Goal: Task Accomplishment & Management: Manage account settings

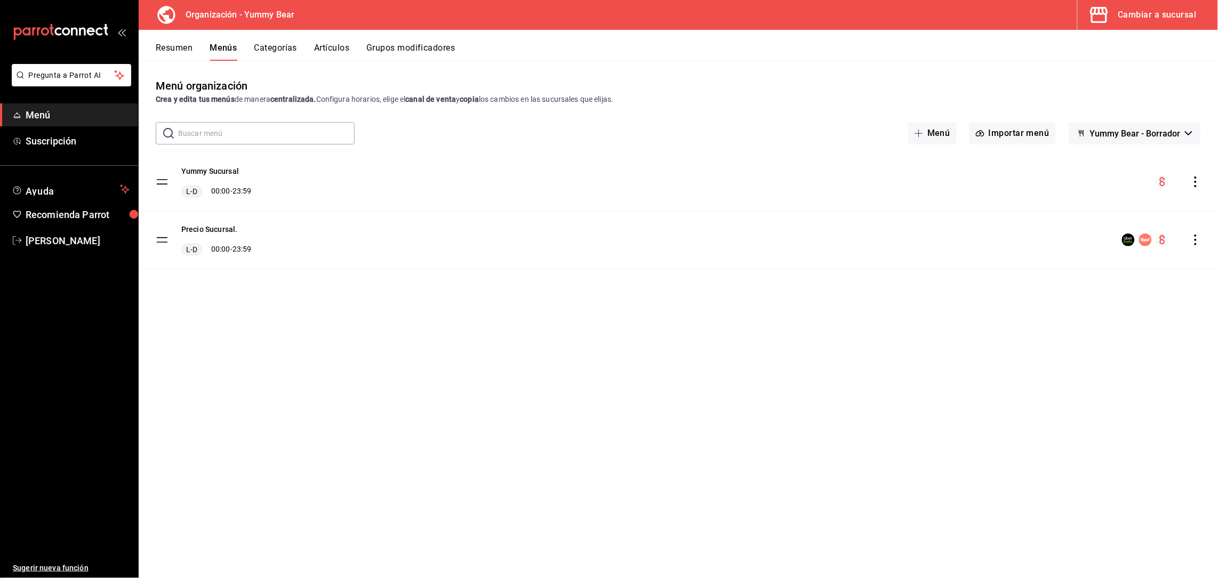
click at [279, 41] on div "Resumen Menús Categorías Artículos Grupos modificadores" at bounding box center [678, 45] width 1079 height 31
click at [292, 56] on button "Categorías" at bounding box center [275, 52] width 43 height 18
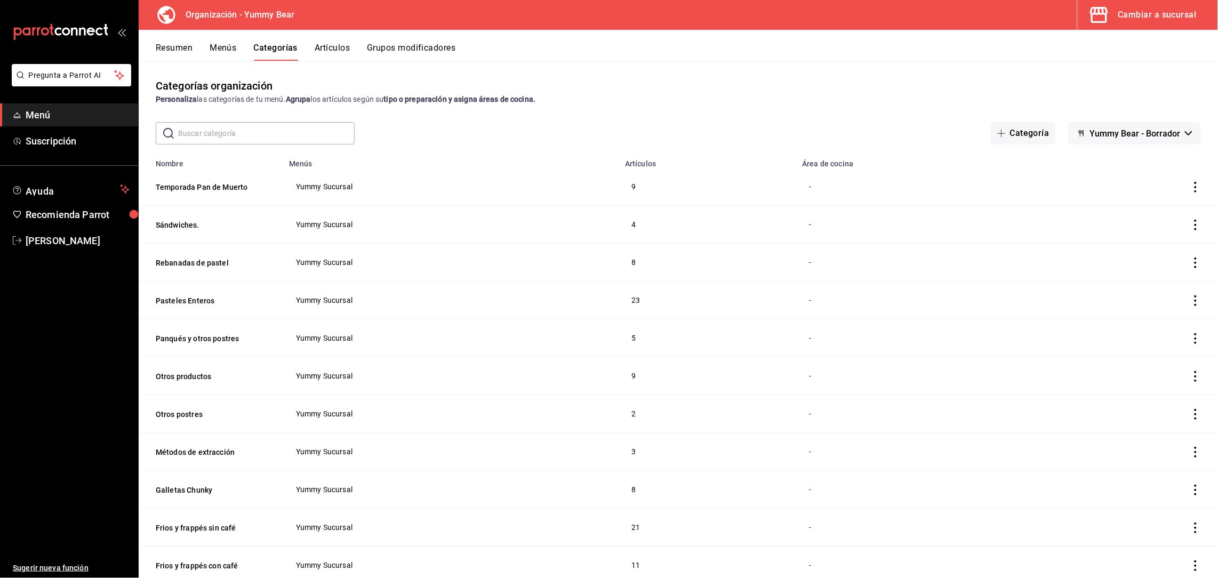
click at [332, 56] on button "Artículos" at bounding box center [332, 52] width 35 height 18
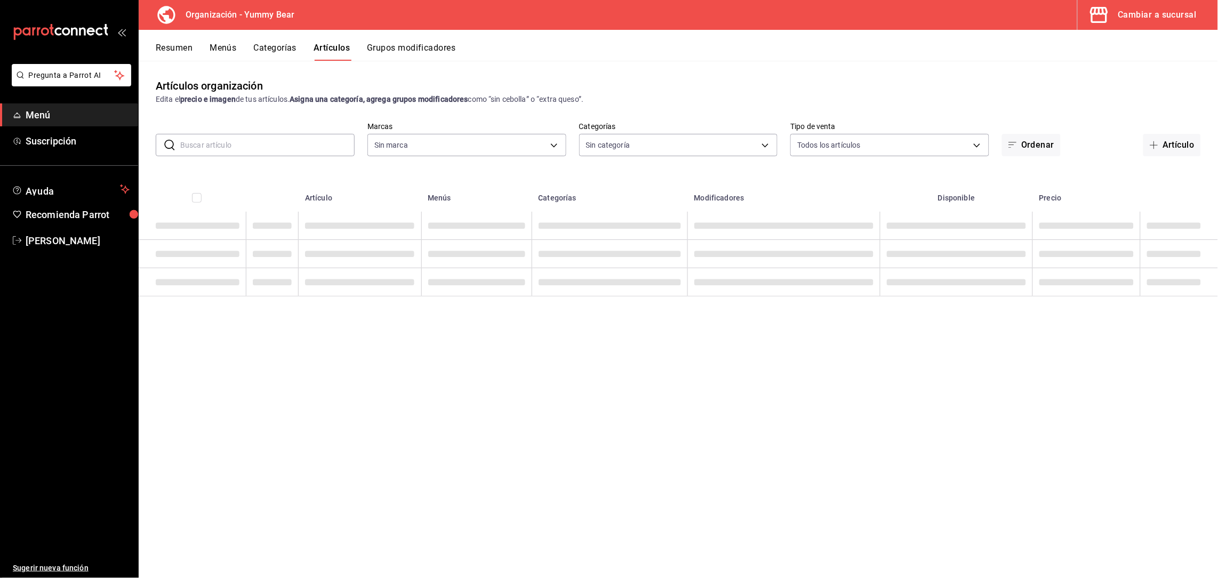
type input "1e7b6625-05ae-4b99-8c94-5a94759d16b0"
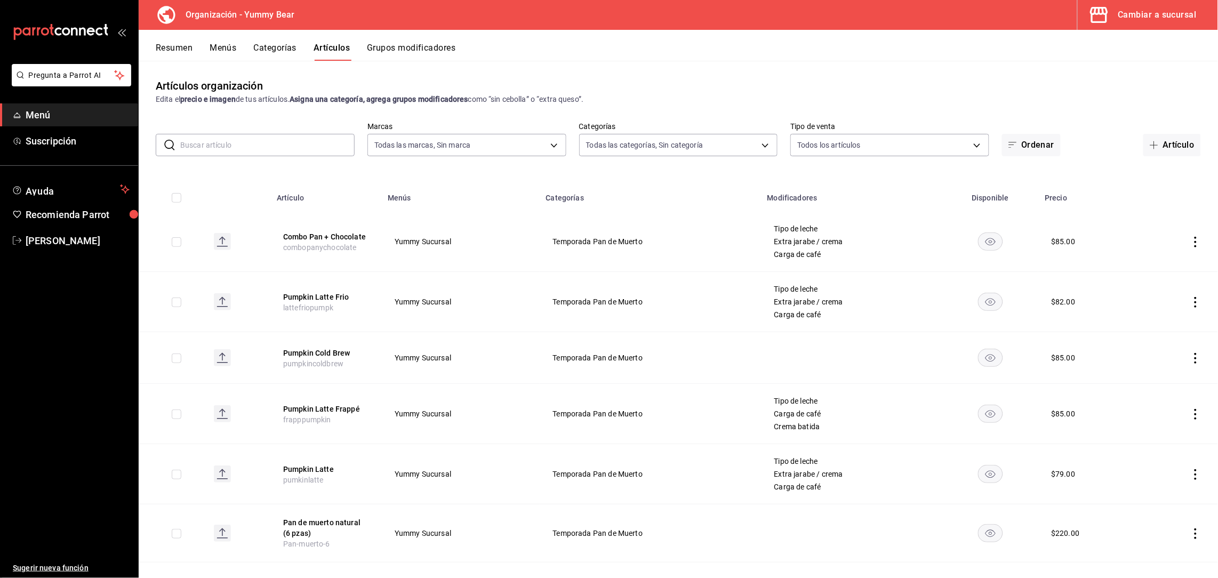
type input "32942df3-c6a4-4e94-a672-7a6c5ab2fed6,e0f09b29-0d83-4fc8-8728-73a12d0af8c8,17605…"
click at [263, 62] on div "Artículos organización Edita el precio e imagen de tus artículos. Asigna una ca…" at bounding box center [678, 319] width 1079 height 517
click at [264, 59] on button "Categorías" at bounding box center [275, 52] width 43 height 18
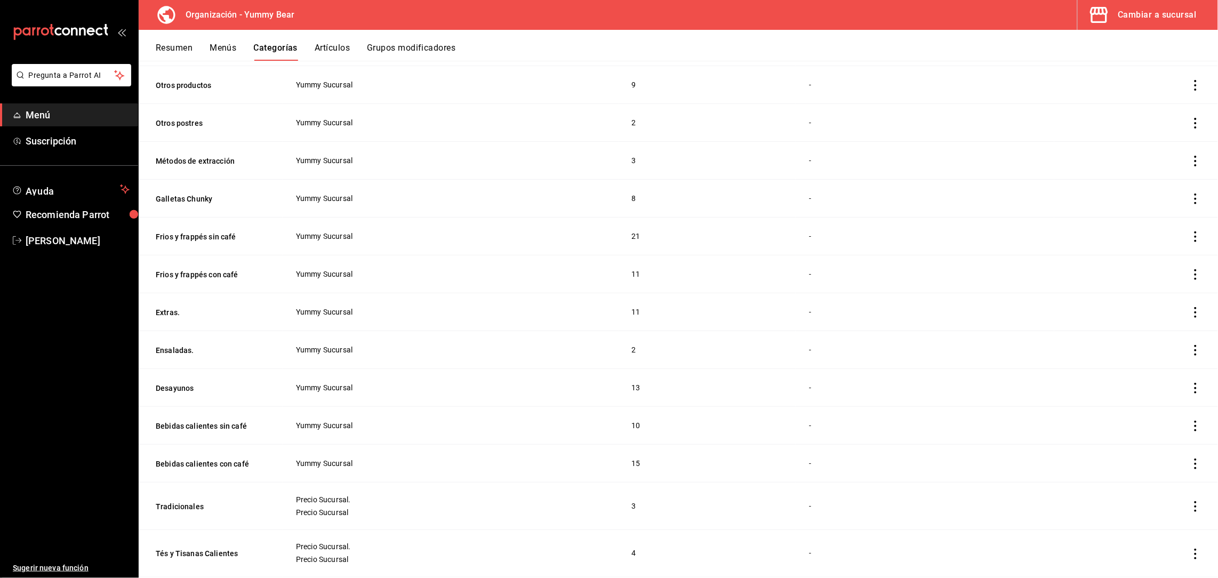
scroll to position [292, 0]
click at [1190, 162] on icon "actions" at bounding box center [1195, 160] width 11 height 11
click at [1150, 187] on span "Editar" at bounding box center [1152, 185] width 28 height 11
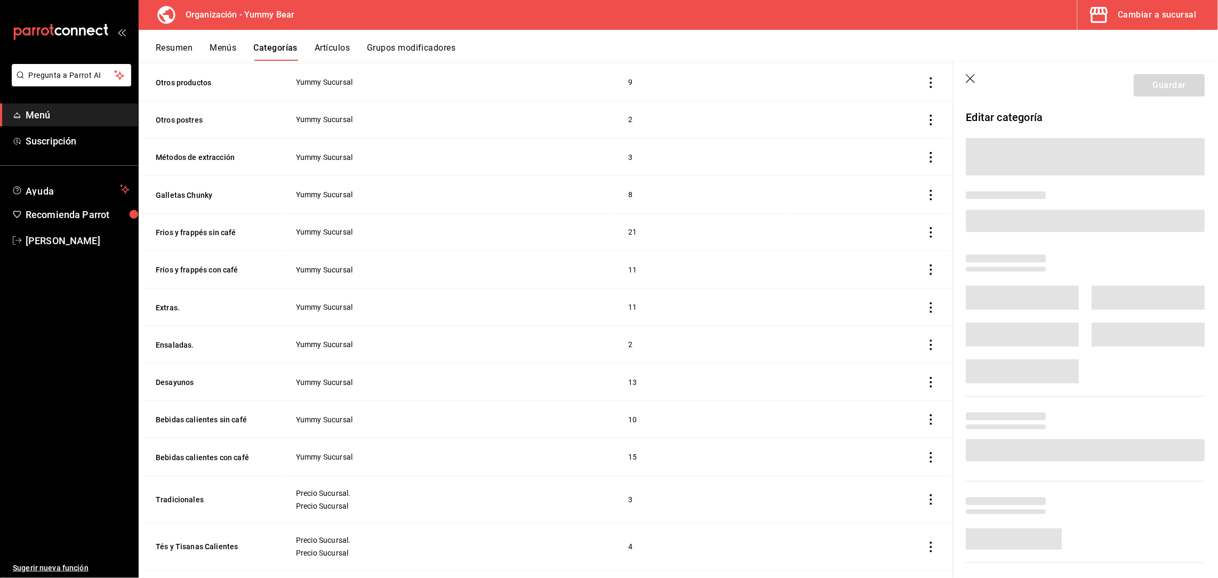
scroll to position [289, 0]
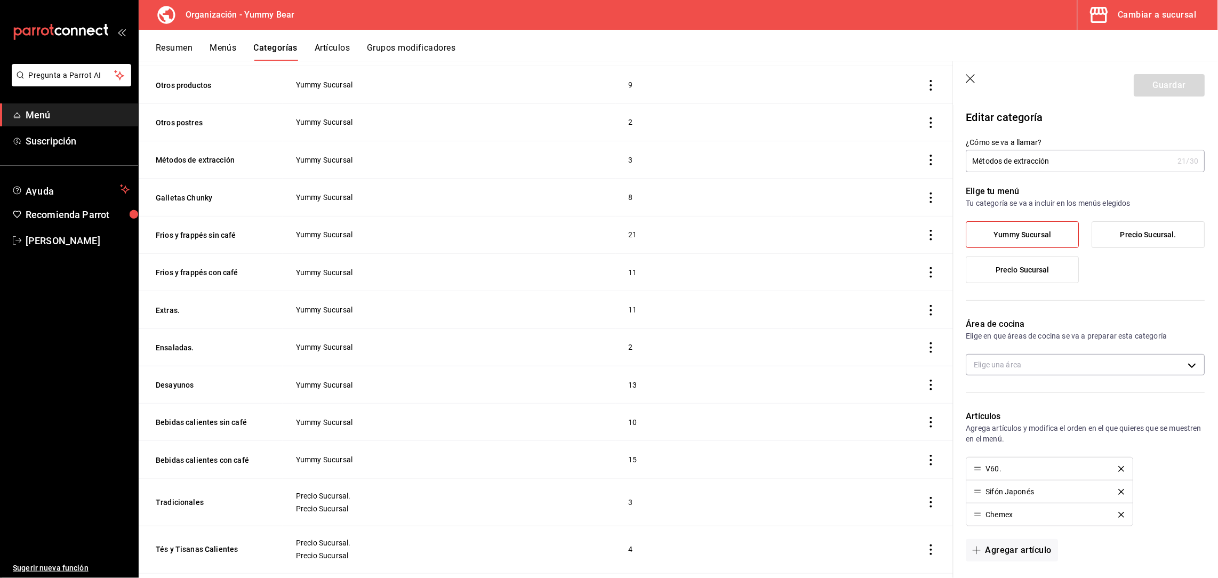
click at [1019, 155] on input "Métodos de extracción" at bounding box center [1069, 160] width 207 height 21
type input "C"
click at [1010, 165] on input "Café en grano y métodos" at bounding box center [1069, 160] width 207 height 21
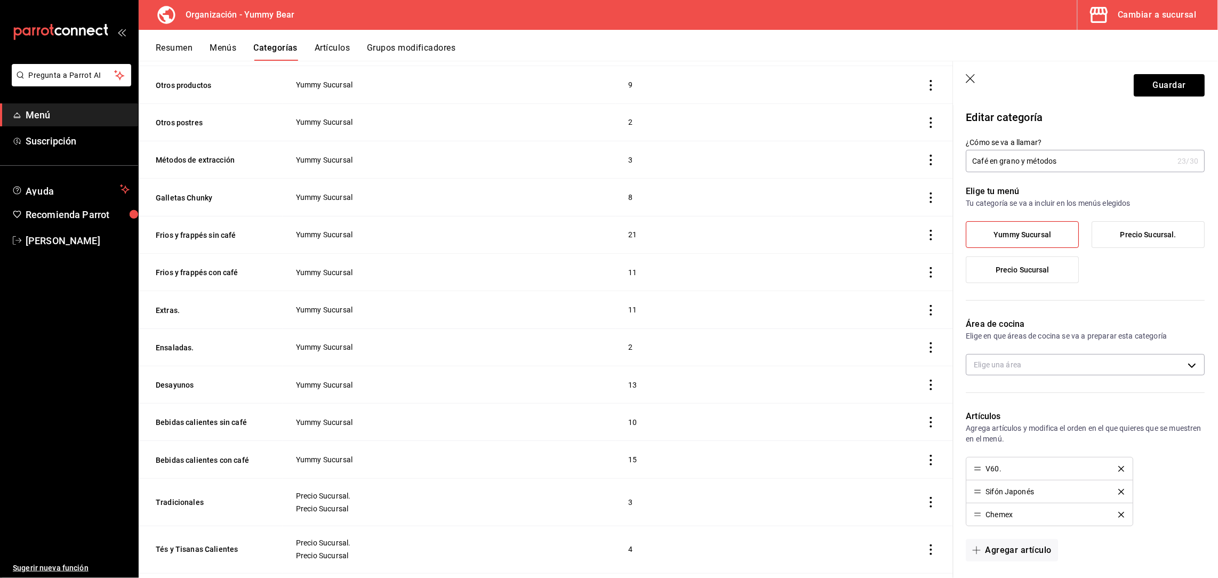
click at [1010, 165] on input "Café en grano y métodos" at bounding box center [1069, 160] width 207 height 21
click at [1090, 168] on input "Café molido y métodos" at bounding box center [1069, 160] width 207 height 21
type input "Café molido y métodos"
click at [1149, 91] on button "Guardar" at bounding box center [1169, 85] width 71 height 22
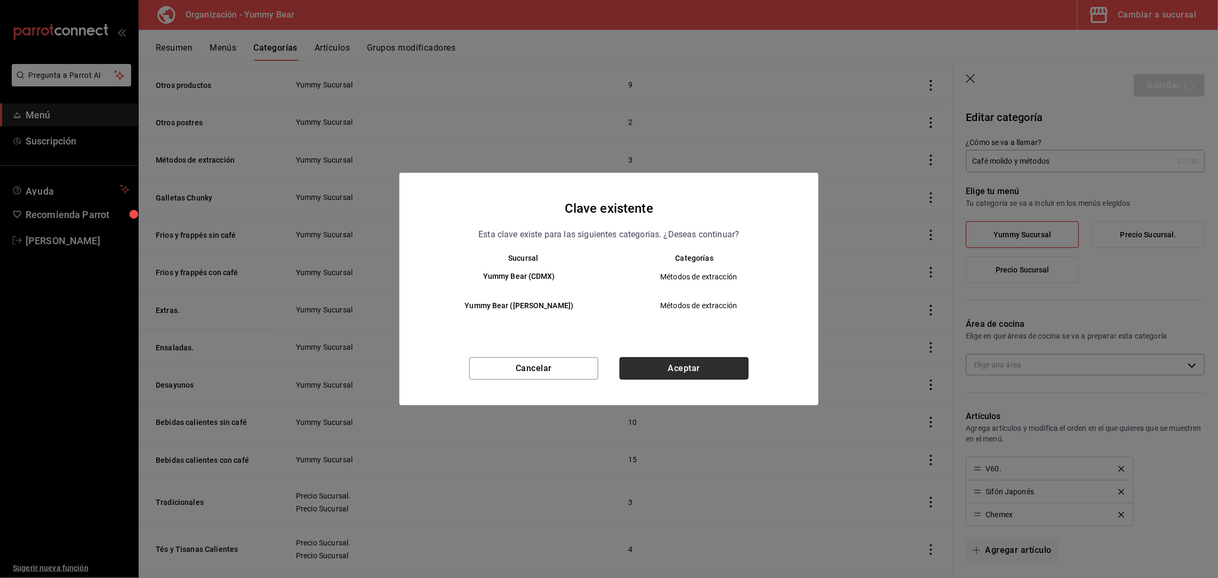
click at [672, 372] on button "Aceptar" at bounding box center [683, 368] width 129 height 22
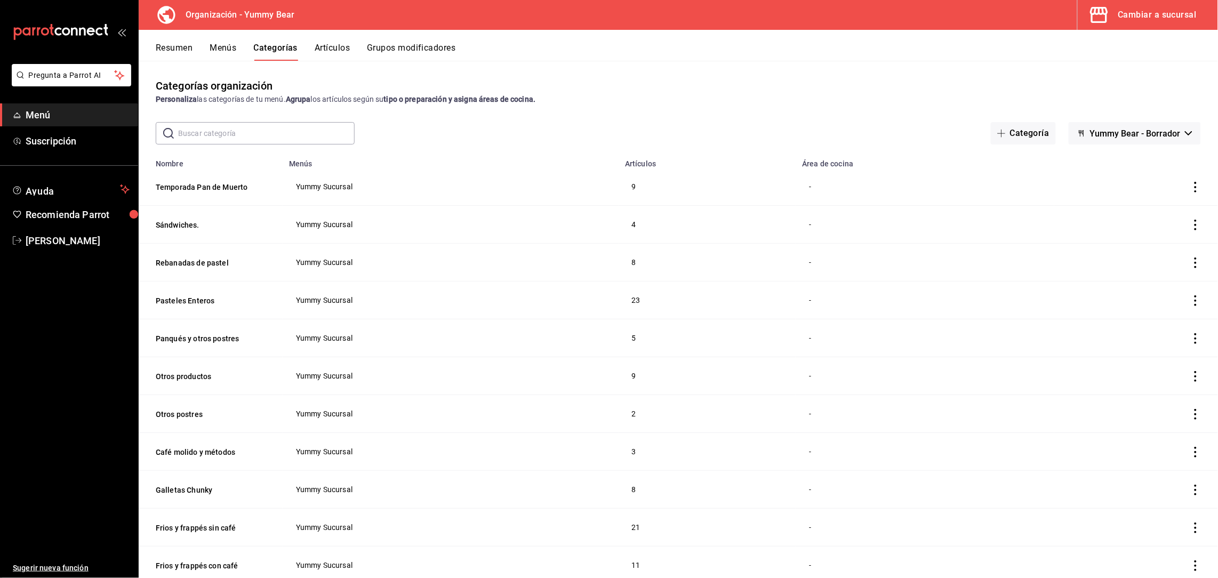
click at [348, 54] on button "Artículos" at bounding box center [332, 52] width 35 height 18
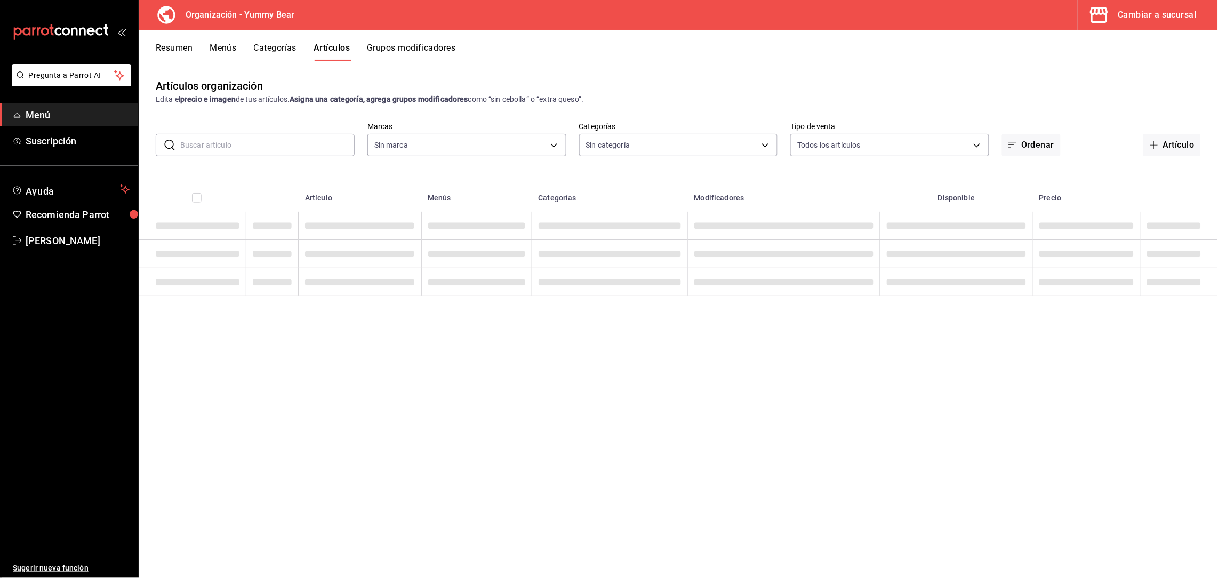
type input "1e7b6625-05ae-4b99-8c94-5a94759d16b0"
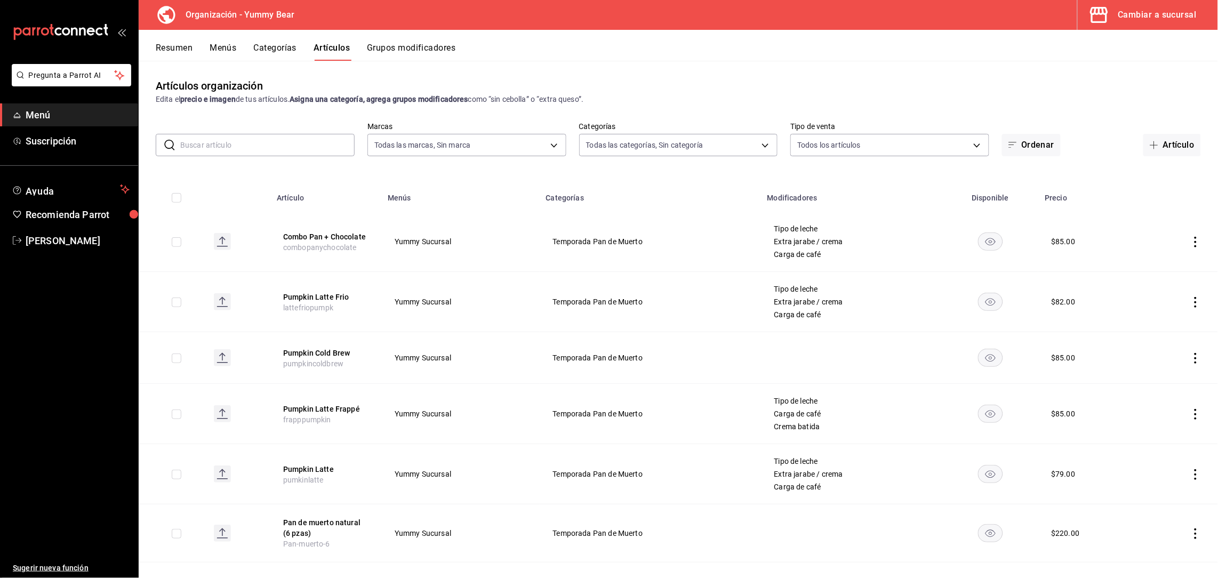
type input "32942df3-c6a4-4e94-a672-7a6c5ab2fed6,e0f09b29-0d83-4fc8-8728-73a12d0af8c8,17605…"
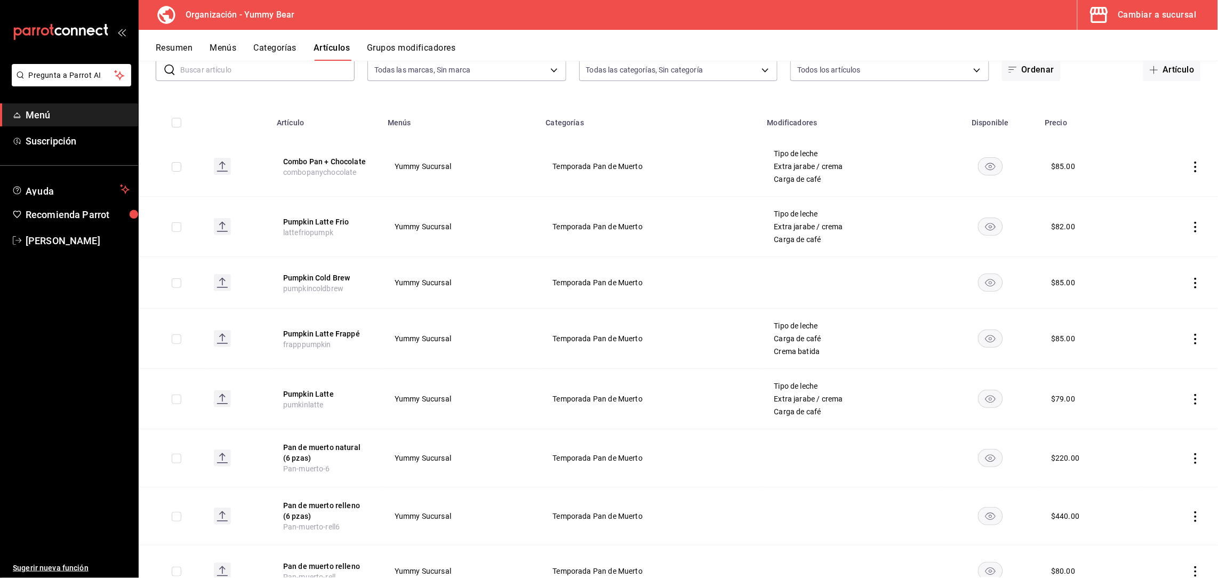
scroll to position [76, 0]
click at [744, 457] on td "Temporada Pan de Muerto" at bounding box center [650, 458] width 221 height 58
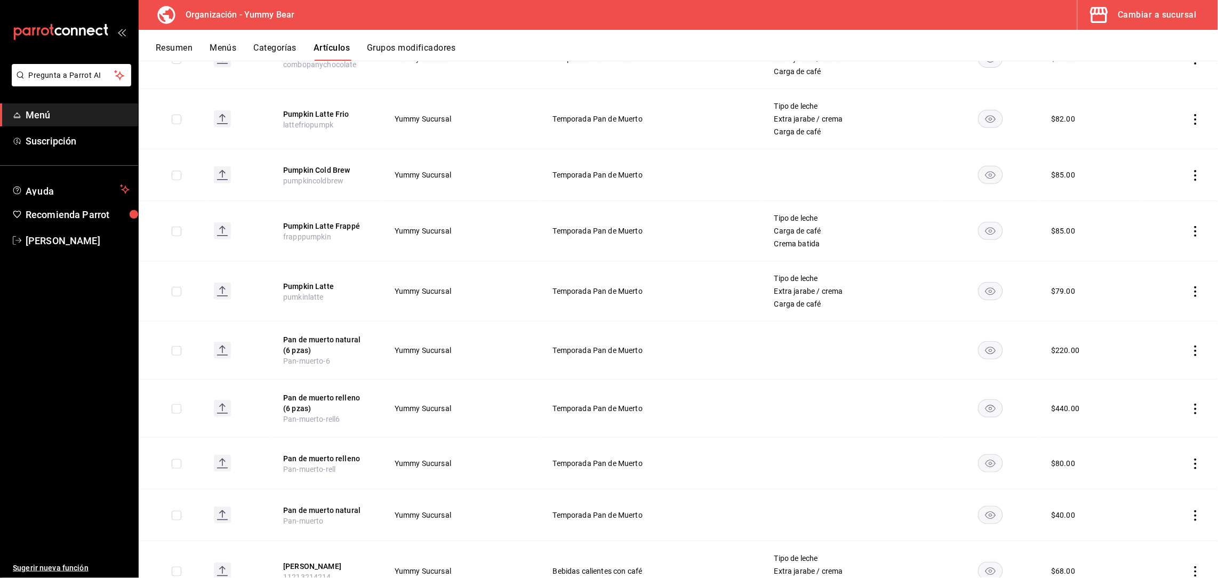
scroll to position [0, 0]
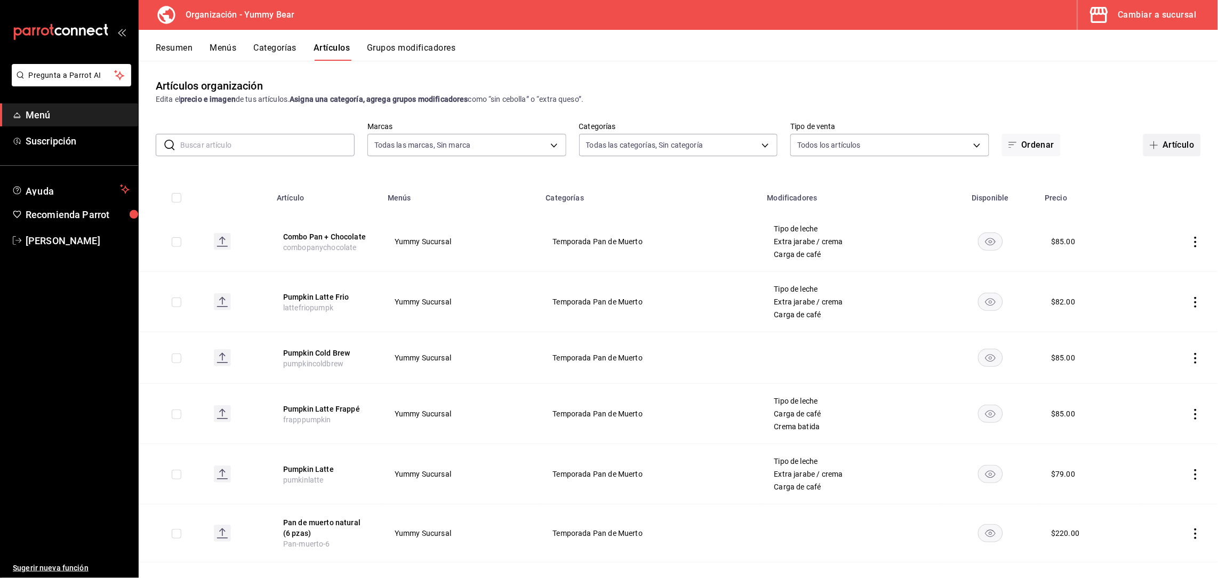
click at [1150, 140] on button "Artículo" at bounding box center [1172, 145] width 58 height 22
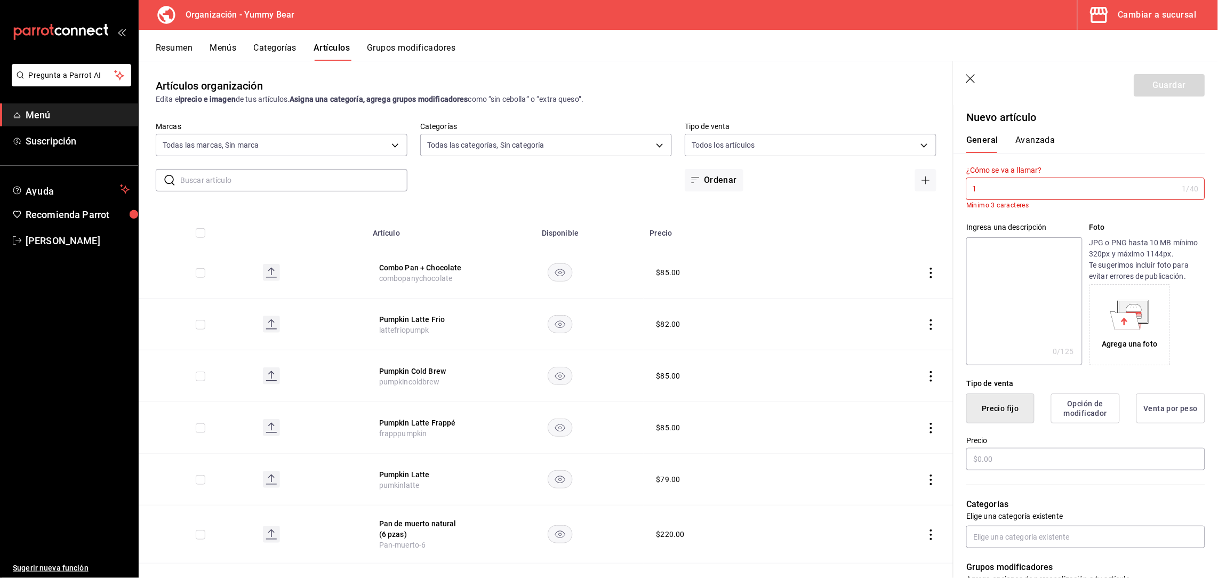
type input "1"
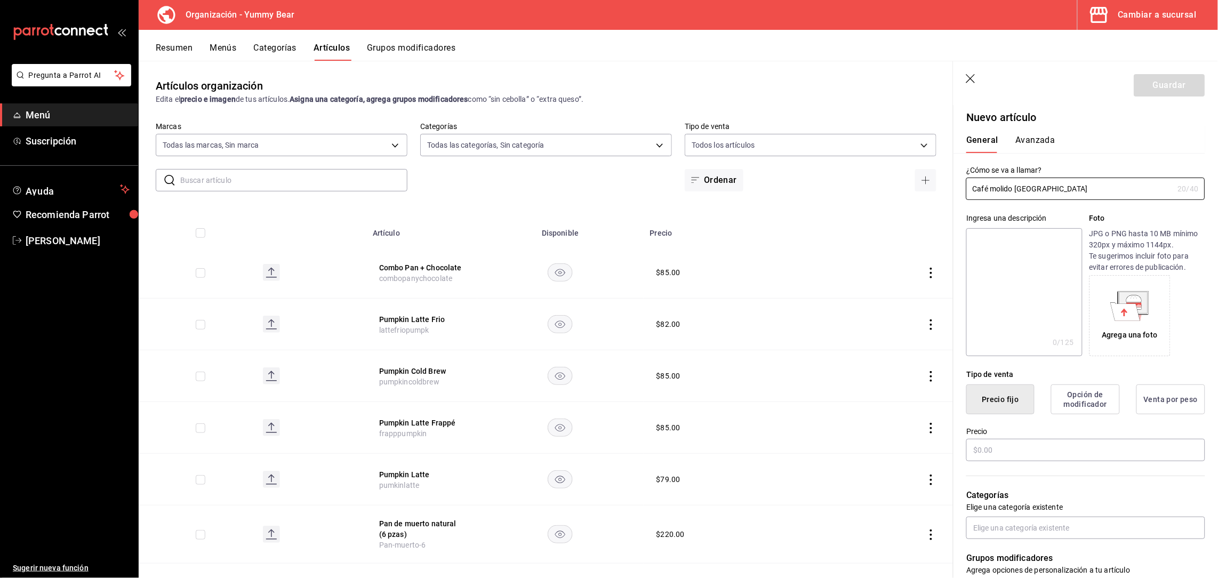
type input "Café molido [GEOGRAPHIC_DATA]"
type textarea "c"
type textarea "x"
type textarea "ca"
type textarea "x"
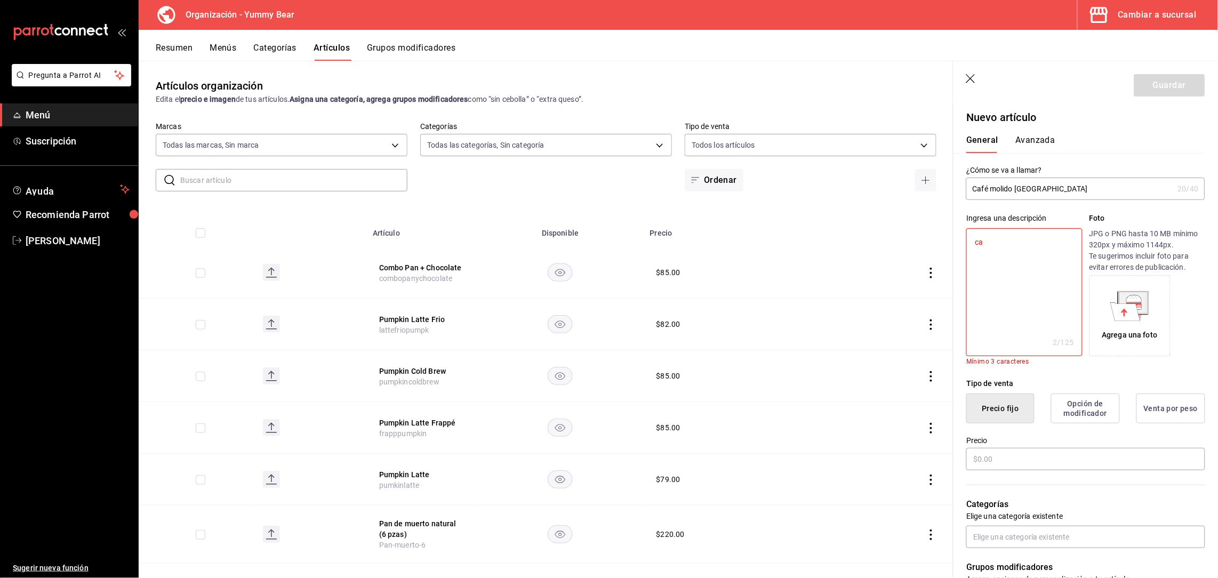
type textarea "caf"
type textarea "x"
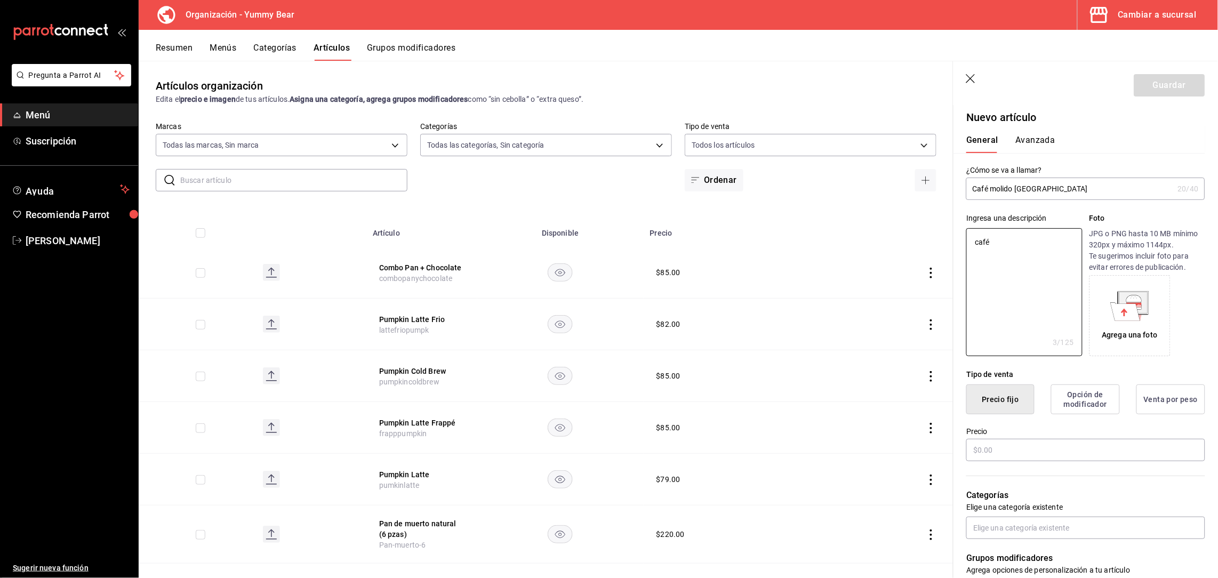
type textarea "café"
type textarea "x"
type textarea "café m"
type textarea "x"
type textarea "café mo"
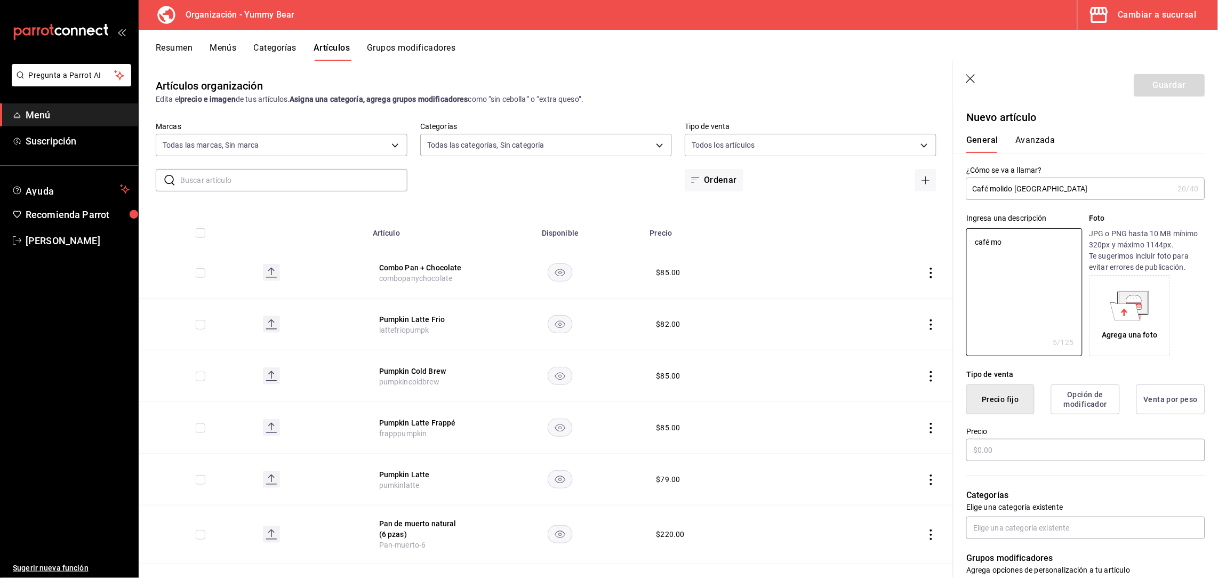
type textarea "x"
type textarea "café mol"
type textarea "x"
type textarea "café molido"
type textarea "x"
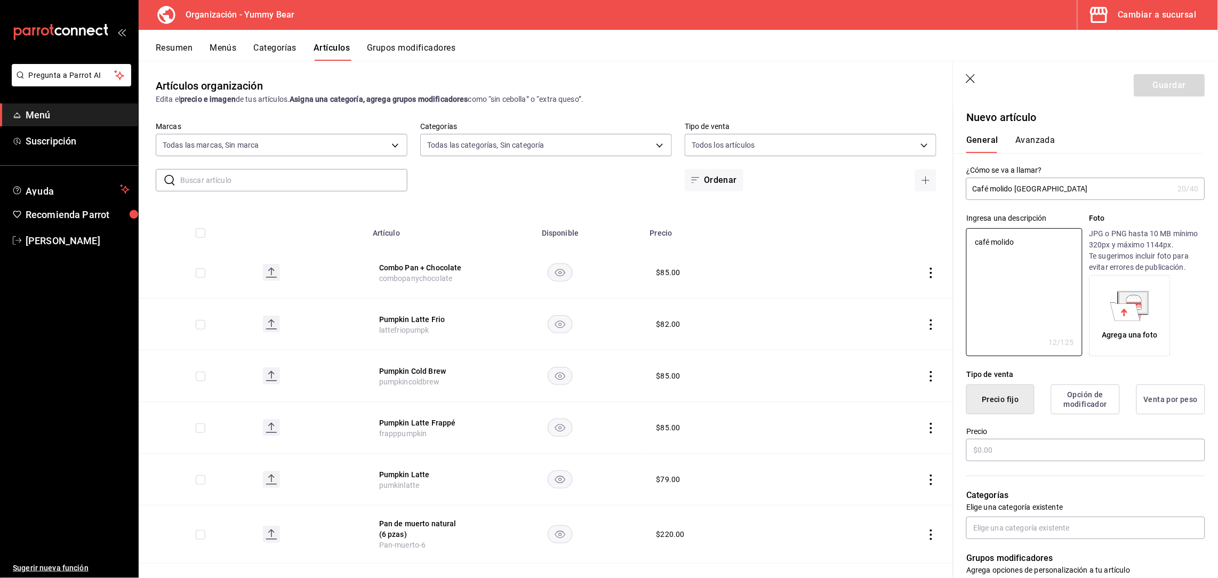
type textarea "café molido"
type textarea "x"
click at [1062, 186] on input "Café molido [GEOGRAPHIC_DATA]" at bounding box center [1069, 188] width 207 height 21
type input "Café molido [GEOGRAPHIC_DATA] ("
type textarea "x"
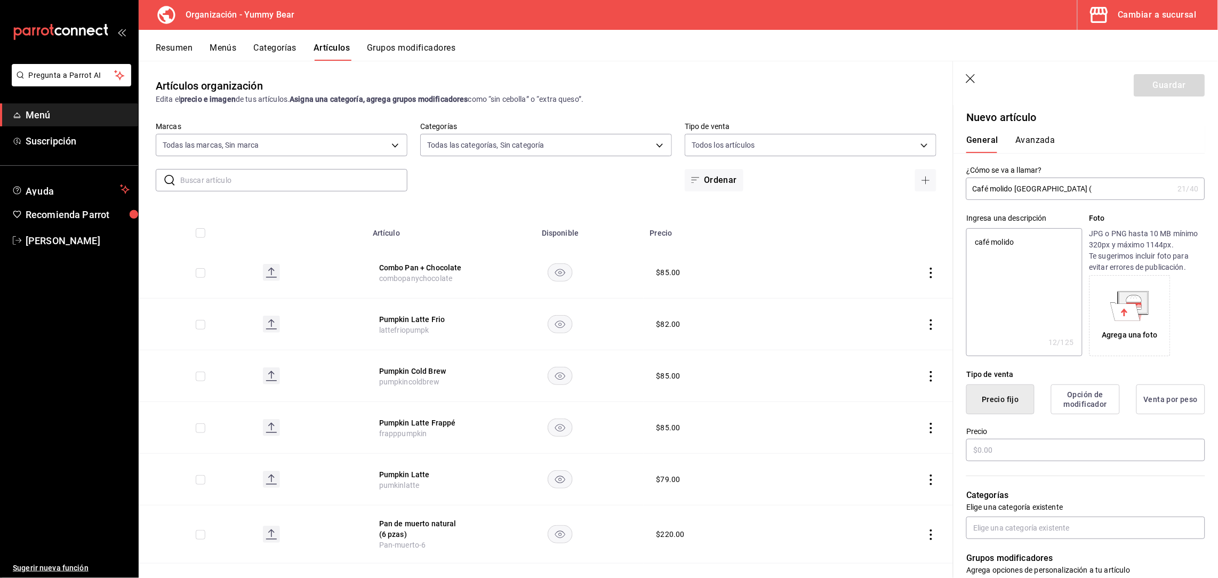
type input "Café molido Chiapas (c"
type textarea "x"
type input "Café molido Chiapas (cu"
type textarea "x"
type input "Café molido Chiapas (c"
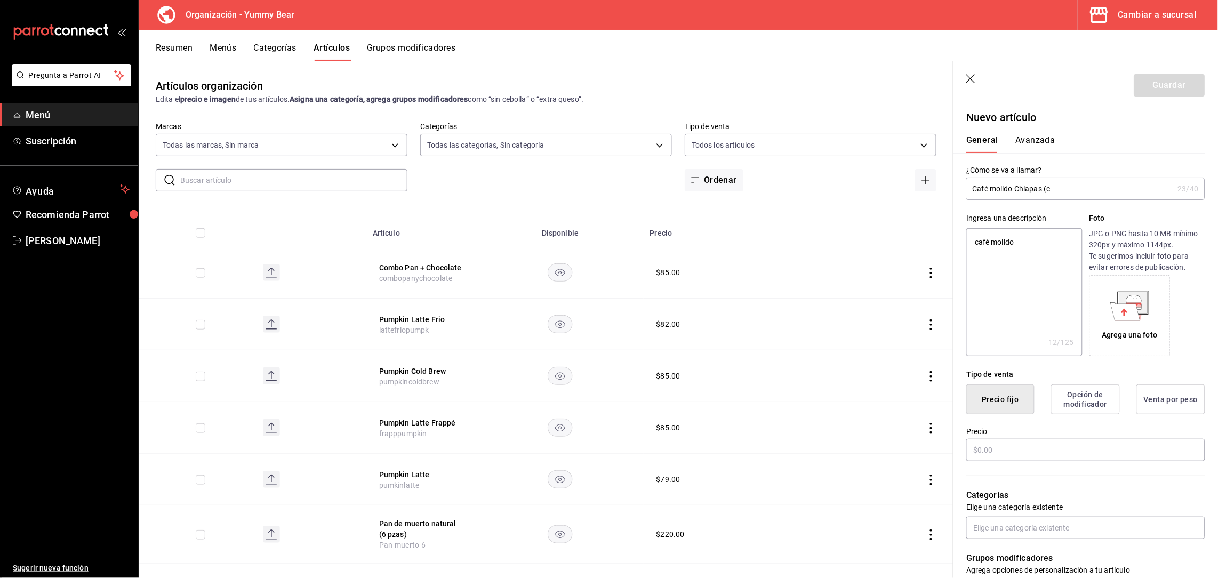
type textarea "x"
type input "Café molido Chiapas (c1"
type textarea "x"
type input "Café molido Chiapas (c"
type textarea "x"
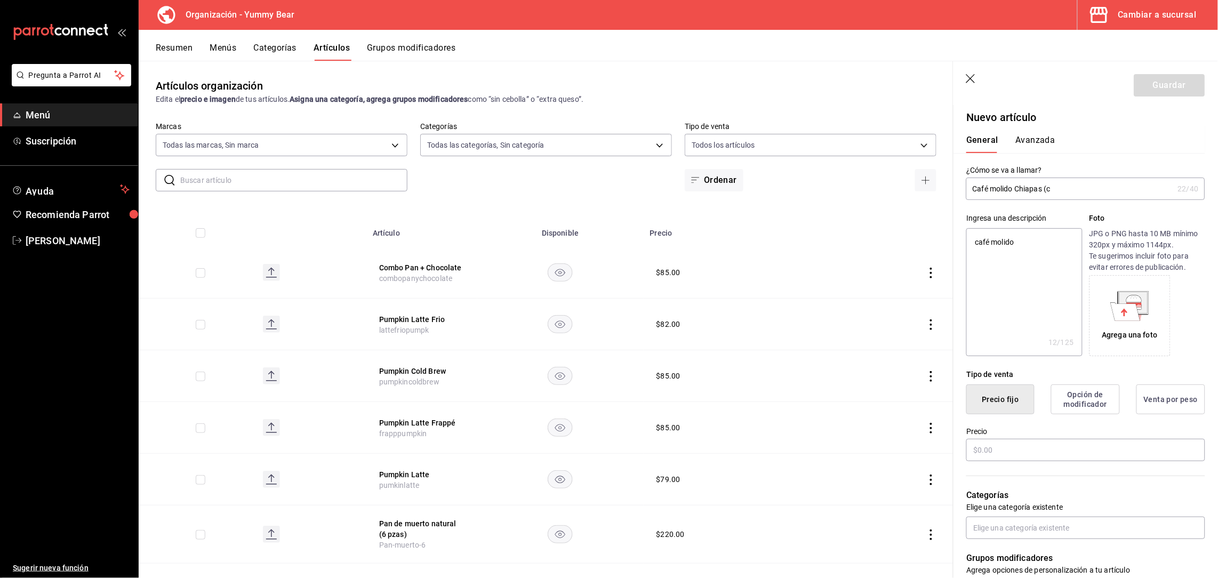
type input "Café molido [GEOGRAPHIC_DATA] ("
type textarea "x"
type input "Café molido [GEOGRAPHIC_DATA] (1"
type textarea "x"
type input "Café molido [GEOGRAPHIC_DATA] (1"
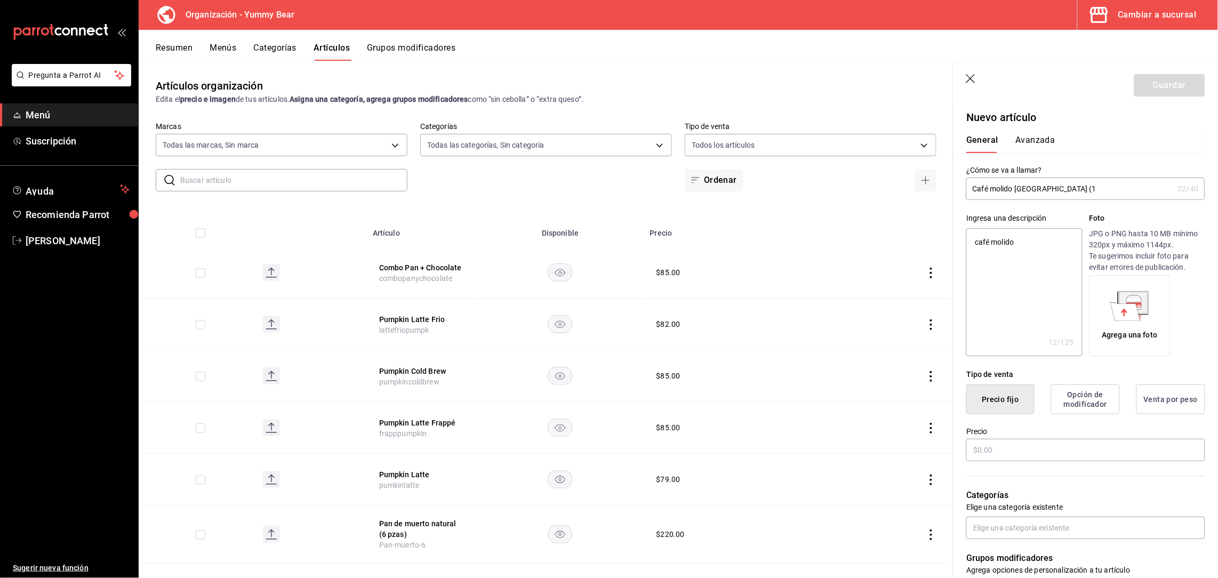
type textarea "x"
type input "Café molido [GEOGRAPHIC_DATA] (1-4"
type textarea "x"
type input "Café molido [GEOGRAPHIC_DATA] (1-"
type textarea "x"
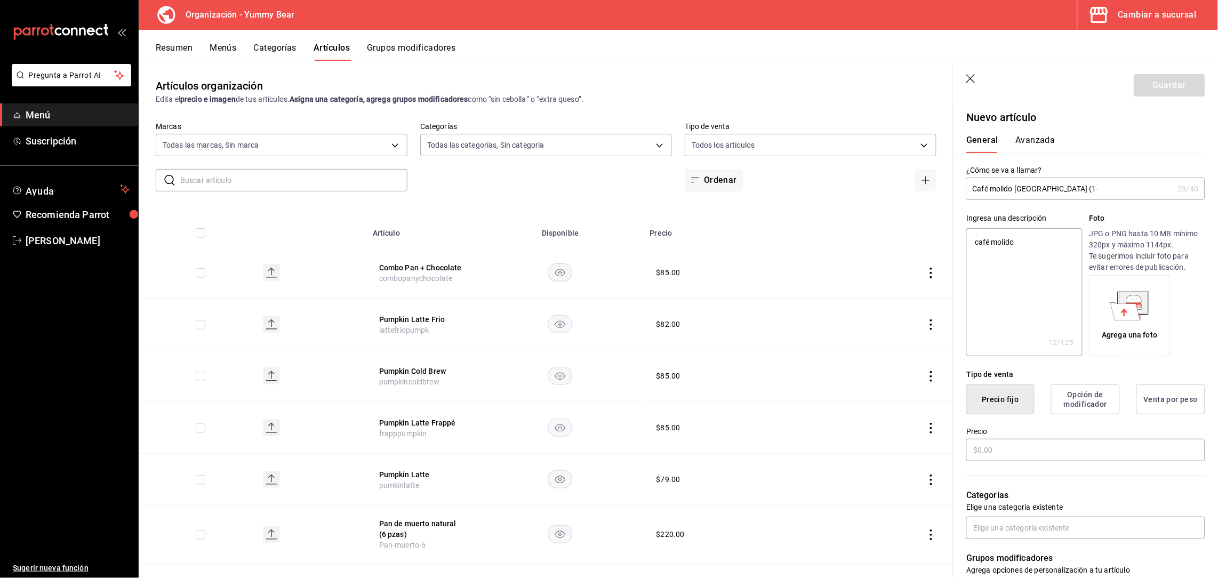
type input "Café molido [GEOGRAPHIC_DATA] (1"
type textarea "x"
type input "Café molido [GEOGRAPHIC_DATA] ("
type textarea "x"
type input "Café molido Chiapas (C"
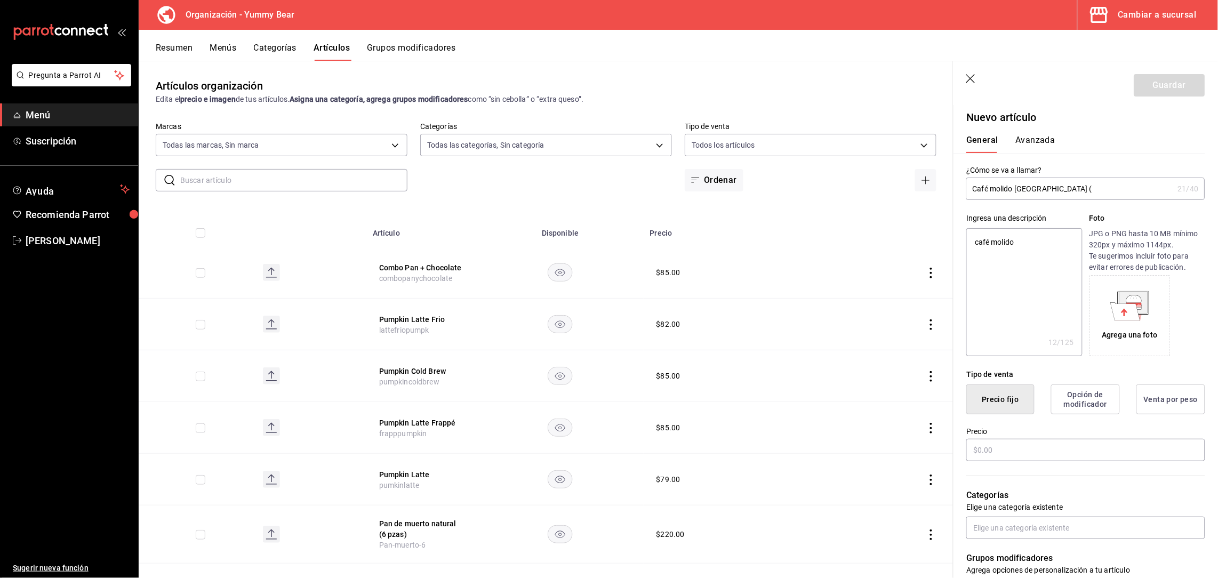
type textarea "x"
type input "Café molido Chiapas (Cuan"
type textarea "x"
type input "Café molido Chiapas (Cuant"
type textarea "x"
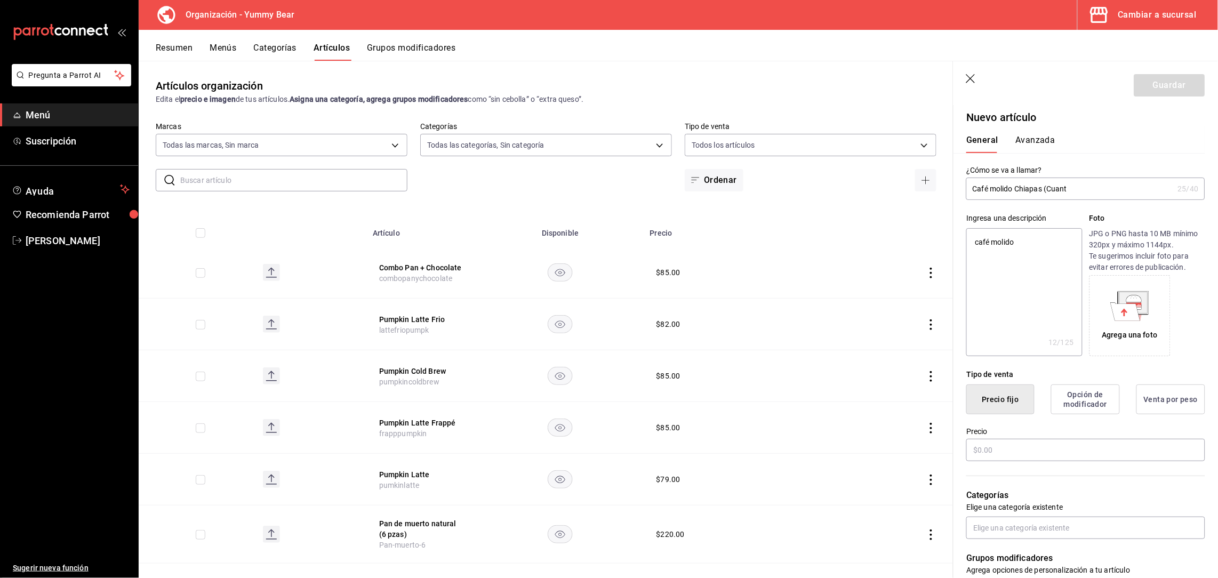
type input "Café molido Chiapas (Cuan"
type textarea "x"
type input "Café molido Chiapas (Cuaar"
type textarea "x"
type input "Café molido Chiapas (Cuaart"
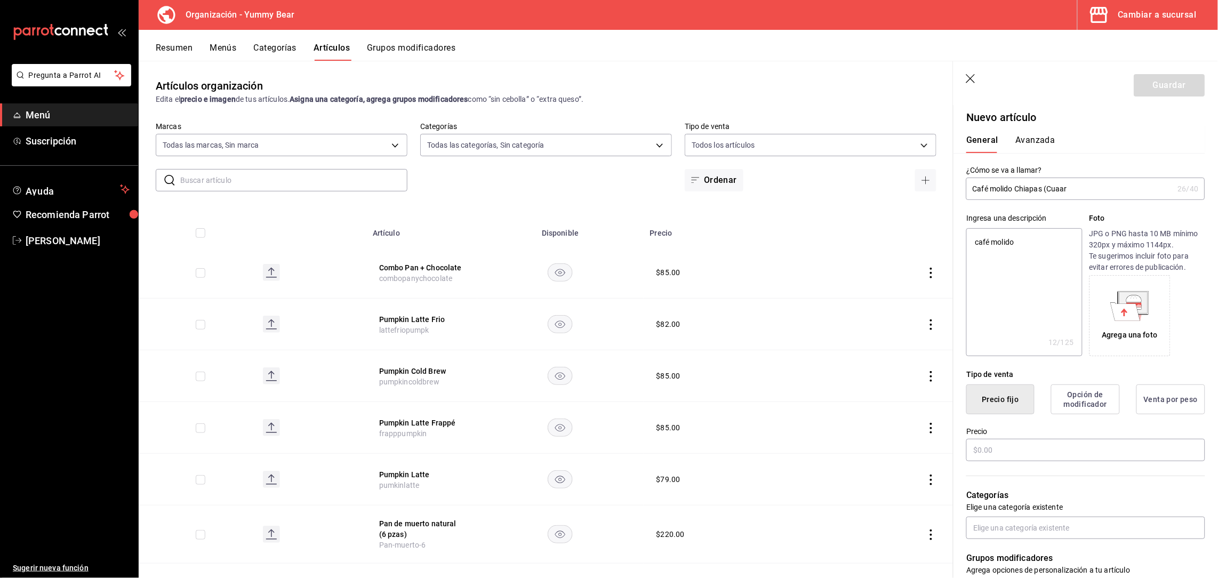
type textarea "x"
type input "Café molido Chiapas (Cuaarto"
type textarea "x"
type input "Café molido Chiapas (Cuaarto)"
type textarea "x"
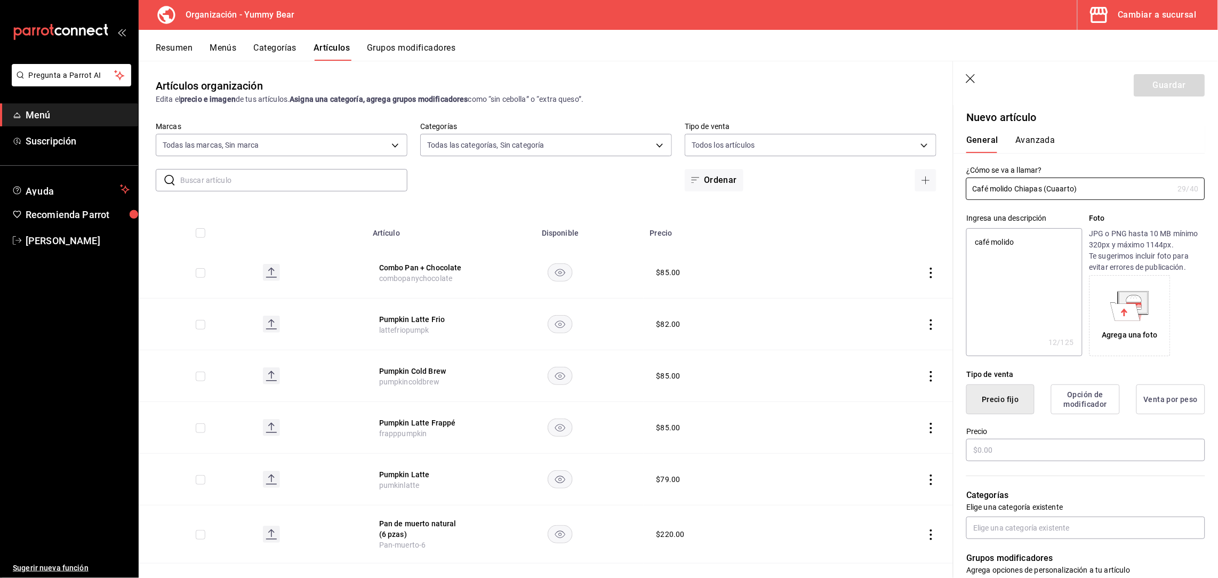
type input "Café molido [GEOGRAPHIC_DATA] (Cuarto)"
type textarea "x"
click at [1121, 212] on div "Ingresa una descripción café molido x 12 /125 ​ Foto JPG o PNG hasta 10 MB míni…" at bounding box center [1079, 278] width 252 height 156
click at [1051, 189] on input "Café molido [GEOGRAPHIC_DATA] (Cuarto)" at bounding box center [1069, 188] width 207 height 21
type input "Café molido [GEOGRAPHIC_DATA] (1Cuarto)"
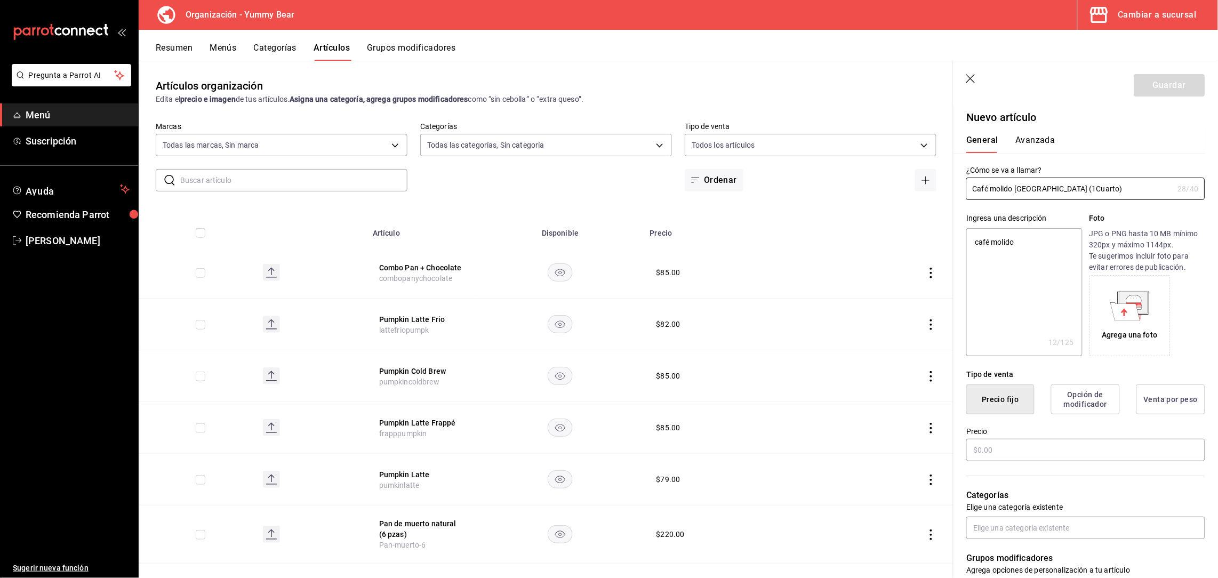
type textarea "x"
type input "Café molido [GEOGRAPHIC_DATA] (1 Cuarto)"
type textarea "x"
type input "Café molido [GEOGRAPHIC_DATA] (1Cuarto)"
type textarea "x"
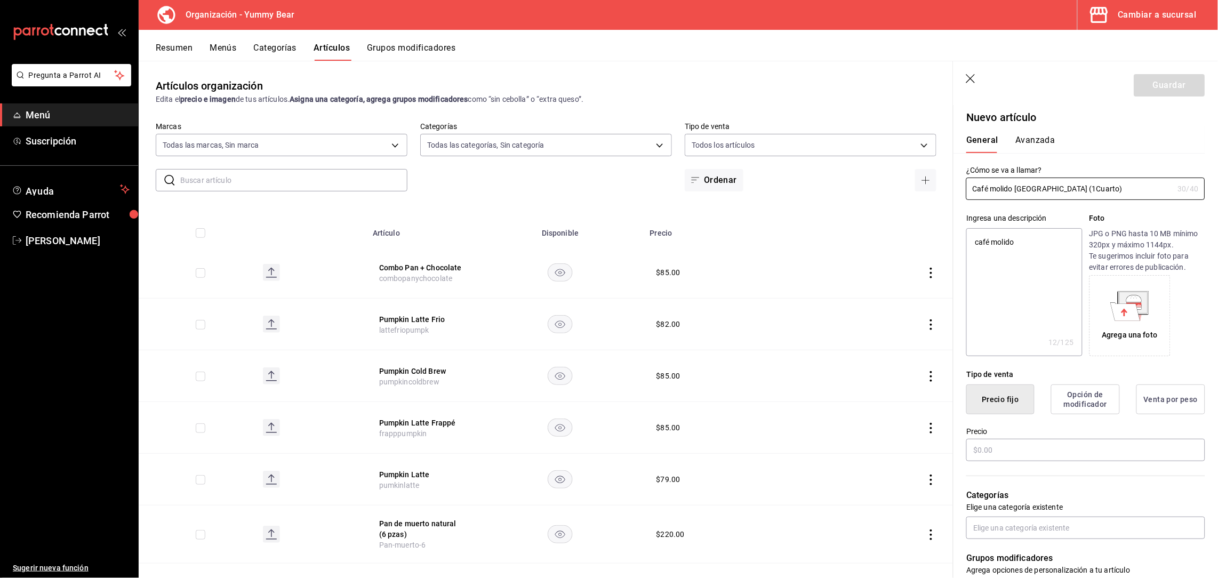
type input "Café molido [GEOGRAPHIC_DATA] (Cuarto)"
type textarea "x"
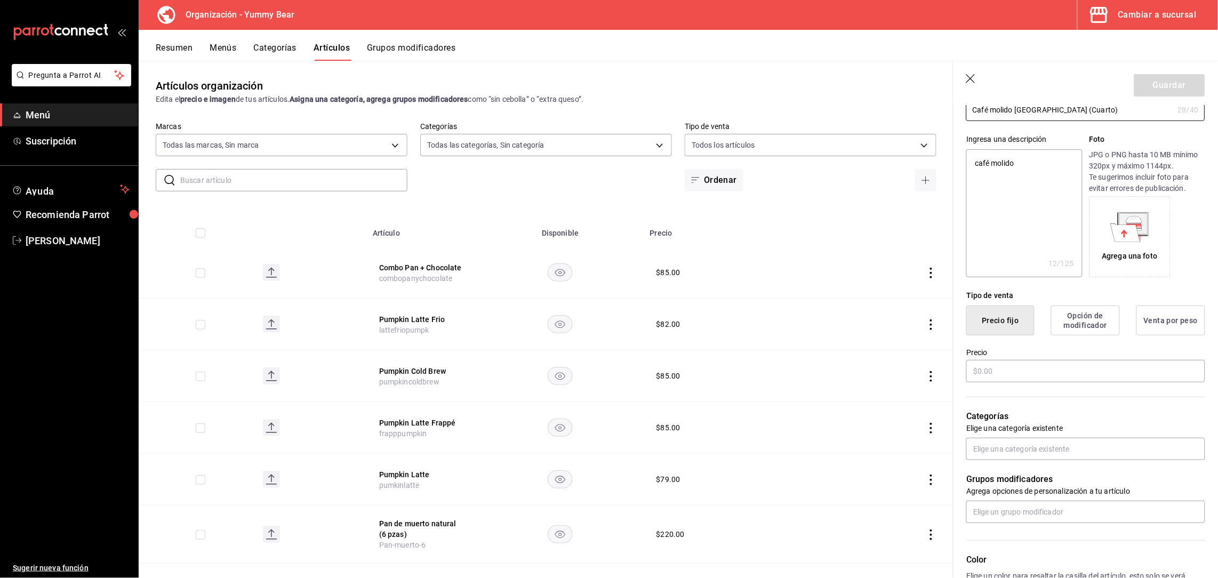
scroll to position [86, 0]
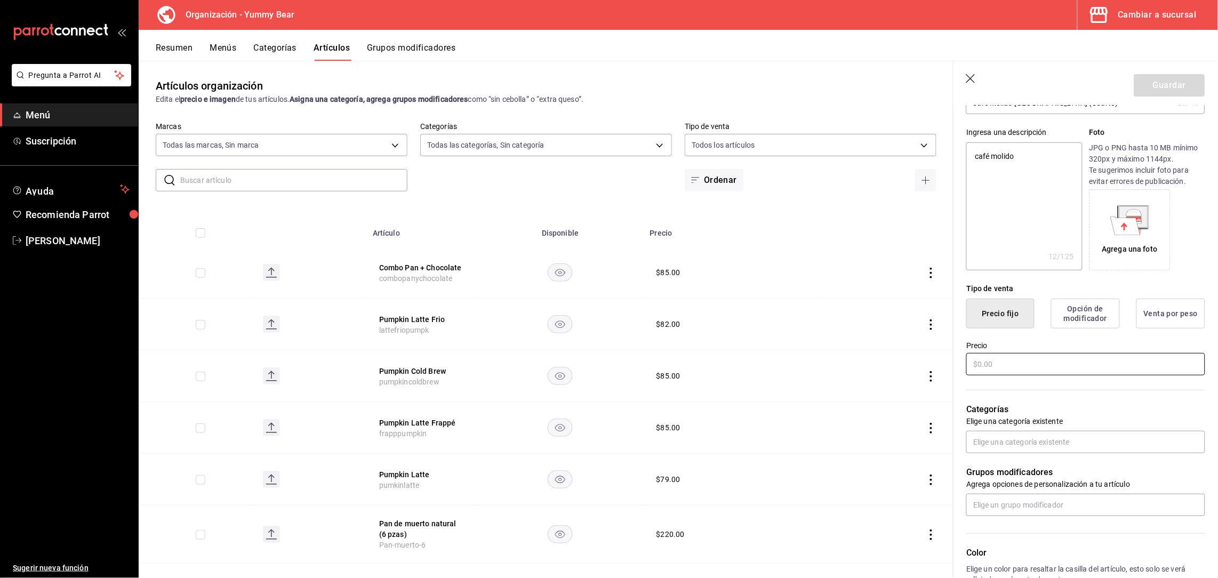
drag, startPoint x: 1004, startPoint y: 368, endPoint x: 994, endPoint y: 365, distance: 10.6
drag, startPoint x: 994, startPoint y: 365, endPoint x: 981, endPoint y: 361, distance: 13.2
click at [981, 361] on input "text" at bounding box center [1085, 364] width 239 height 22
type input "$17.00"
type textarea "x"
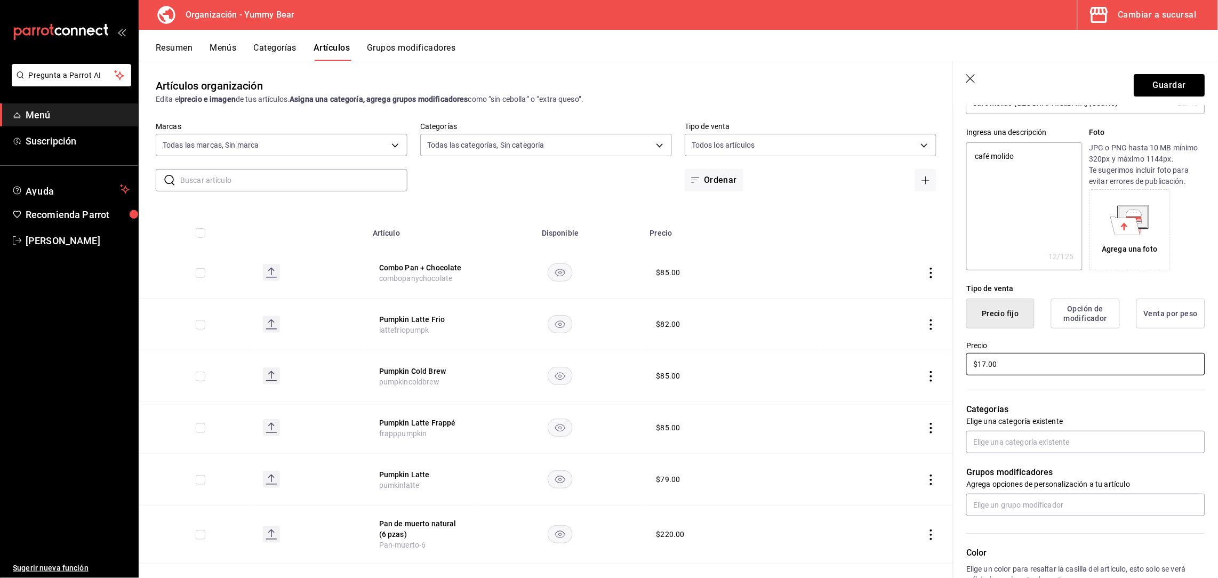
type input "$170.00"
type textarea "x"
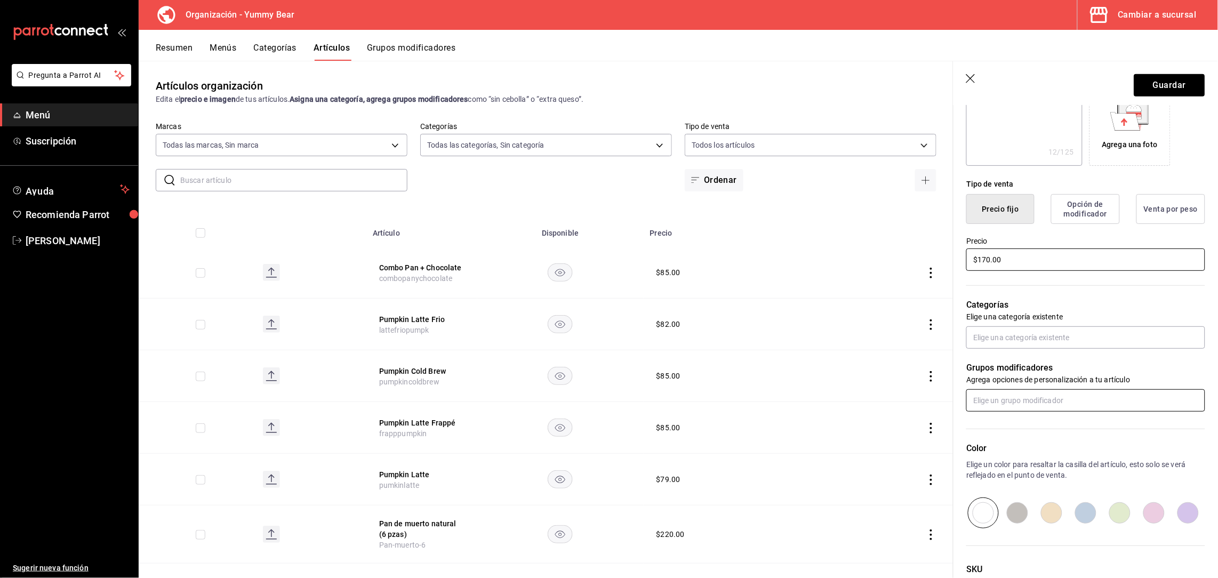
scroll to position [274, 0]
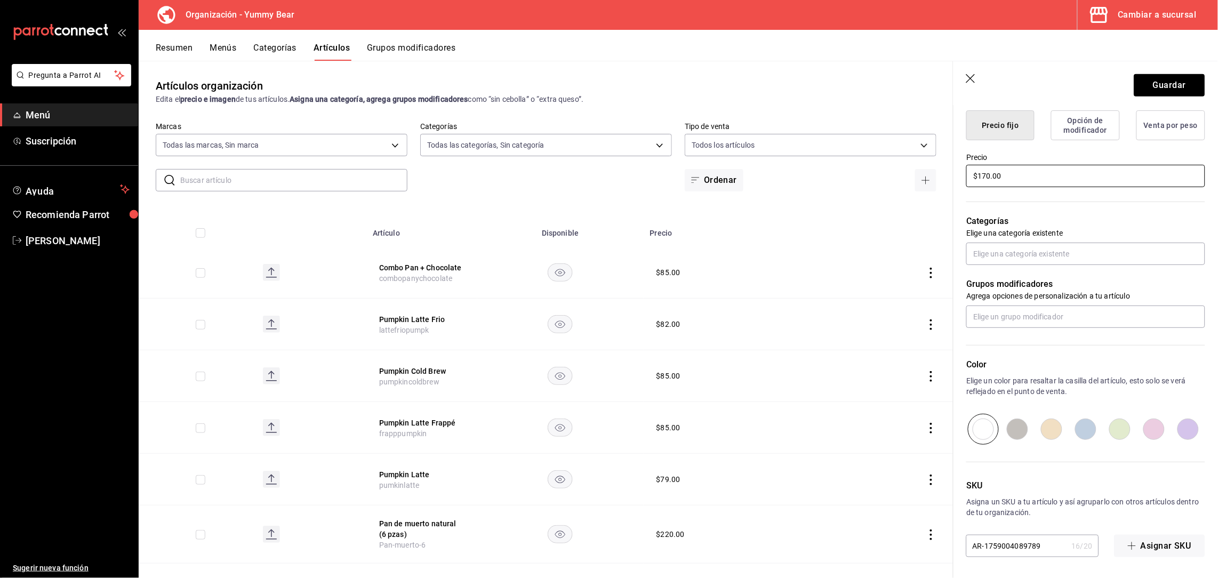
type input "$170.00"
drag, startPoint x: 1047, startPoint y: 540, endPoint x: 898, endPoint y: 493, distance: 155.6
click at [898, 493] on main "Artículos organización Edita el precio e imagen de tus artículos. Asigna una ca…" at bounding box center [678, 319] width 1079 height 517
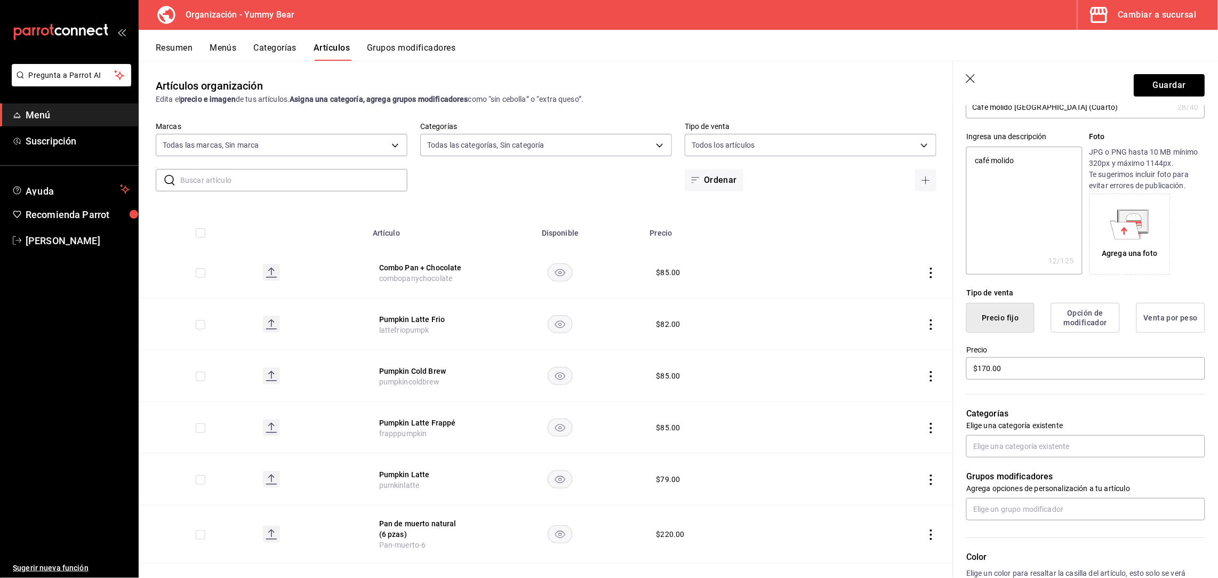
scroll to position [0, 0]
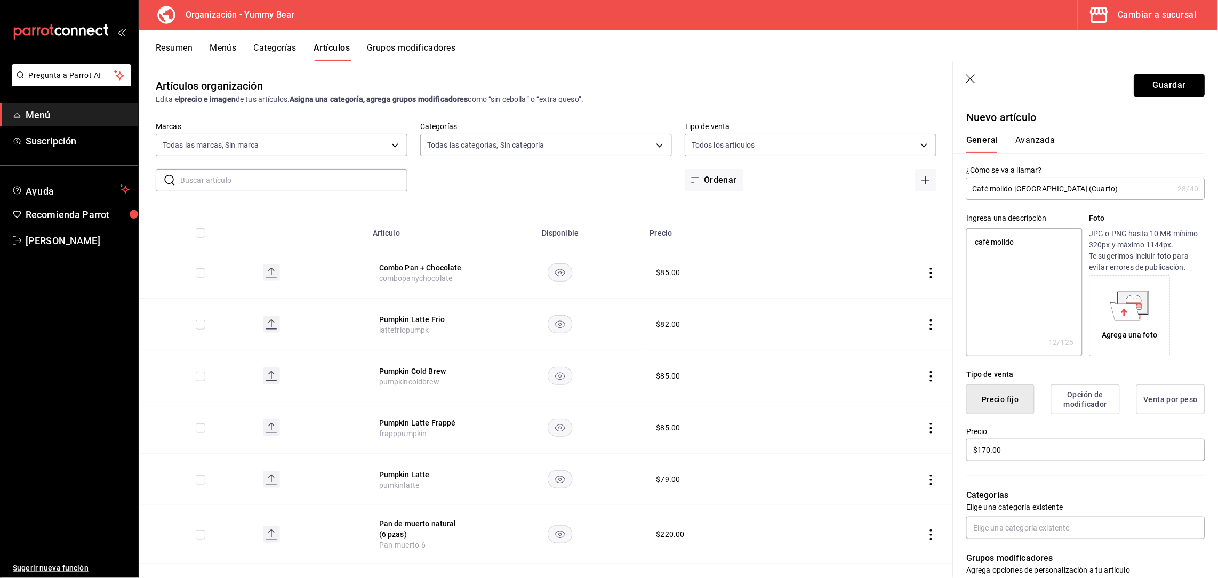
click at [1101, 186] on input "Café molido [GEOGRAPHIC_DATA] (Cuarto)" at bounding box center [1069, 188] width 207 height 21
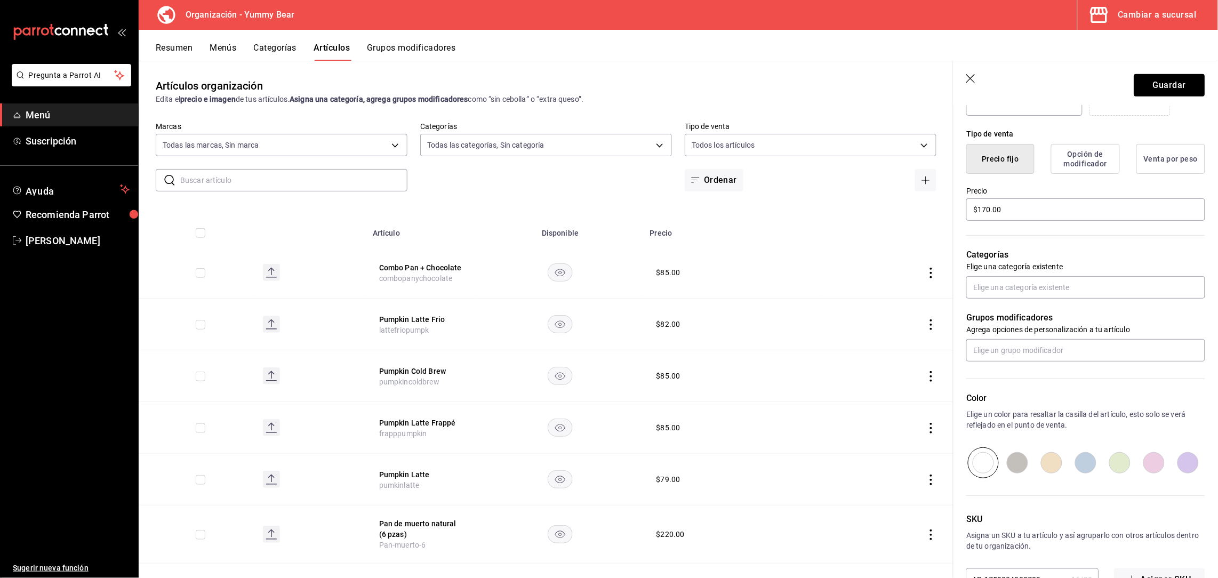
scroll to position [242, 0]
click at [1058, 288] on input "text" at bounding box center [1085, 286] width 239 height 22
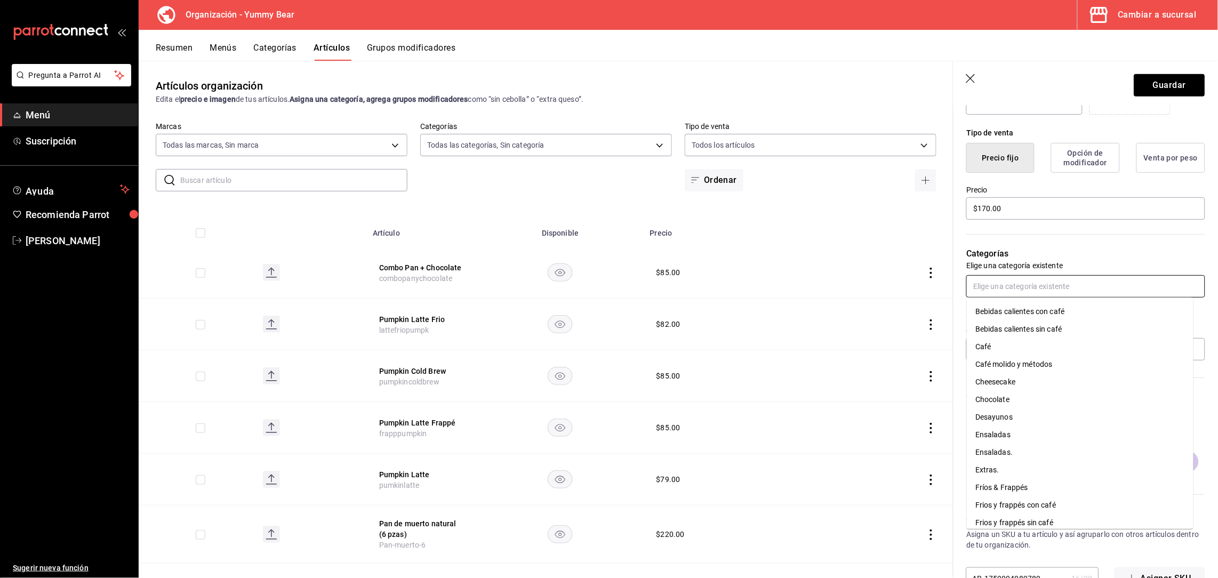
scroll to position [18, 0]
click at [1032, 359] on li "Café molido y métodos" at bounding box center [1080, 364] width 227 height 18
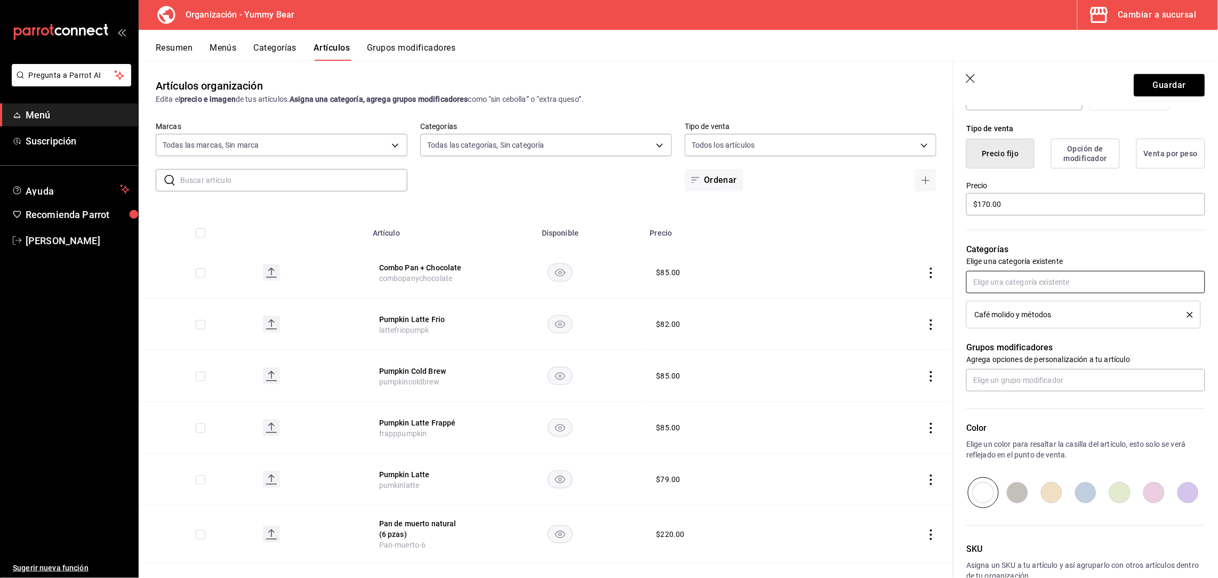
scroll to position [248, 0]
click at [1112, 199] on input "$170.00" at bounding box center [1085, 202] width 239 height 22
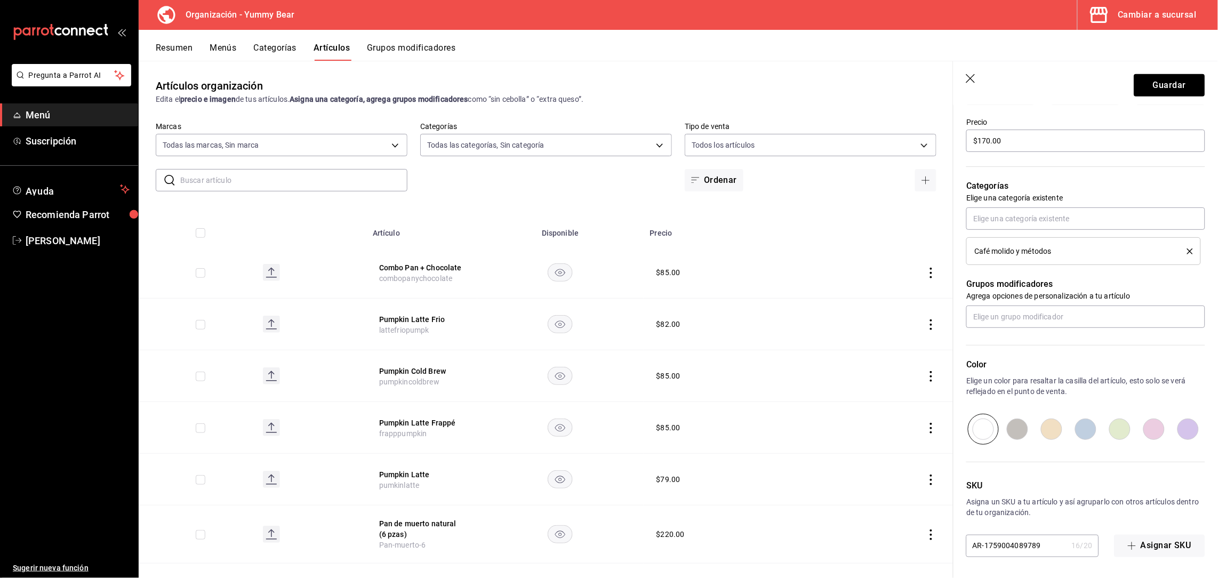
click at [1076, 383] on p "Elige un color para resaltar la casilla del artículo, esto solo se verá refleja…" at bounding box center [1085, 385] width 239 height 21
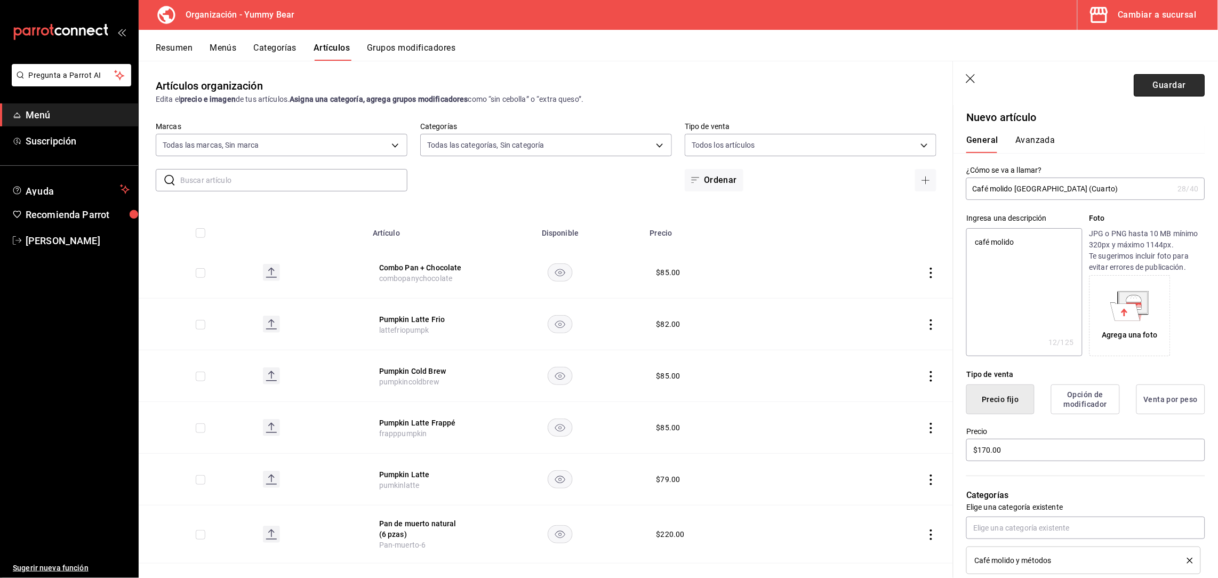
click at [1155, 90] on button "Guardar" at bounding box center [1169, 85] width 71 height 22
type textarea "x"
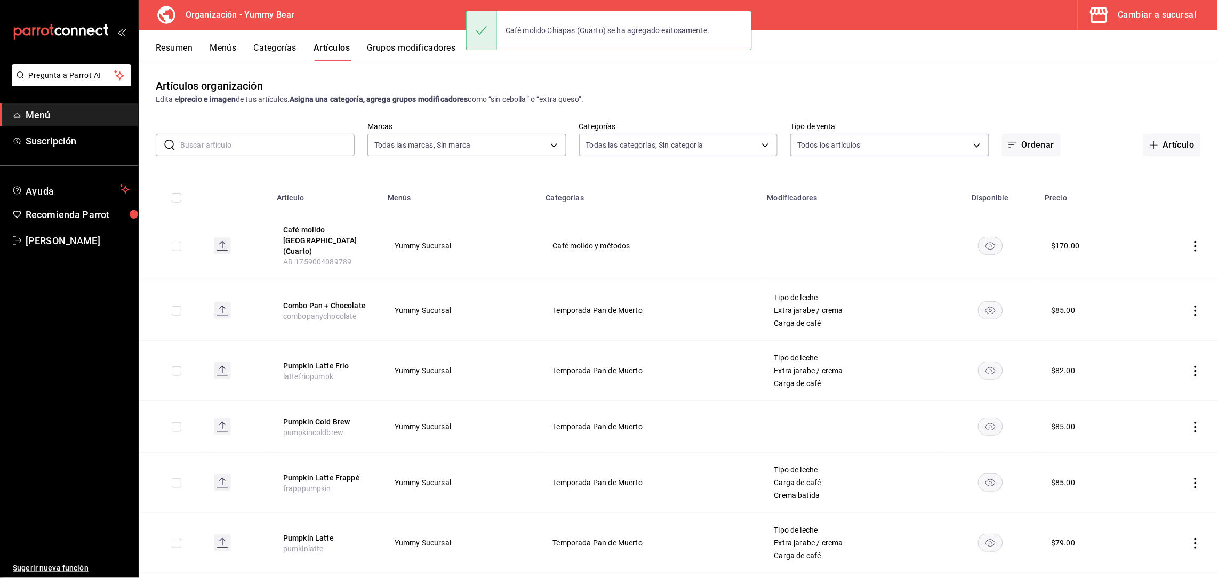
click at [1190, 241] on icon "actions" at bounding box center [1195, 246] width 11 height 11
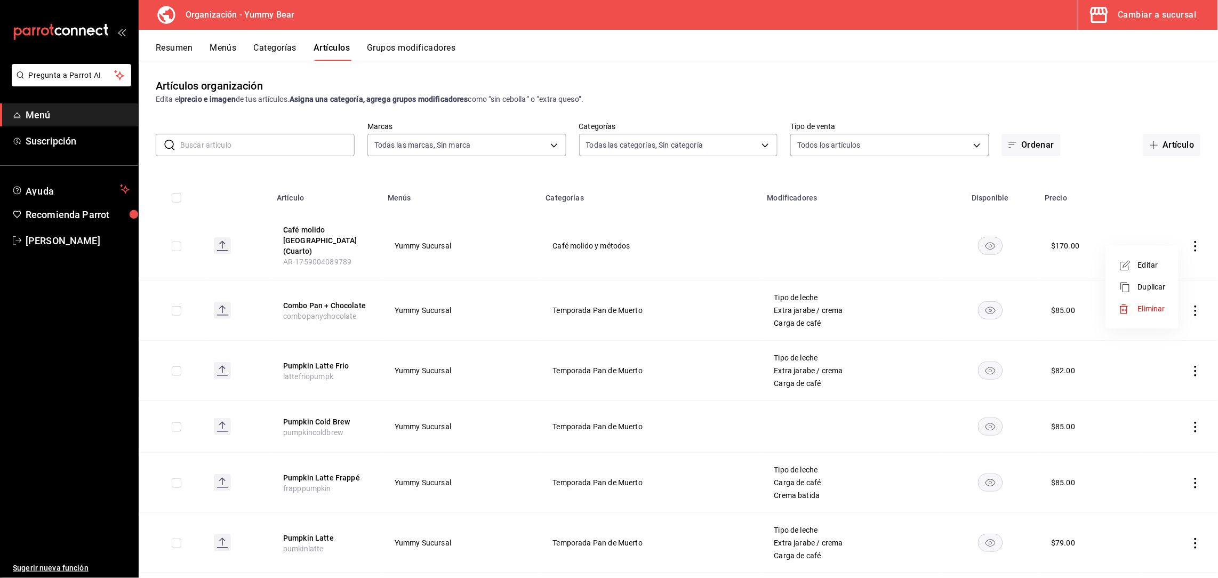
click at [1149, 281] on span "Duplicar" at bounding box center [1152, 286] width 28 height 11
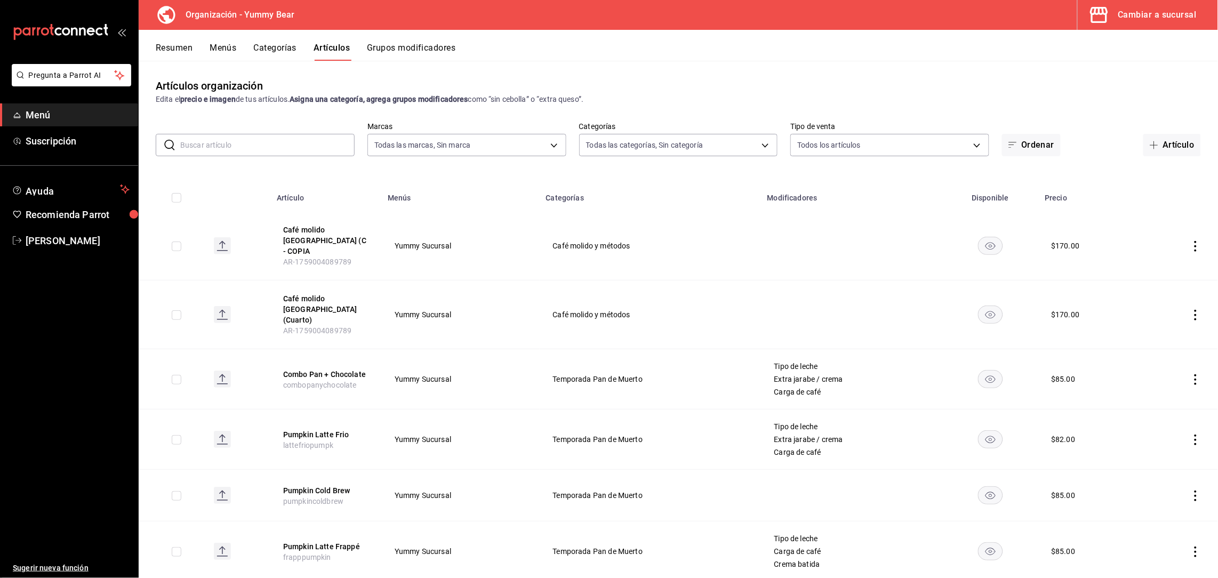
click at [1190, 245] on icon "actions" at bounding box center [1195, 246] width 11 height 11
click at [1141, 270] on span "Editar" at bounding box center [1152, 265] width 28 height 11
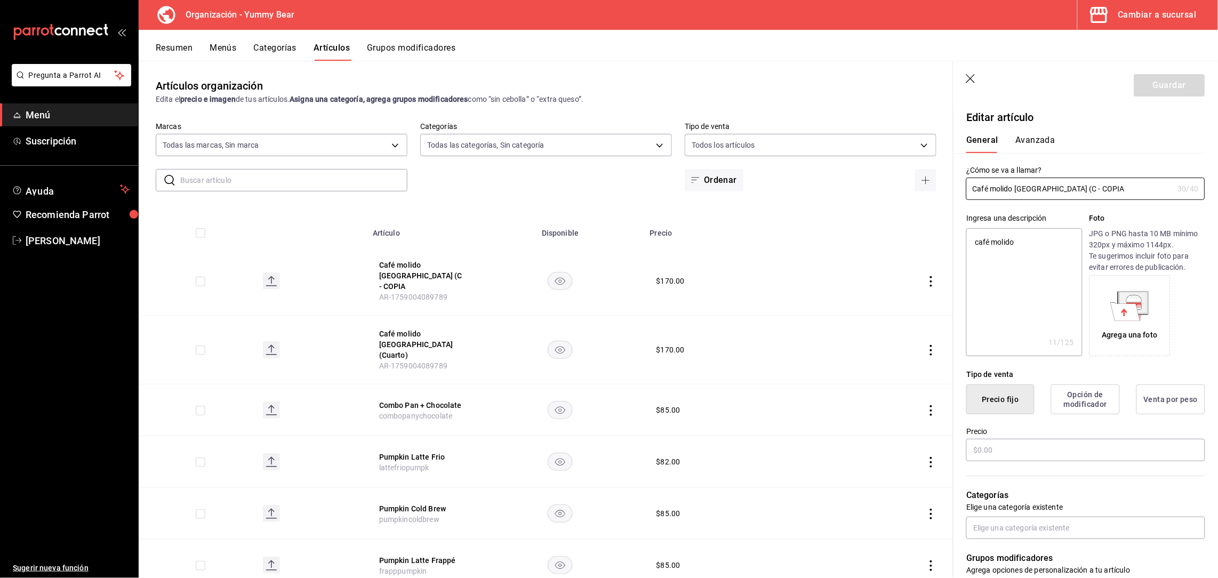
type textarea "x"
type input "$170.00"
click at [1061, 187] on input "Café molido [GEOGRAPHIC_DATA] (C - COPIA" at bounding box center [1069, 188] width 207 height 21
type input "Café molido [GEOGRAPHIC_DATA] (C -"
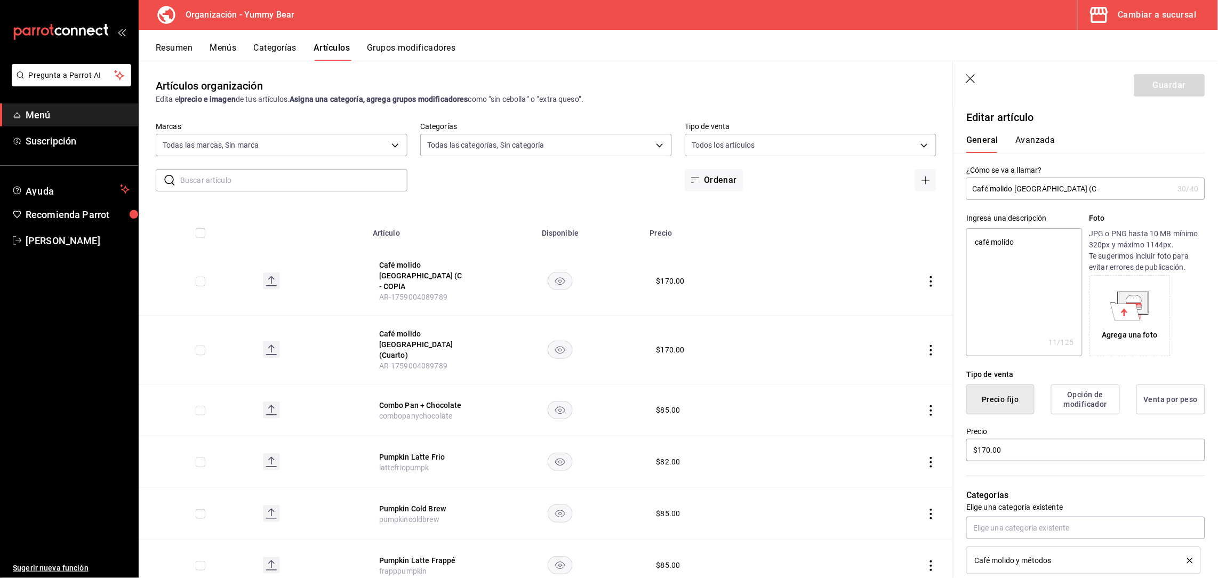
type textarea "x"
type input "Café molido [GEOGRAPHIC_DATA] (C -"
type textarea "x"
type input "Café molido Chiapas (C"
type textarea "x"
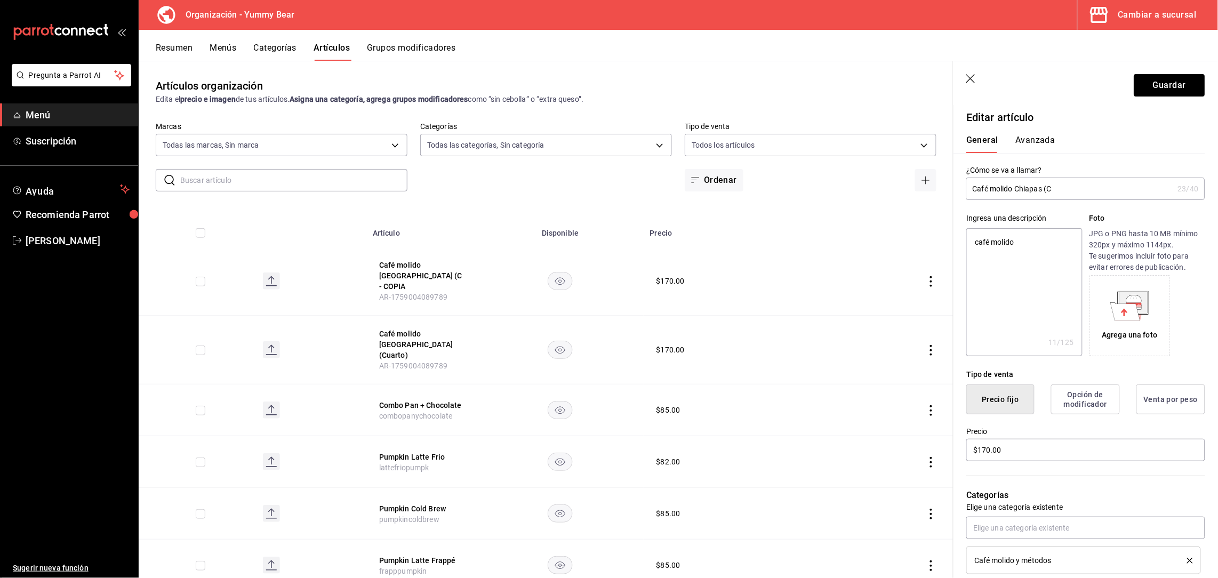
type input "Café molido Chiapas (C"
type textarea "x"
type input "Café molido [GEOGRAPHIC_DATA] ("
type textarea "x"
type input "Café molido Chiapas (M"
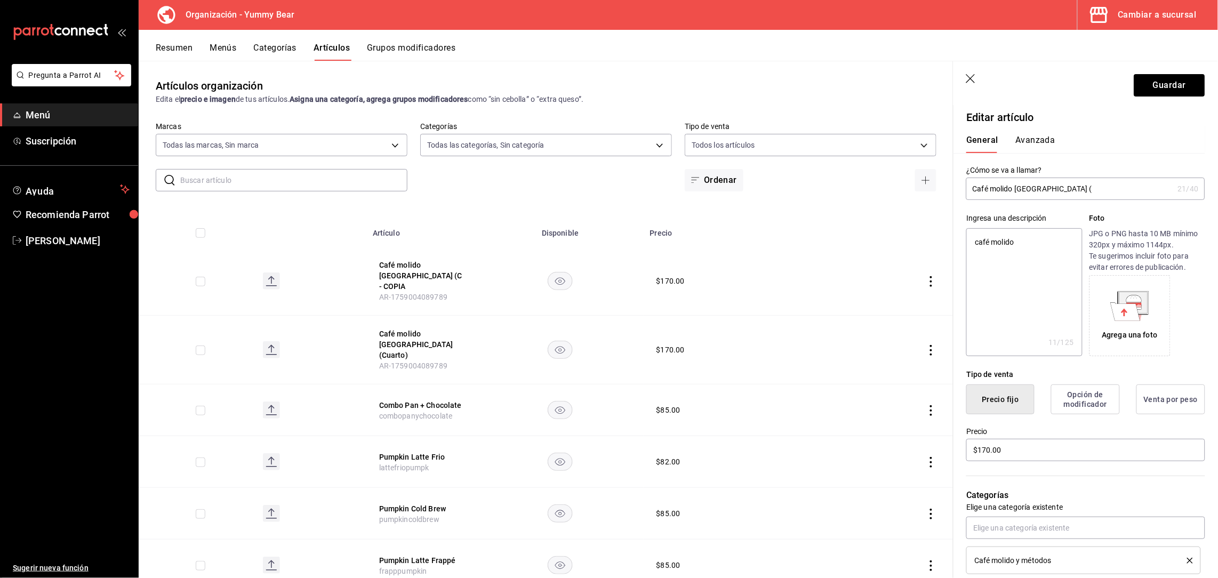
type textarea "x"
type input "Café molido [GEOGRAPHIC_DATA] (Me"
type textarea "x"
type input "Café molido [GEOGRAPHIC_DATA] (Medi"
type textarea "x"
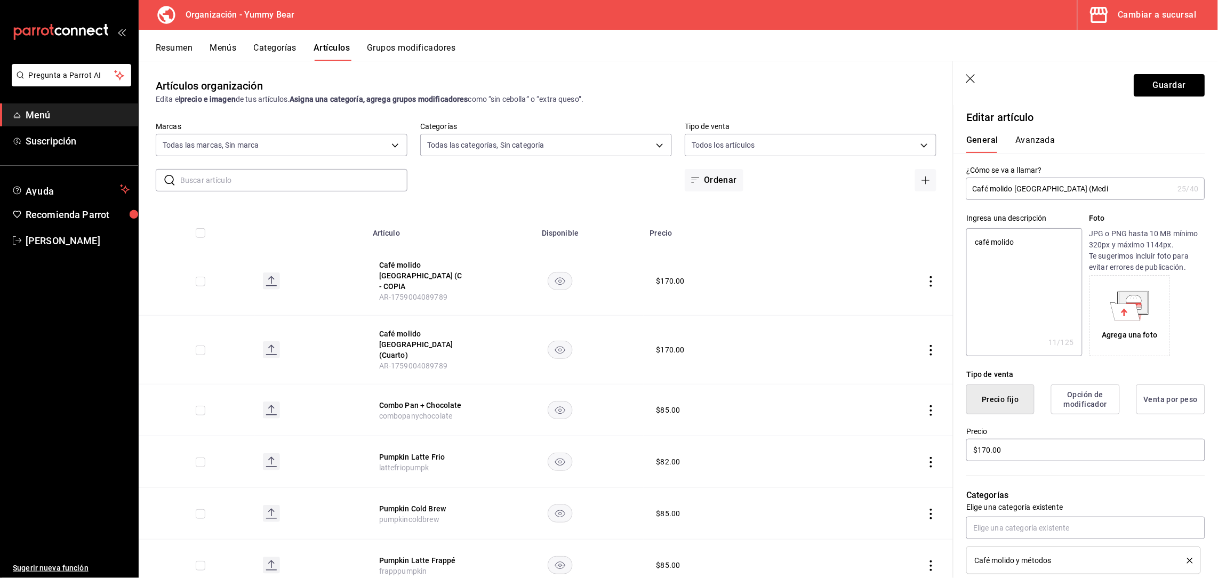
type input "Café molido [GEOGRAPHIC_DATA] ([GEOGRAPHIC_DATA]"
type textarea "x"
type input "Café molido [GEOGRAPHIC_DATA] ([GEOGRAPHIC_DATA])"
type textarea "x"
type input "Café molido [GEOGRAPHIC_DATA] ([GEOGRAPHIC_DATA])"
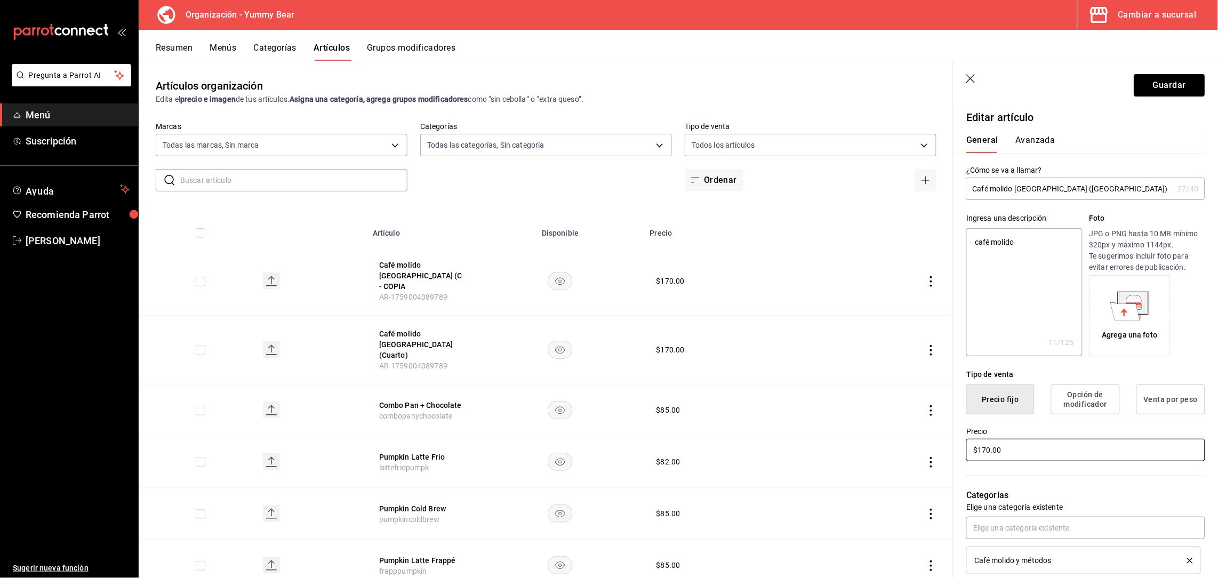
drag, startPoint x: 1019, startPoint y: 451, endPoint x: 977, endPoint y: 441, distance: 43.2
click at [977, 441] on input "$170.00" at bounding box center [1085, 450] width 239 height 22
type textarea "x"
type input "$32.00"
type textarea "x"
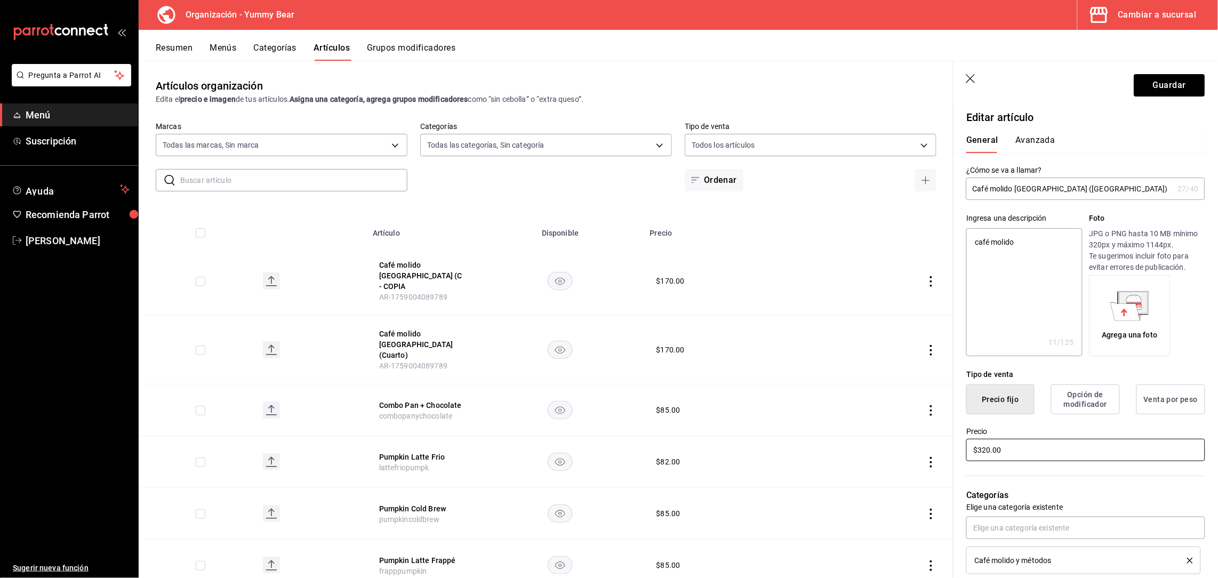
type input "$320.00"
click at [1042, 253] on textarea "café molido" at bounding box center [1024, 292] width 116 height 128
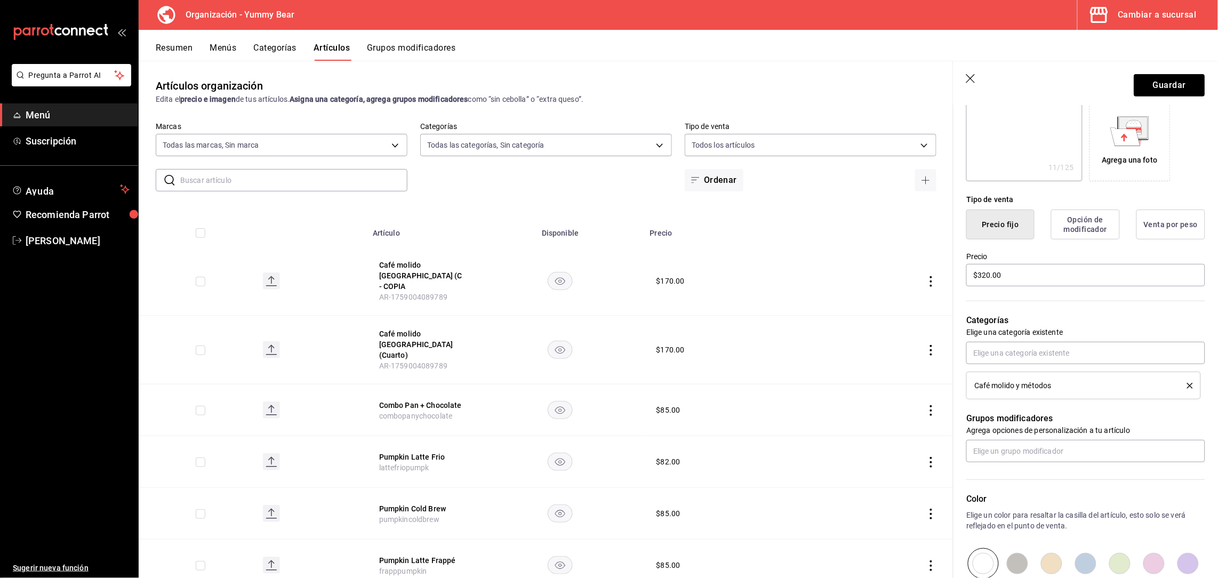
scroll to position [182, 0]
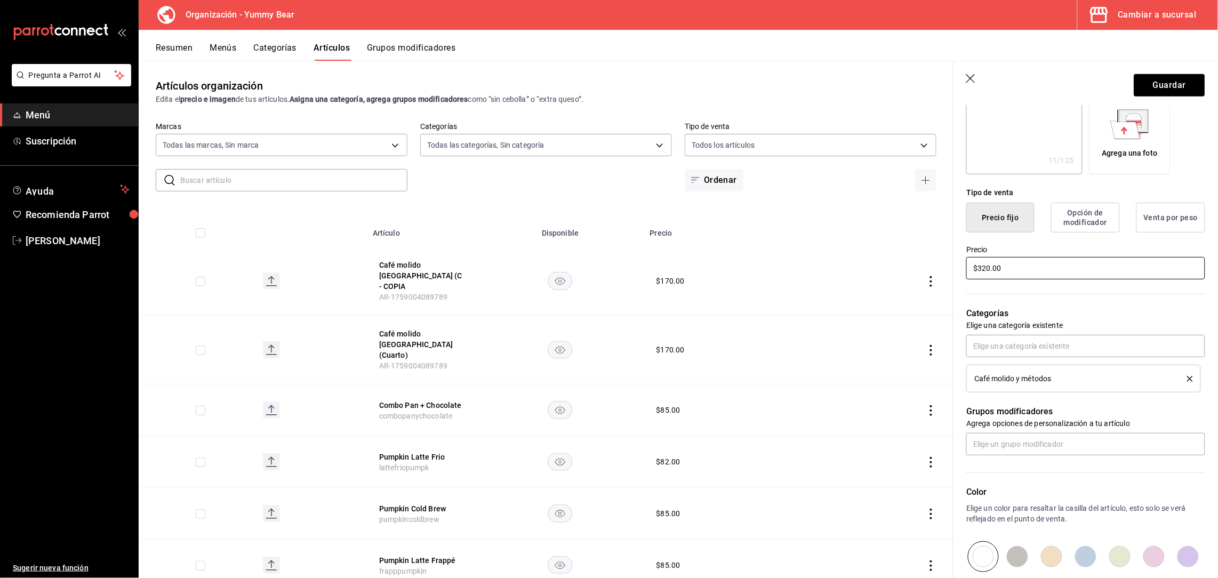
click at [1040, 265] on input "$320.00" at bounding box center [1085, 268] width 239 height 22
type textarea "x"
type input "$320.00"
type textarea "x"
type input "$320.00"
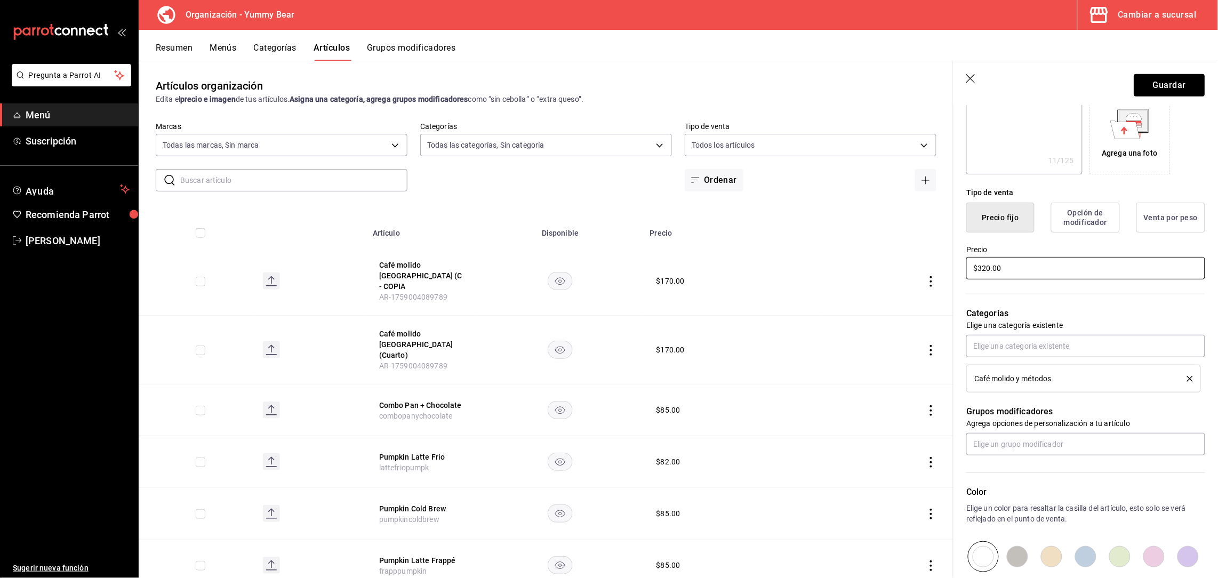
type textarea "x"
type input "$320.00"
type textarea "x"
type input "$3.00"
type textarea "x"
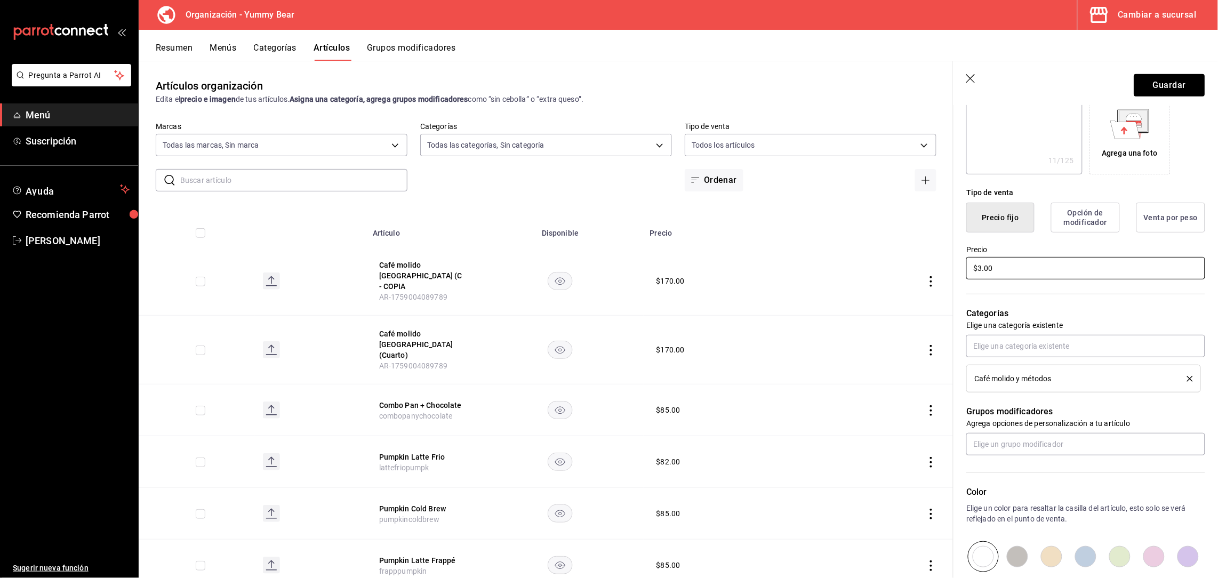
type input "$34.00"
type textarea "x"
type input "$340.00"
click at [1045, 296] on div "Categorías Elige una categoría existente Café molido y métodos" at bounding box center [1079, 336] width 252 height 111
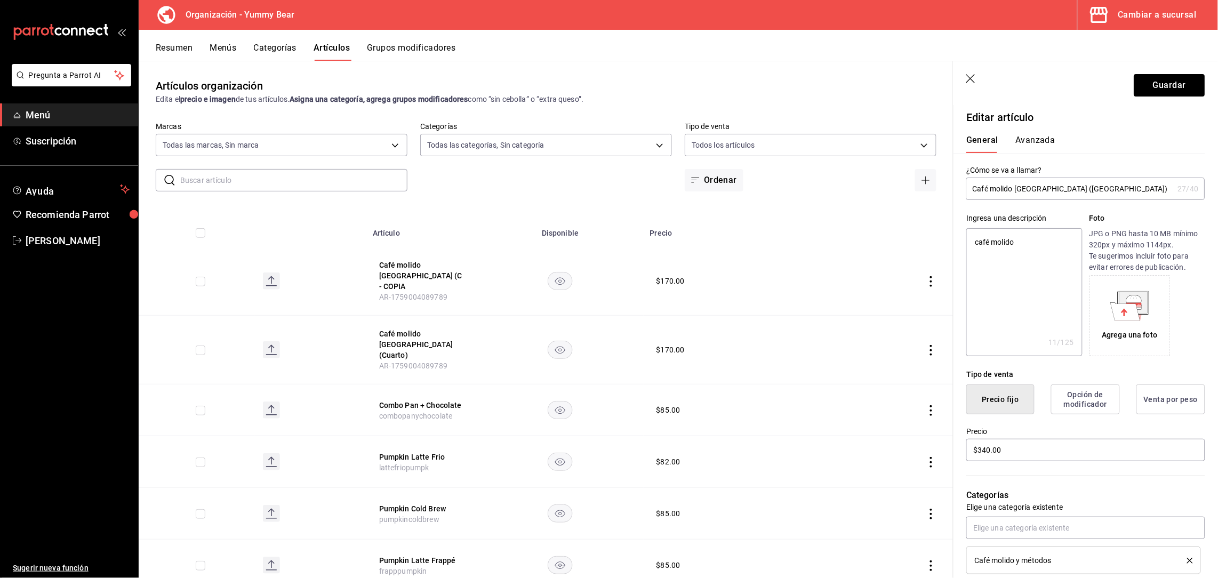
scroll to position [309, 0]
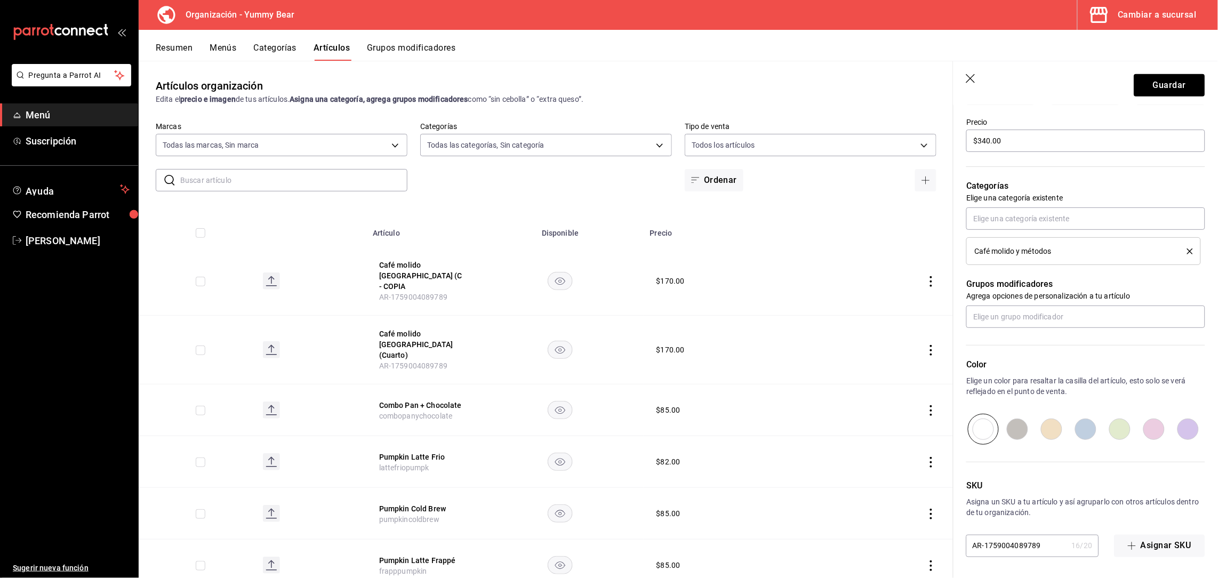
click at [1035, 549] on input "AR-1759004089789" at bounding box center [1016, 545] width 101 height 21
type textarea "x"
type input "AR-175900408978"
type textarea "x"
type input "AR-17590040897"
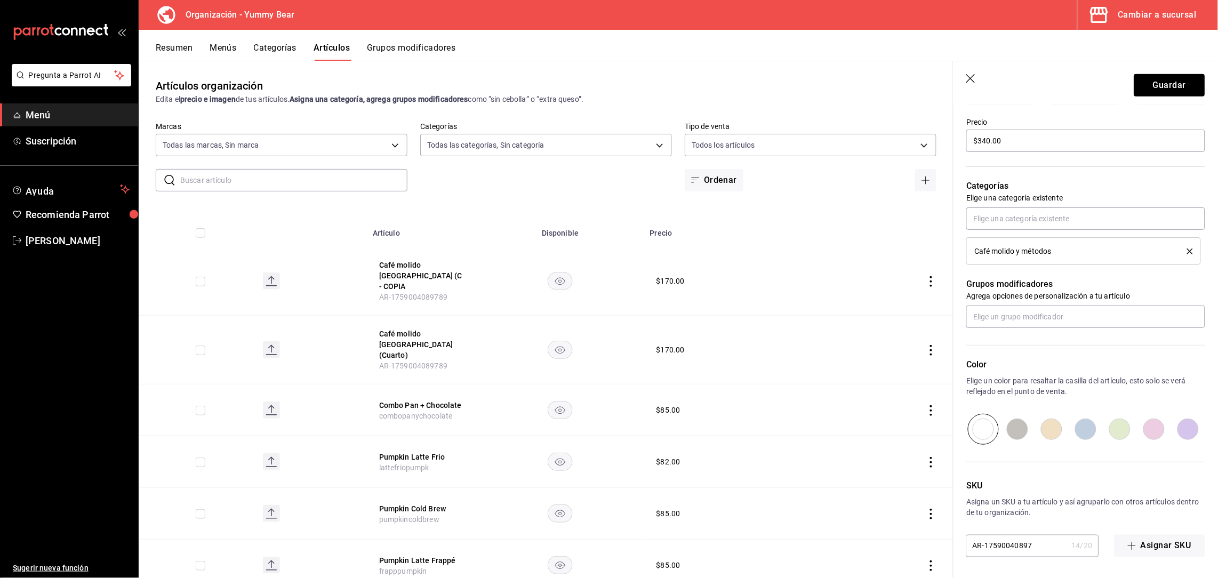
type textarea "x"
type input "AR-175900408979"
type textarea "x"
type input "AR-1759004089790"
type textarea "x"
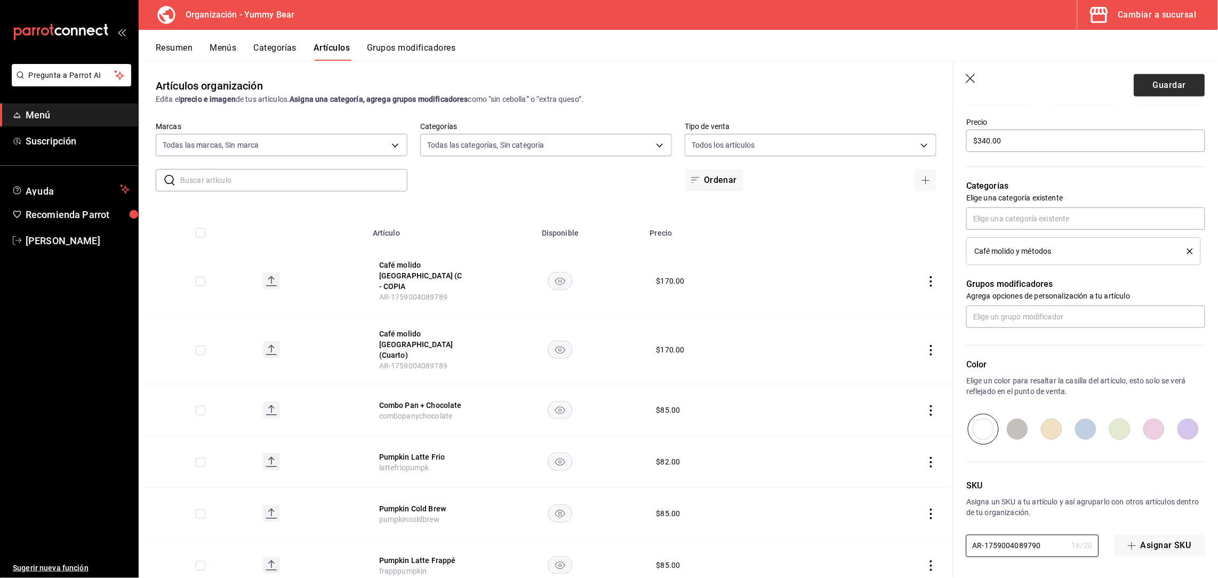
type input "AR-1759004089790"
click at [1153, 80] on button "Guardar" at bounding box center [1169, 85] width 71 height 22
type textarea "x"
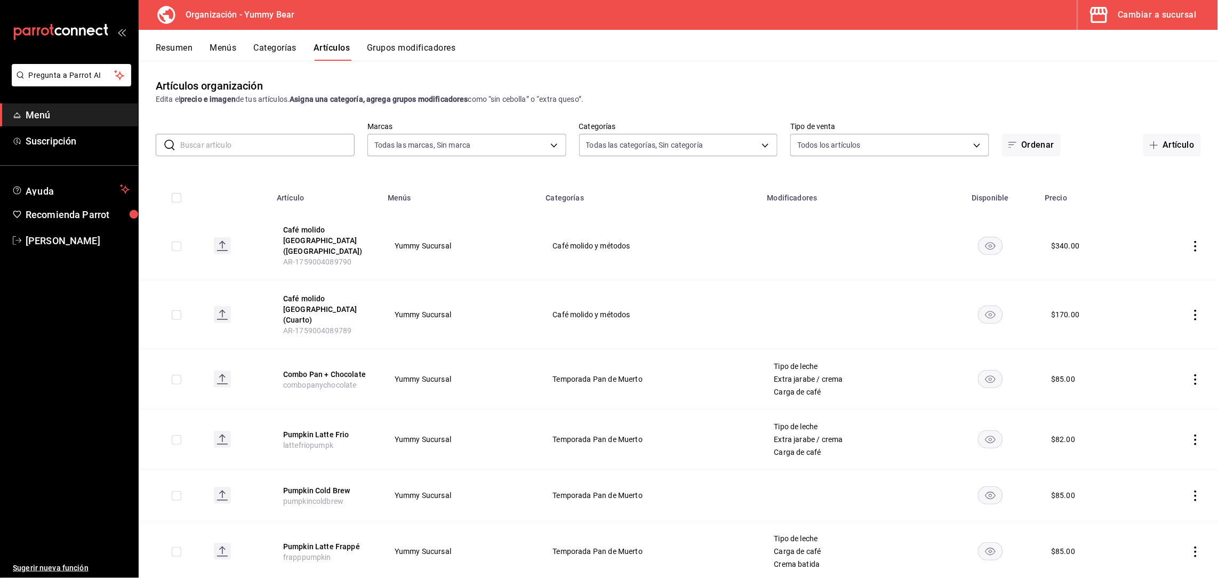
click at [1190, 310] on icon "actions" at bounding box center [1195, 315] width 11 height 11
click at [1148, 340] on span "Duplicar" at bounding box center [1152, 345] width 28 height 11
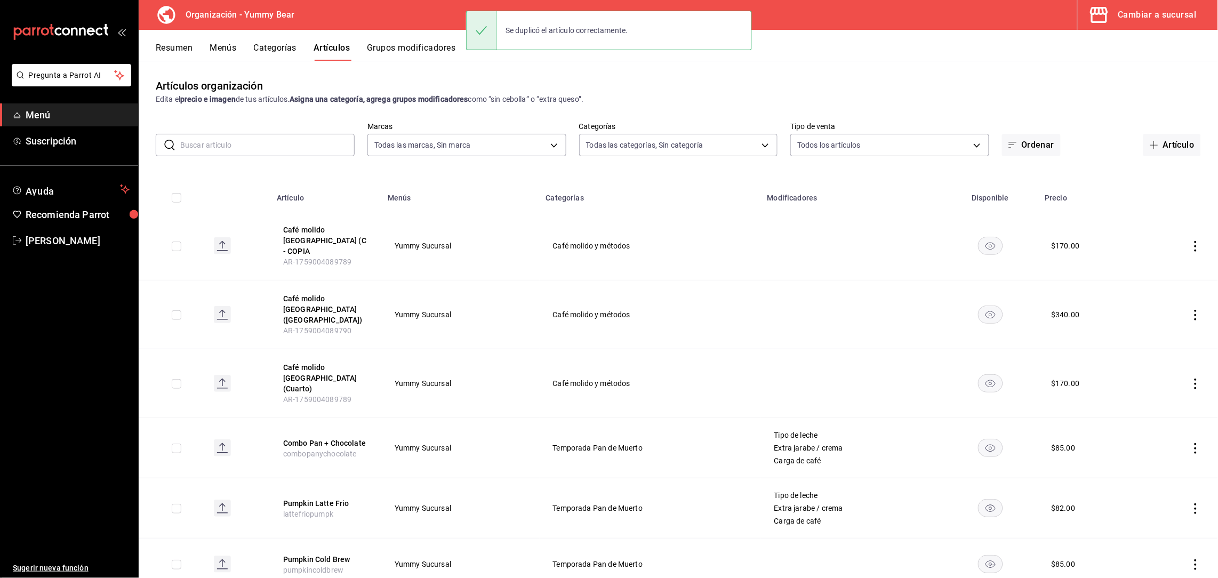
click at [1190, 241] on icon "actions" at bounding box center [1195, 246] width 11 height 11
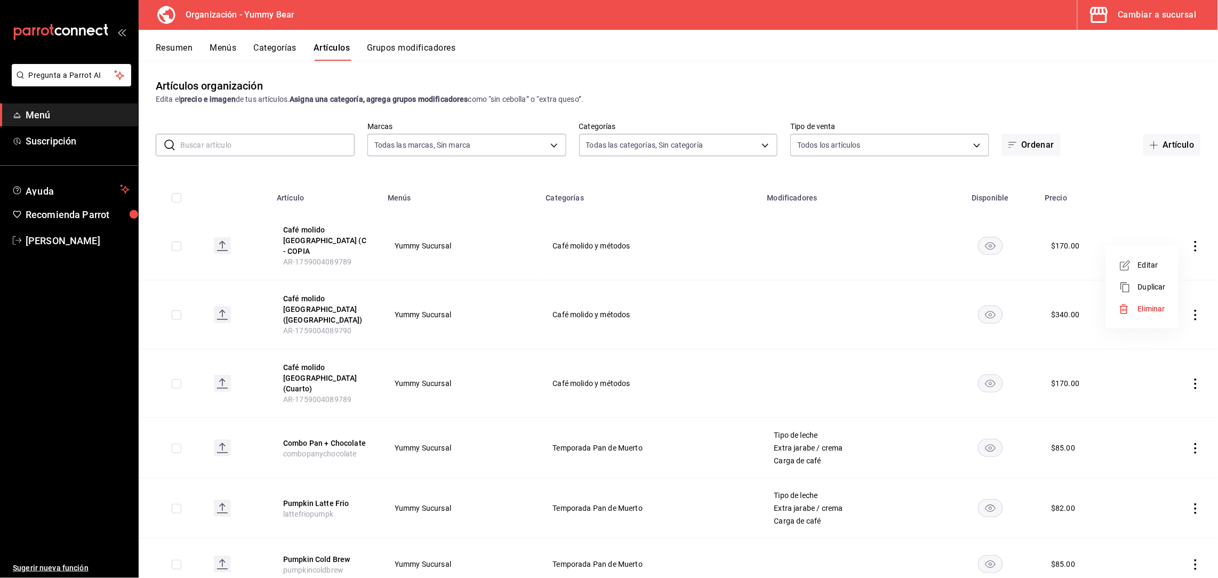
click at [1147, 269] on span "Editar" at bounding box center [1152, 265] width 28 height 11
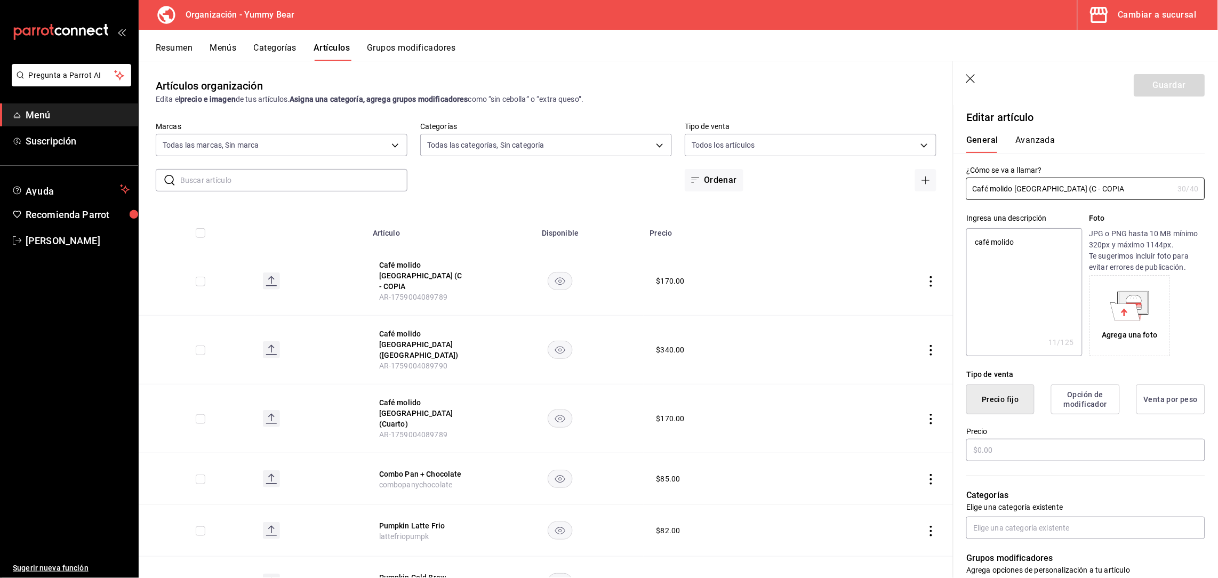
type textarea "x"
type input "$170.00"
click at [1037, 186] on input "Café molido [GEOGRAPHIC_DATA] (C - COPIA" at bounding box center [1069, 188] width 207 height 21
drag, startPoint x: 1037, startPoint y: 186, endPoint x: 1070, endPoint y: 182, distance: 33.9
click at [1070, 182] on input "Café molido [GEOGRAPHIC_DATA] (C - COPIA" at bounding box center [1069, 188] width 207 height 21
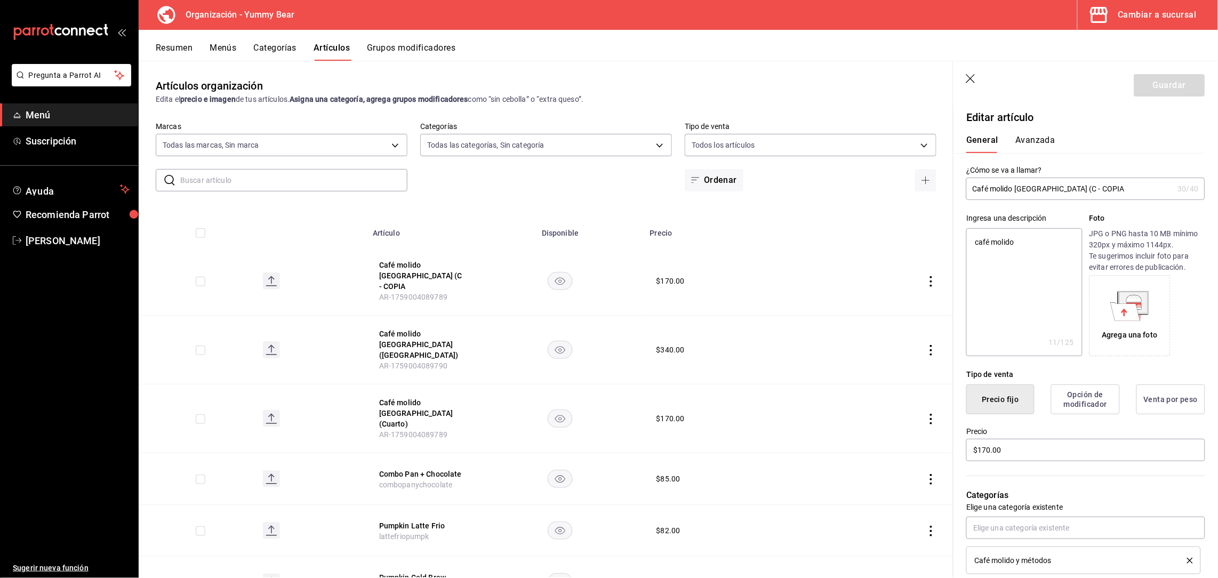
click at [1070, 182] on input "Café molido [GEOGRAPHIC_DATA] (C - COPIA" at bounding box center [1069, 188] width 207 height 21
type input "S"
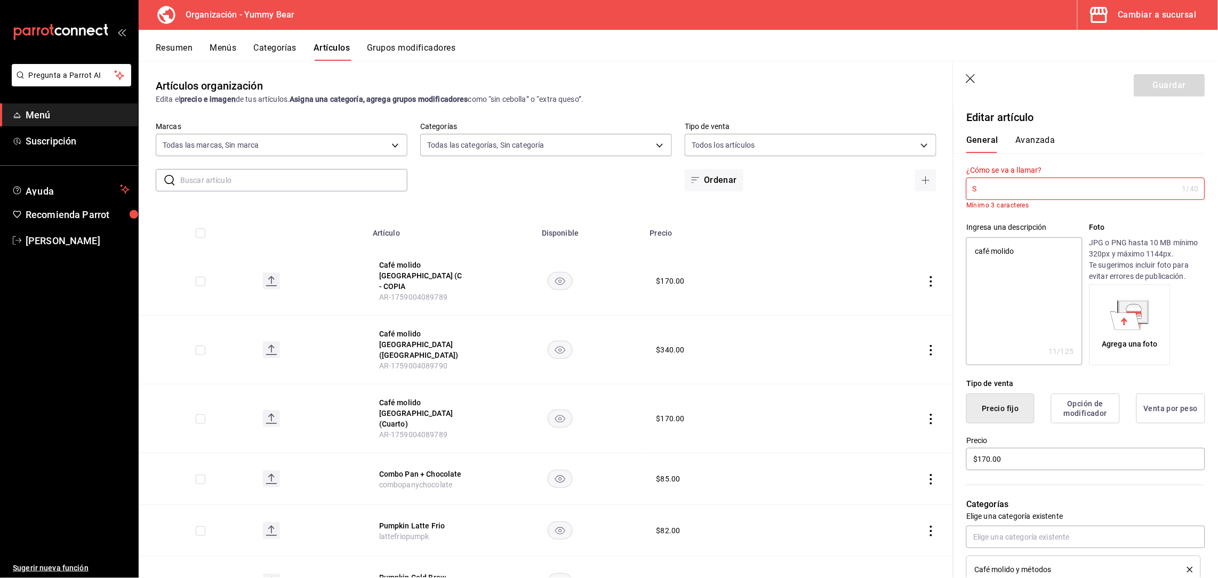
type textarea "x"
type input "Se"
type textarea "x"
type input "Ser"
type textarea "x"
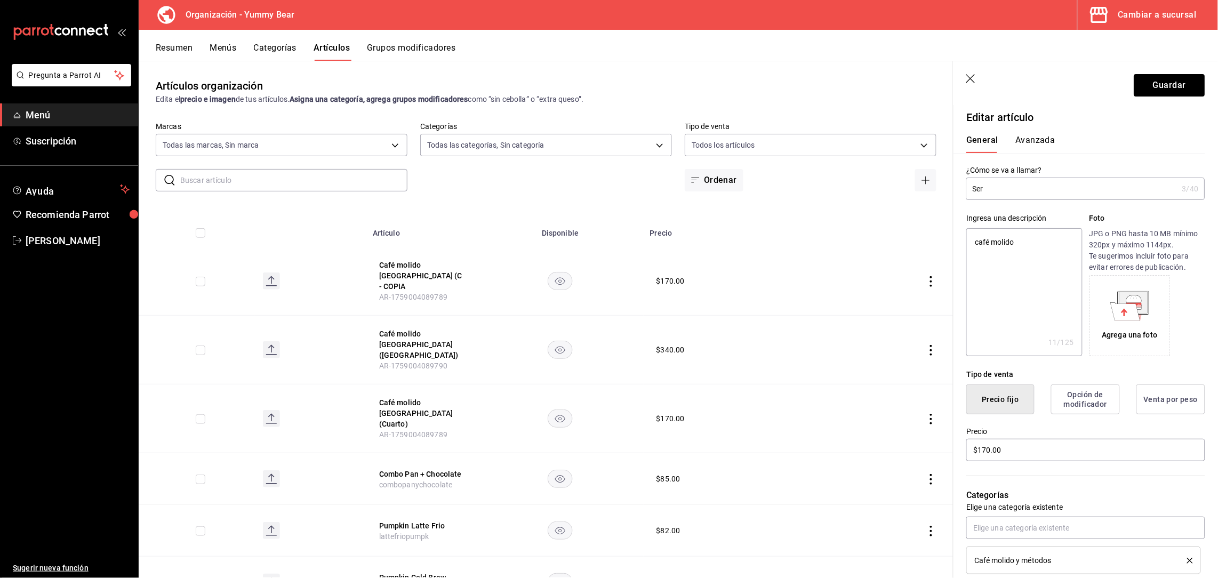
type input "Serv"
type textarea "x"
type input "Servi"
type textarea "x"
type input "Serviico"
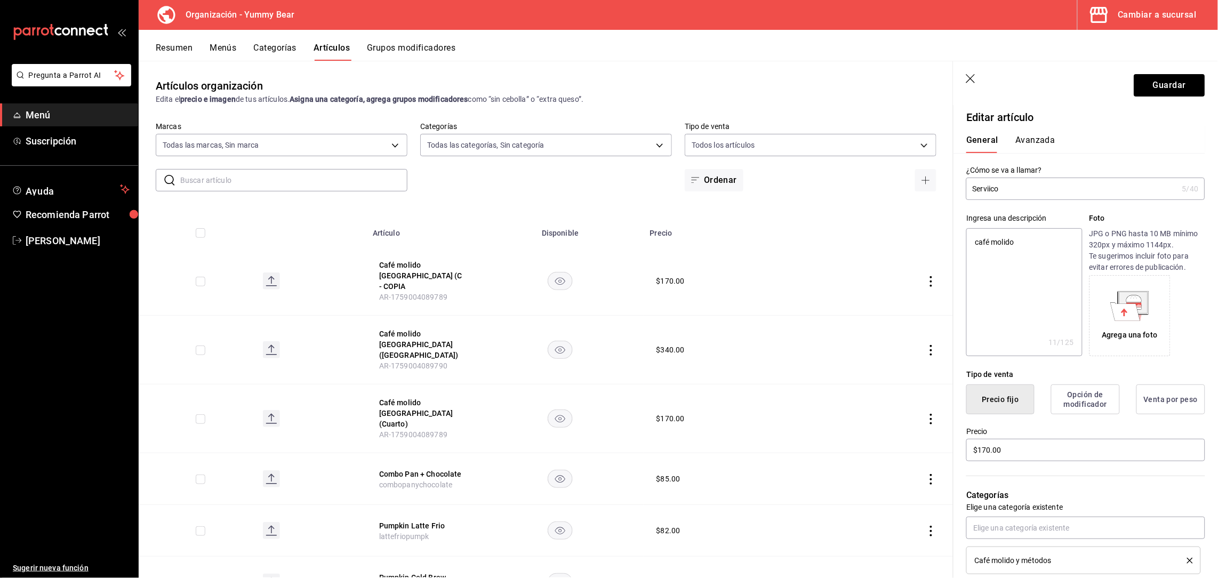
type textarea "x"
type input "Serviico de"
type textarea "x"
type input "Serviico d"
type textarea "x"
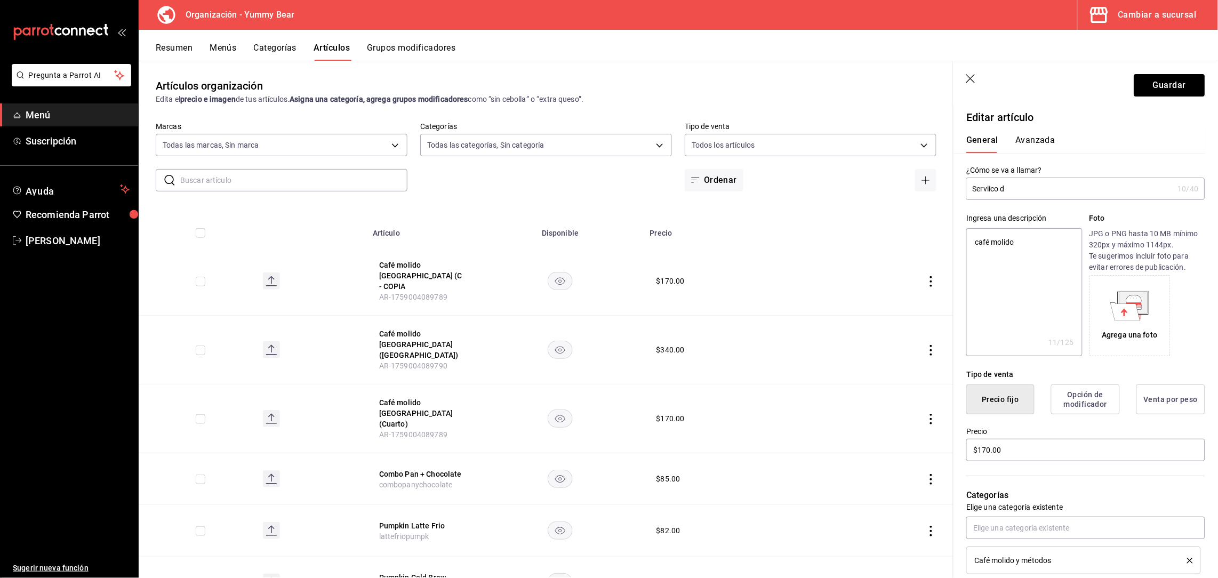
type input "Serviico"
type textarea "x"
type input "Serviico"
type textarea "x"
type input "Servii"
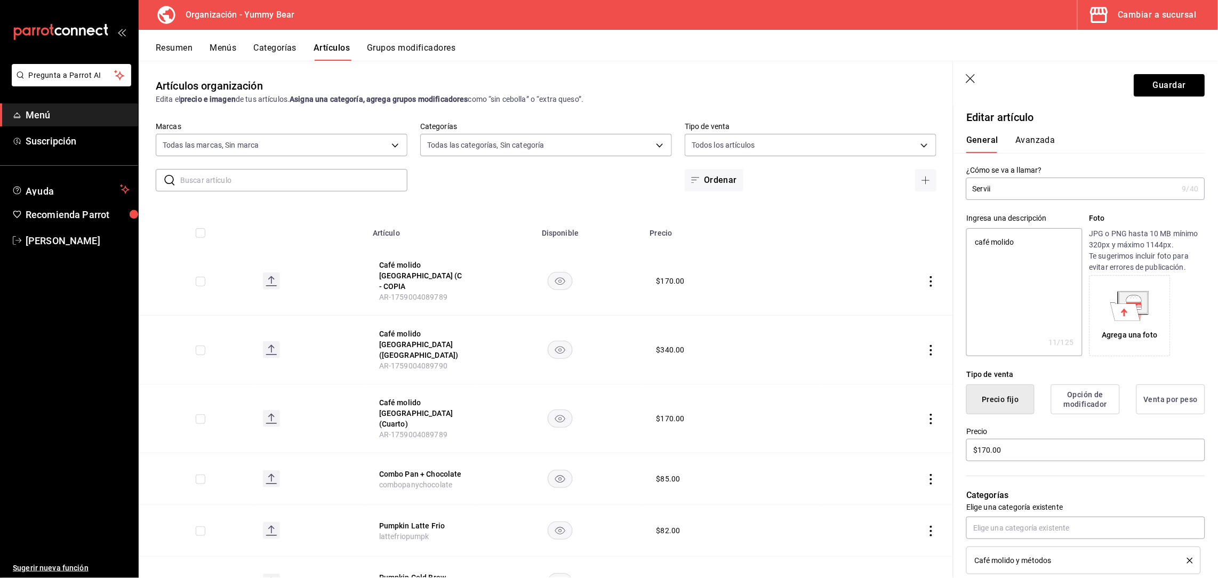
type textarea "x"
type input "Servi"
type textarea "x"
type input "Servicio de"
type textarea "x"
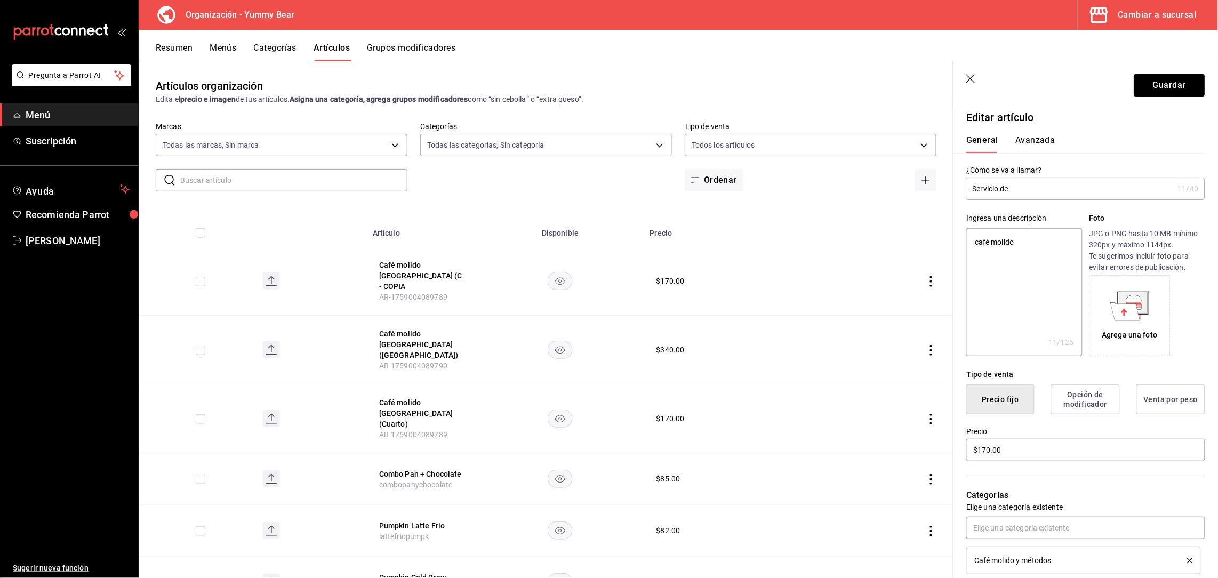
type input "Servicio de"
type textarea "x"
type input "Servicio de mo"
type textarea "x"
type input "Servicio de mol"
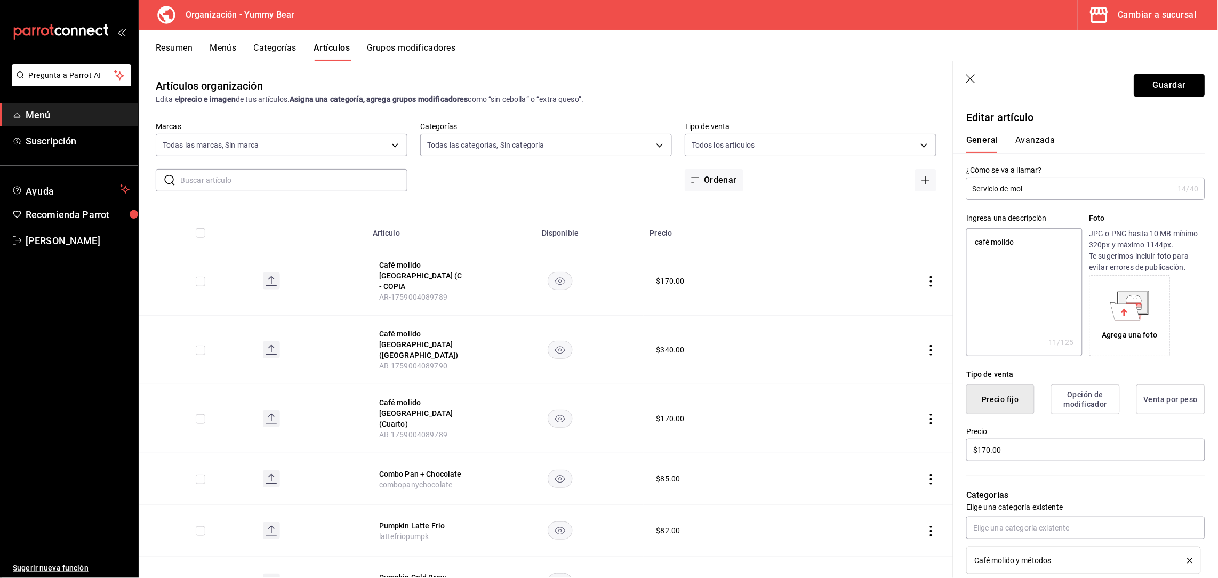
type textarea "x"
type input "Servicio de molienda"
type textarea "x"
type input "Servicio de molienda"
type textarea "x"
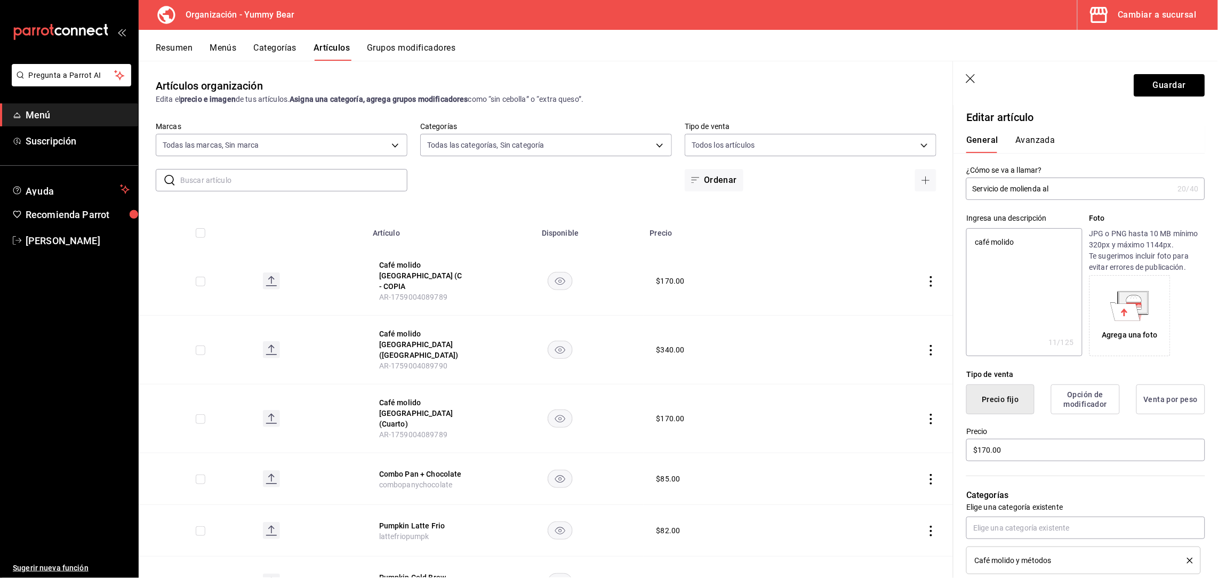
type input "Servicio de molienda al"
type textarea "x"
type input "Servicio de molienda al"
type textarea "x"
type input "Servicio de molienda a"
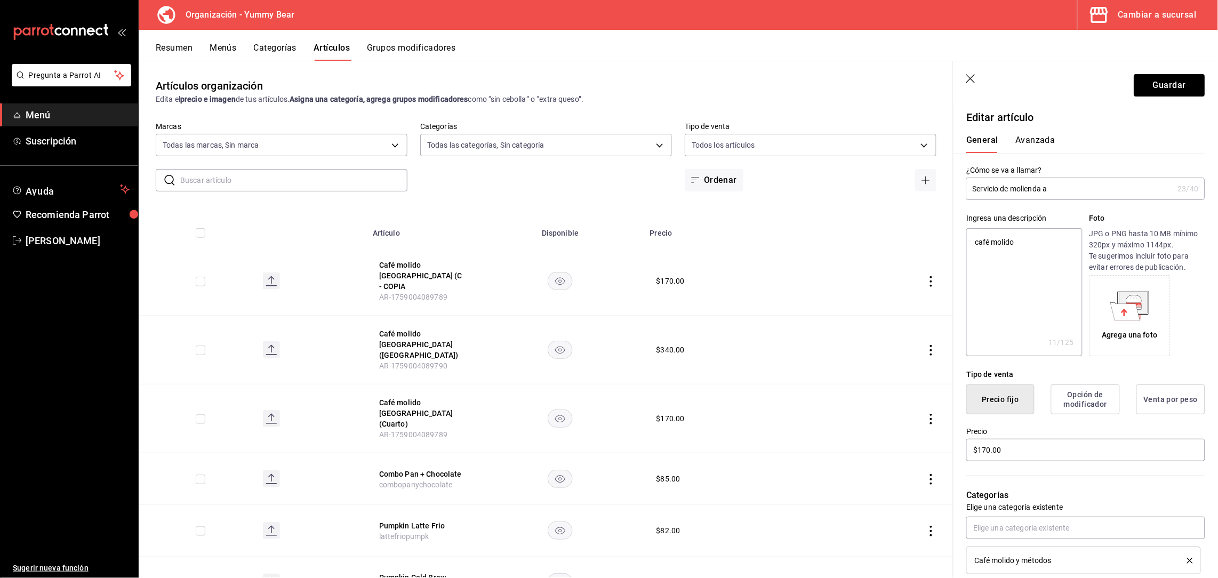
type textarea "x"
type input "Servicio de molienda"
type textarea "x"
type input "Servicio de molienda"
type textarea "x"
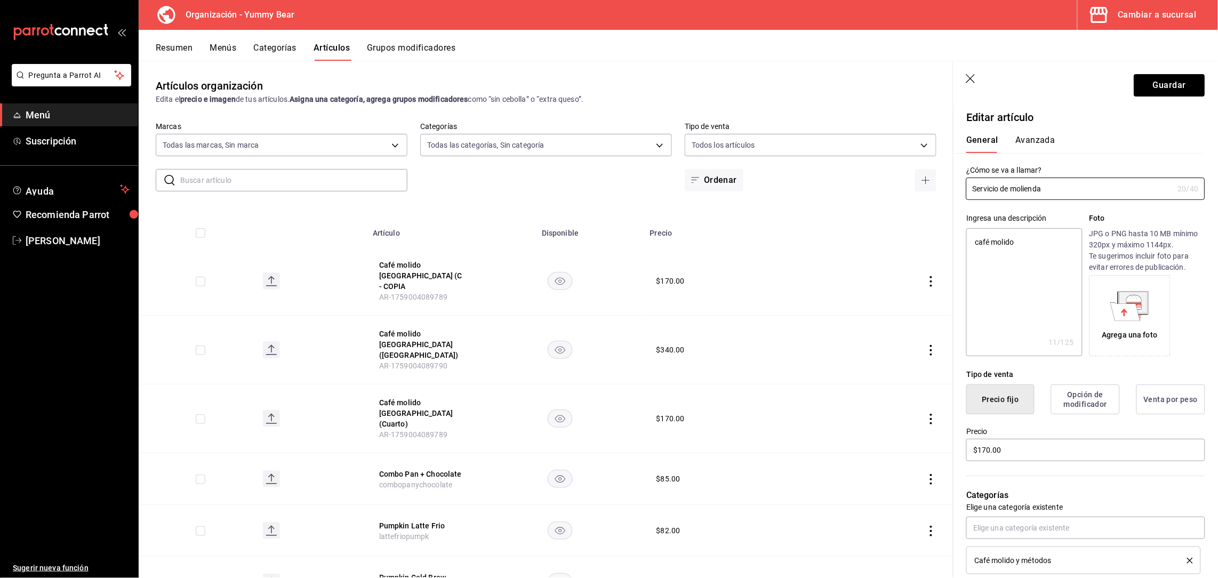
type input "Servicio de molienda"
type textarea "x"
click at [1019, 244] on textarea "café molido" at bounding box center [1024, 292] width 116 height 128
drag, startPoint x: 1019, startPoint y: 244, endPoint x: 1037, endPoint y: 253, distance: 20.0
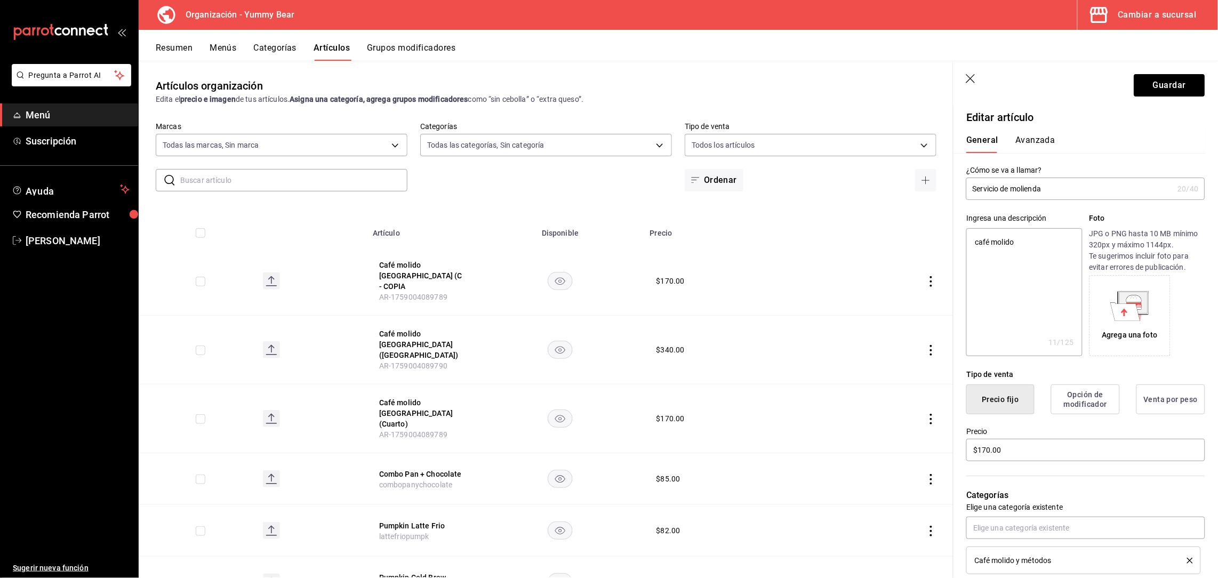
click at [1037, 253] on textarea "café molido" at bounding box center [1024, 292] width 116 height 128
type textarea "mo"
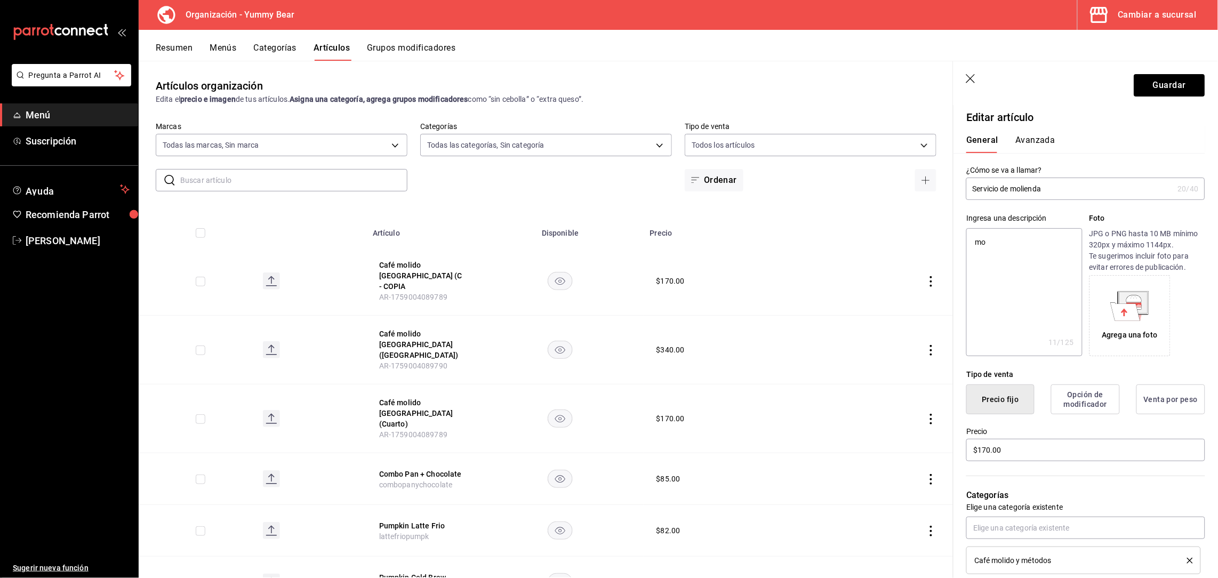
type textarea "x"
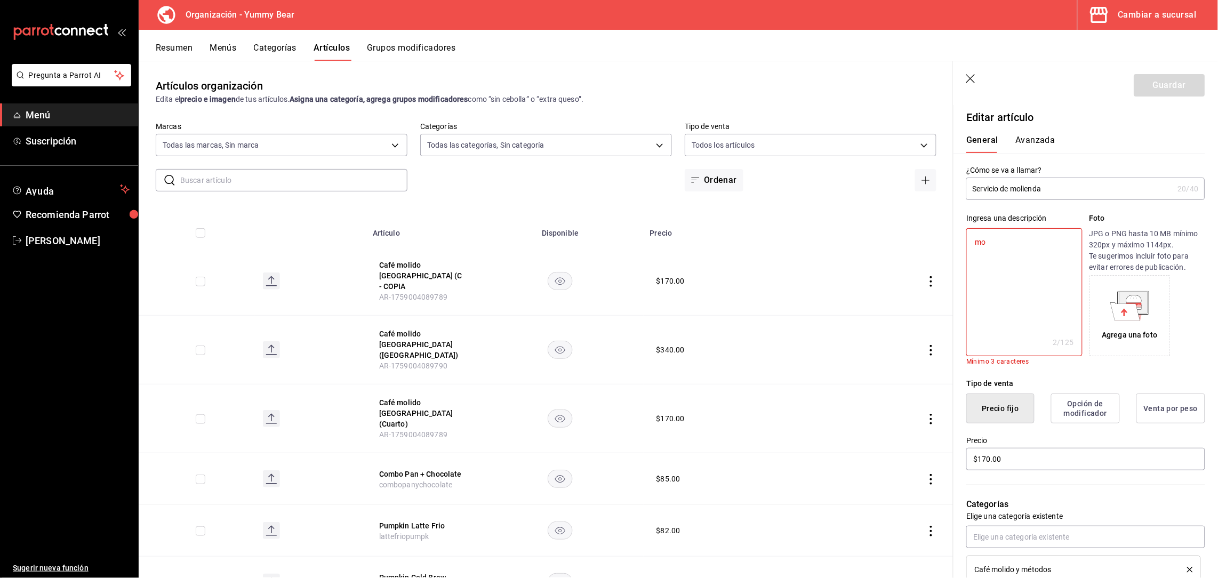
type textarea "mol"
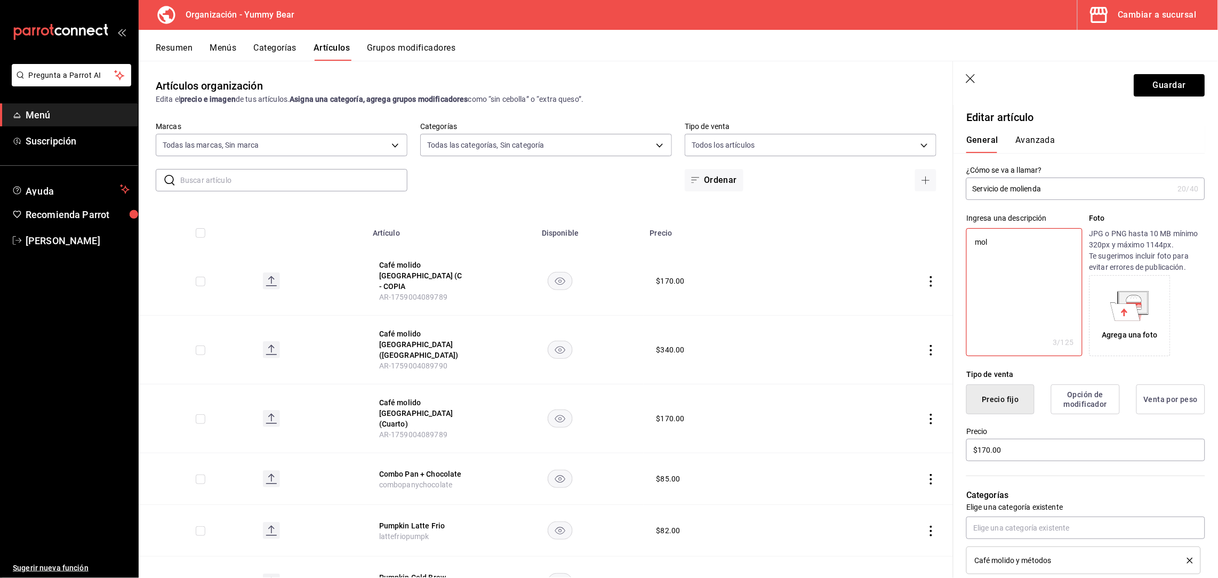
type textarea "x"
type textarea "molienda"
type textarea "x"
type textarea "molienda"
type textarea "x"
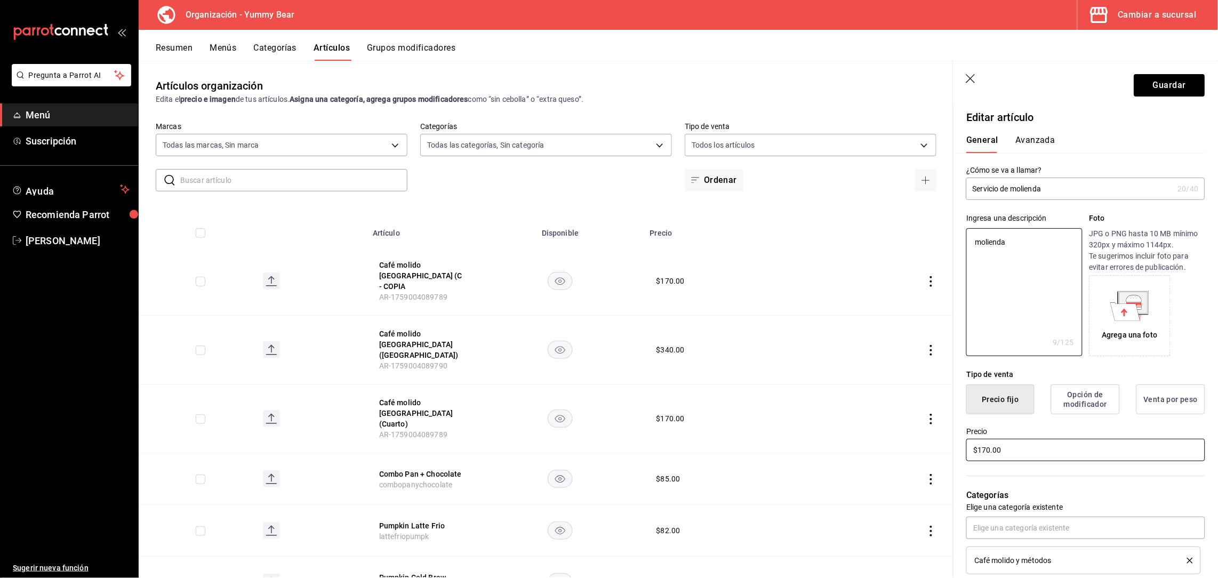
type textarea "molienda"
type textarea "x"
drag, startPoint x: 1012, startPoint y: 445, endPoint x: 929, endPoint y: 432, distance: 83.6
click at [929, 432] on main "Artículos organización Edita el precio e imagen de tus artículos. Asigna una ca…" at bounding box center [678, 319] width 1079 height 517
type textarea "x"
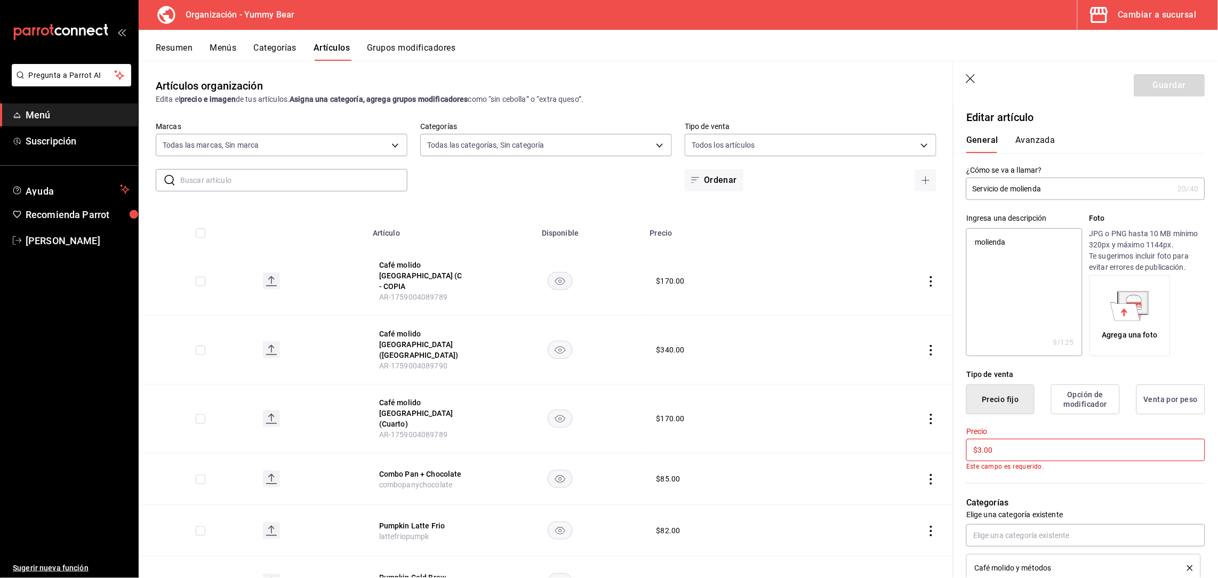
type input "$30.00"
type textarea "x"
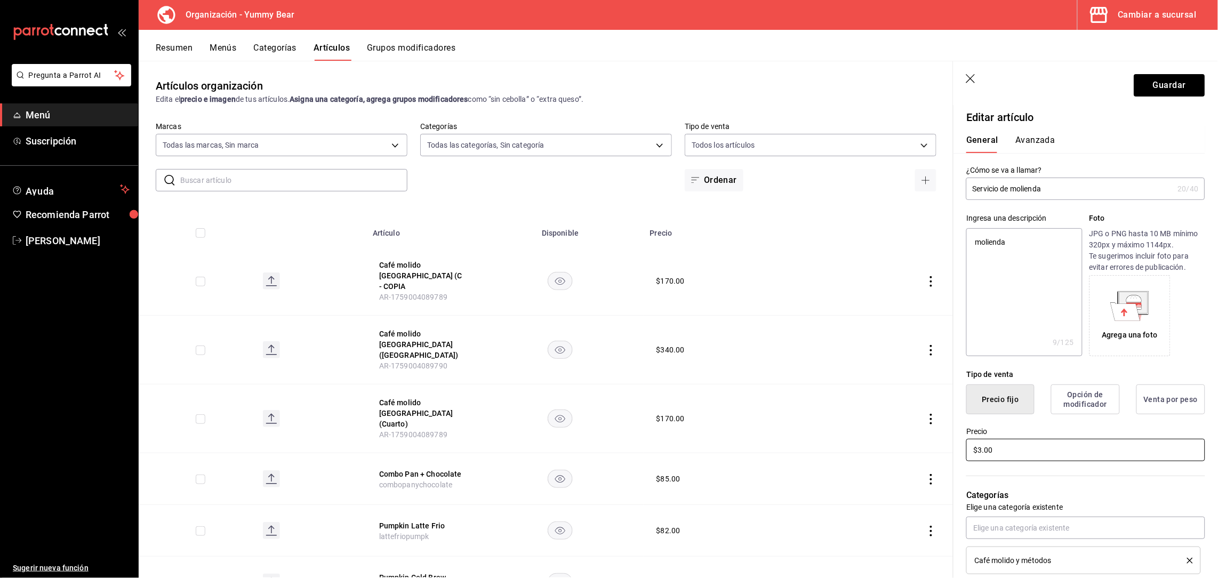
type input "$35.00"
click at [1058, 432] on label "Precio" at bounding box center [1085, 431] width 239 height 7
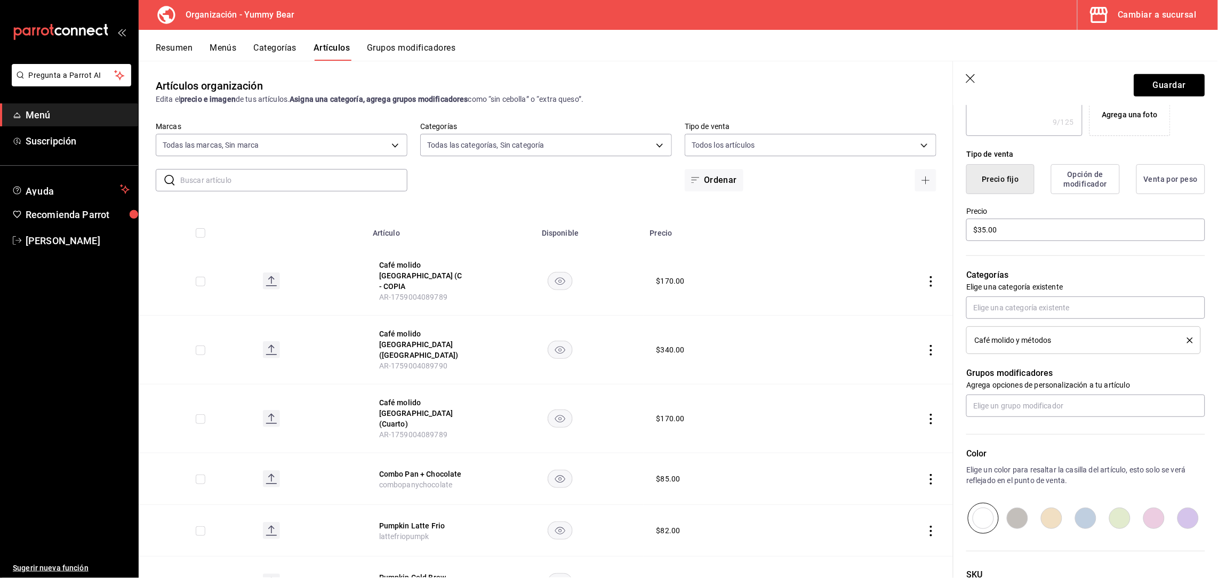
scroll to position [309, 0]
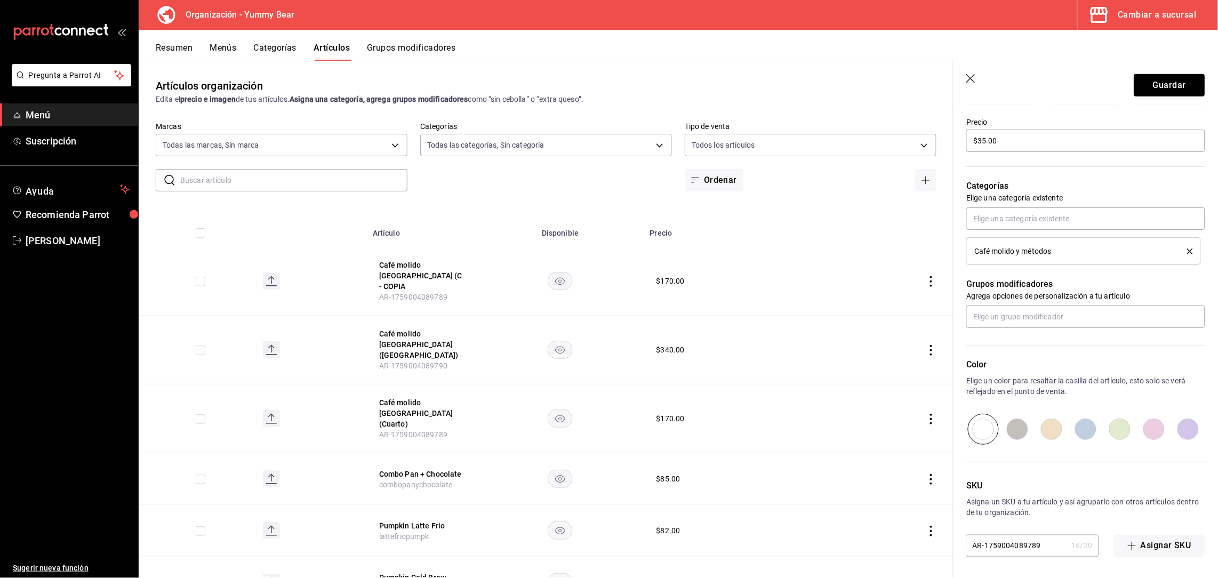
click at [1049, 538] on input "AR-1759004089789" at bounding box center [1016, 545] width 101 height 21
click at [1061, 407] on div "Color Elige un color para resaltar la casilla del artículo, esto solo se verá r…" at bounding box center [1085, 401] width 239 height 86
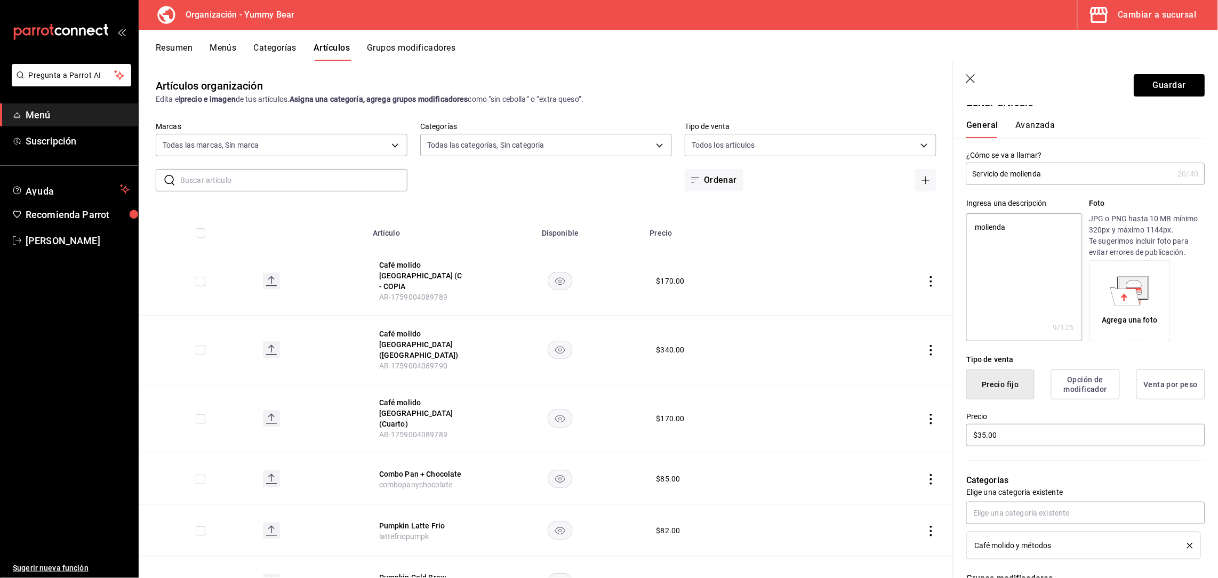
scroll to position [0, 0]
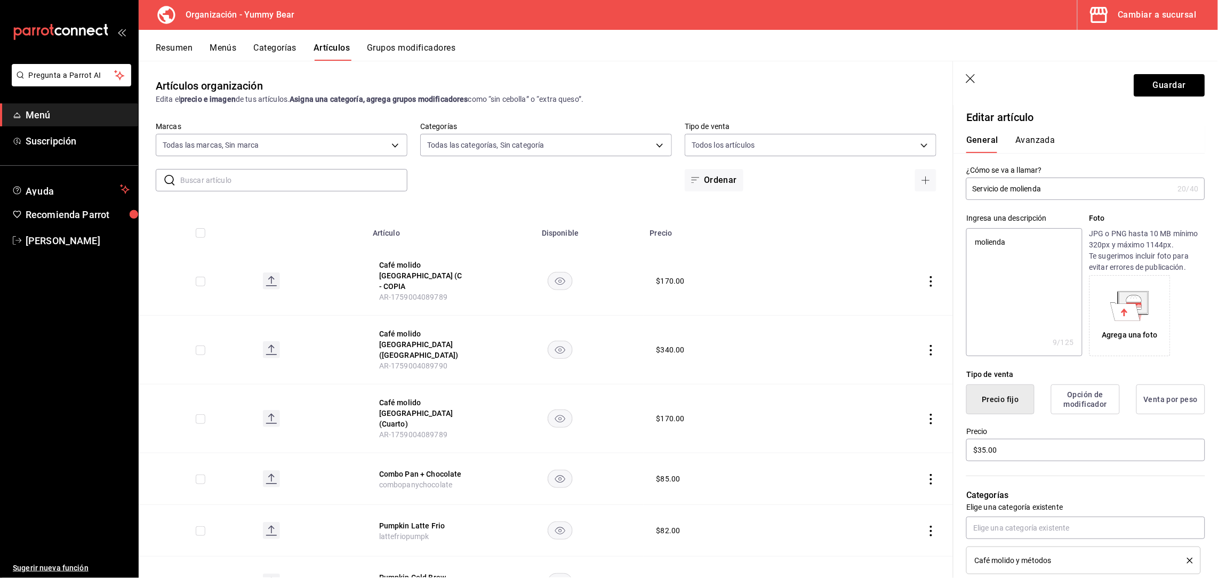
click at [1039, 253] on textarea "molienda" at bounding box center [1024, 292] width 116 height 128
click at [1154, 99] on header "Guardar" at bounding box center [1085, 83] width 264 height 44
click at [1154, 96] on header "Guardar" at bounding box center [1085, 83] width 264 height 44
click at [1162, 81] on button "Guardar" at bounding box center [1169, 85] width 71 height 22
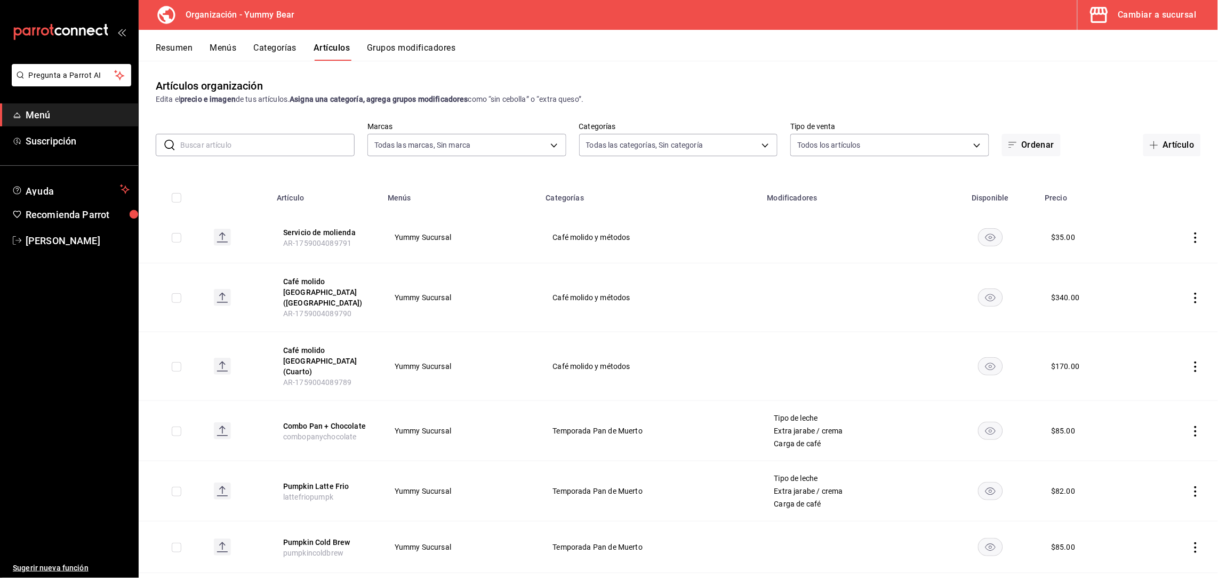
click at [240, 137] on input "text" at bounding box center [267, 144] width 174 height 21
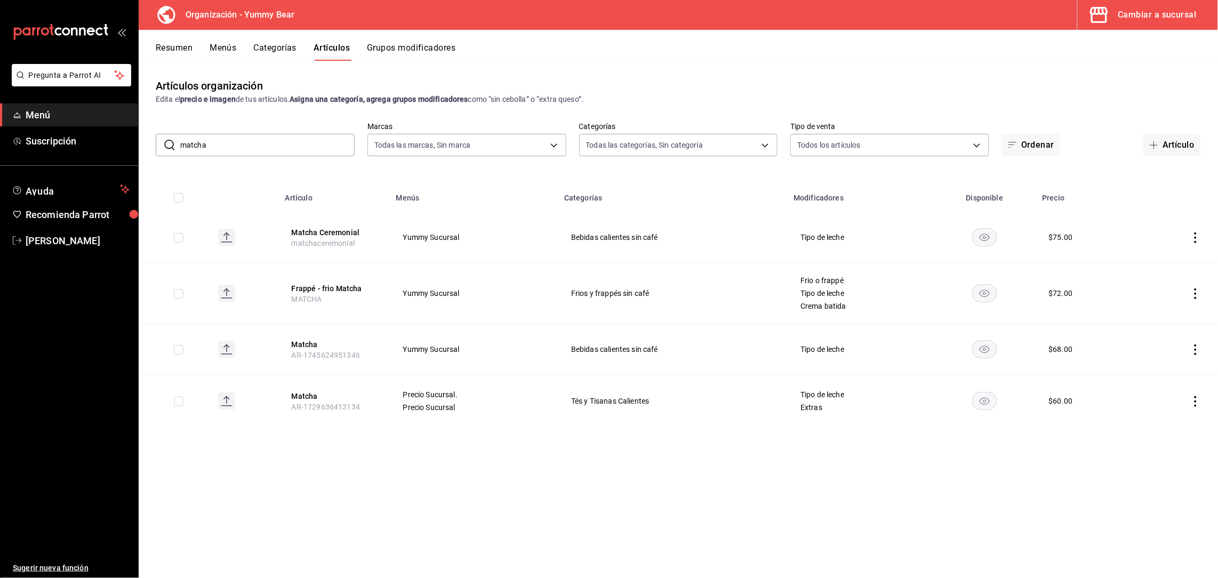
click at [407, 57] on button "Grupos modificadores" at bounding box center [411, 52] width 88 height 18
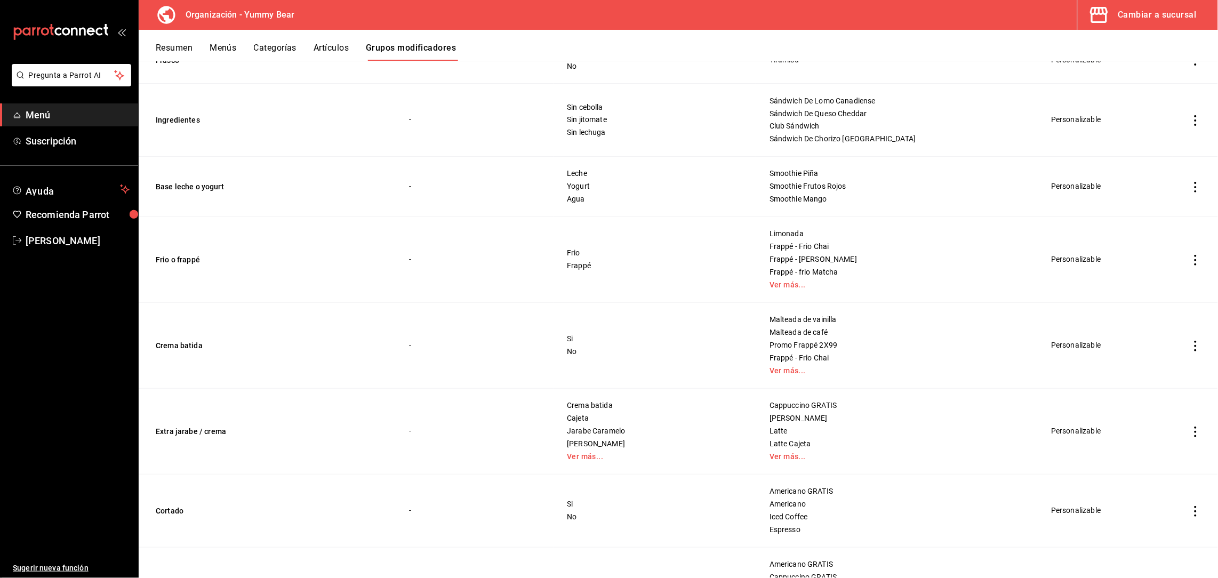
scroll to position [706, 0]
click at [1190, 345] on icon "actions" at bounding box center [1195, 345] width 11 height 11
click at [1138, 389] on span "Duplicar" at bounding box center [1152, 392] width 28 height 11
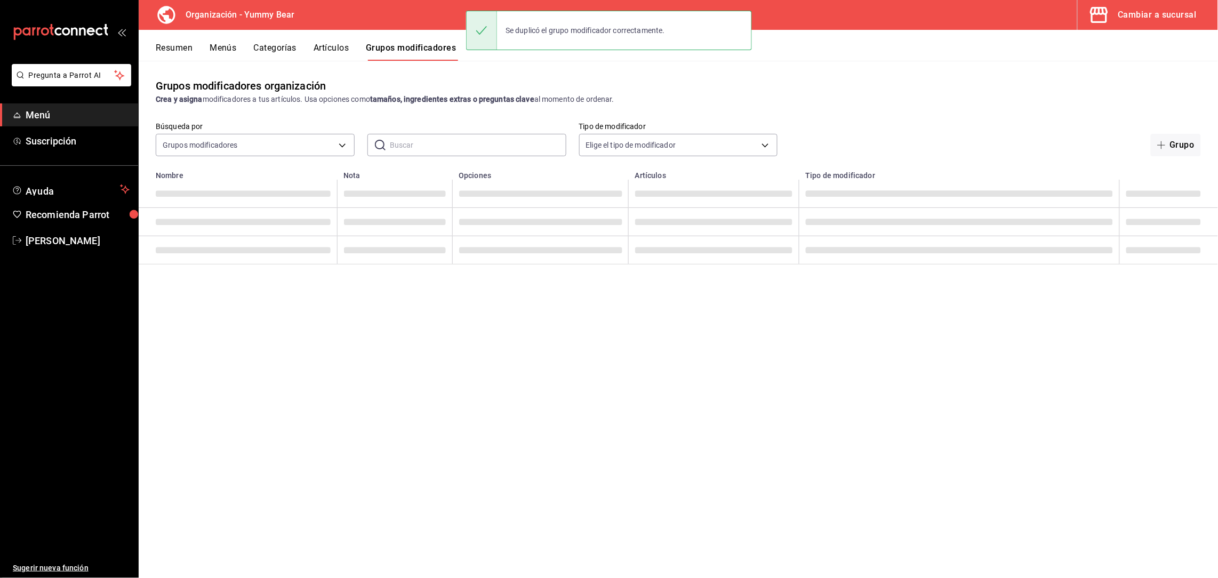
scroll to position [0, 0]
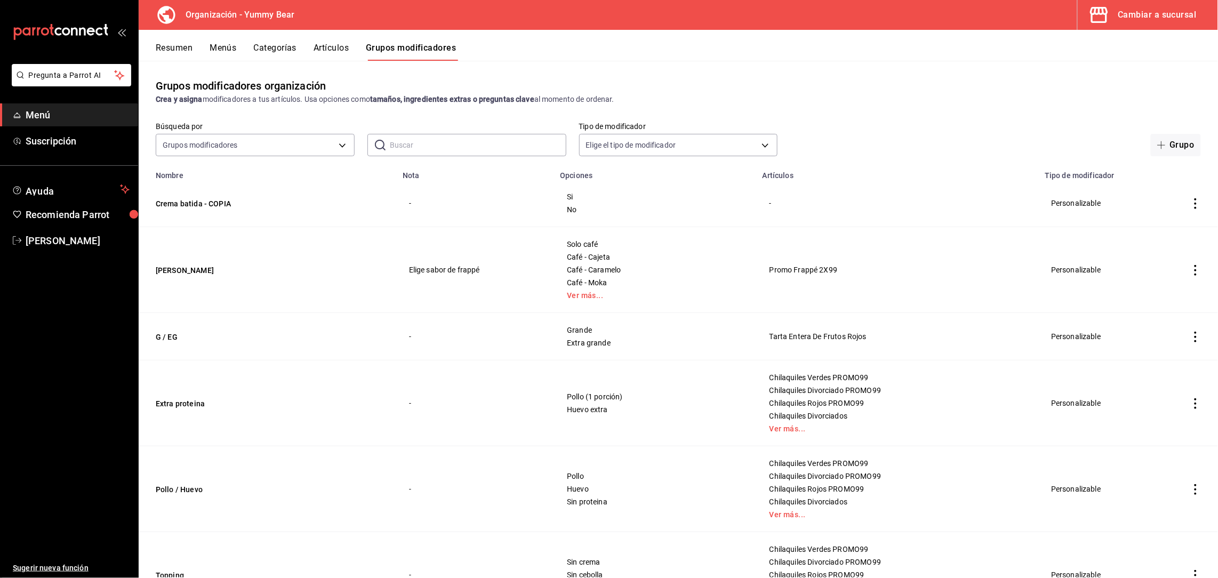
click at [1190, 204] on icon "actions" at bounding box center [1195, 203] width 11 height 11
click at [1144, 231] on span "Editar" at bounding box center [1152, 228] width 28 height 11
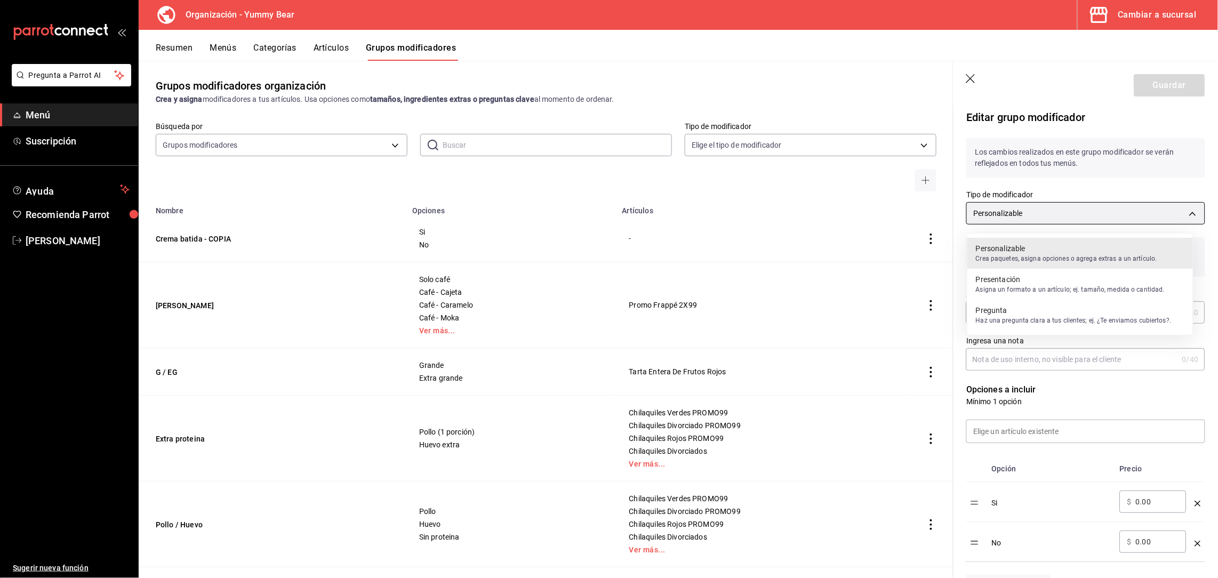
click at [1075, 220] on body "Pregunta a Parrot AI Menú Suscripción Ayuda Recomienda Parrot [PERSON_NAME] nue…" at bounding box center [609, 289] width 1218 height 578
click at [1075, 220] on div at bounding box center [609, 289] width 1218 height 578
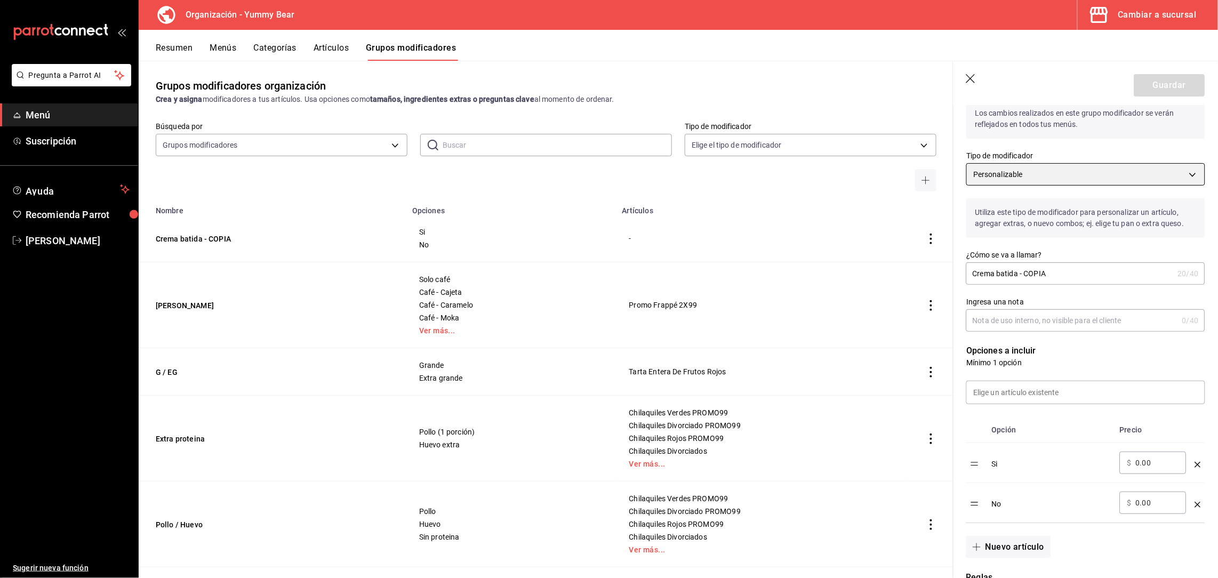
scroll to position [40, 0]
drag, startPoint x: 1067, startPoint y: 285, endPoint x: 907, endPoint y: 254, distance: 162.8
click at [907, 254] on main "Grupos modificadores organización Crea y asigna modificadores a tus artículos. …" at bounding box center [678, 319] width 1079 height 517
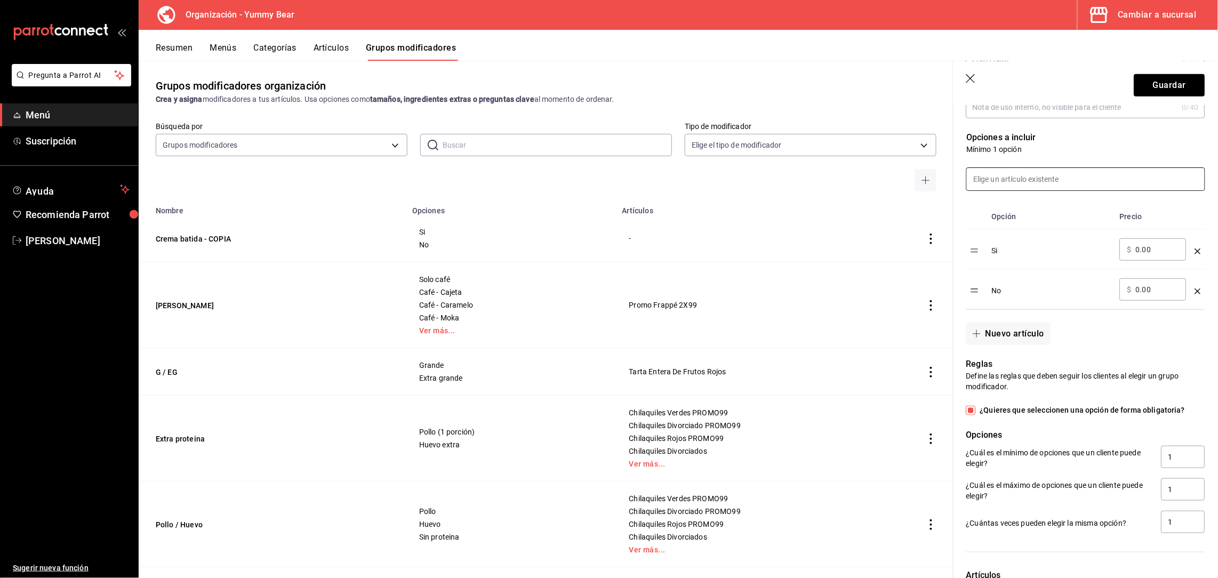
scroll to position [263, 0]
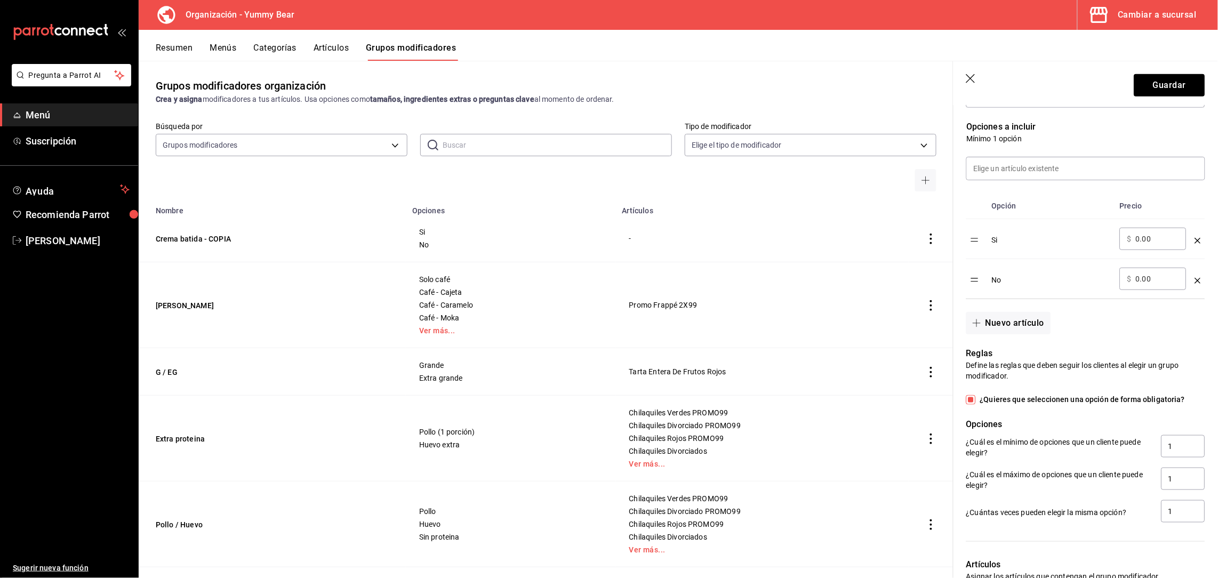
drag, startPoint x: 1154, startPoint y: 260, endPoint x: 1097, endPoint y: 253, distance: 57.9
click at [1097, 253] on tr "Si ​ $ 0.00 ​" at bounding box center [1085, 239] width 239 height 40
click at [1163, 244] on input "0.00" at bounding box center [1157, 239] width 43 height 11
click at [1082, 235] on td "Si" at bounding box center [1051, 239] width 128 height 40
drag, startPoint x: 1163, startPoint y: 254, endPoint x: 1091, endPoint y: 251, distance: 72.0
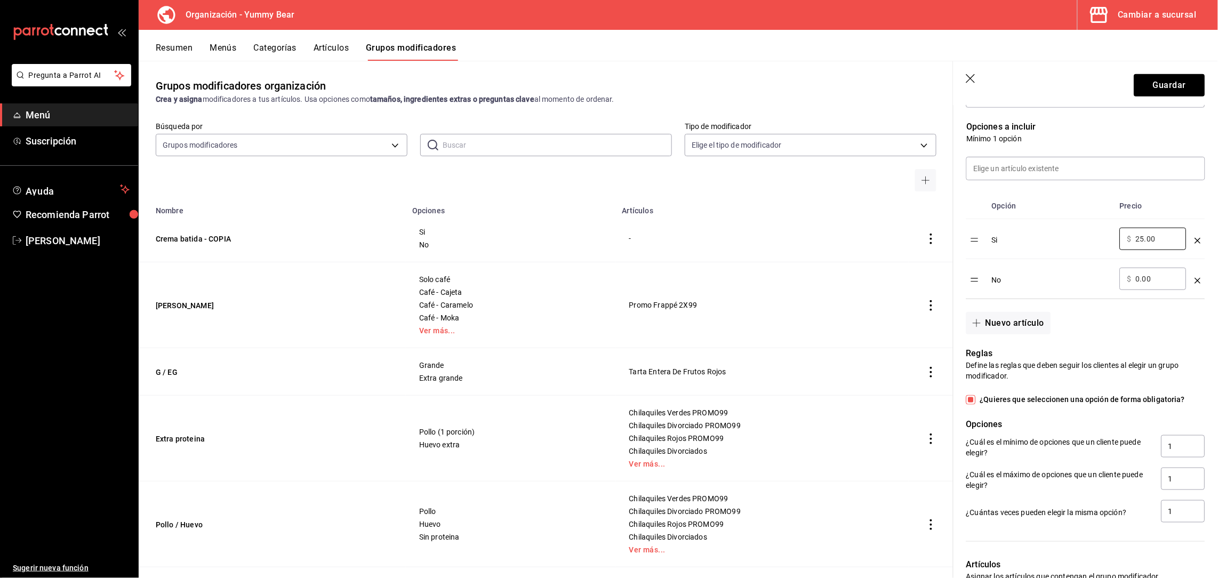
click at [1091, 251] on tr "Si ​ $ 25.00 ​" at bounding box center [1085, 239] width 239 height 40
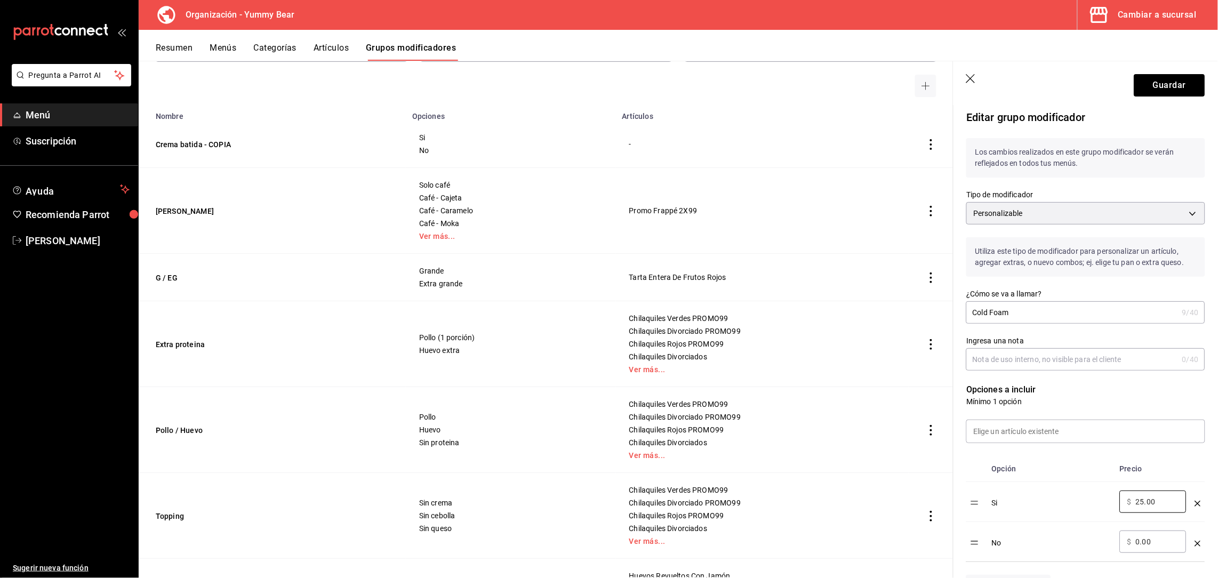
scroll to position [0, 0]
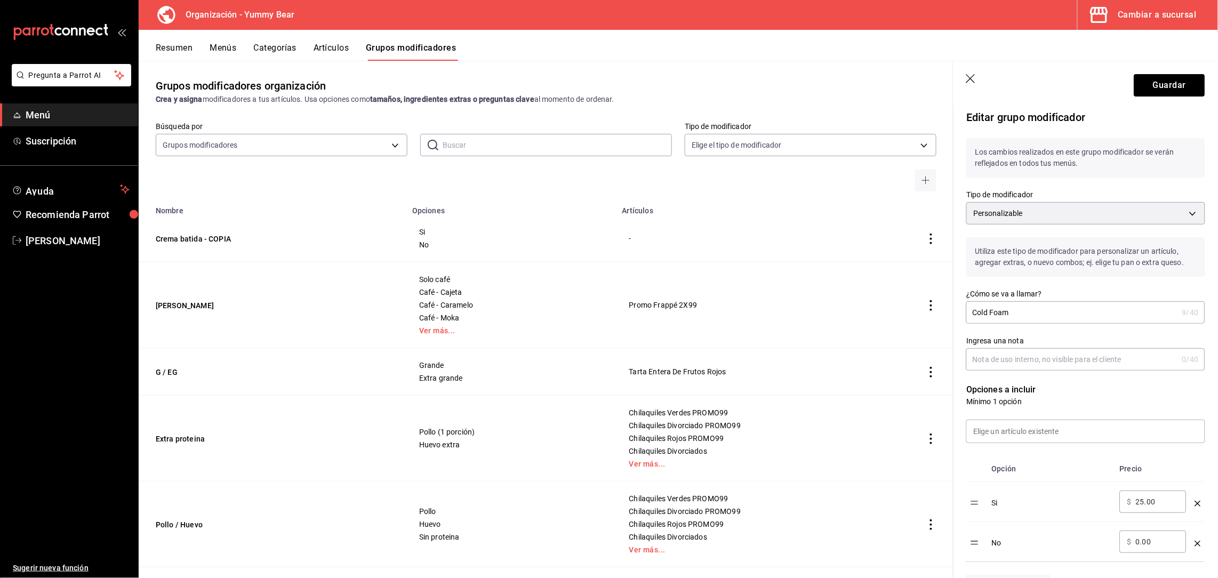
click at [968, 78] on icon "button" at bounding box center [971, 79] width 11 height 11
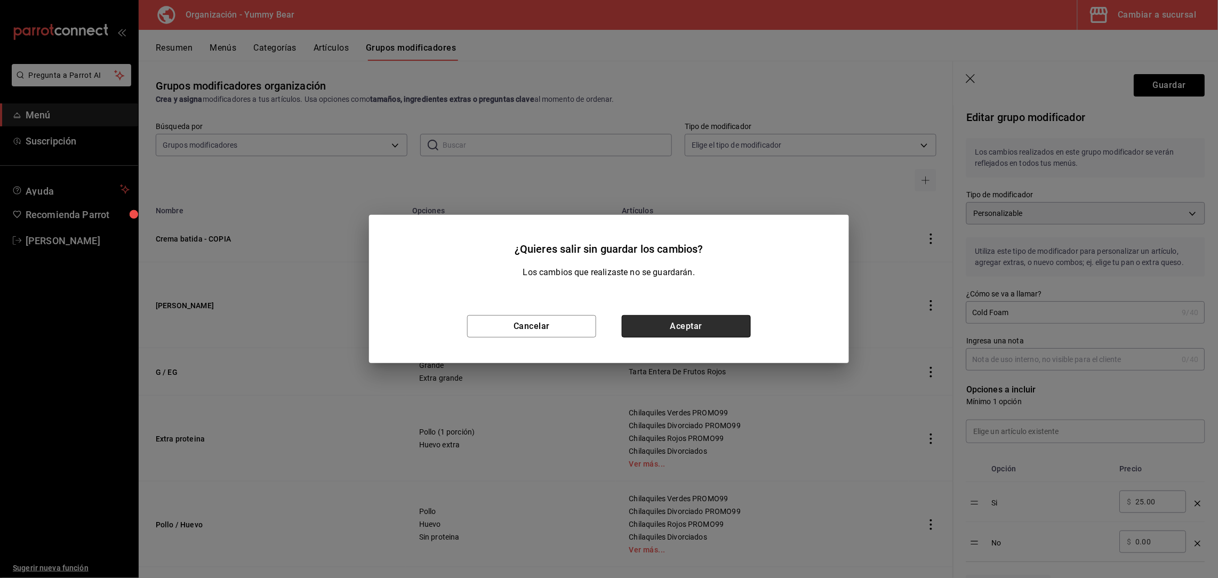
click at [723, 323] on button "Aceptar" at bounding box center [686, 326] width 129 height 22
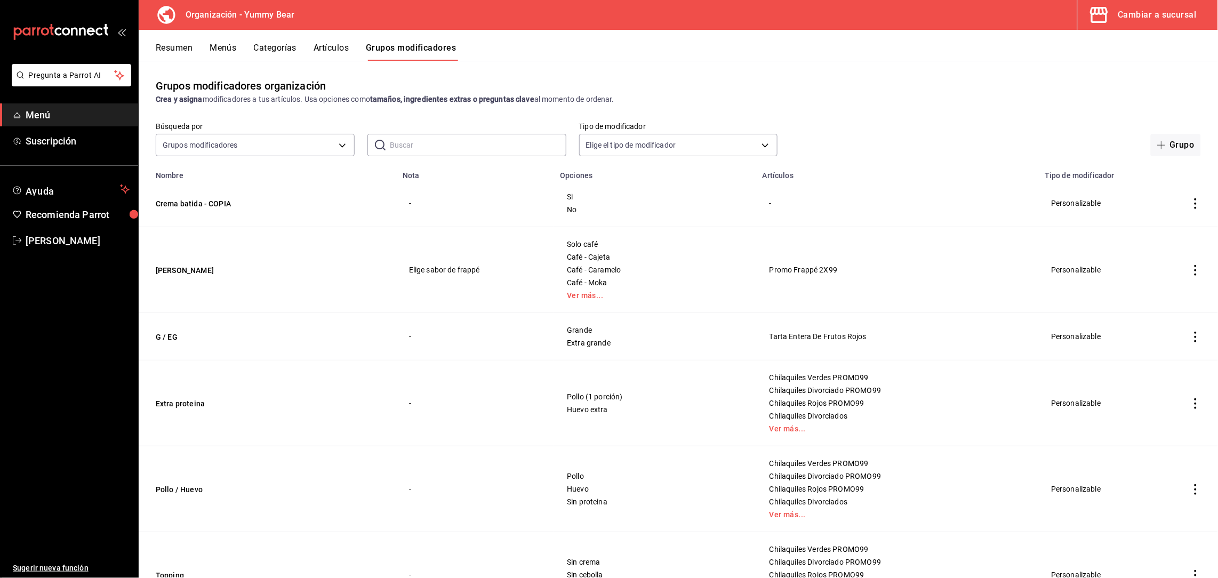
click at [1190, 205] on icon "actions" at bounding box center [1195, 203] width 11 height 11
click at [1137, 269] on div at bounding box center [1127, 272] width 19 height 11
click at [1142, 237] on button "Eliminar" at bounding box center [1136, 235] width 71 height 22
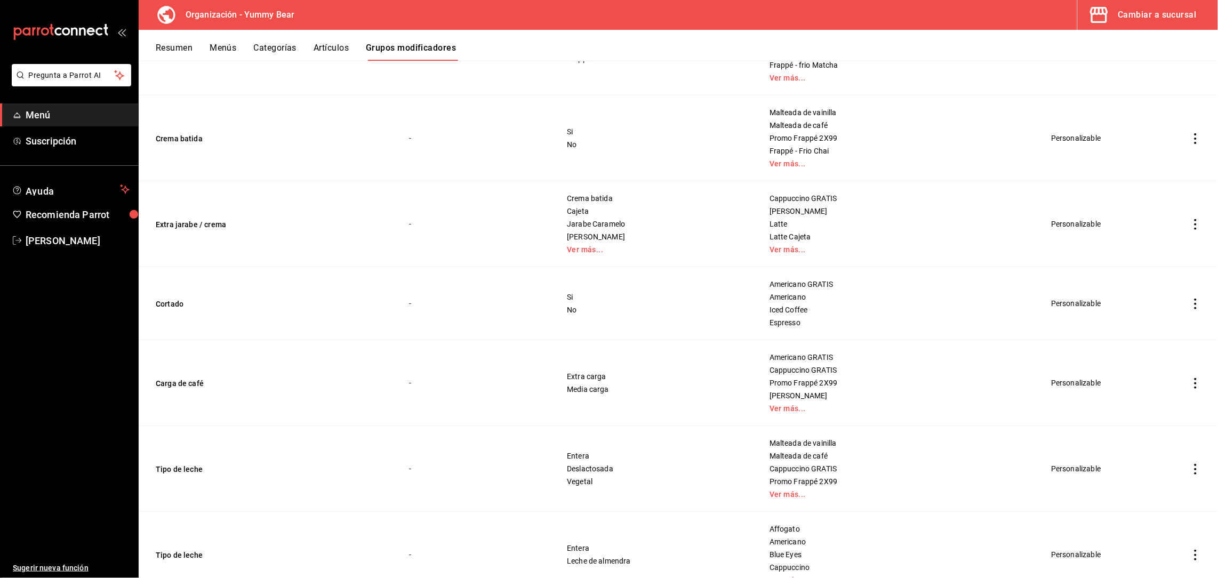
scroll to position [914, 0]
click at [1190, 138] on icon "actions" at bounding box center [1195, 138] width 11 height 11
click at [1037, 175] on div at bounding box center [609, 289] width 1218 height 578
click at [1190, 141] on icon "actions" at bounding box center [1195, 138] width 11 height 11
click at [1150, 189] on span "Duplicar" at bounding box center [1152, 185] width 28 height 11
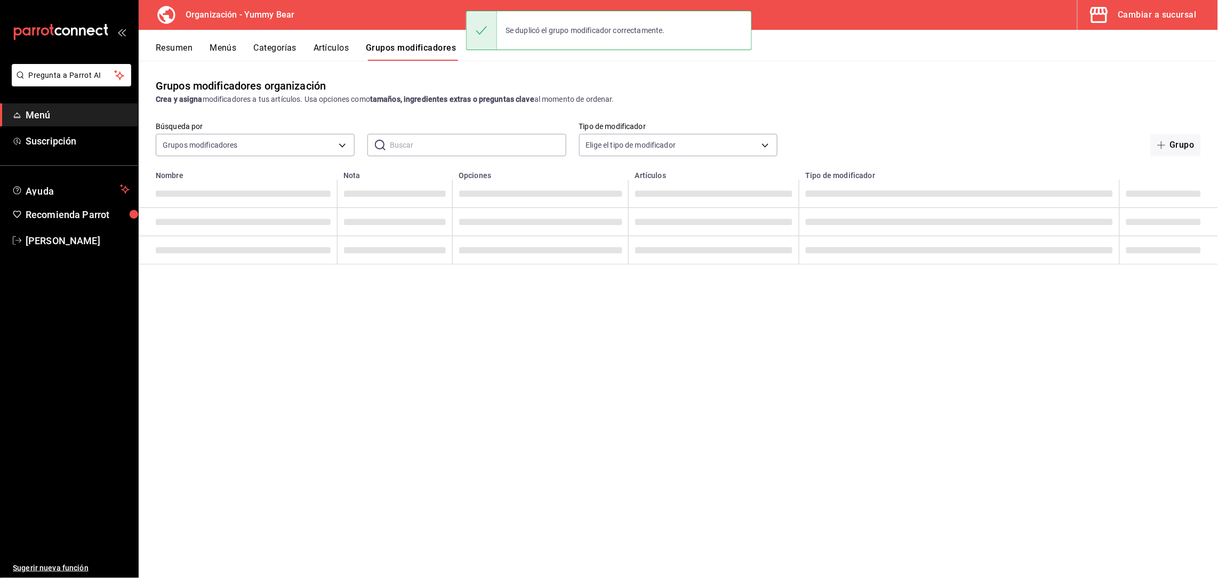
scroll to position [0, 0]
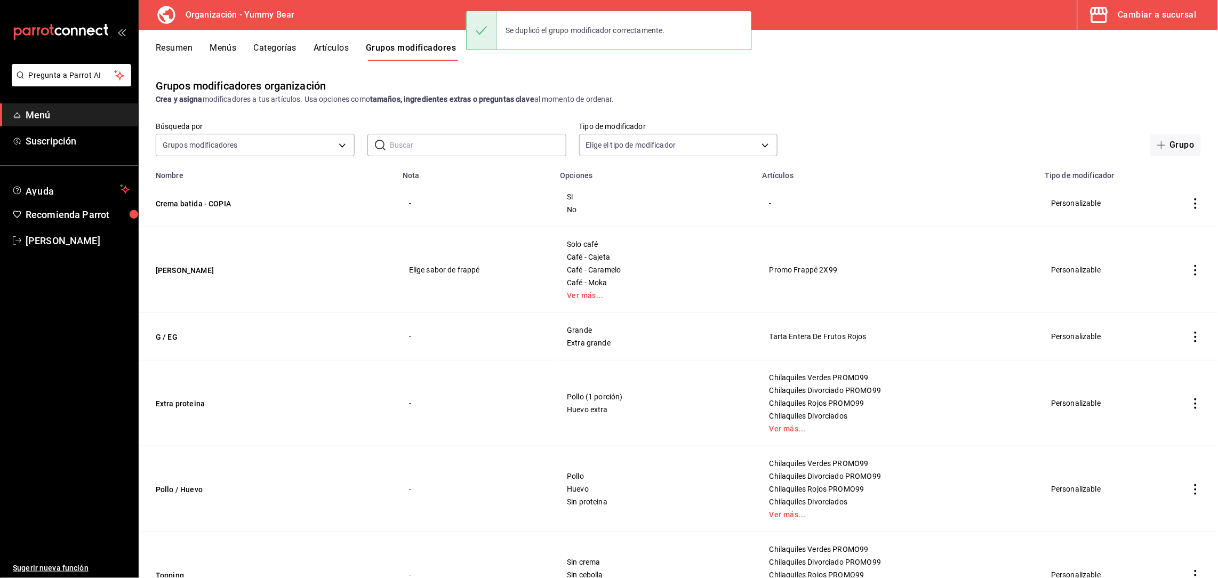
click at [1190, 198] on icon "actions" at bounding box center [1195, 203] width 11 height 11
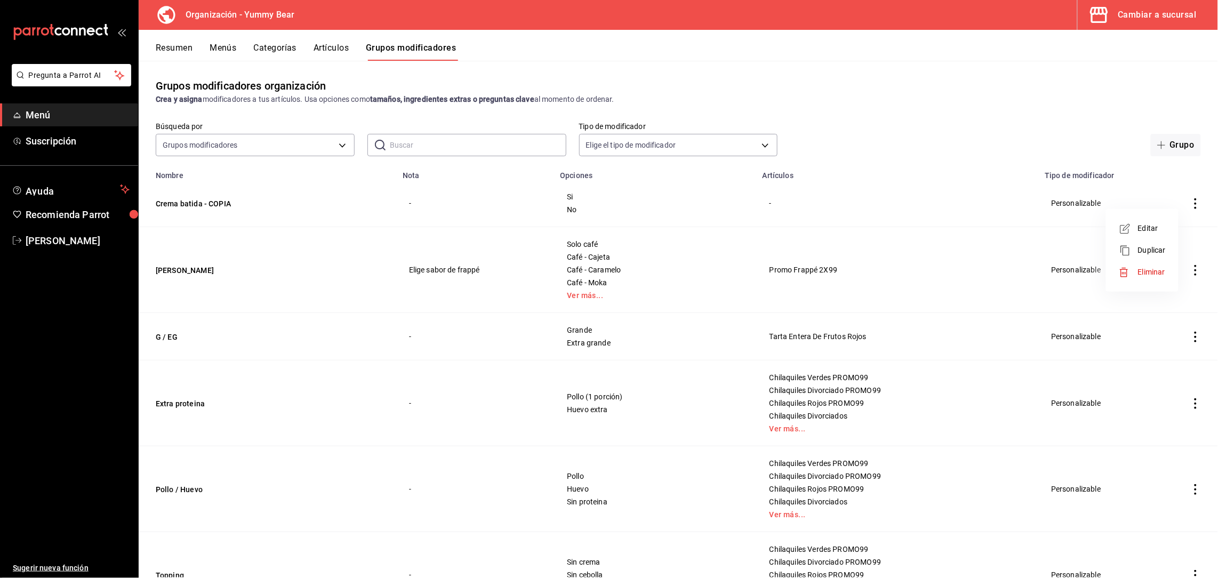
click at [1144, 228] on span "Editar" at bounding box center [1152, 228] width 28 height 11
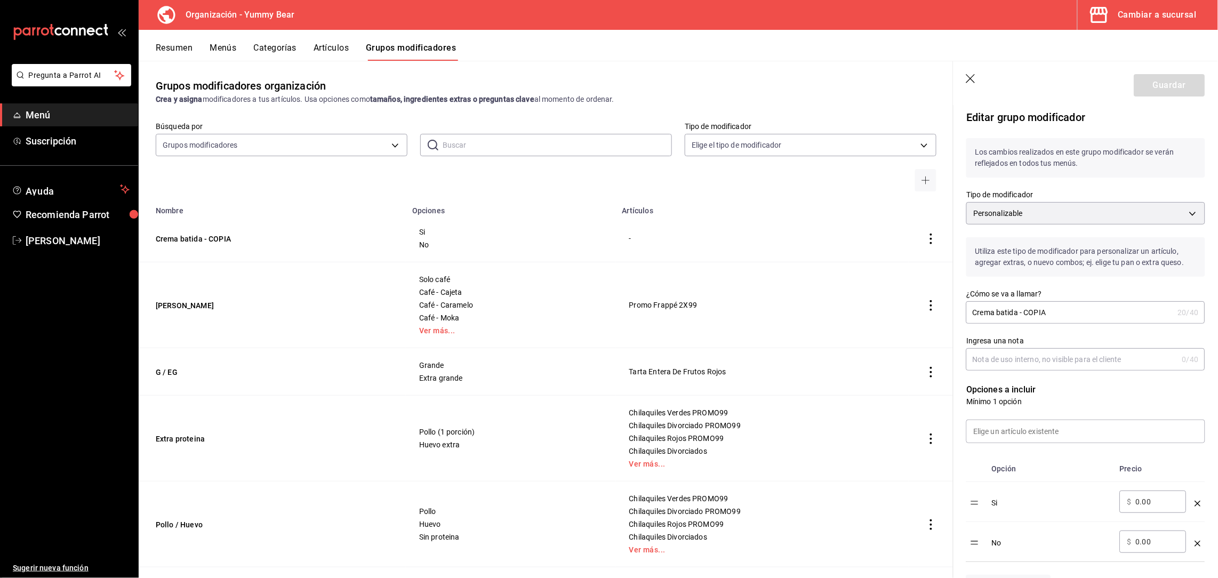
click at [1040, 323] on input "Crema batida - COPIA" at bounding box center [1069, 312] width 207 height 21
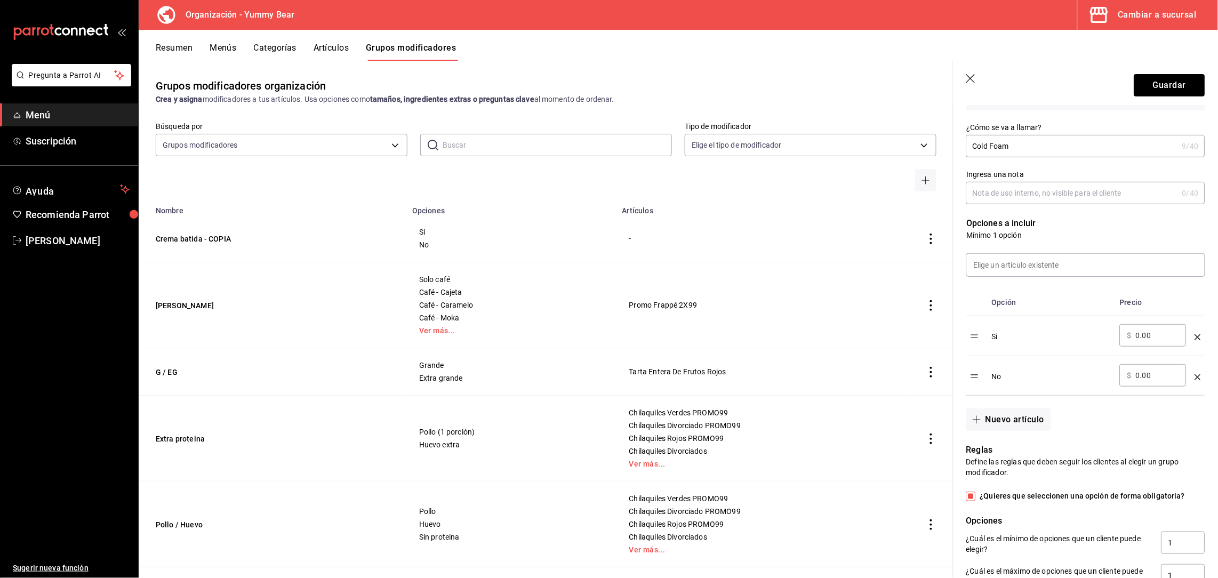
scroll to position [166, 0]
drag, startPoint x: 1151, startPoint y: 348, endPoint x: 1059, endPoint y: 333, distance: 92.9
click at [1059, 333] on tr "Si ​ $ 0.00 ​" at bounding box center [1085, 336] width 239 height 40
click at [1077, 316] on th "Opción" at bounding box center [1051, 302] width 128 height 26
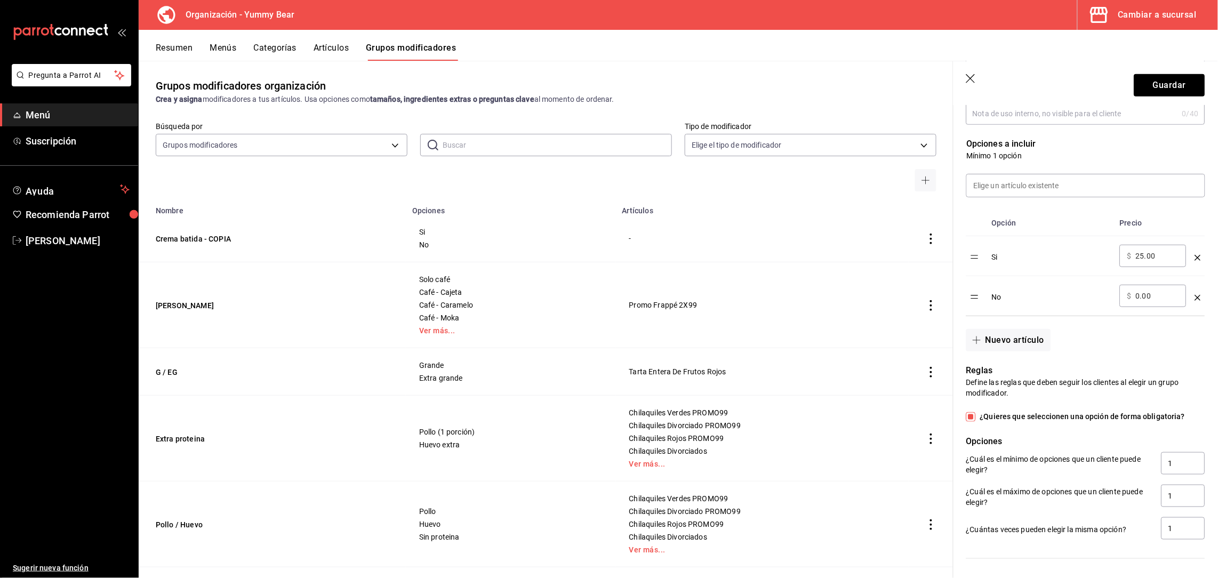
scroll to position [249, 0]
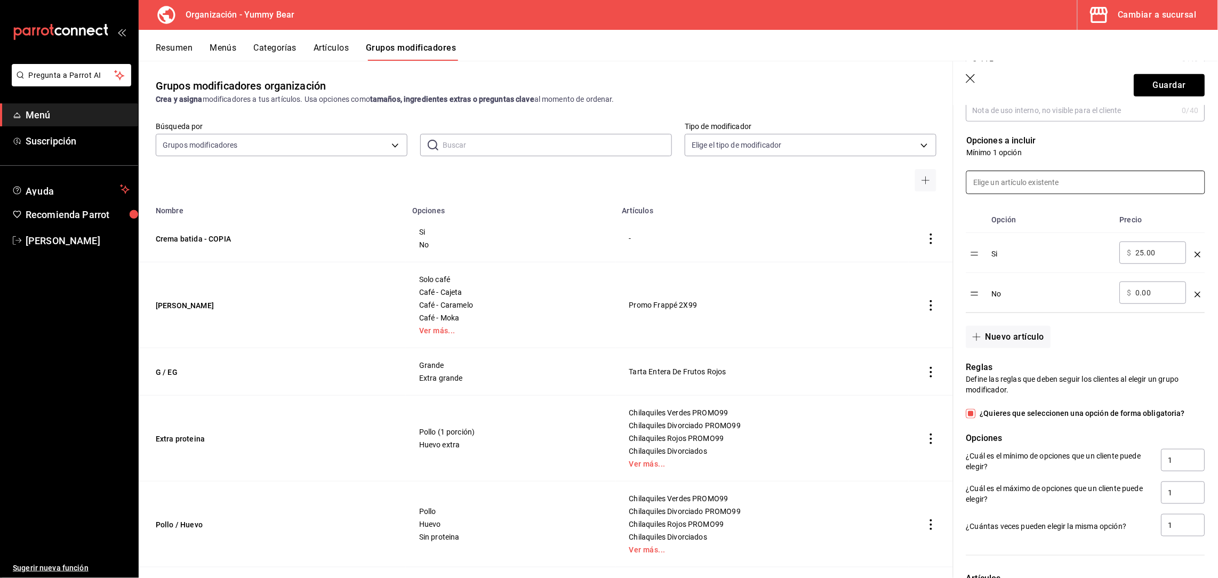
click at [1058, 194] on input at bounding box center [1086, 182] width 238 height 22
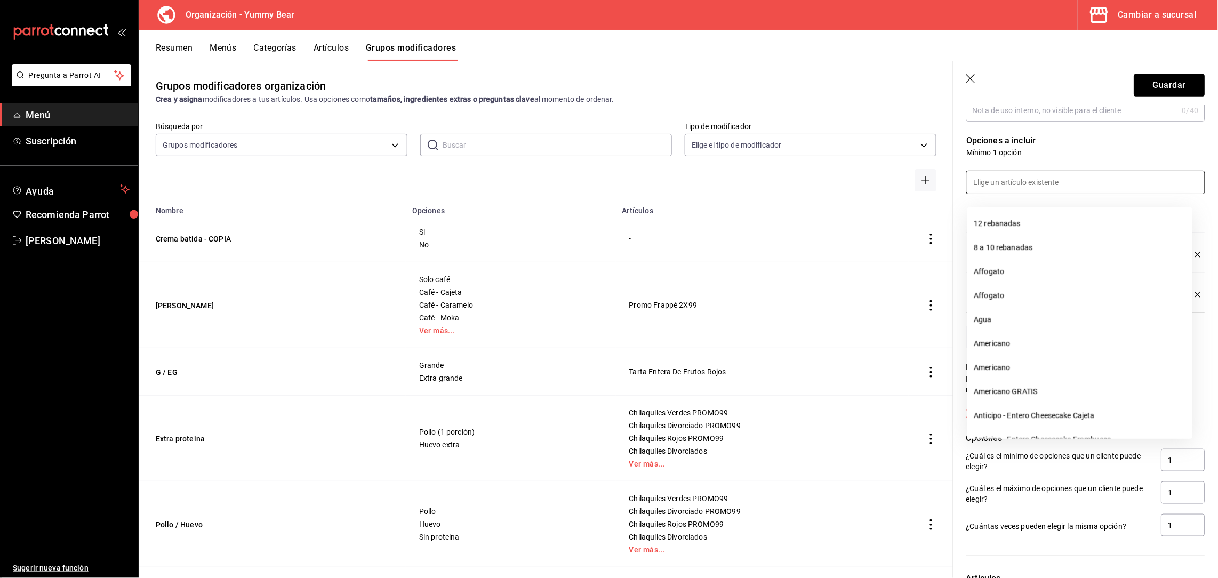
click at [1058, 194] on input at bounding box center [1086, 182] width 238 height 22
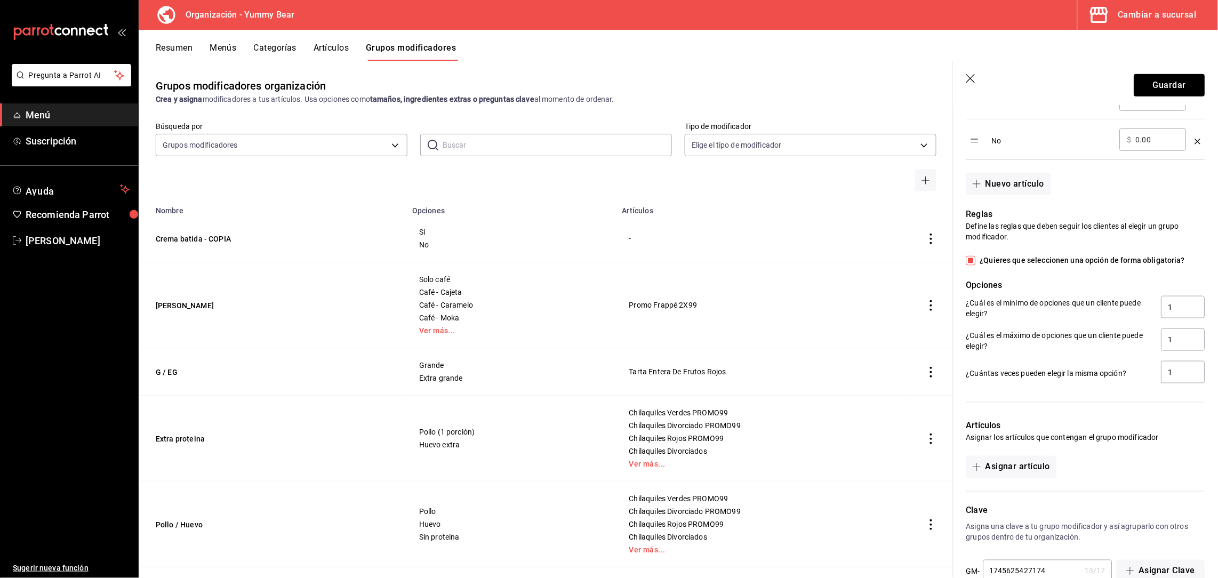
scroll to position [440, 0]
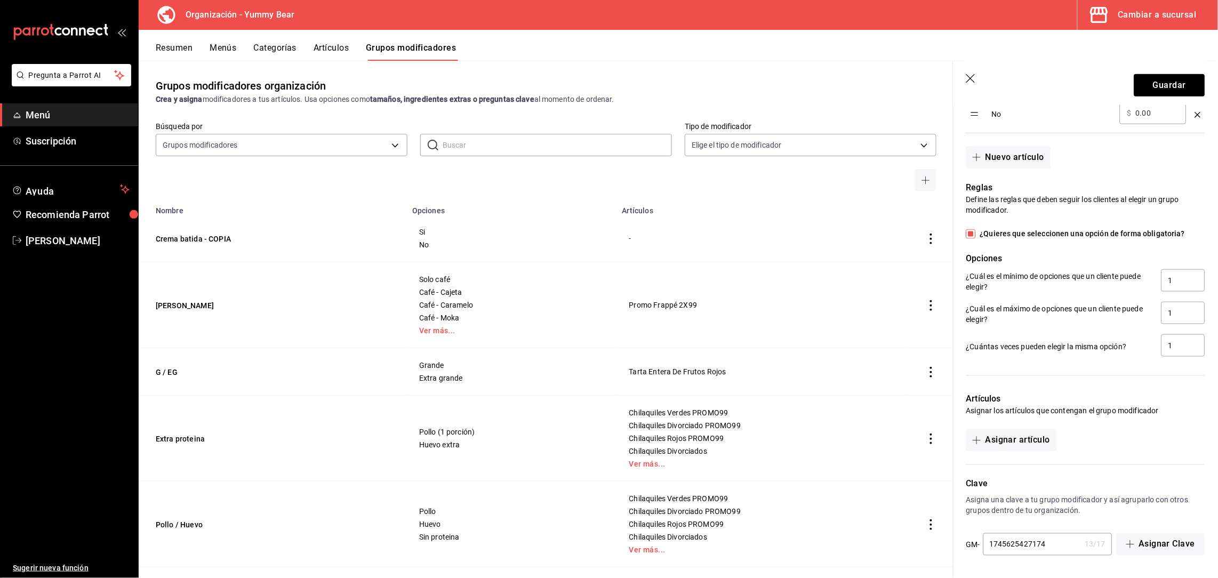
click at [1052, 541] on input "1745625427174" at bounding box center [1032, 544] width 98 height 21
click at [1135, 470] on div "Clave Asigna una clave a tu grupo modificador y así agruparlo con otros grupos …" at bounding box center [1079, 511] width 252 height 92
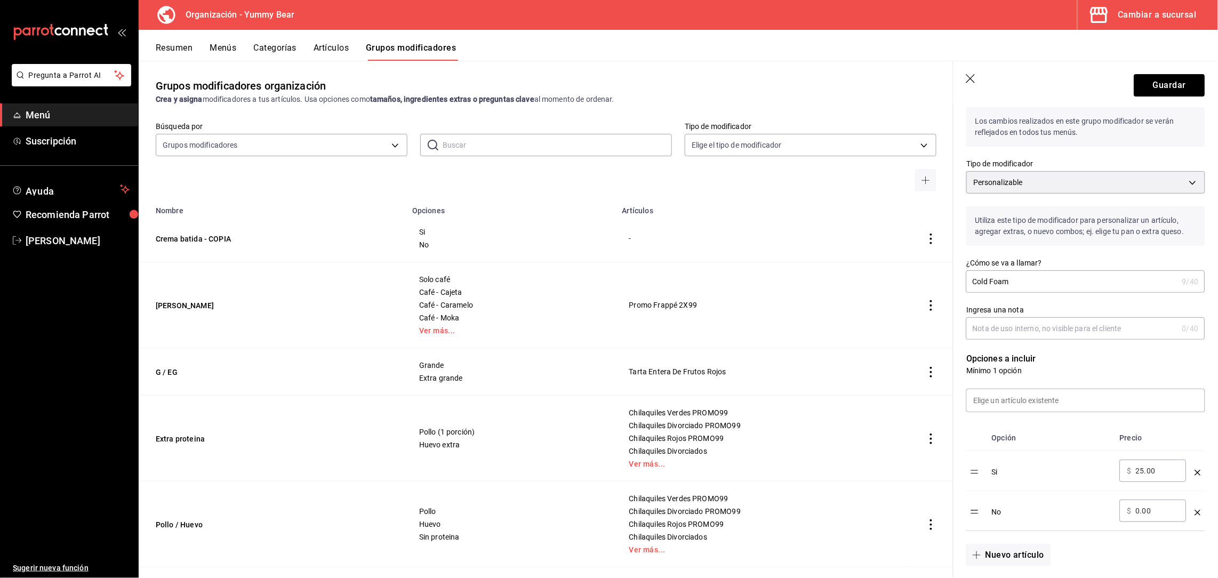
scroll to position [0, 0]
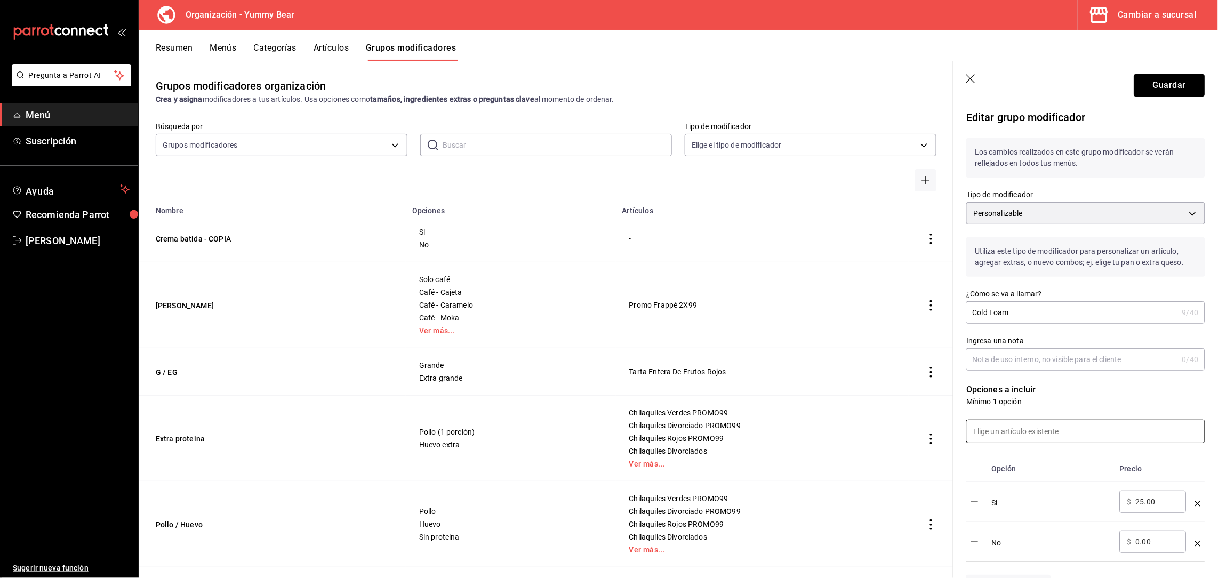
click at [1052, 442] on input at bounding box center [1086, 431] width 238 height 22
click at [1144, 90] on button "Guardar" at bounding box center [1169, 85] width 71 height 22
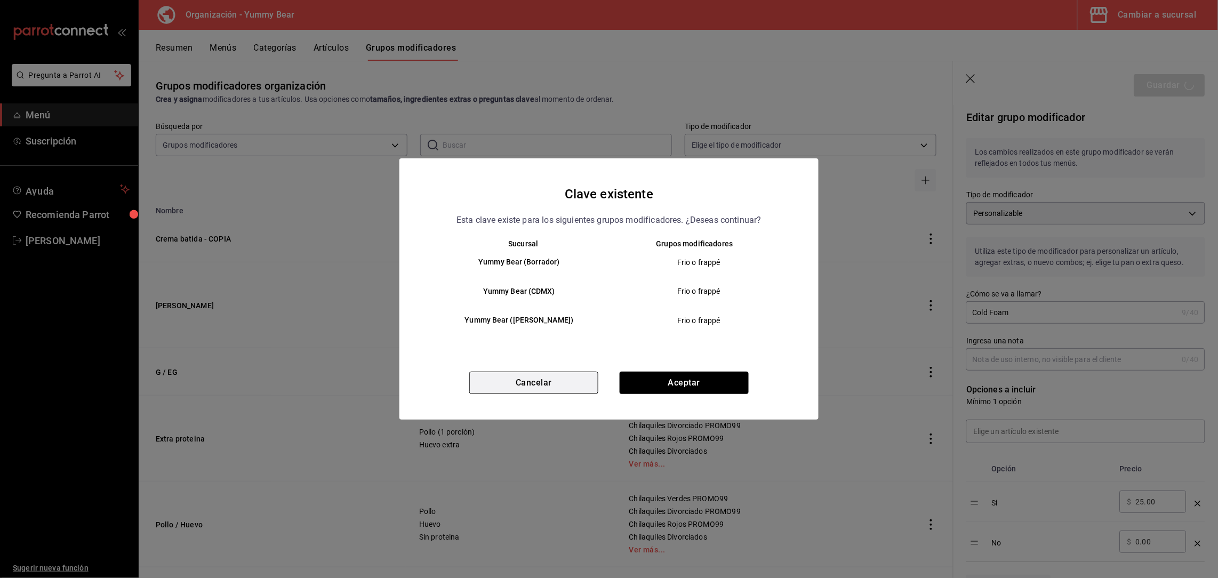
click at [546, 380] on button "Cancelar" at bounding box center [533, 383] width 129 height 22
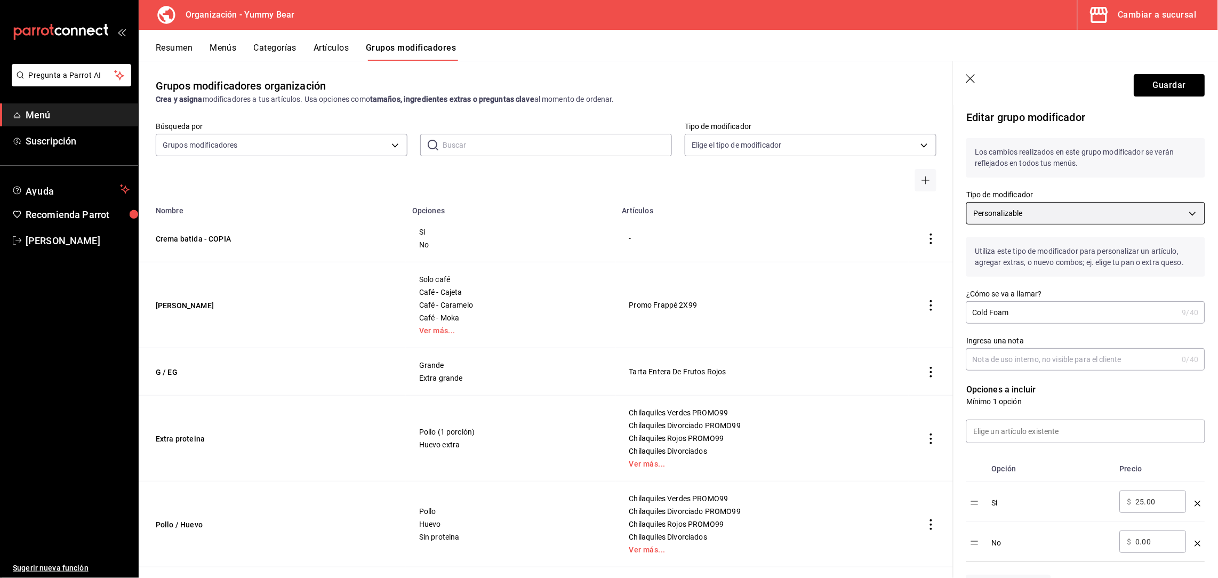
click at [1062, 215] on body "Pregunta a Parrot AI Menú Suscripción Ayuda Recomienda Parrot [PERSON_NAME] nue…" at bounding box center [609, 289] width 1218 height 578
click at [1062, 215] on div at bounding box center [609, 289] width 1218 height 578
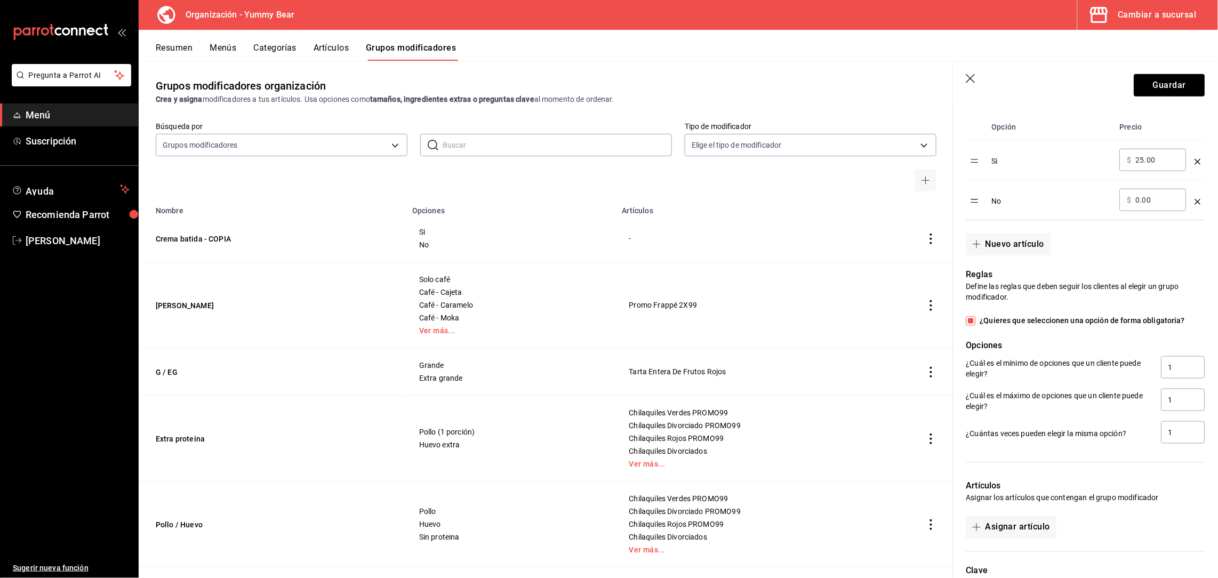
scroll to position [440, 0]
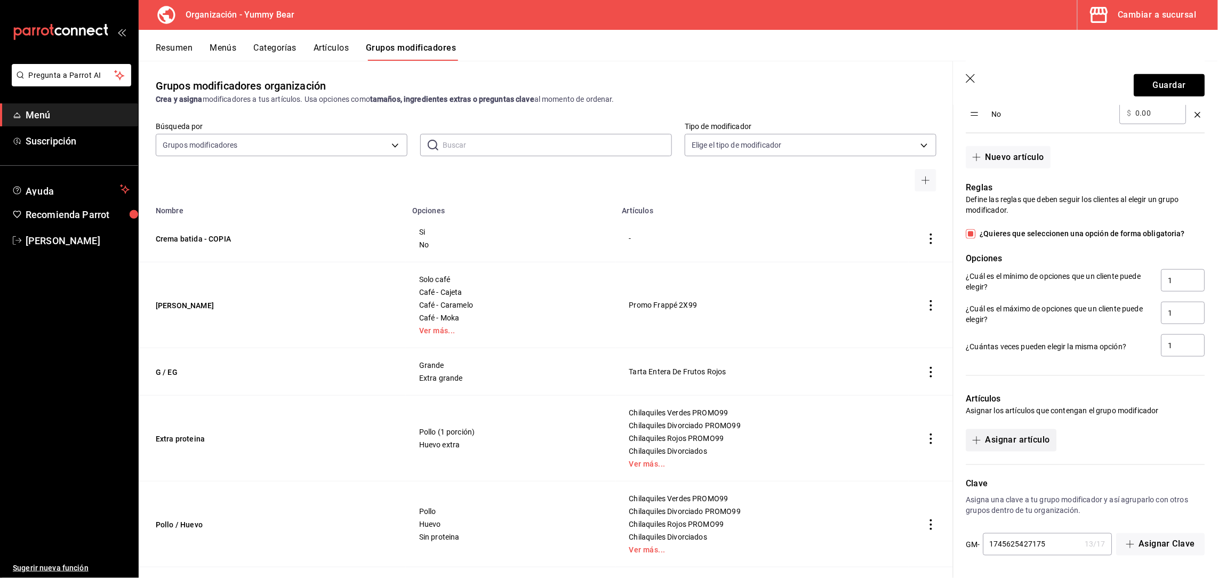
click at [1032, 431] on button "Asignar artículo" at bounding box center [1011, 440] width 90 height 22
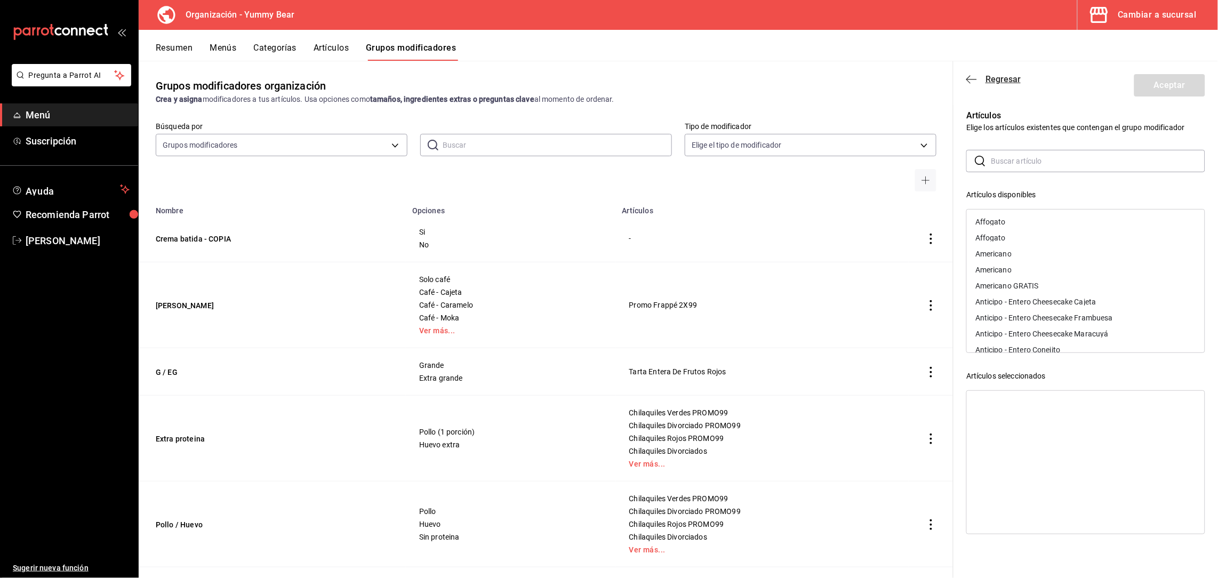
click at [975, 81] on icon "button" at bounding box center [971, 80] width 11 height 10
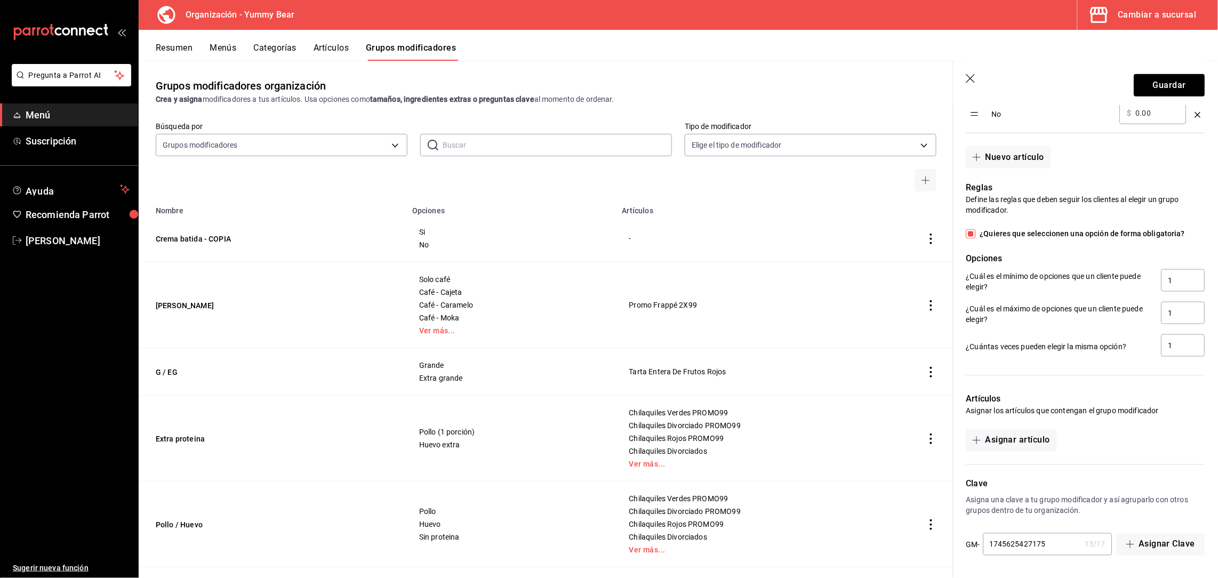
click at [1057, 541] on input "1745625427175" at bounding box center [1032, 544] width 98 height 21
click at [1133, 545] on button "Asignar Clave" at bounding box center [1160, 544] width 90 height 22
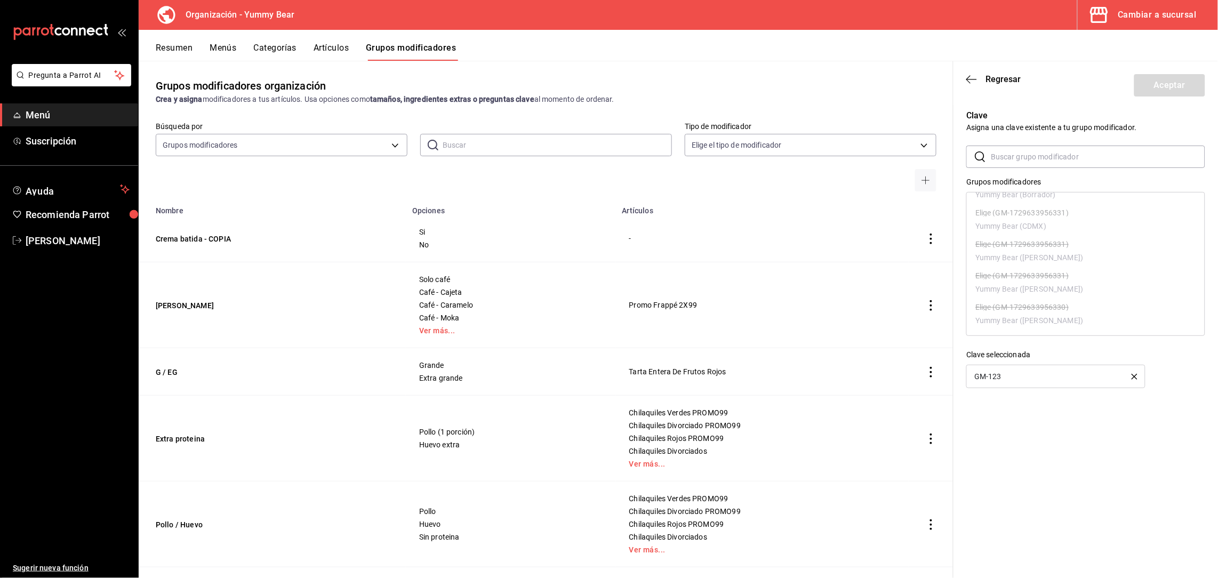
scroll to position [559, 0]
click at [967, 78] on icon "button" at bounding box center [971, 80] width 11 height 10
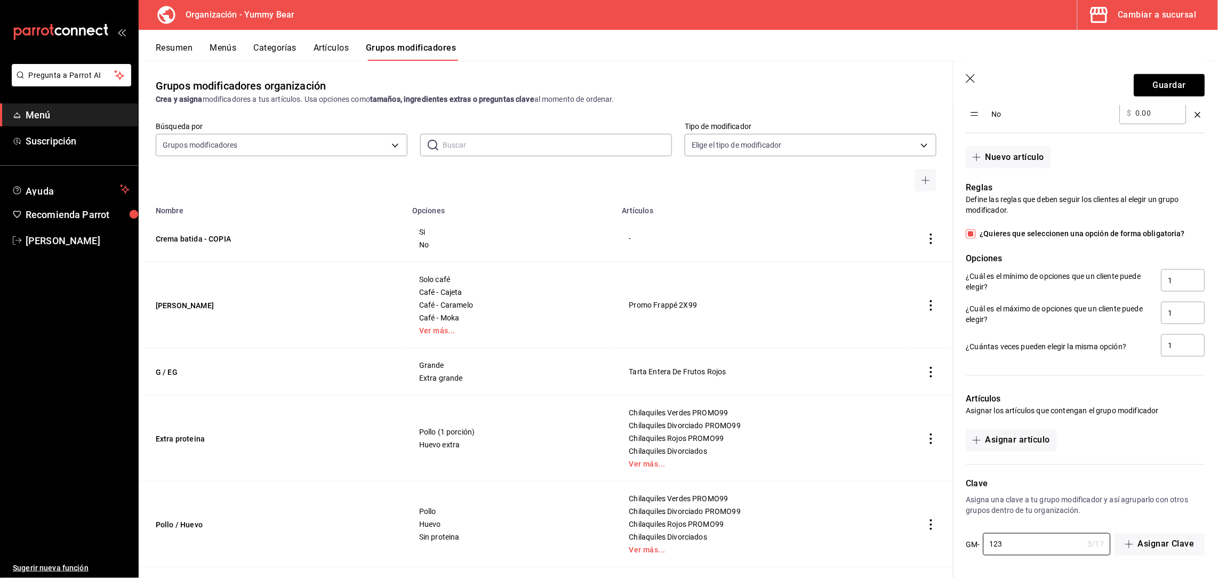
drag, startPoint x: 1016, startPoint y: 535, endPoint x: 927, endPoint y: 491, distance: 99.4
click at [927, 491] on main "Grupos modificadores organización Crea y asigna modificadores a tus artículos. …" at bounding box center [678, 319] width 1079 height 517
click at [1024, 487] on p "Clave" at bounding box center [1085, 484] width 239 height 13
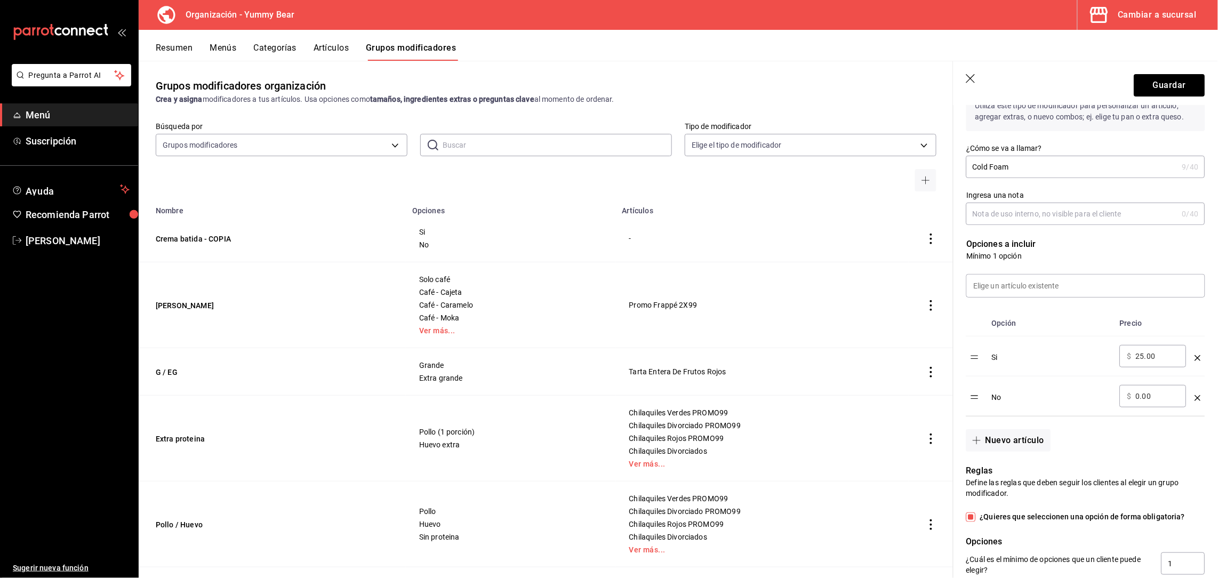
scroll to position [147, 0]
click at [1029, 171] on input "Cold Foam" at bounding box center [1072, 165] width 212 height 21
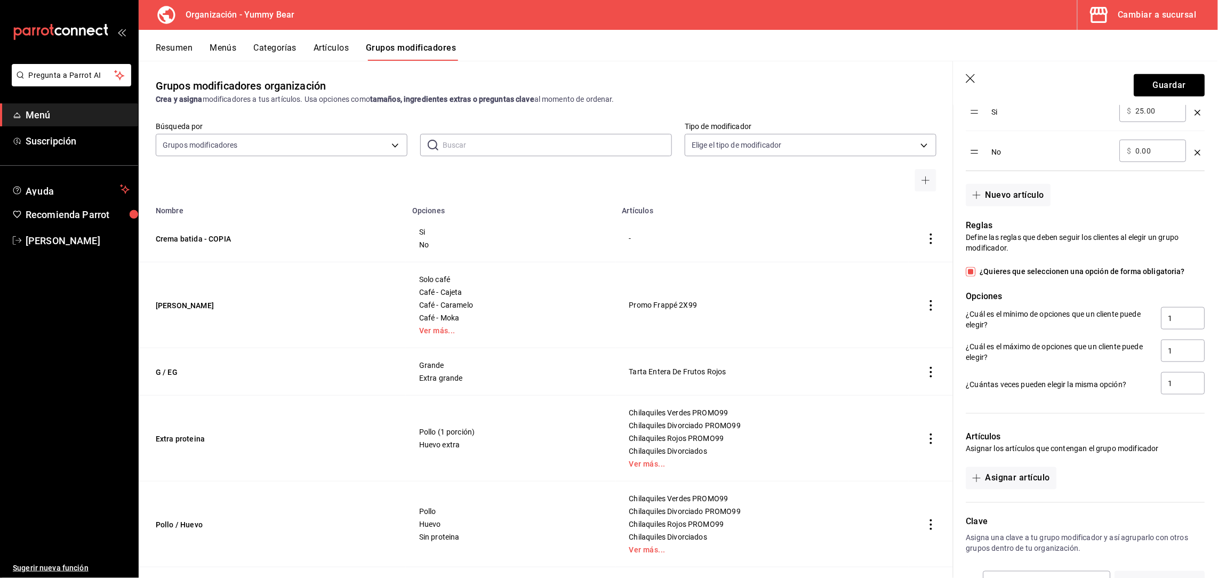
scroll to position [440, 0]
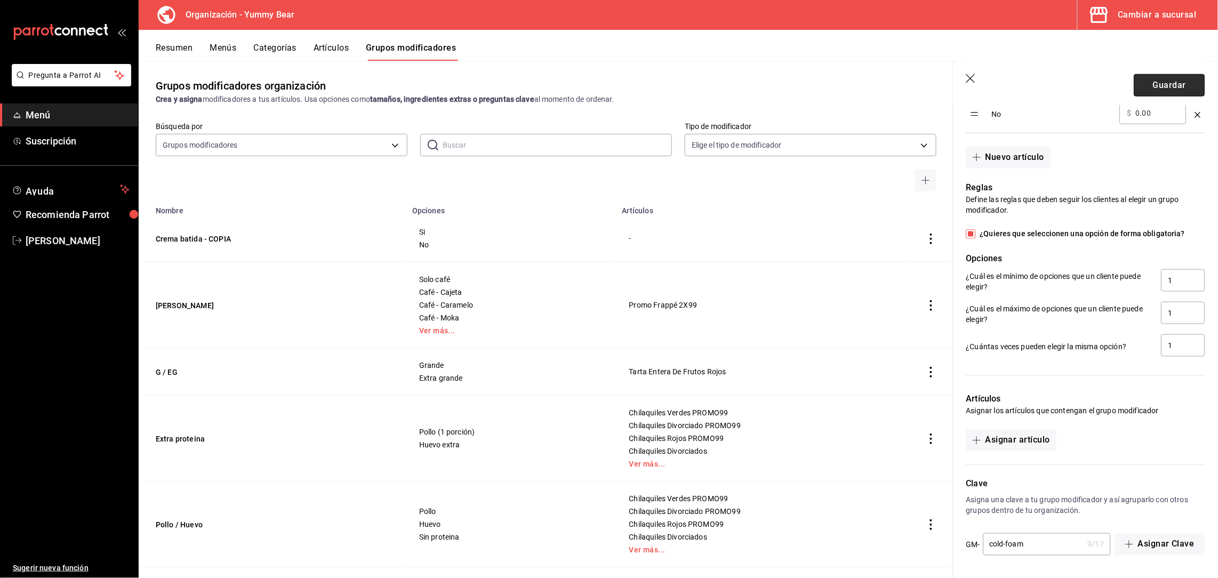
click at [1161, 86] on button "Guardar" at bounding box center [1169, 85] width 71 height 22
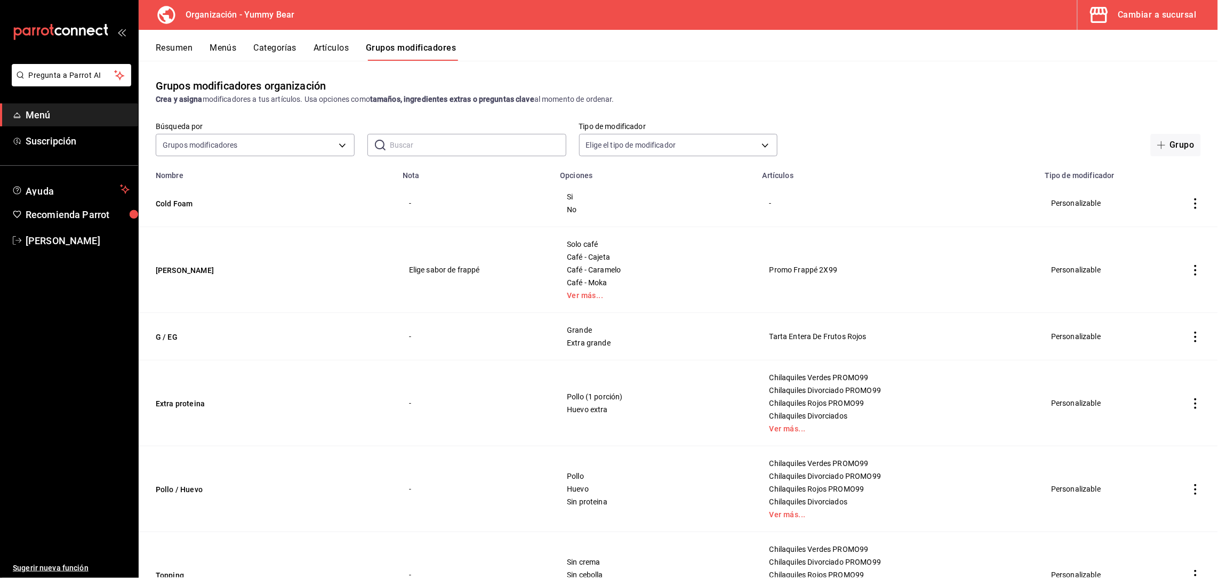
click at [329, 52] on button "Artículos" at bounding box center [330, 52] width 35 height 18
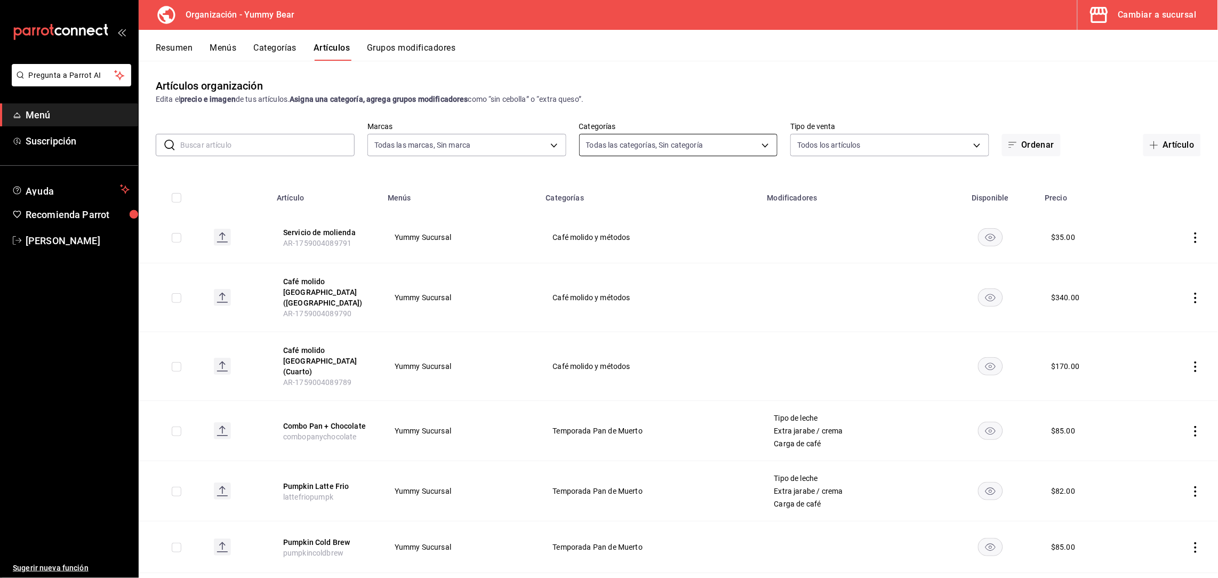
click at [618, 142] on body "Pregunta a Parrot AI Menú Suscripción Ayuda Recomienda Parrot [PERSON_NAME] nue…" at bounding box center [609, 289] width 1218 height 578
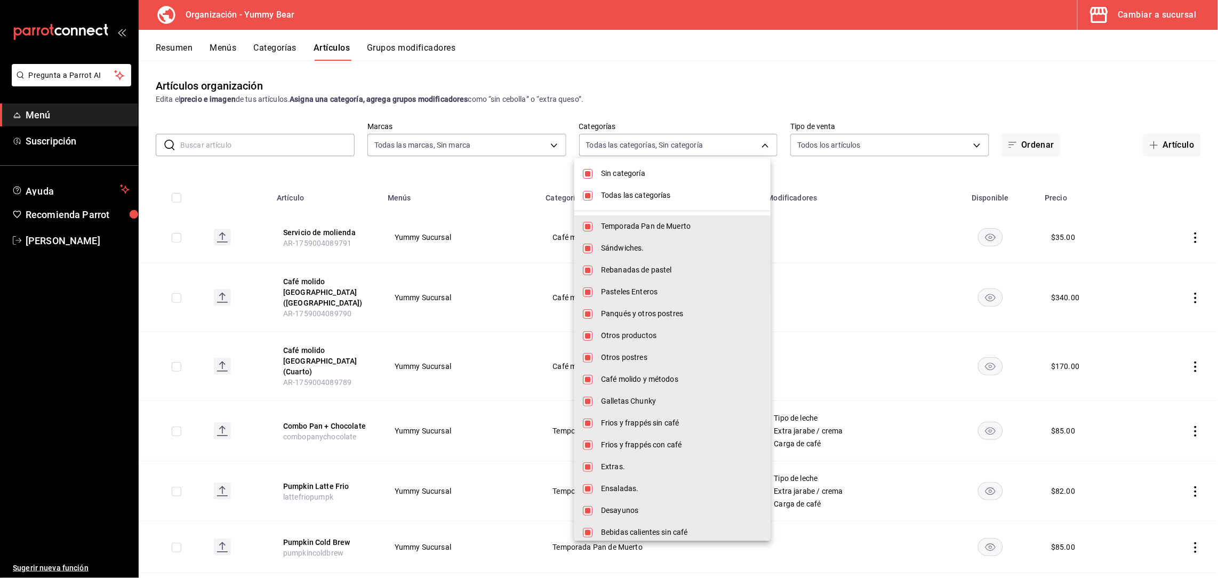
click at [802, 84] on div at bounding box center [609, 289] width 1218 height 578
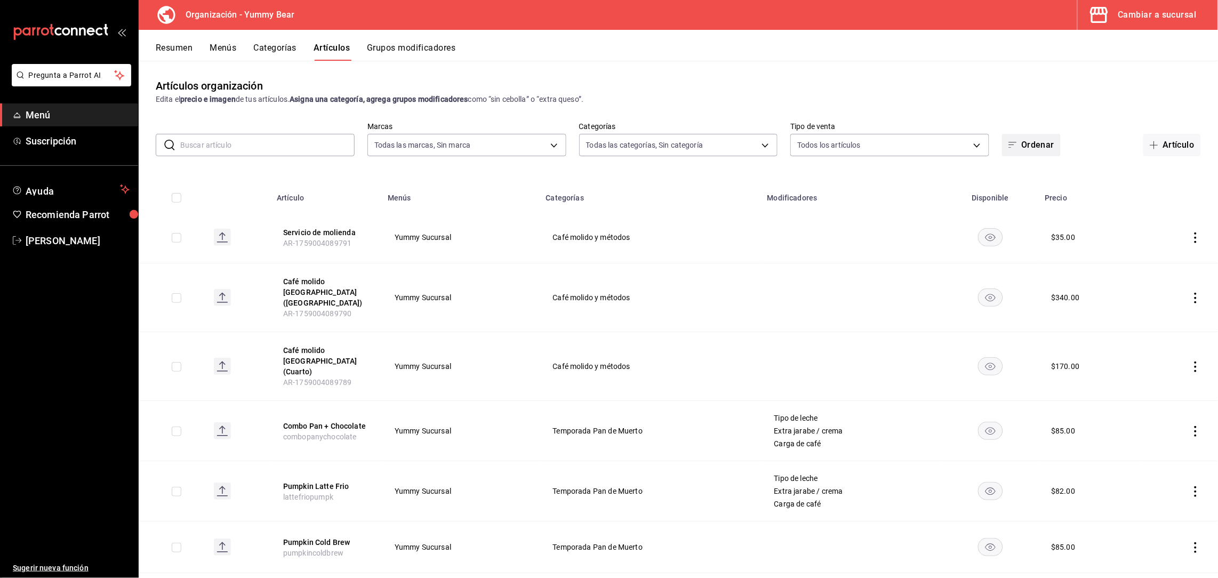
click at [1013, 139] on button "Ordenar" at bounding box center [1031, 145] width 59 height 22
click at [986, 126] on div at bounding box center [609, 289] width 1218 height 578
click at [659, 145] on body "Pregunta a Parrot AI Menú Suscripción Ayuda Recomienda Parrot [PERSON_NAME] nue…" at bounding box center [609, 289] width 1218 height 578
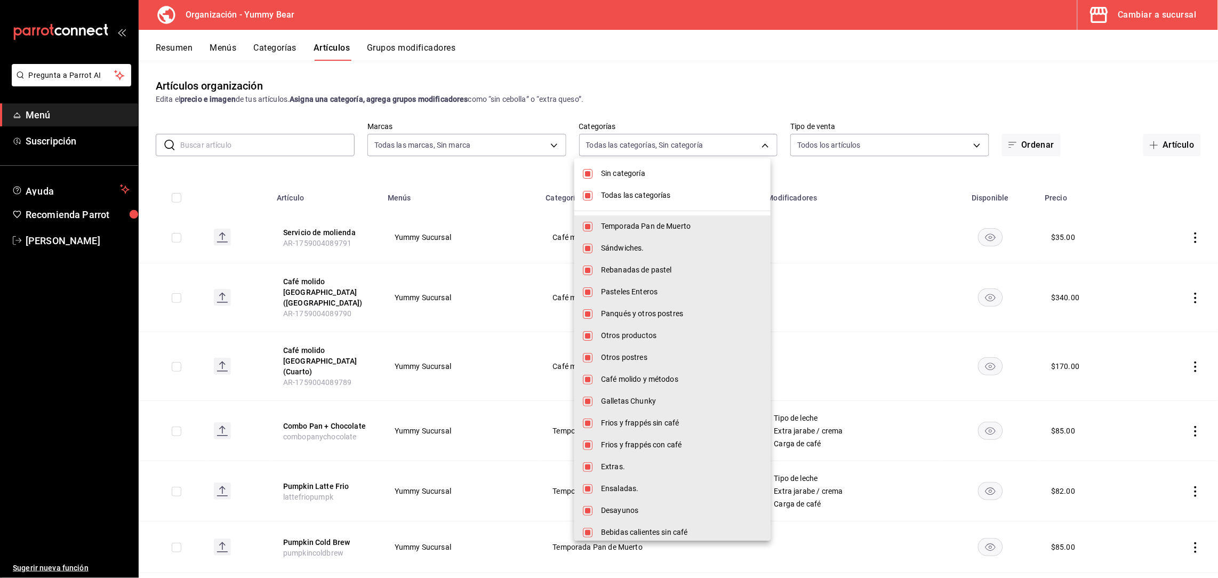
click at [585, 173] on input "checkbox" at bounding box center [588, 174] width 10 height 10
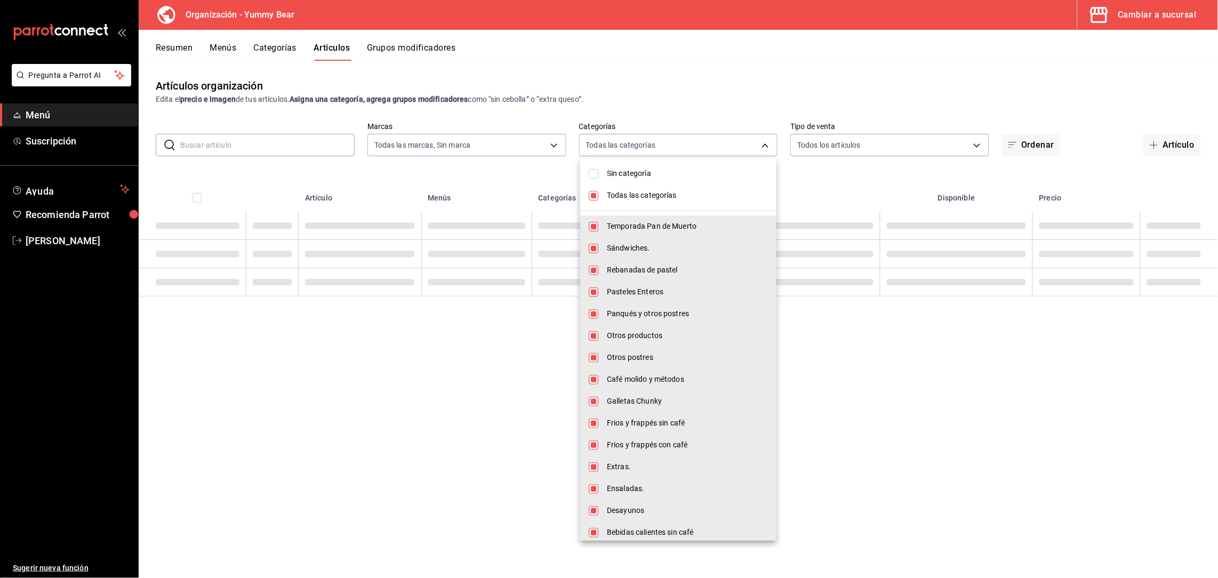
click at [592, 195] on li "Todas las categorías" at bounding box center [678, 195] width 196 height 22
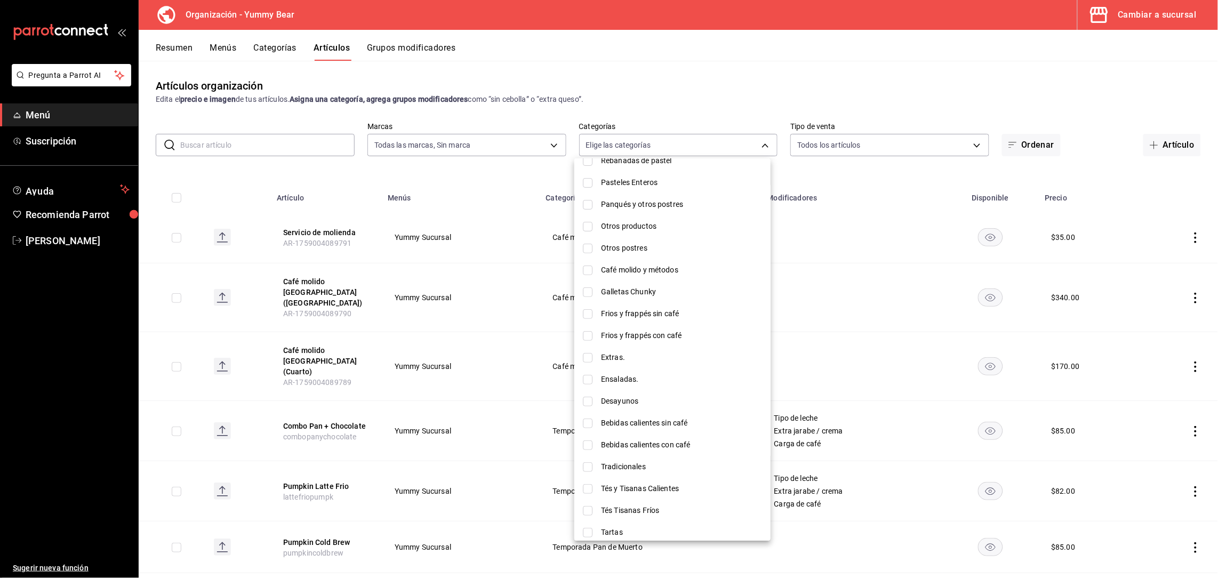
scroll to position [110, 0]
click at [527, 74] on div at bounding box center [609, 289] width 1218 height 578
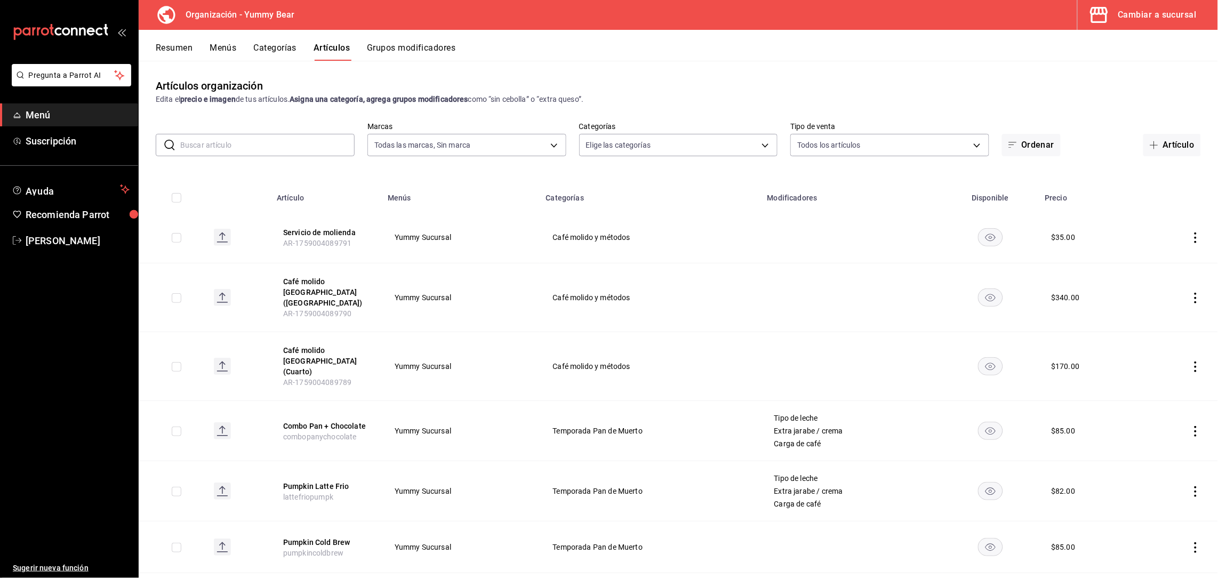
click at [586, 54] on div "Resumen Menús Categorías Artículos Grupos modificadores" at bounding box center [687, 52] width 1062 height 18
click at [623, 133] on body "Pregunta a Parrot AI Menú Suscripción Ayuda Recomienda Parrot [PERSON_NAME] nue…" at bounding box center [609, 289] width 1218 height 578
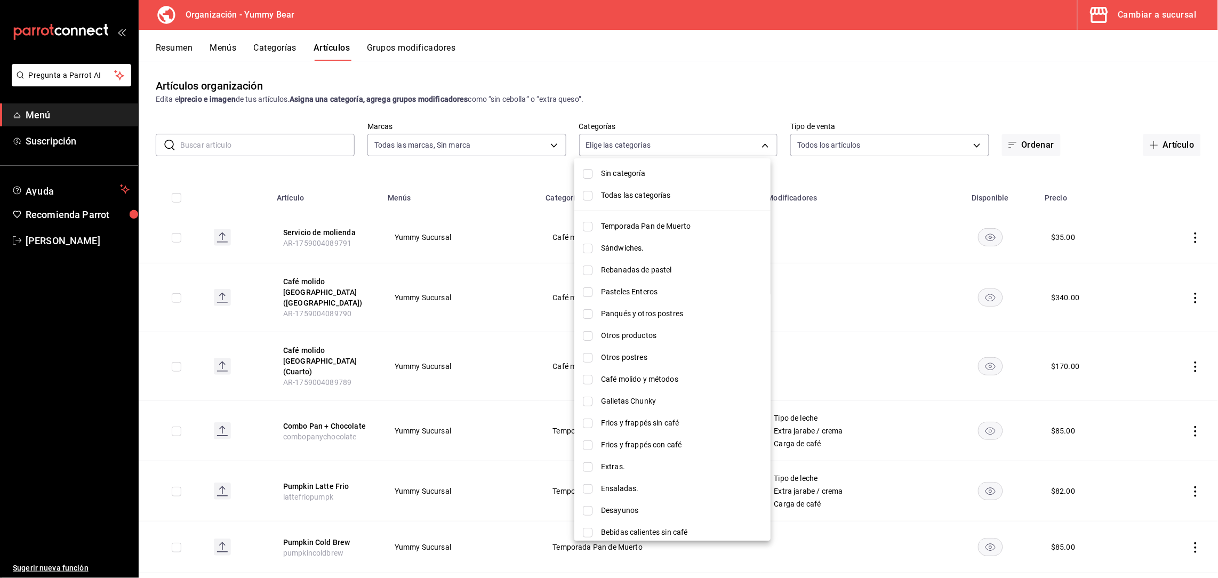
click at [583, 196] on input "checkbox" at bounding box center [588, 196] width 10 height 10
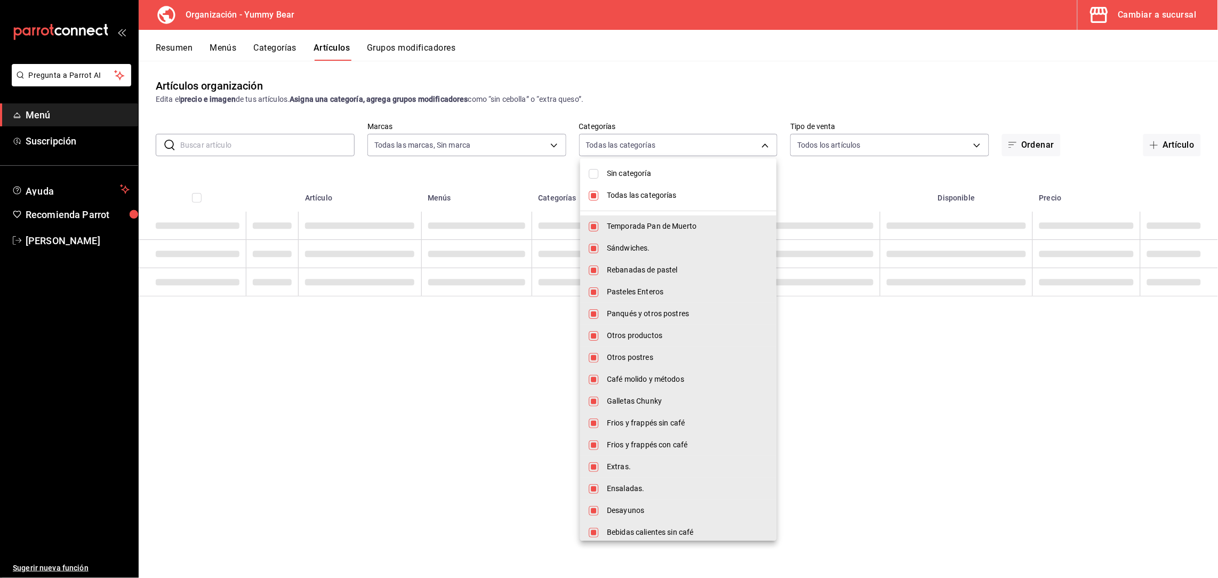
click at [590, 174] on input "checkbox" at bounding box center [594, 174] width 10 height 10
click at [647, 94] on div at bounding box center [609, 289] width 1218 height 578
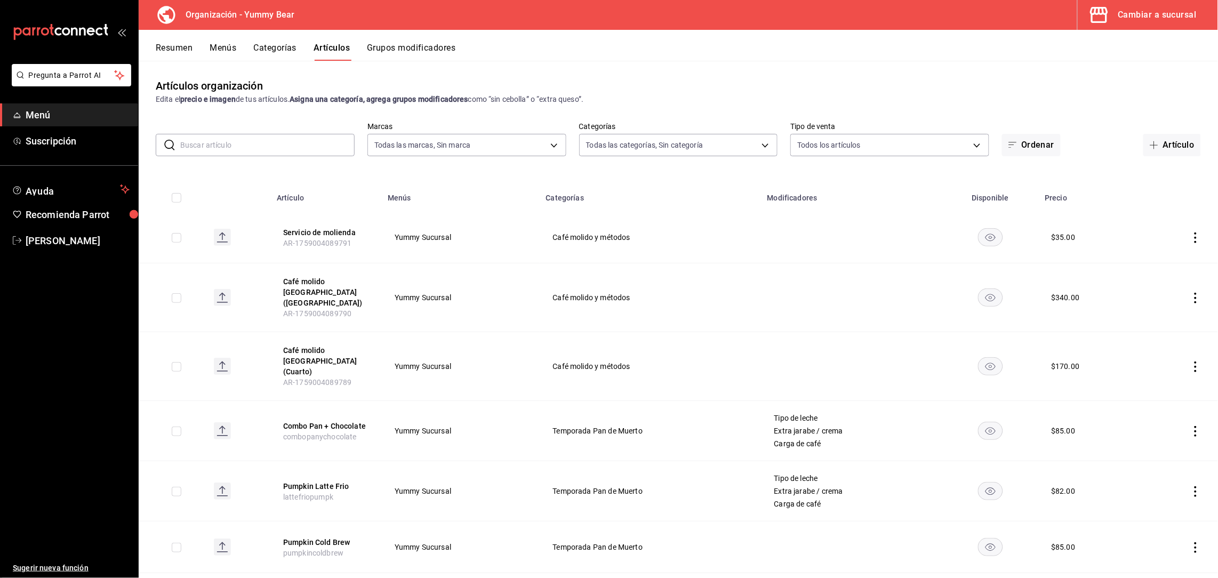
click at [286, 52] on button "Categorías" at bounding box center [275, 52] width 43 height 18
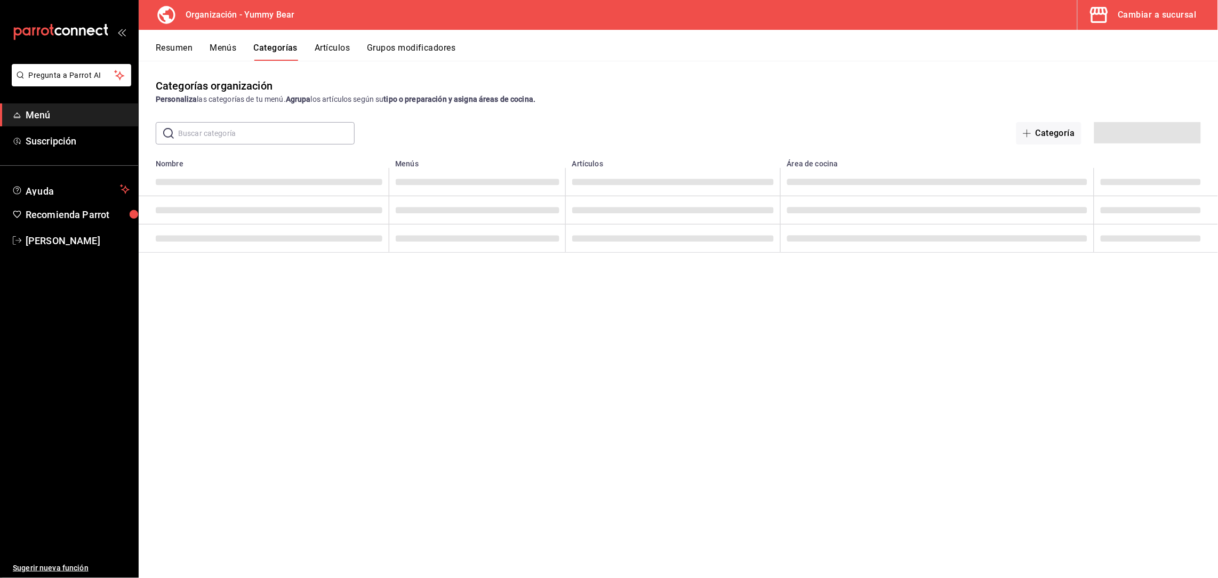
click at [432, 43] on button "Grupos modificadores" at bounding box center [411, 52] width 88 height 18
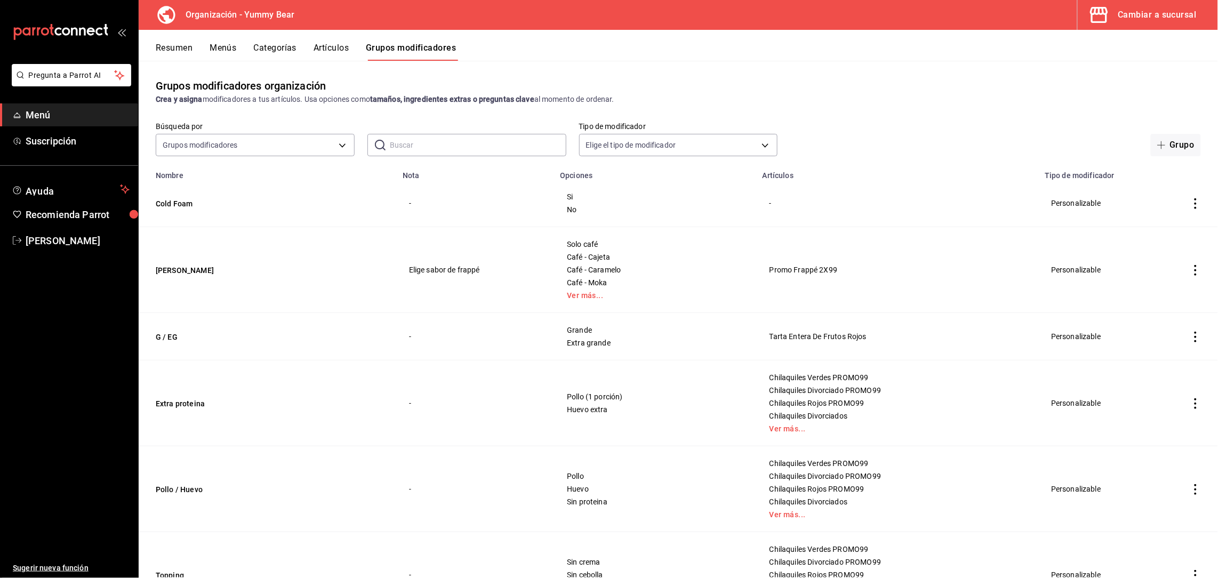
click at [1190, 201] on icon "actions" at bounding box center [1195, 203] width 11 height 11
click at [1141, 271] on span "Eliminar" at bounding box center [1151, 272] width 27 height 9
click at [1150, 239] on button "Eliminar" at bounding box center [1136, 235] width 71 height 22
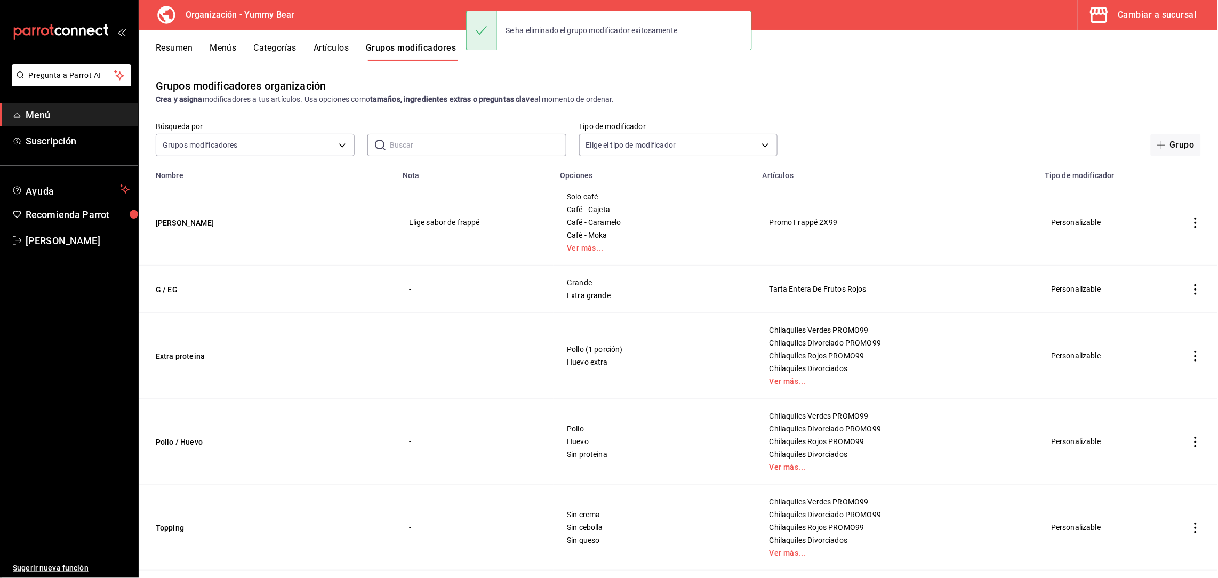
click at [324, 52] on button "Artículos" at bounding box center [330, 52] width 35 height 18
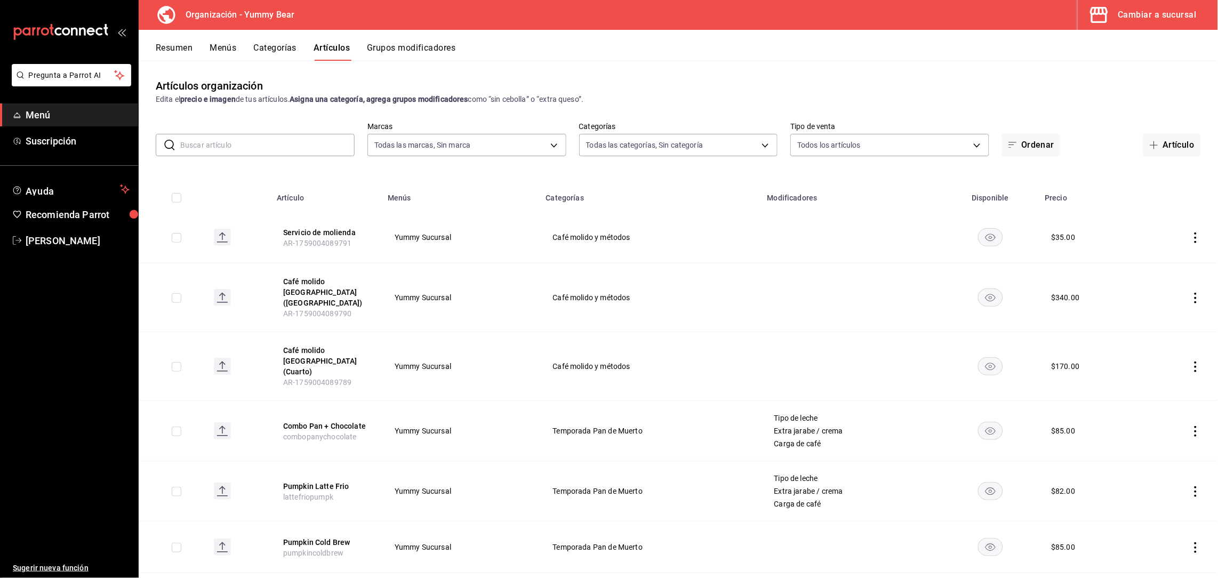
click at [277, 52] on button "Categorías" at bounding box center [275, 52] width 43 height 18
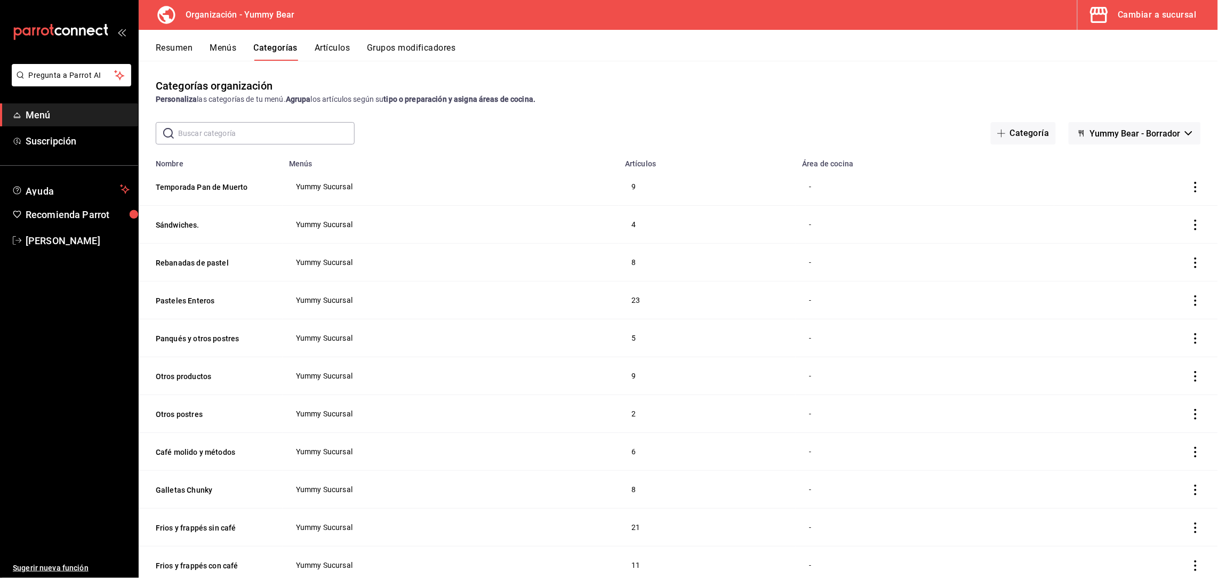
click at [321, 49] on button "Artículos" at bounding box center [332, 52] width 35 height 18
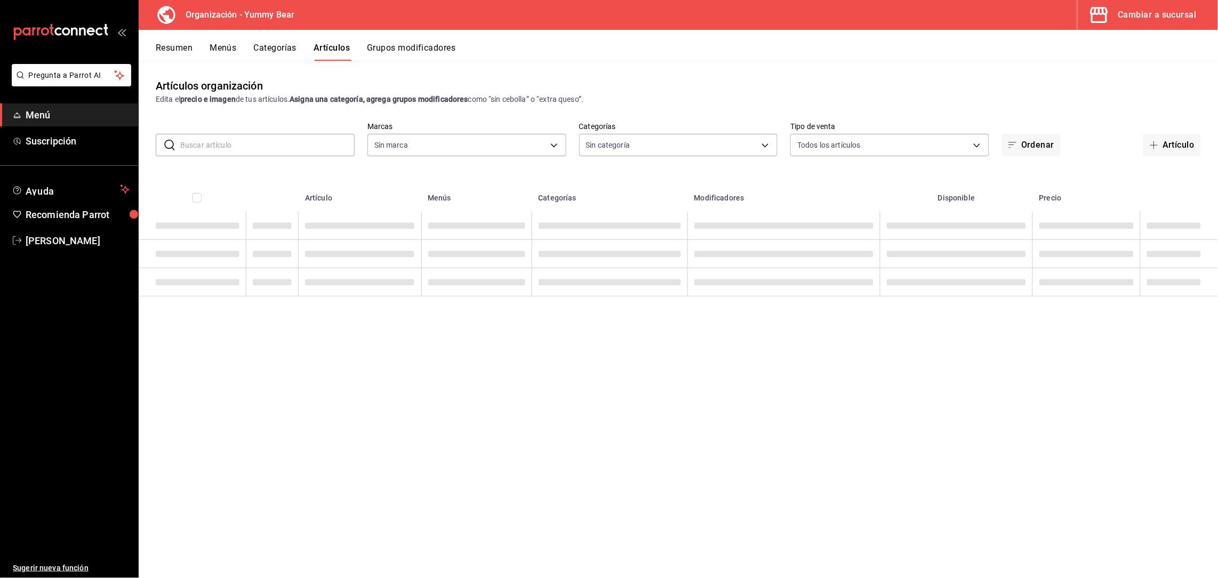
click at [300, 146] on input "text" at bounding box center [267, 144] width 174 height 21
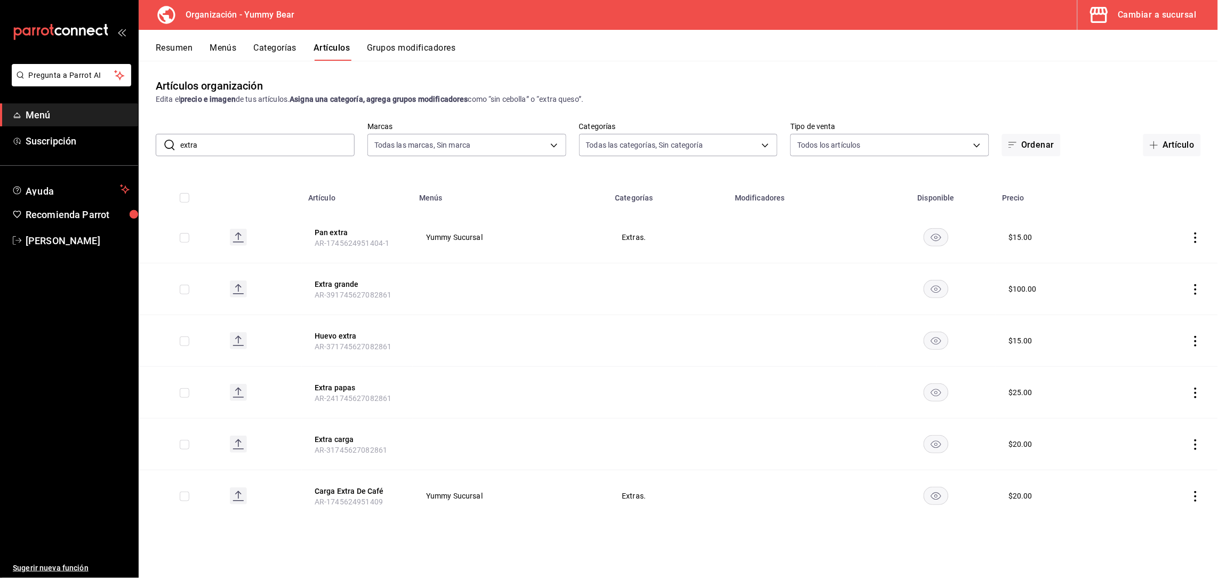
click at [1196, 493] on icon "actions" at bounding box center [1195, 496] width 11 height 11
click at [1177, 524] on span "Duplicar" at bounding box center [1164, 527] width 28 height 11
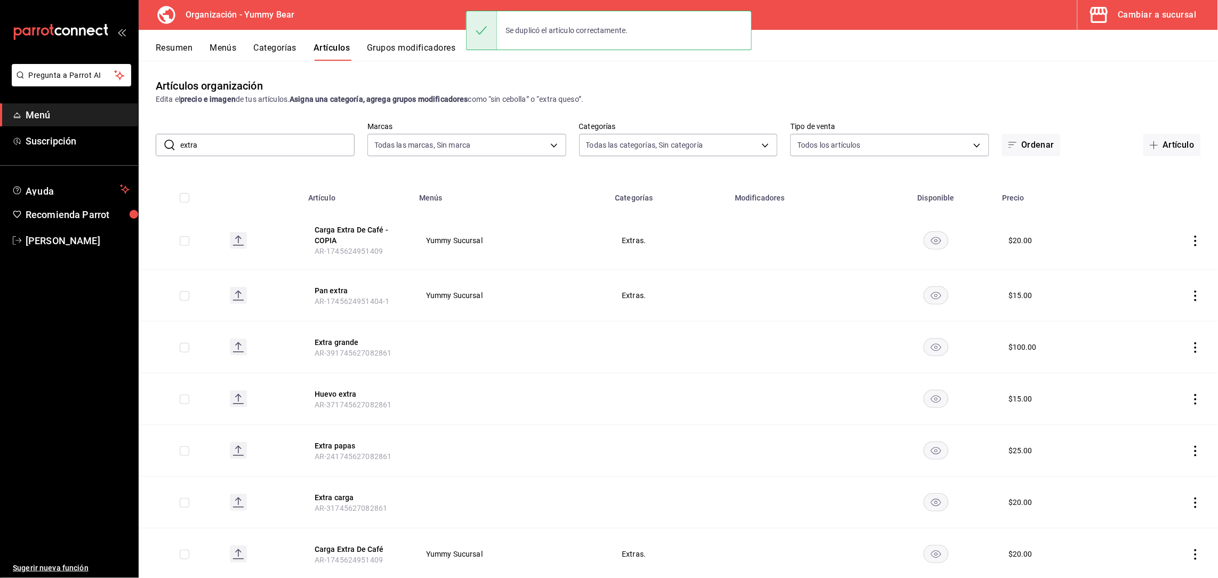
click at [1190, 239] on icon "actions" at bounding box center [1195, 241] width 11 height 11
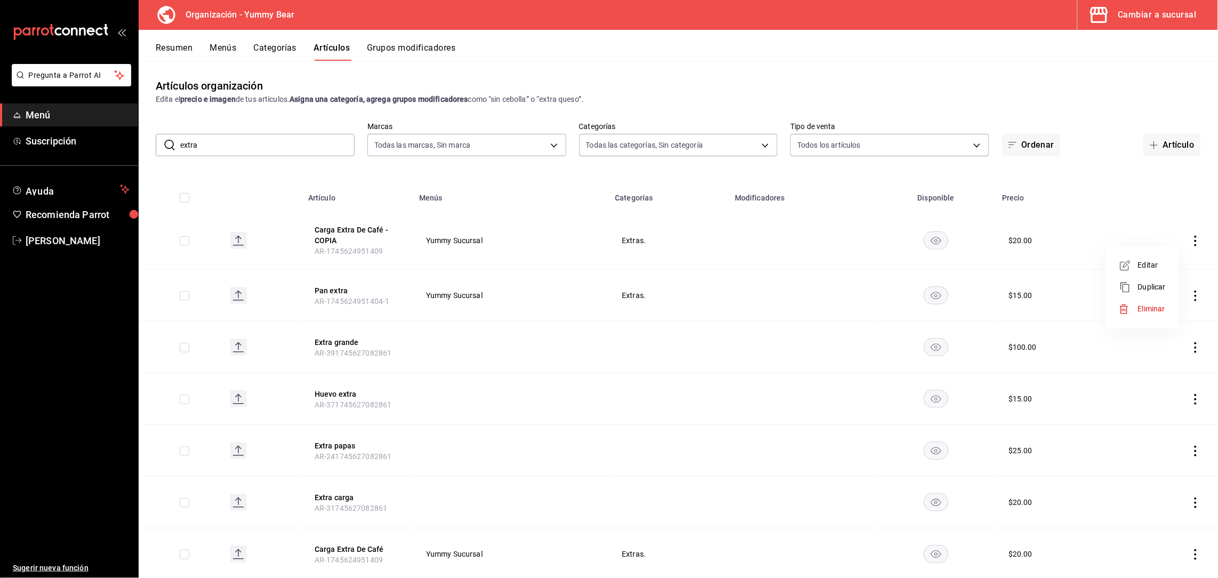
click at [1141, 267] on span "Editar" at bounding box center [1152, 265] width 28 height 11
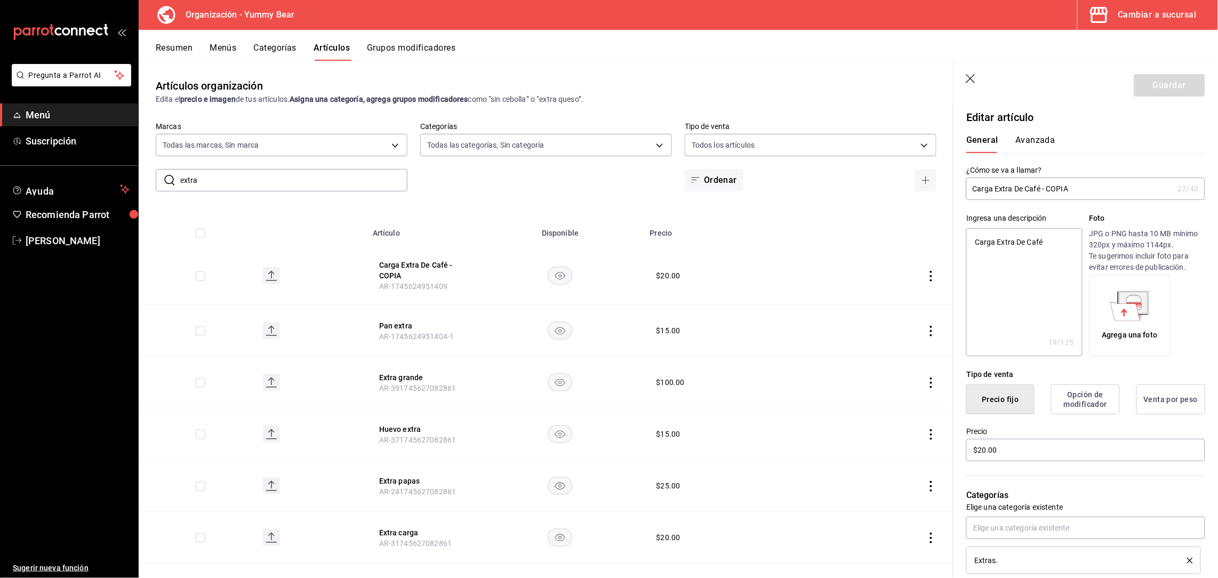
click at [1026, 253] on textarea "Carga Extra De Café" at bounding box center [1024, 292] width 116 height 128
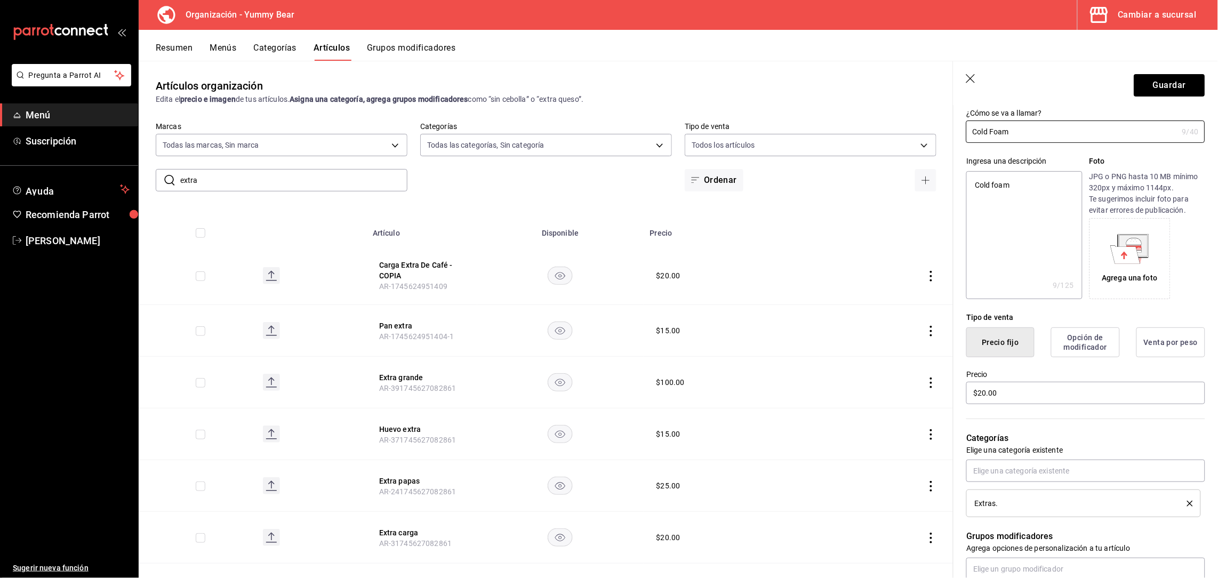
scroll to position [74, 0]
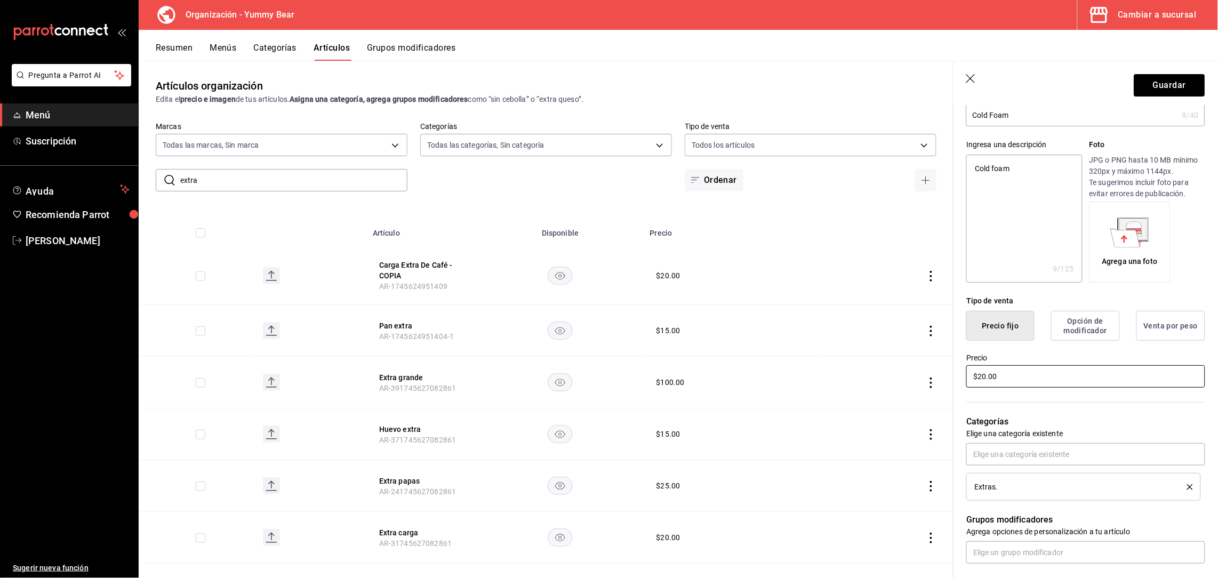
drag, startPoint x: 1007, startPoint y: 378, endPoint x: 804, endPoint y: 291, distance: 220.4
click at [804, 291] on main "Artículos organización Edita el precio e imagen de tus artículos. Asigna una ca…" at bounding box center [678, 319] width 1079 height 517
click at [1048, 406] on div "Categorías Elige una categoría existente Extras." at bounding box center [1079, 444] width 252 height 111
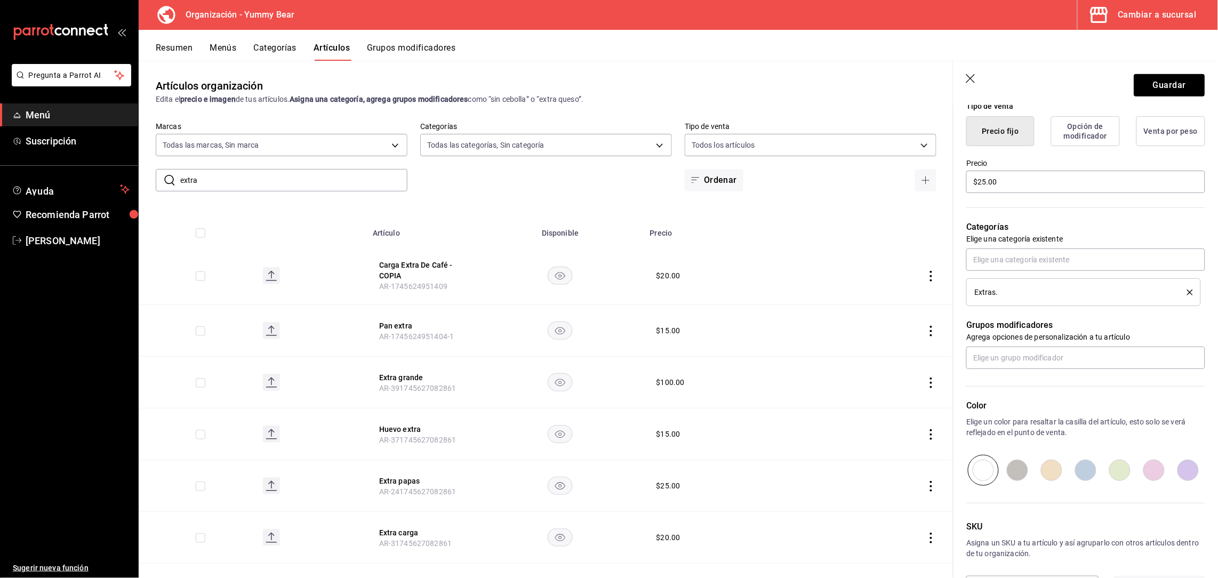
scroll to position [309, 0]
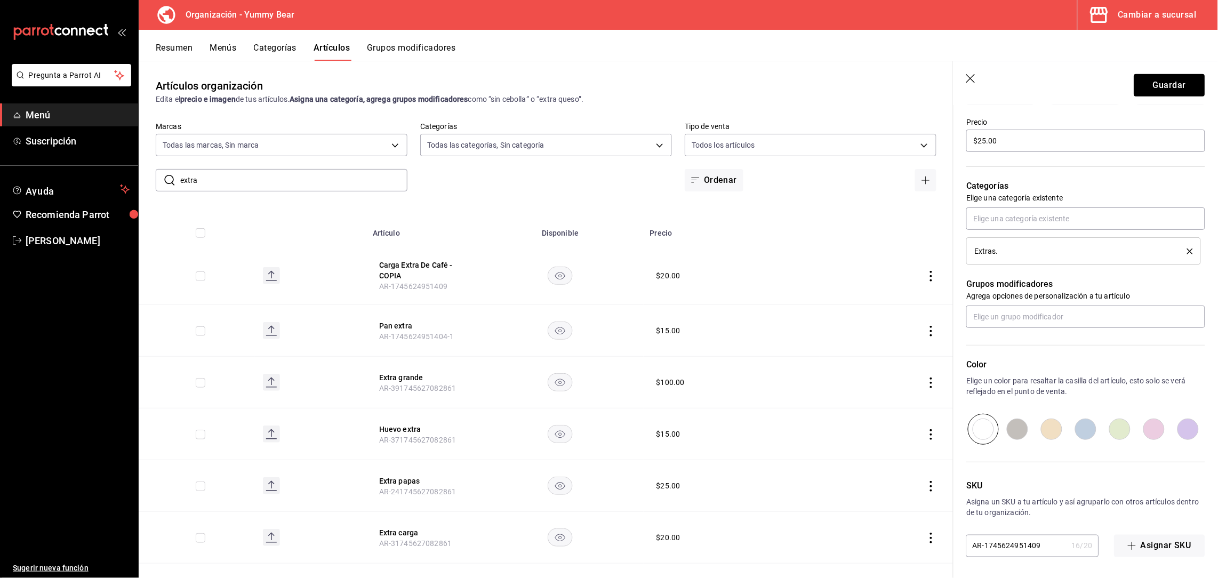
click at [1045, 553] on input "AR-1745624951409" at bounding box center [1016, 545] width 101 height 21
click at [1141, 93] on button "Guardar" at bounding box center [1169, 85] width 71 height 22
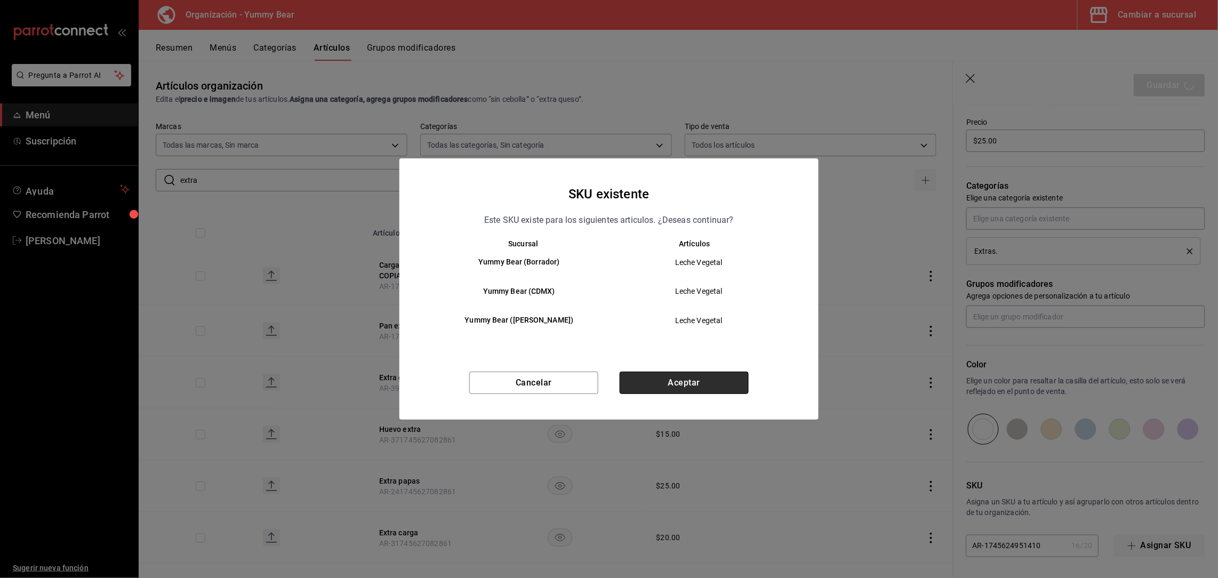
click at [698, 381] on button "Aceptar" at bounding box center [683, 383] width 129 height 22
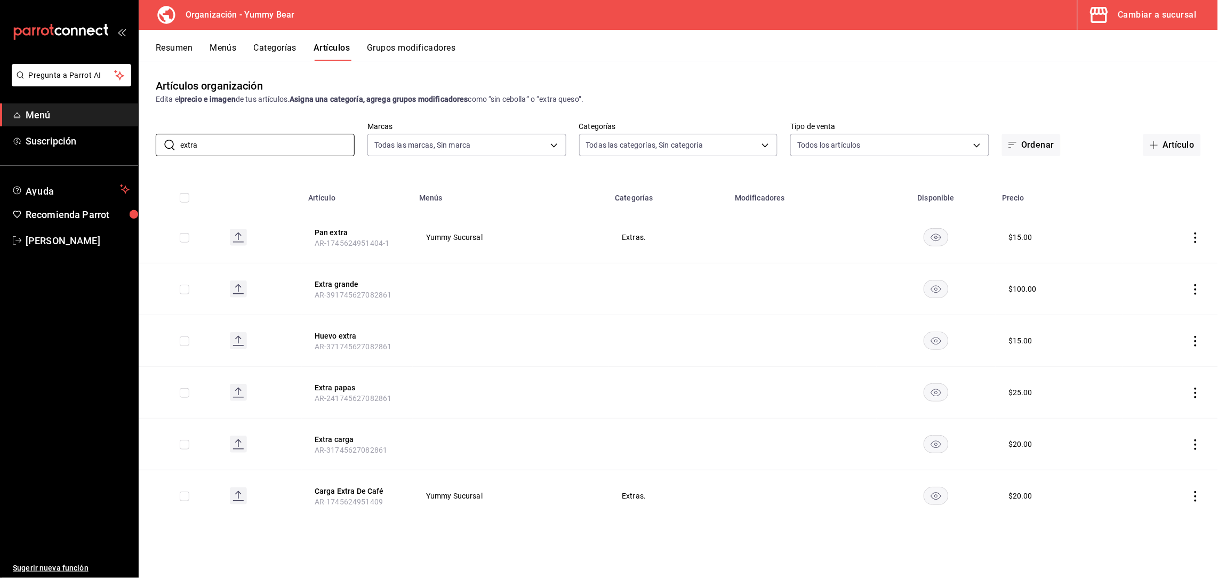
drag, startPoint x: 228, startPoint y: 148, endPoint x: 27, endPoint y: 115, distance: 203.8
click at [27, 115] on div "Pregunta a Parrot AI Menú Suscripción Ayuda Recomienda Parrot [PERSON_NAME] nue…" at bounding box center [609, 289] width 1218 height 578
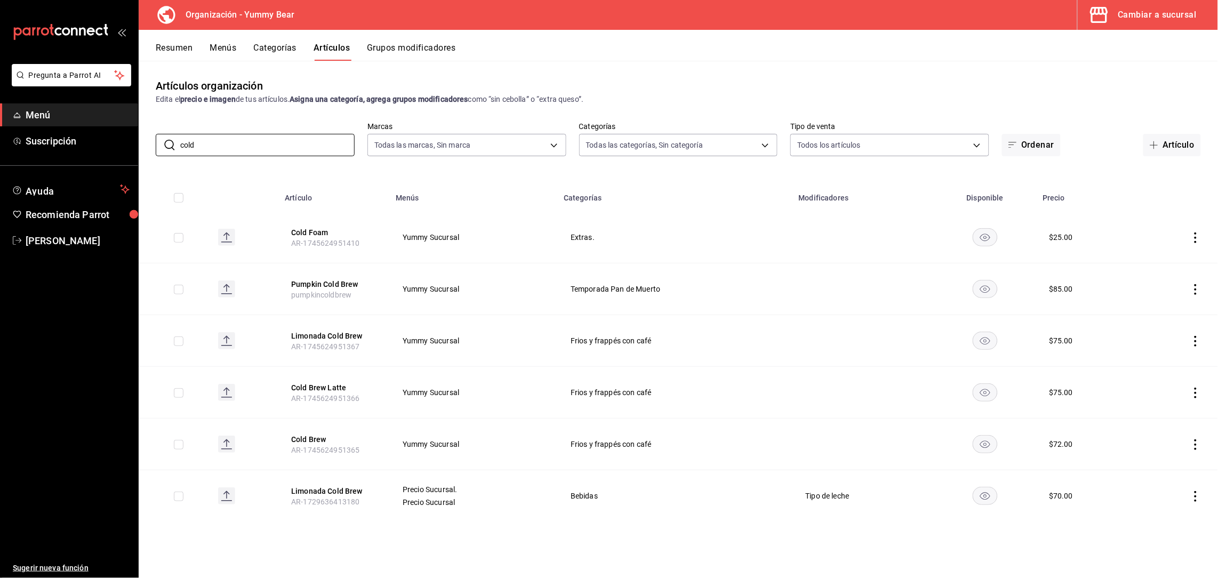
click at [1195, 236] on icon "actions" at bounding box center [1195, 237] width 11 height 11
click at [1163, 261] on span "Editar" at bounding box center [1164, 261] width 28 height 11
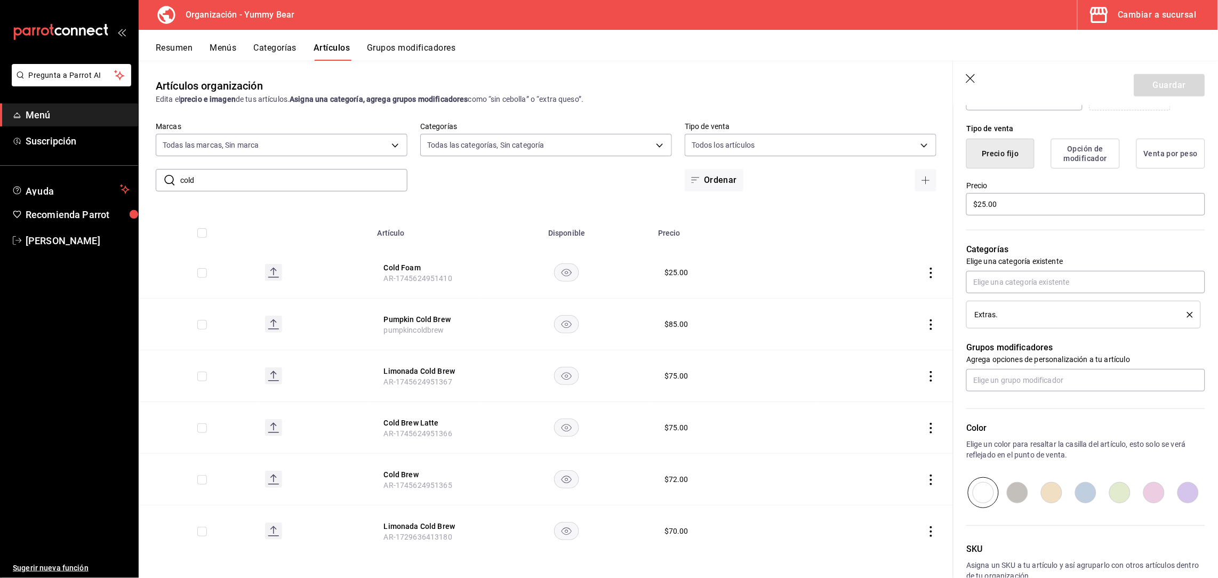
scroll to position [309, 0]
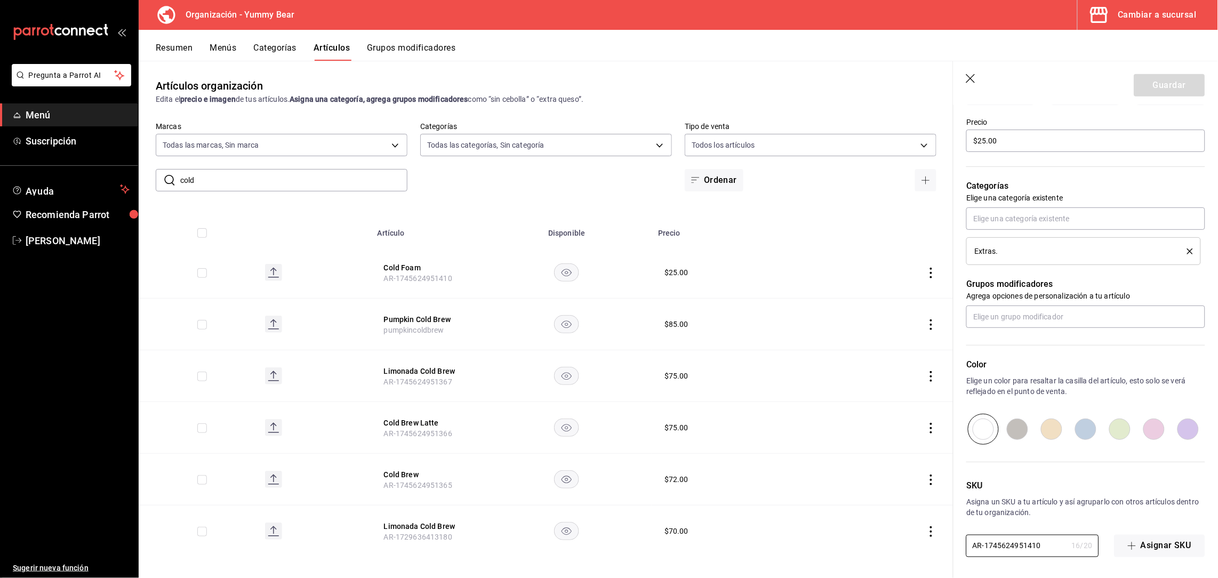
drag, startPoint x: 1044, startPoint y: 545, endPoint x: 919, endPoint y: 561, distance: 126.8
click at [919, 561] on main "Artículos organización Edita el precio e imagen de tus artículos. Asigna una ca…" at bounding box center [678, 319] width 1079 height 517
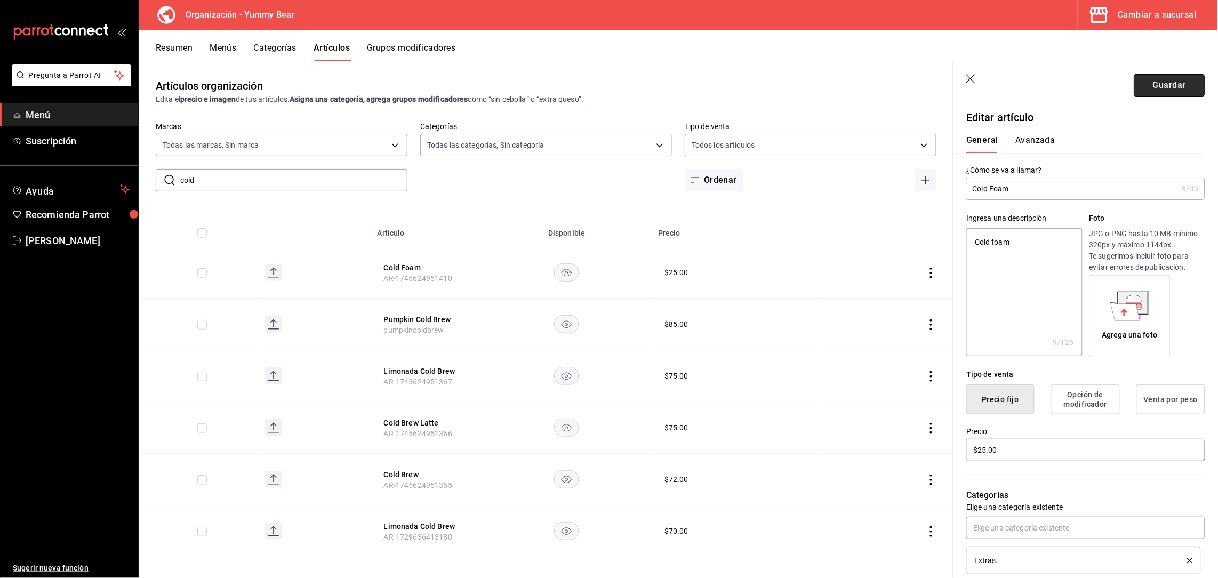
click at [1155, 83] on button "Guardar" at bounding box center [1169, 85] width 71 height 22
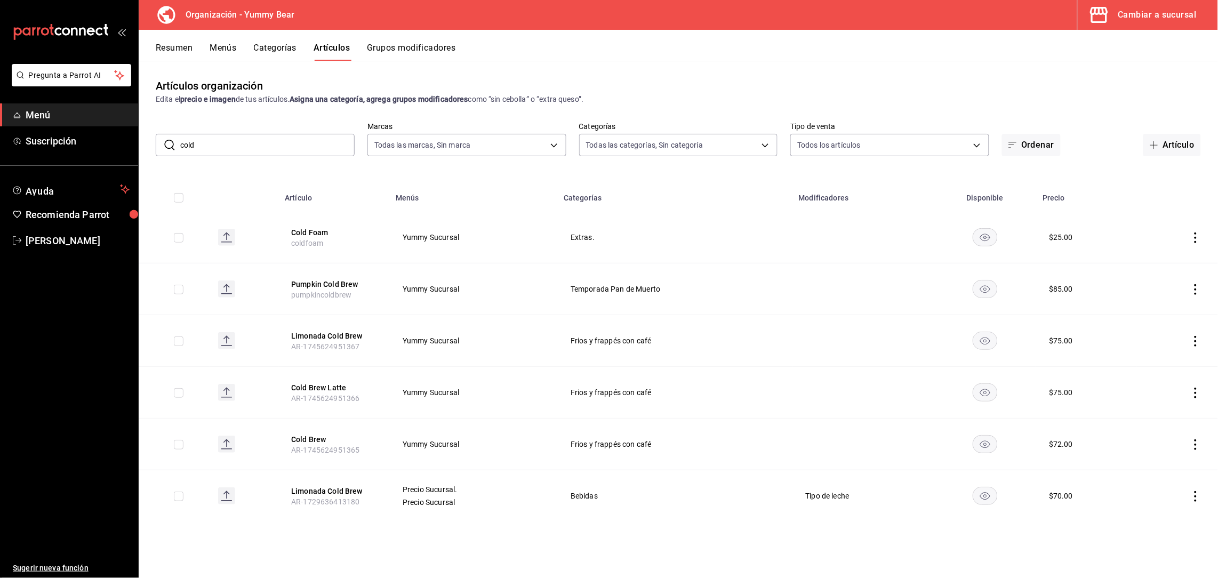
click at [212, 62] on div "Artículos organización Edita el precio e imagen de tus artículos. Asigna una ca…" at bounding box center [678, 319] width 1079 height 517
click at [217, 51] on button "Menús" at bounding box center [223, 52] width 27 height 18
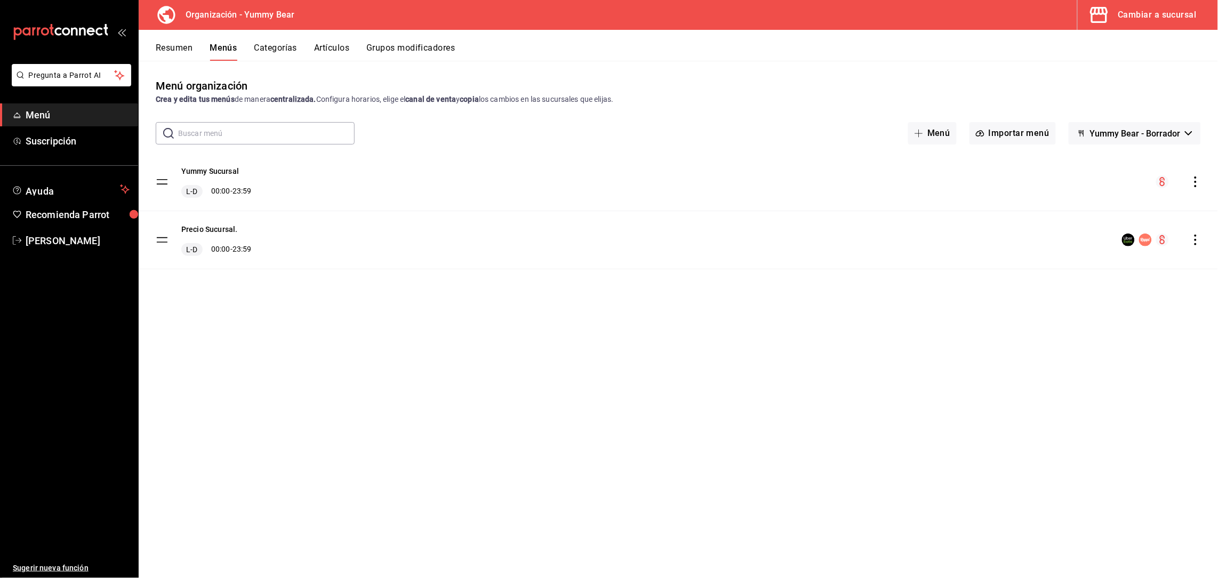
click at [328, 48] on button "Artículos" at bounding box center [331, 52] width 35 height 18
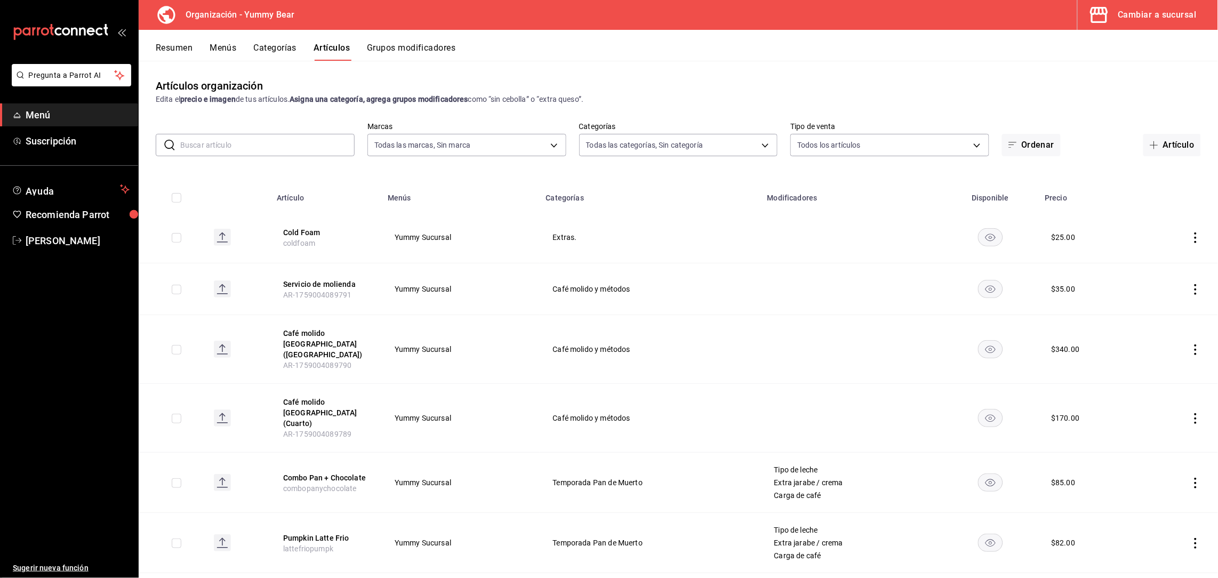
click at [265, 55] on button "Categorías" at bounding box center [275, 52] width 43 height 18
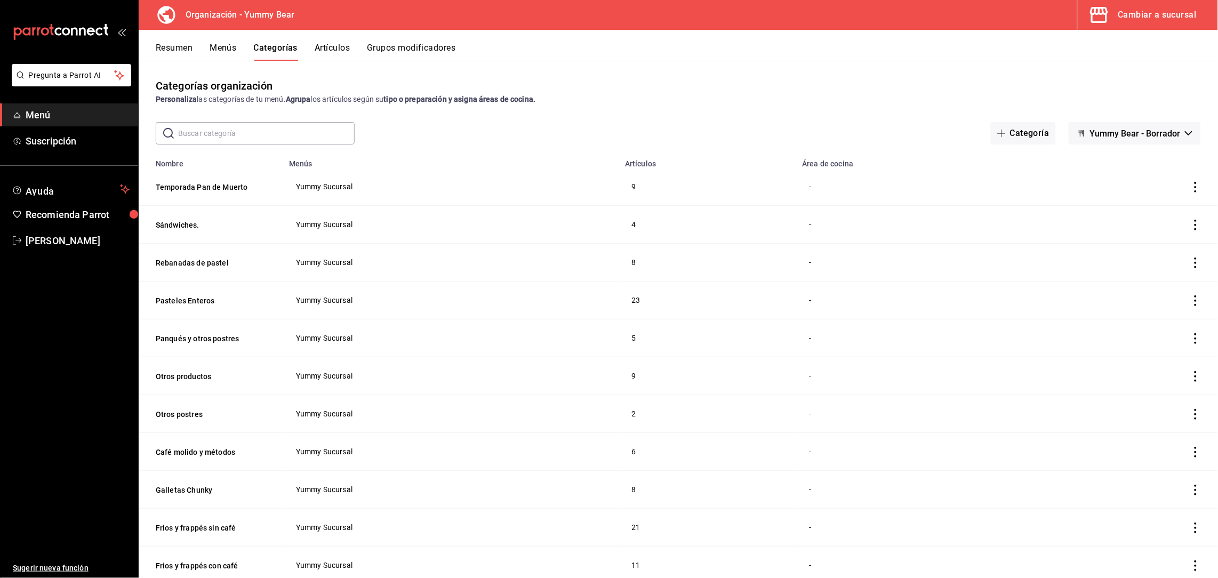
scroll to position [18, 0]
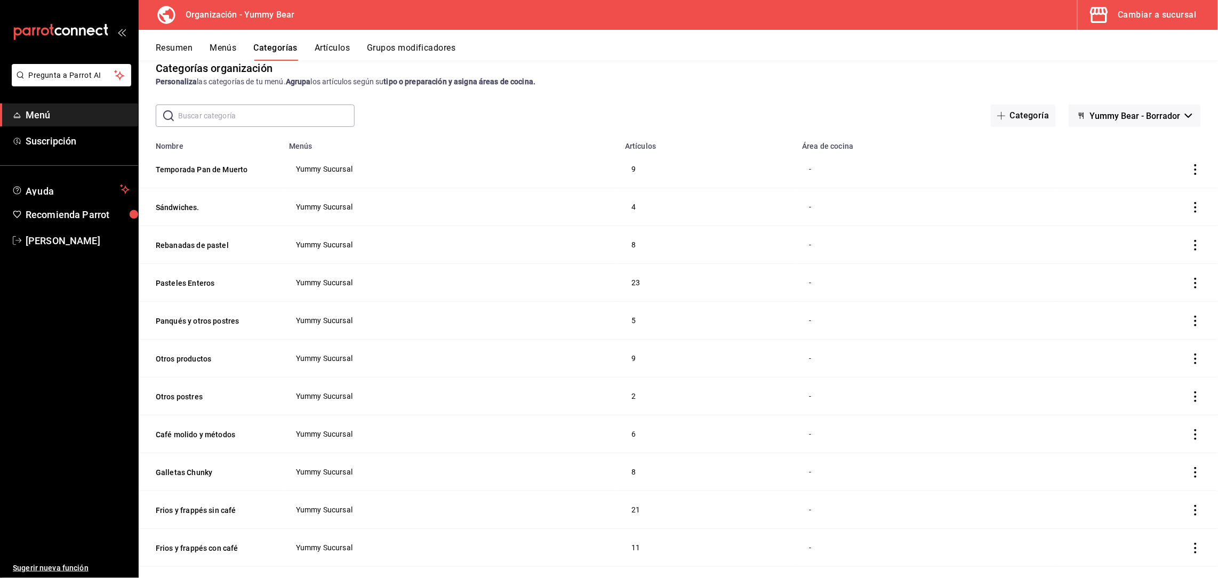
click at [326, 50] on button "Artículos" at bounding box center [332, 52] width 35 height 18
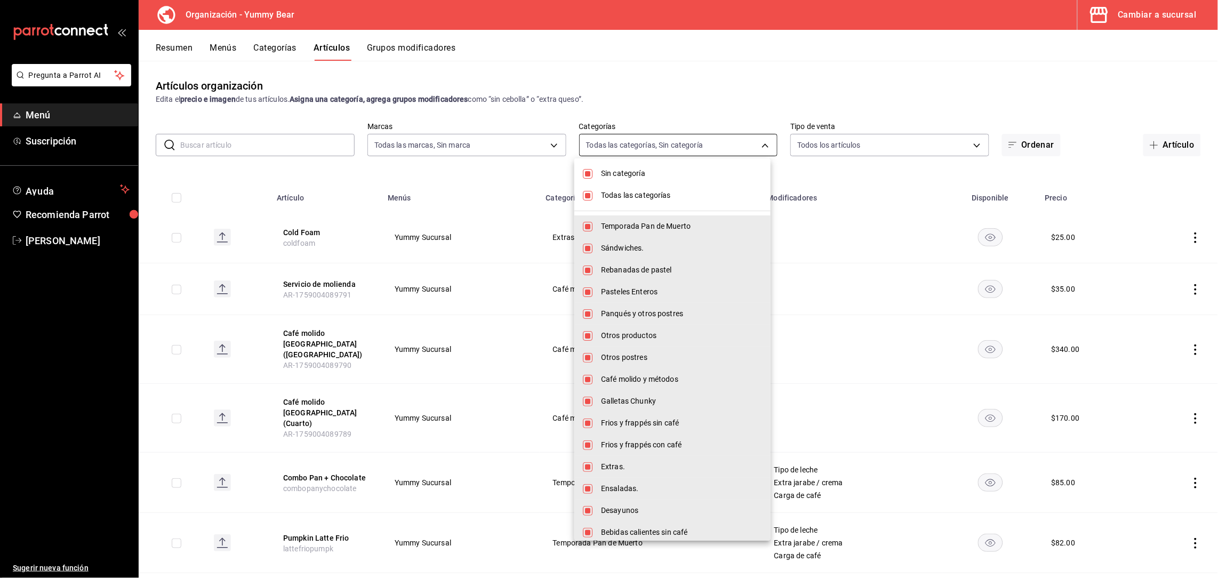
click at [618, 145] on body "Pregunta a Parrot AI Menú Suscripción Ayuda Recomienda Parrot [PERSON_NAME] nue…" at bounding box center [609, 289] width 1218 height 578
click at [584, 189] on li "Todas las categorías" at bounding box center [672, 195] width 196 height 22
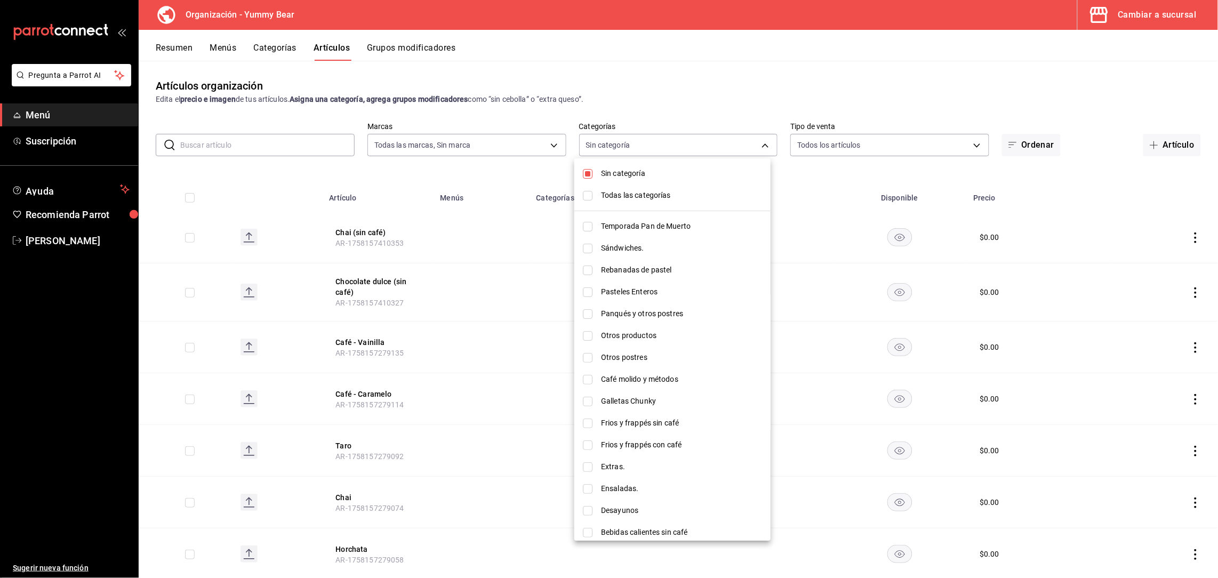
click at [591, 173] on input "checkbox" at bounding box center [588, 174] width 10 height 10
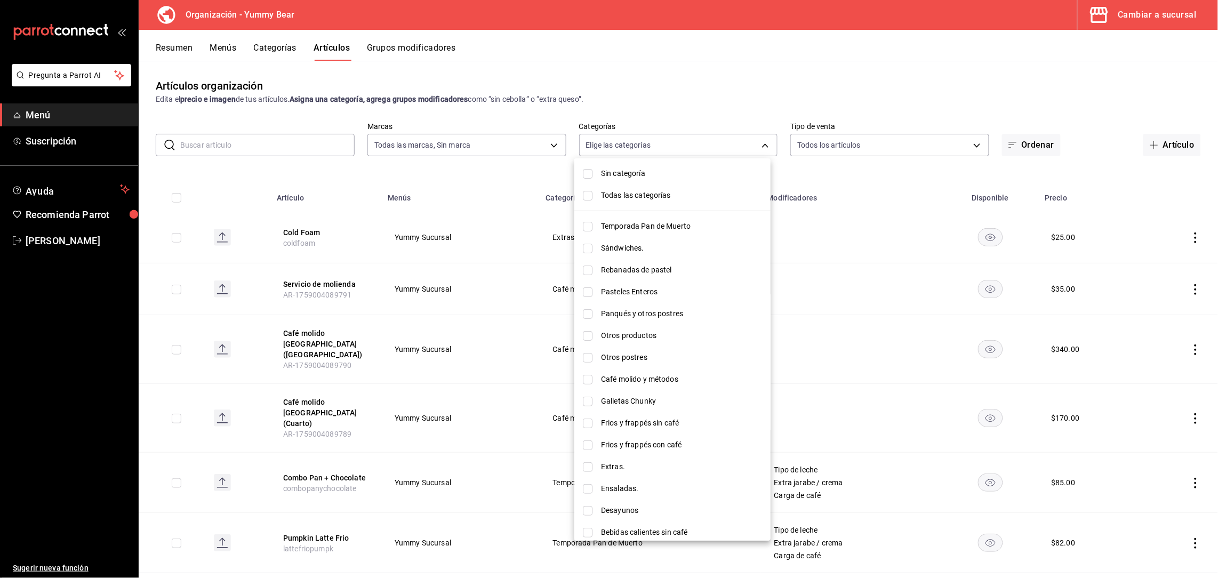
click at [590, 465] on input "checkbox" at bounding box center [588, 467] width 10 height 10
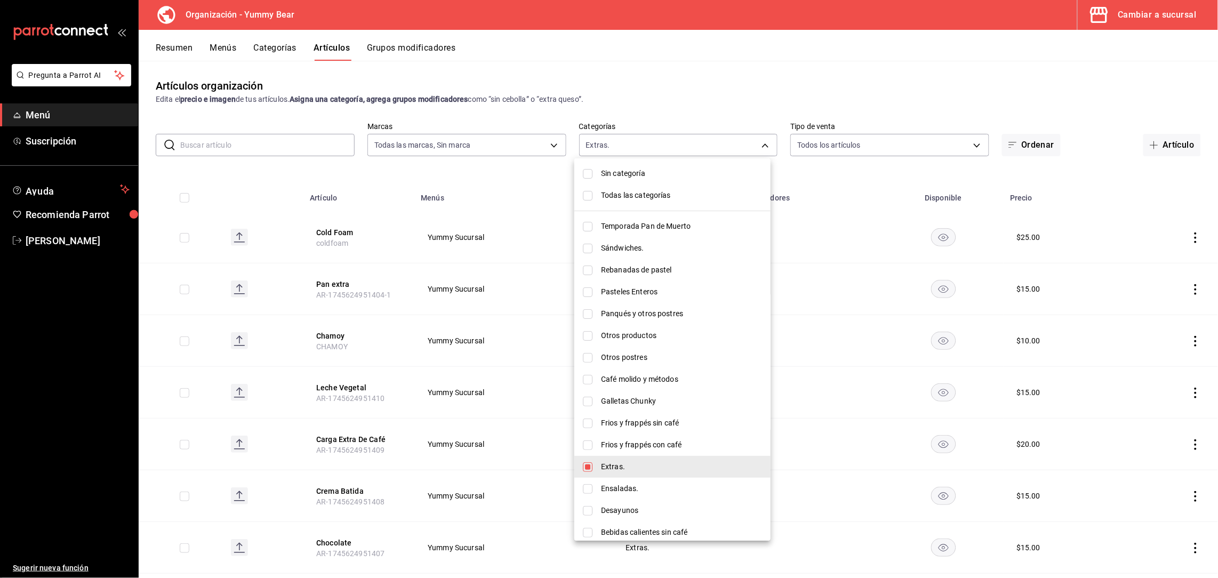
click at [761, 72] on div at bounding box center [609, 289] width 1218 height 578
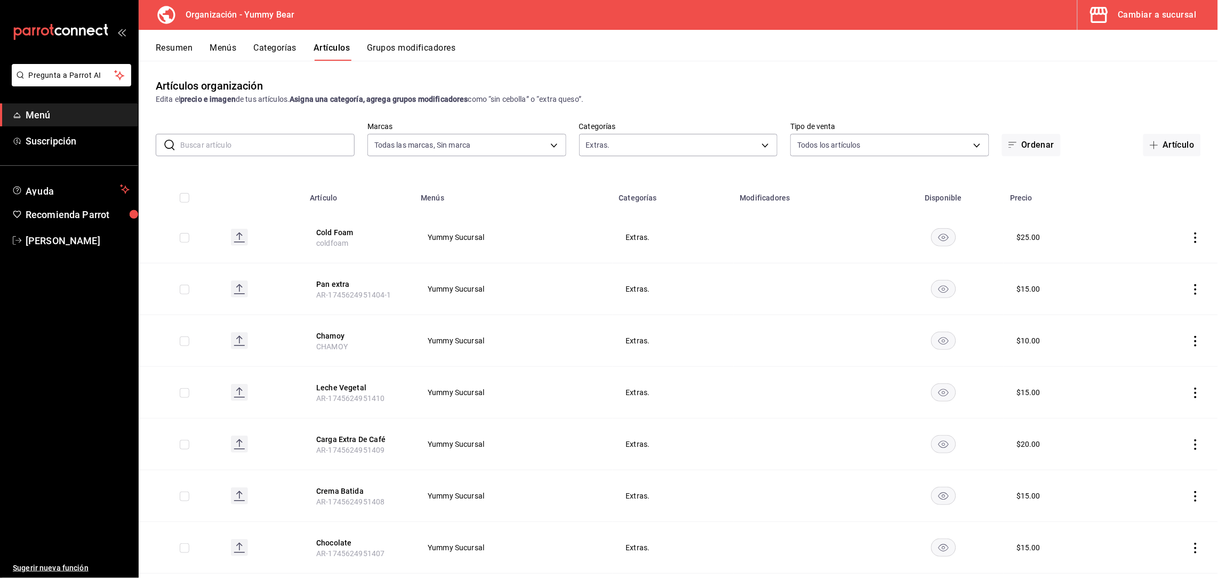
click at [1190, 346] on icon "actions" at bounding box center [1195, 341] width 11 height 11
click at [1182, 288] on div at bounding box center [609, 289] width 1218 height 578
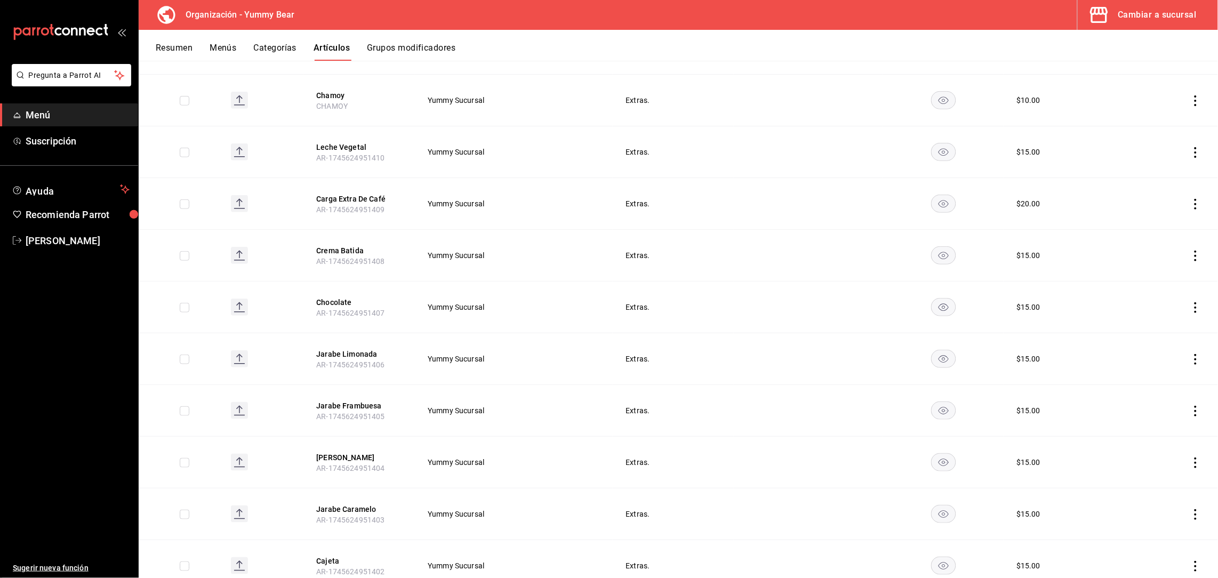
scroll to position [280, 0]
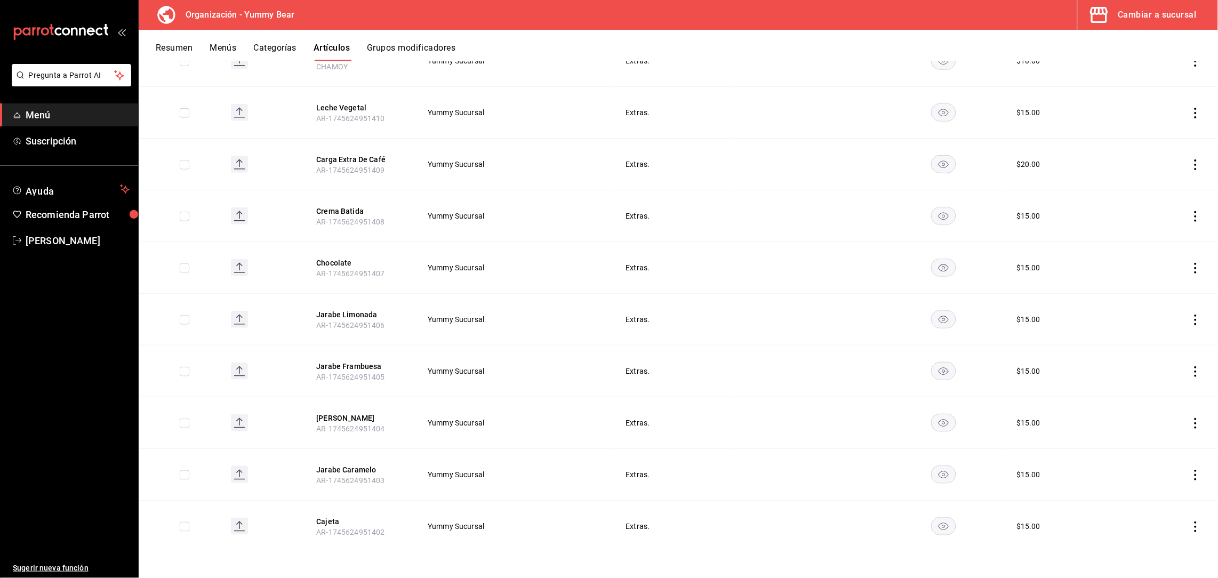
click at [1181, 429] on td at bounding box center [1169, 423] width 96 height 52
click at [1190, 419] on icon "actions" at bounding box center [1195, 423] width 11 height 11
click at [1135, 465] on div at bounding box center [1127, 470] width 19 height 13
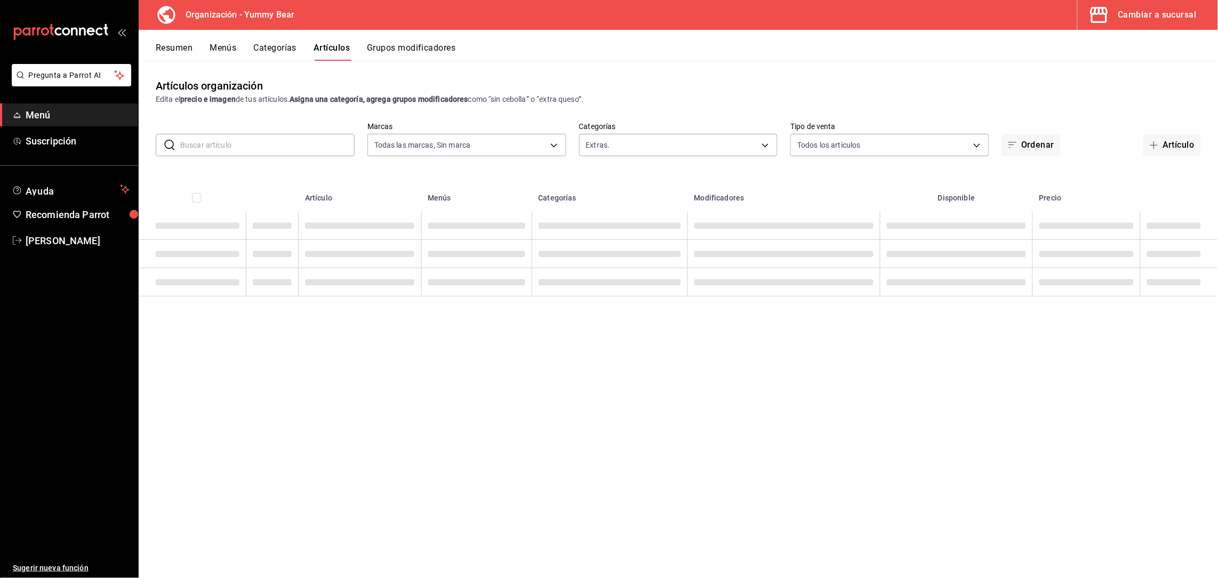
scroll to position [0, 0]
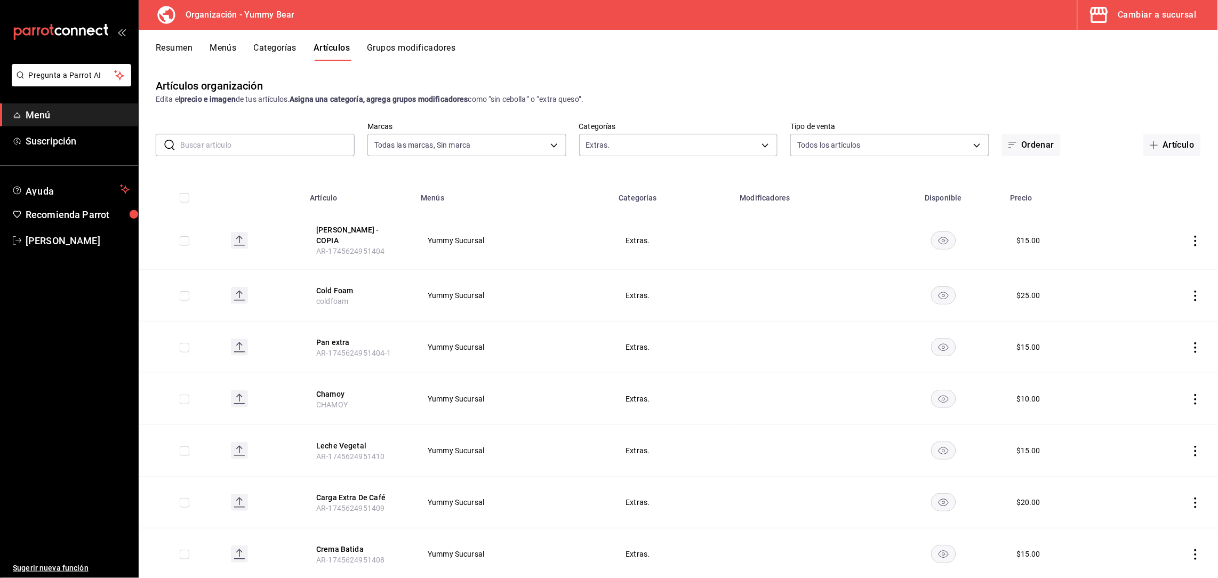
click at [1190, 236] on icon "actions" at bounding box center [1195, 241] width 11 height 11
click at [1151, 266] on span "Editar" at bounding box center [1152, 261] width 28 height 11
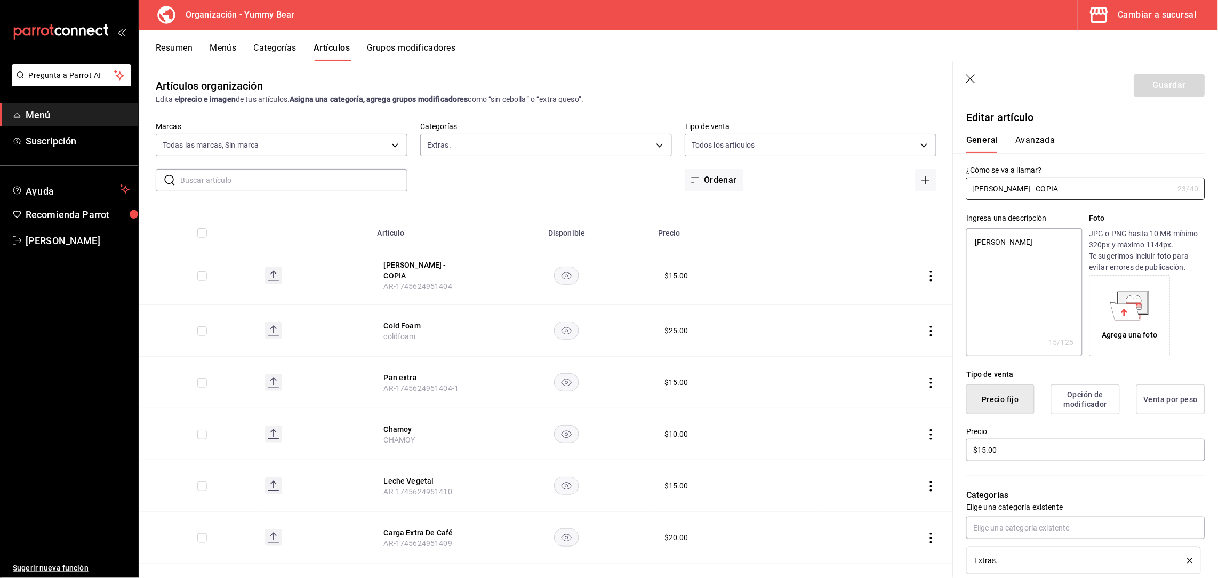
drag, startPoint x: 1087, startPoint y: 193, endPoint x: 925, endPoint y: 126, distance: 175.4
click at [925, 126] on main "Artículos organización Edita el precio e imagen de tus artículos. Asigna una ca…" at bounding box center [678, 319] width 1079 height 517
click at [993, 259] on textarea "[PERSON_NAME]" at bounding box center [1024, 292] width 116 height 128
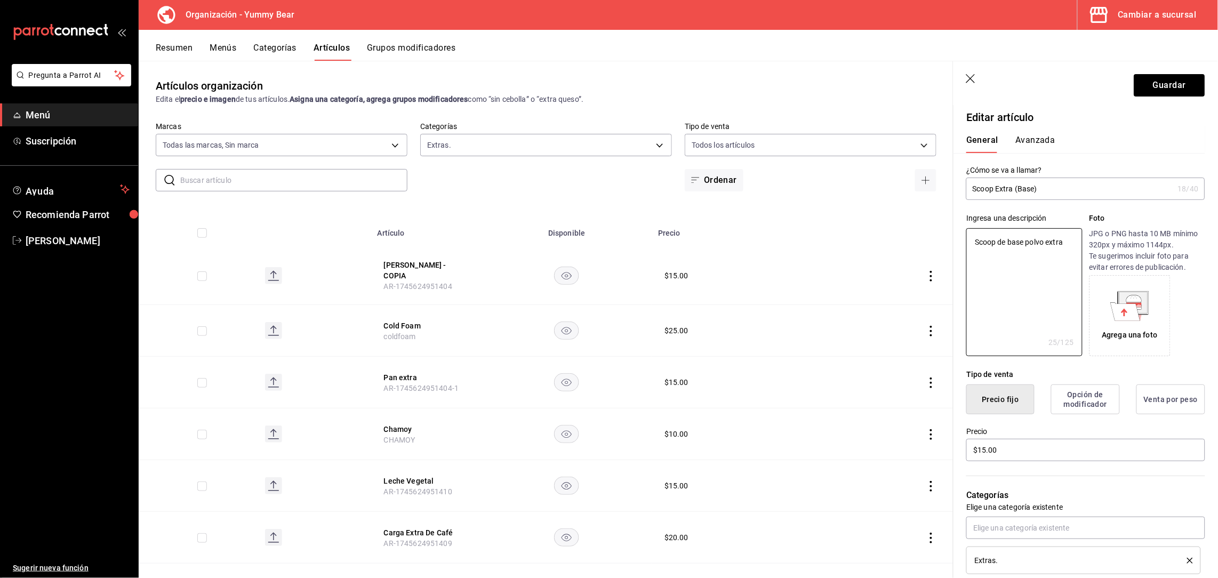
click at [1035, 192] on input "Scoop Extra (Base)" at bounding box center [1069, 188] width 207 height 21
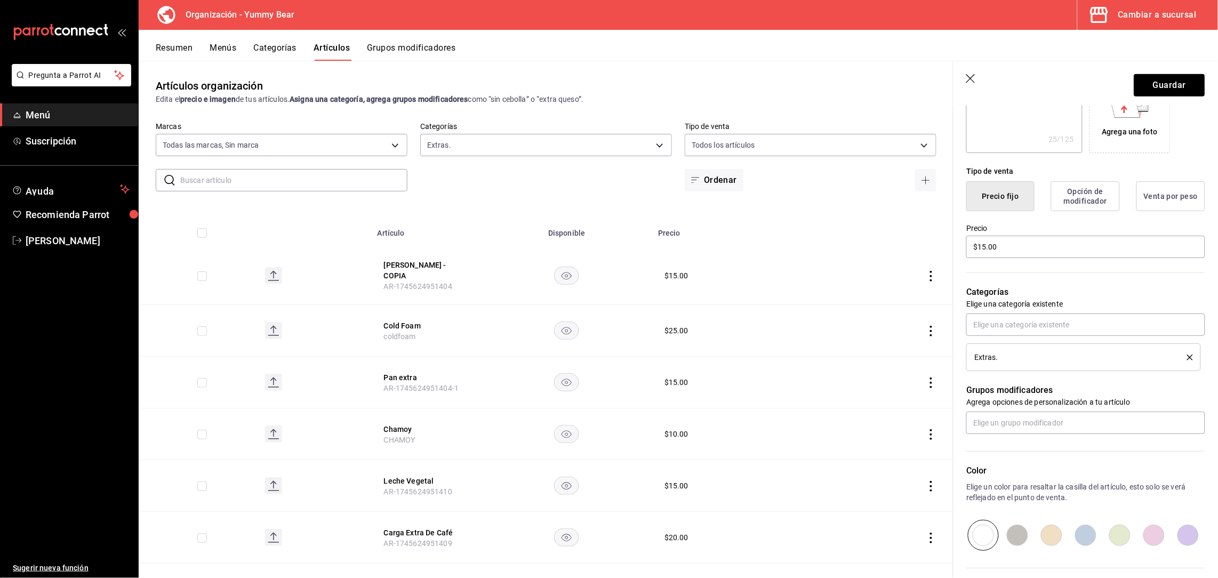
scroll to position [309, 0]
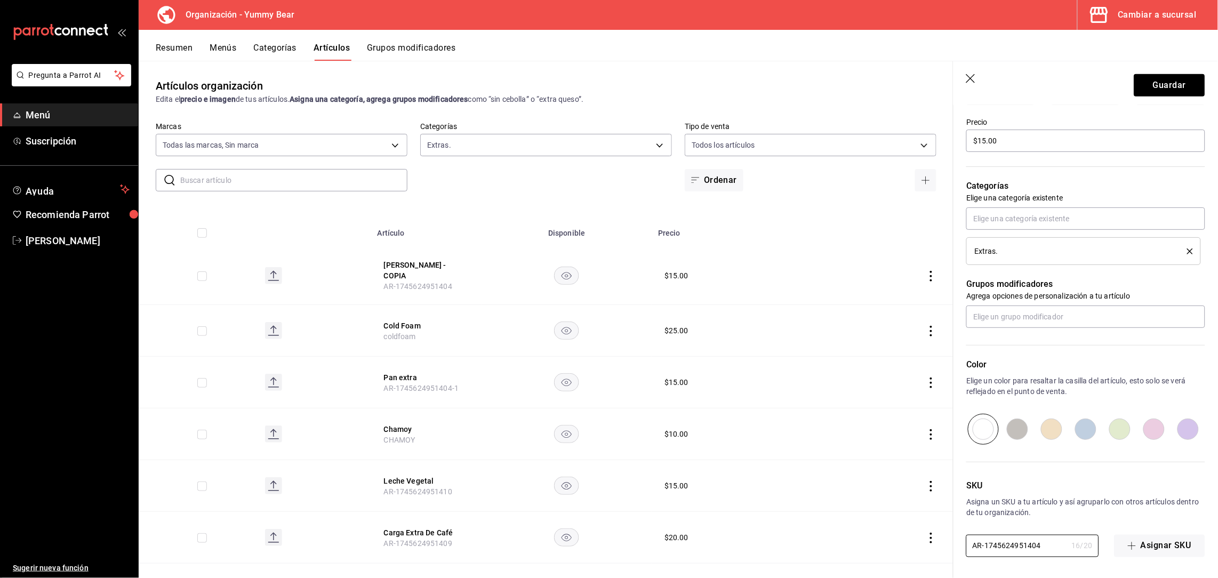
drag, startPoint x: 1040, startPoint y: 545, endPoint x: 890, endPoint y: 538, distance: 150.5
click at [890, 538] on main "Artículos organización Edita el precio e imagen de tus artículos. Asigna una ca…" at bounding box center [678, 319] width 1079 height 517
click at [1180, 102] on header "Guardar" at bounding box center [1085, 83] width 264 height 44
click at [1154, 82] on button "Guardar" at bounding box center [1169, 85] width 71 height 22
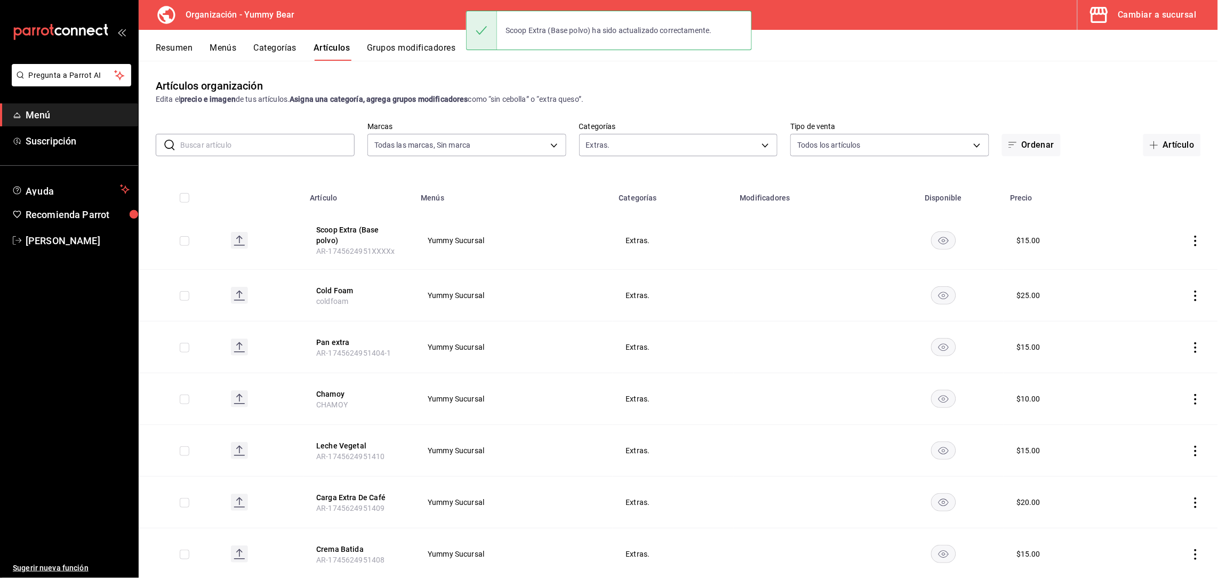
click at [1190, 238] on icon "actions" at bounding box center [1195, 241] width 11 height 11
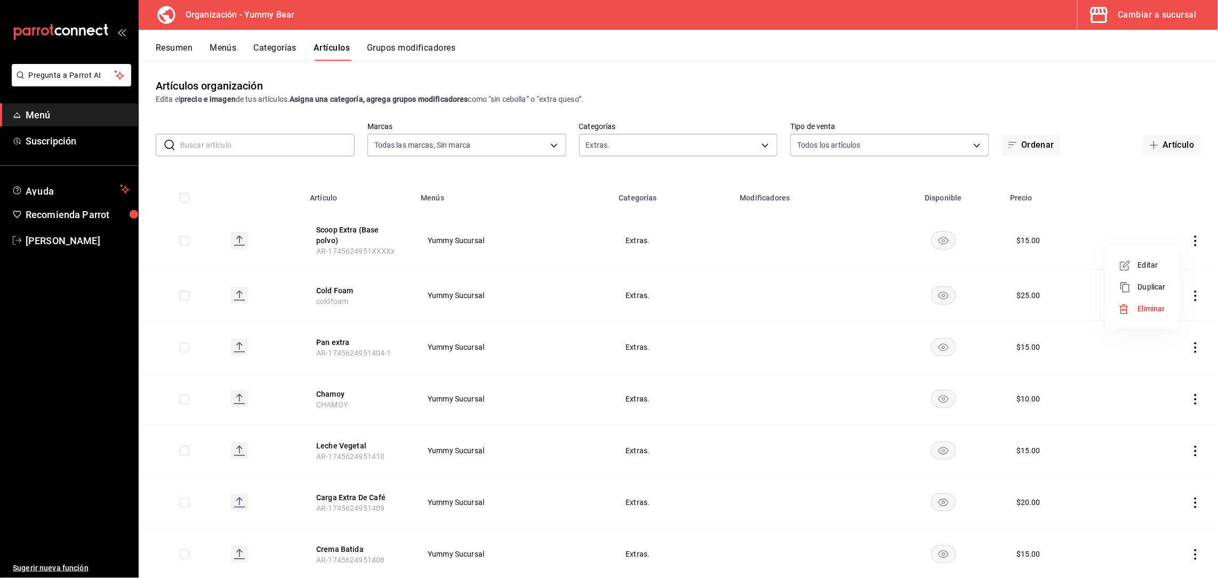
click at [1147, 284] on span "Duplicar" at bounding box center [1152, 286] width 28 height 11
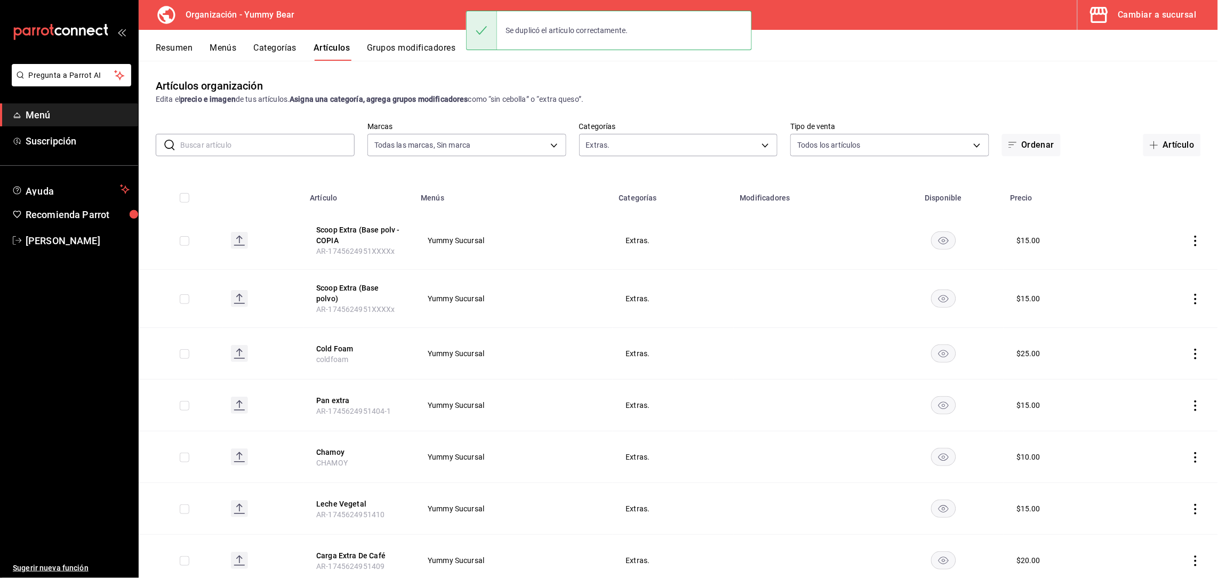
click at [1190, 243] on icon "actions" at bounding box center [1195, 241] width 11 height 11
click at [1146, 267] on span "Editar" at bounding box center [1152, 265] width 28 height 11
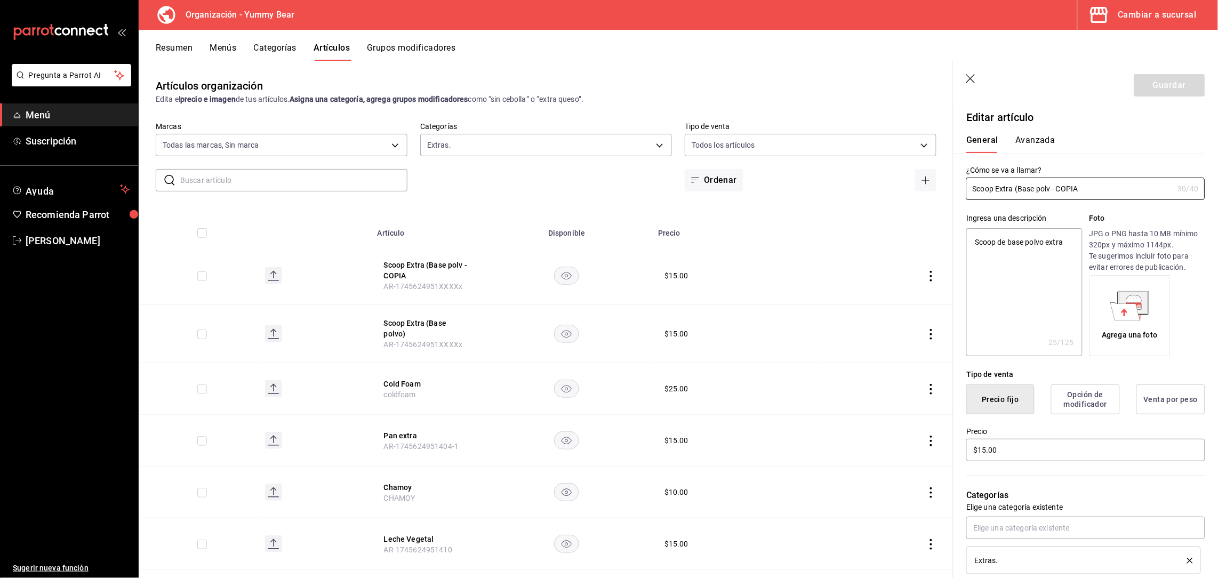
drag, startPoint x: 1092, startPoint y: 187, endPoint x: 916, endPoint y: 191, distance: 176.0
click at [916, 191] on main "Artículos organización Edita el precio e imagen de tus artículos. Asigna una ca…" at bounding box center [678, 319] width 1079 height 517
click at [1023, 445] on input "$15.00" at bounding box center [1085, 450] width 239 height 22
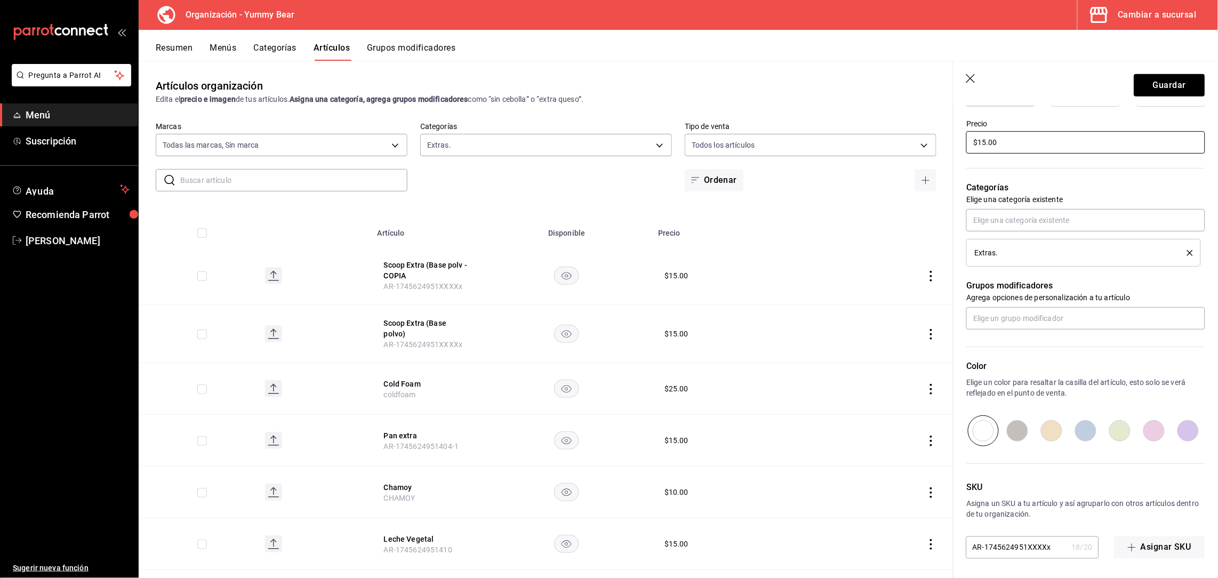
scroll to position [309, 0]
click at [1045, 550] on input "AR-1745624951XXXXx" at bounding box center [1016, 545] width 101 height 21
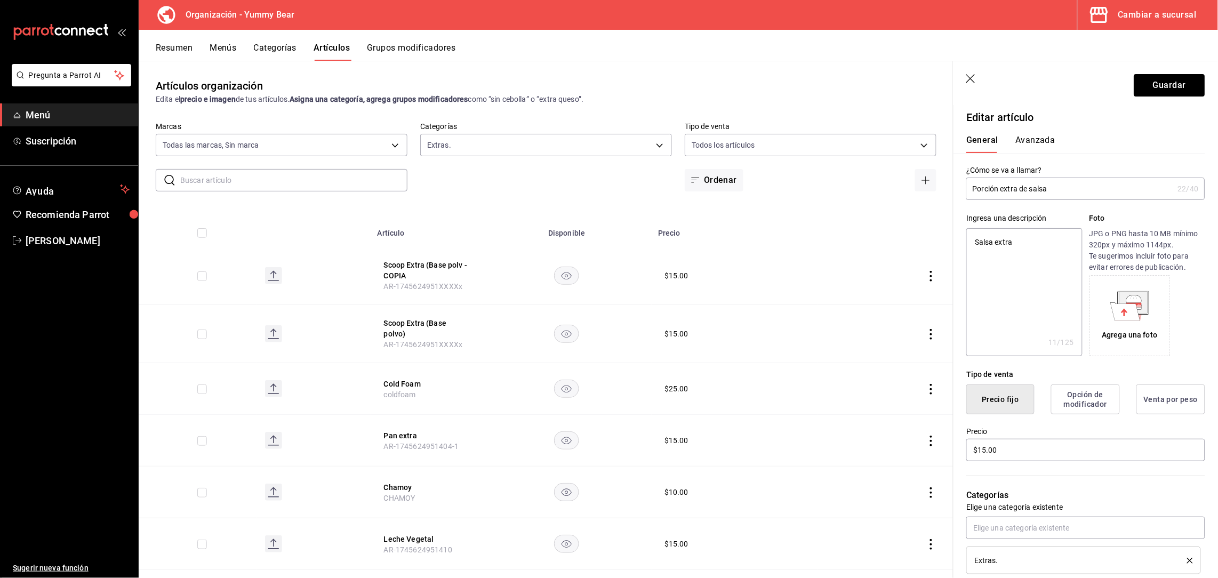
click at [1042, 243] on textarea "Salsa extra" at bounding box center [1024, 292] width 116 height 128
click at [1035, 234] on textarea "Salsa extra (1 cucharada)" at bounding box center [1024, 292] width 116 height 128
click at [1060, 195] on input "Porción extra de salsa" at bounding box center [1069, 188] width 207 height 21
click at [1154, 91] on button "Guardar" at bounding box center [1169, 85] width 71 height 22
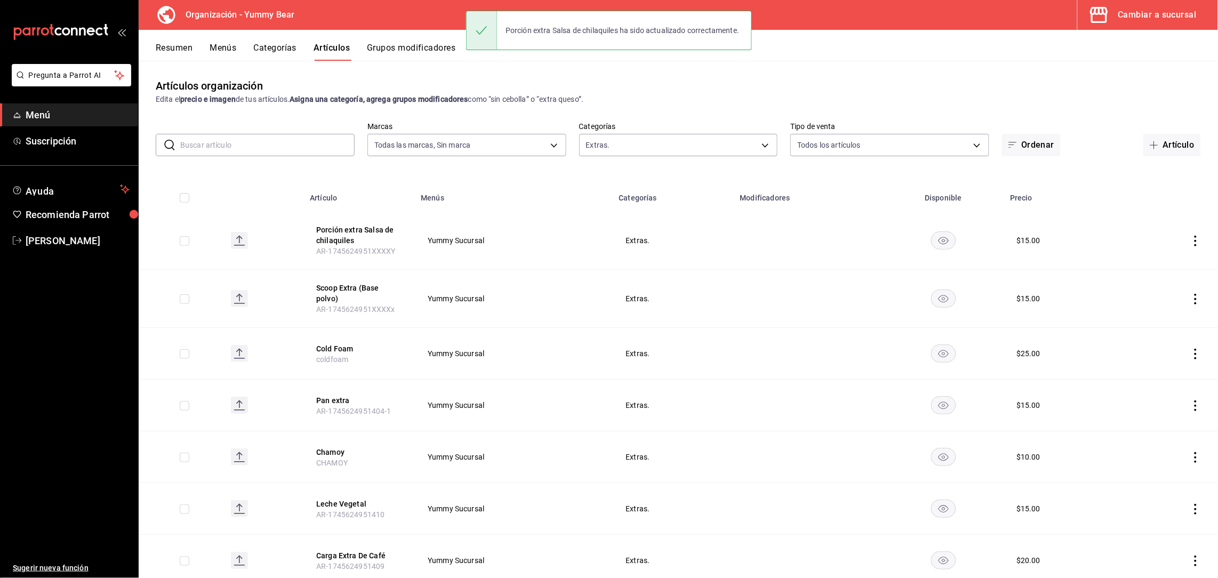
click at [1000, 59] on div "Resumen Menús Categorías Artículos Grupos modificadores" at bounding box center [687, 52] width 1062 height 18
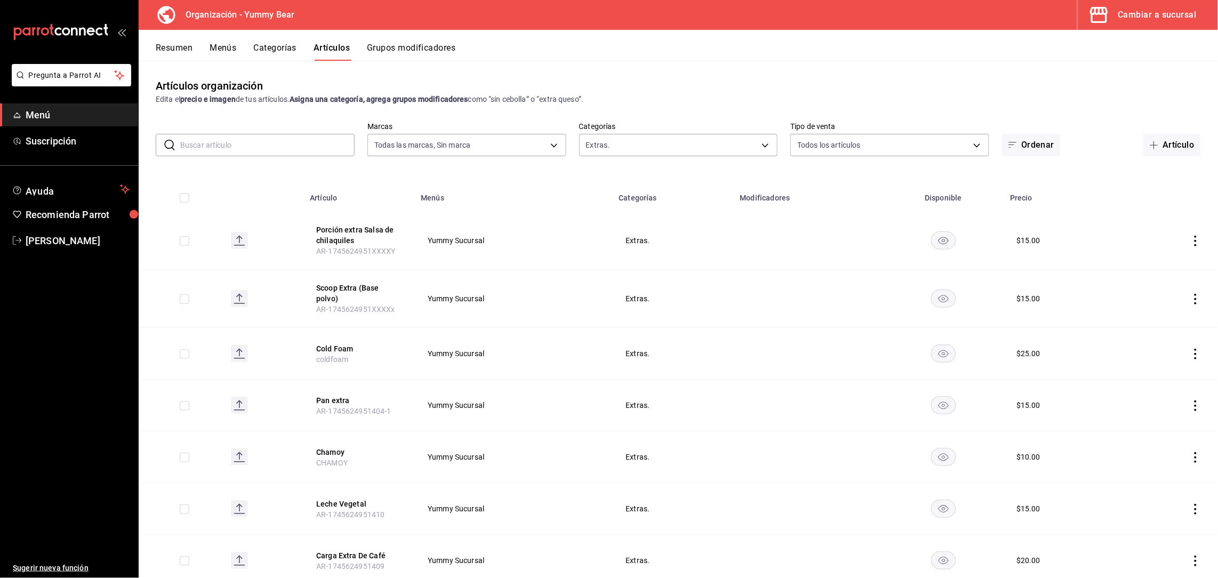
click at [1190, 241] on icon "actions" at bounding box center [1195, 241] width 11 height 11
click at [1142, 276] on li "Duplicar" at bounding box center [1142, 287] width 64 height 22
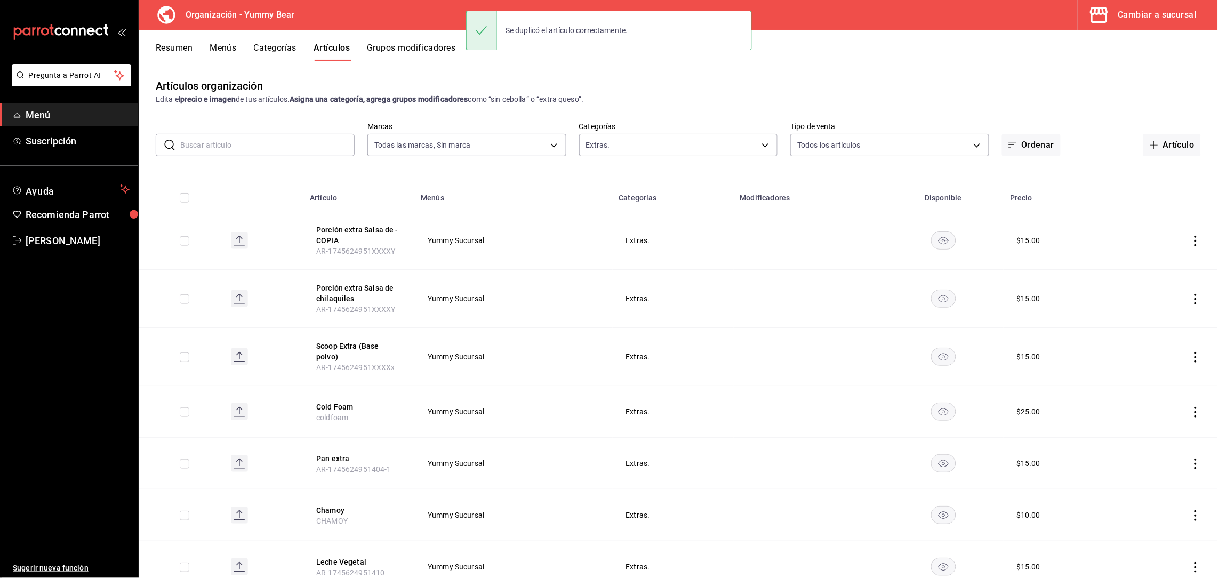
click at [1190, 239] on icon "actions" at bounding box center [1195, 241] width 11 height 11
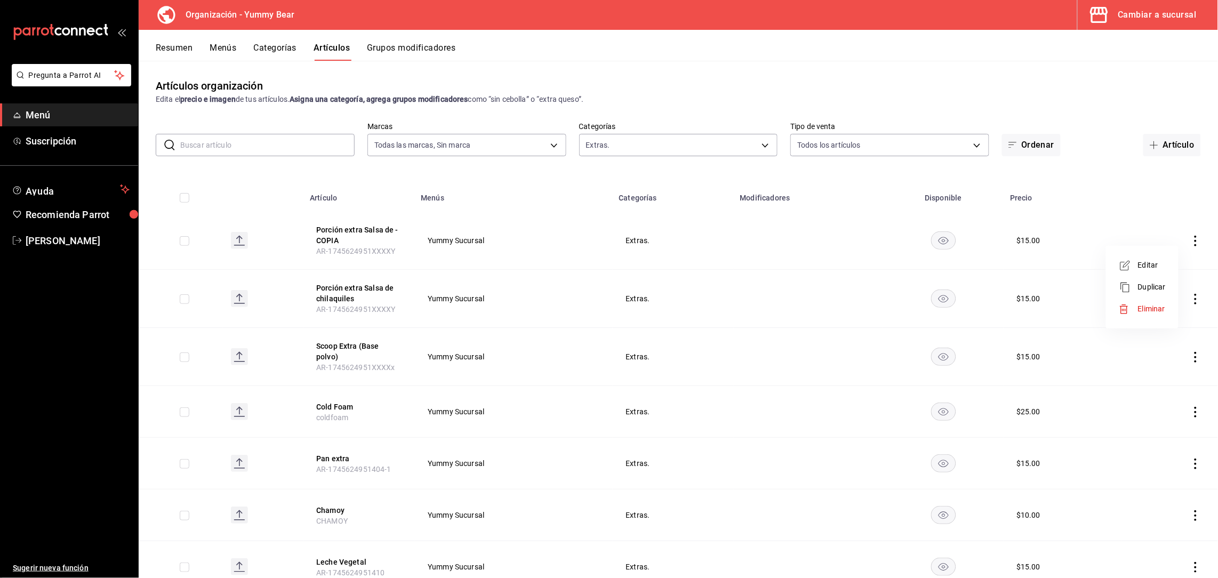
click at [1147, 266] on span "Editar" at bounding box center [1152, 265] width 28 height 11
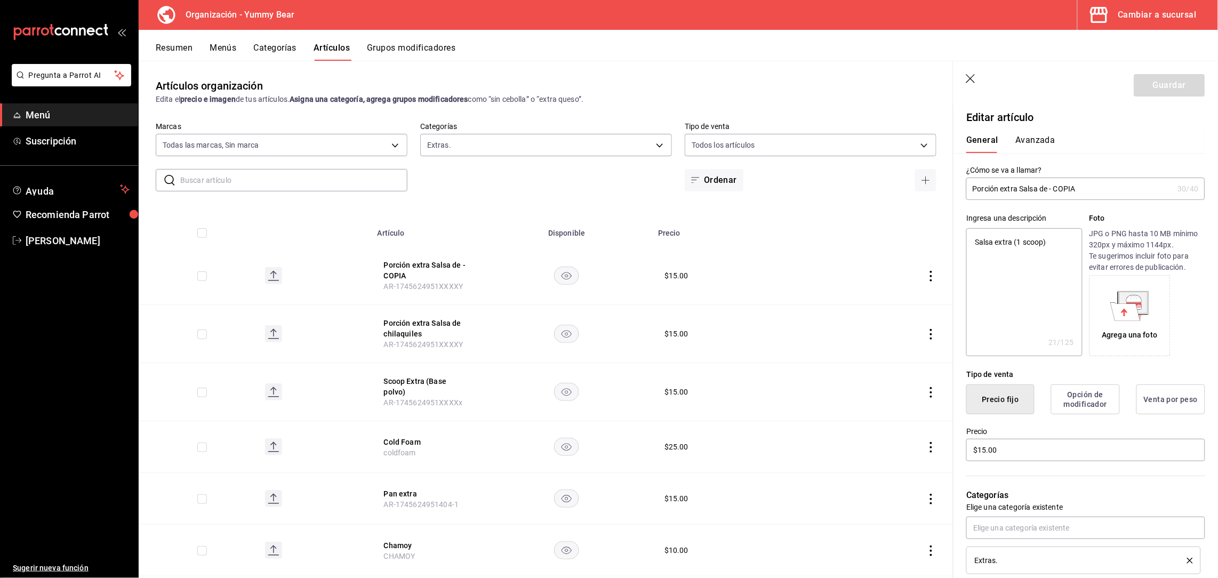
drag, startPoint x: 1095, startPoint y: 195, endPoint x: 1019, endPoint y: 189, distance: 75.9
click at [1019, 189] on input "Porción extra Salsa de - COPIA" at bounding box center [1069, 188] width 207 height 21
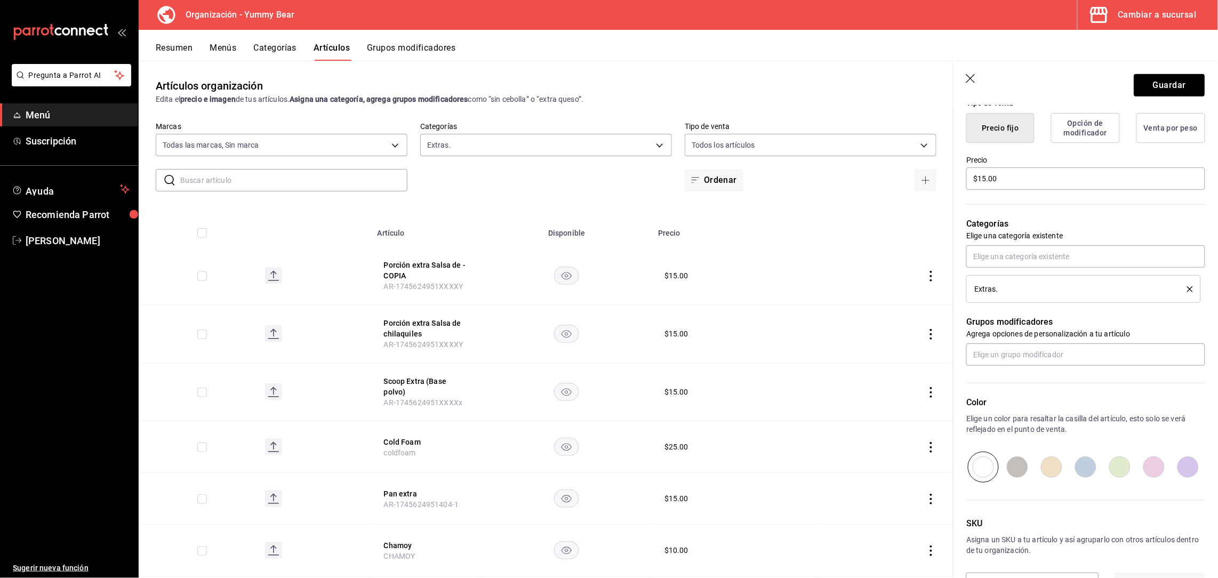
scroll to position [309, 0]
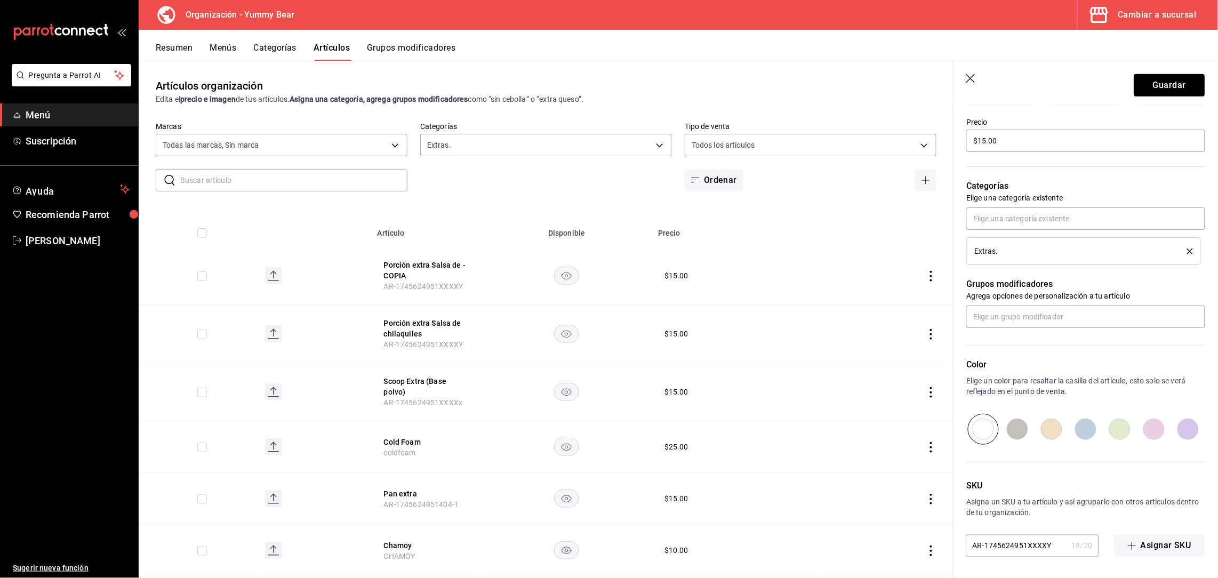
click at [1047, 555] on input "AR-1745624951XXXXY" at bounding box center [1016, 545] width 101 height 21
click at [1156, 89] on button "Guardar" at bounding box center [1169, 85] width 71 height 22
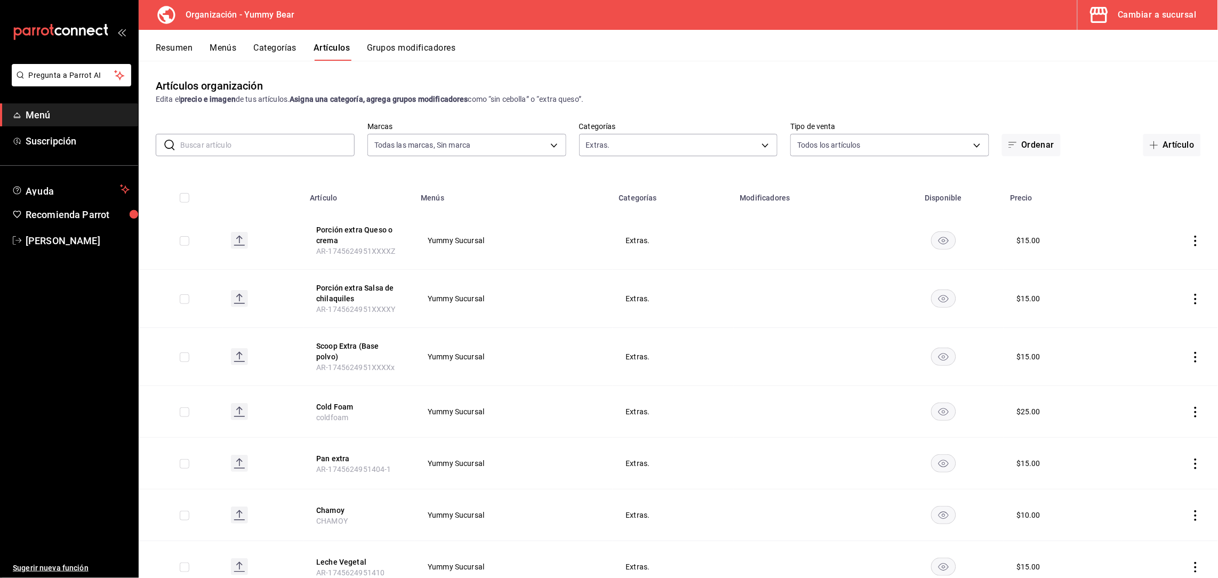
click at [1190, 240] on icon "actions" at bounding box center [1195, 241] width 11 height 11
click at [1147, 291] on span "Duplicar" at bounding box center [1152, 286] width 28 height 11
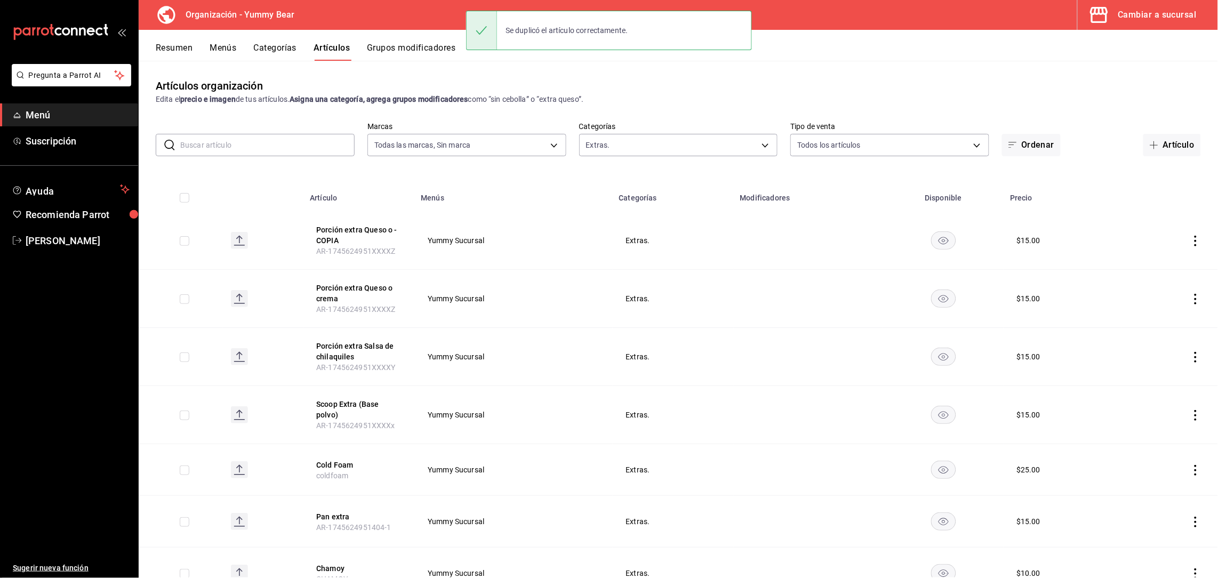
click at [1191, 241] on td at bounding box center [1169, 241] width 96 height 58
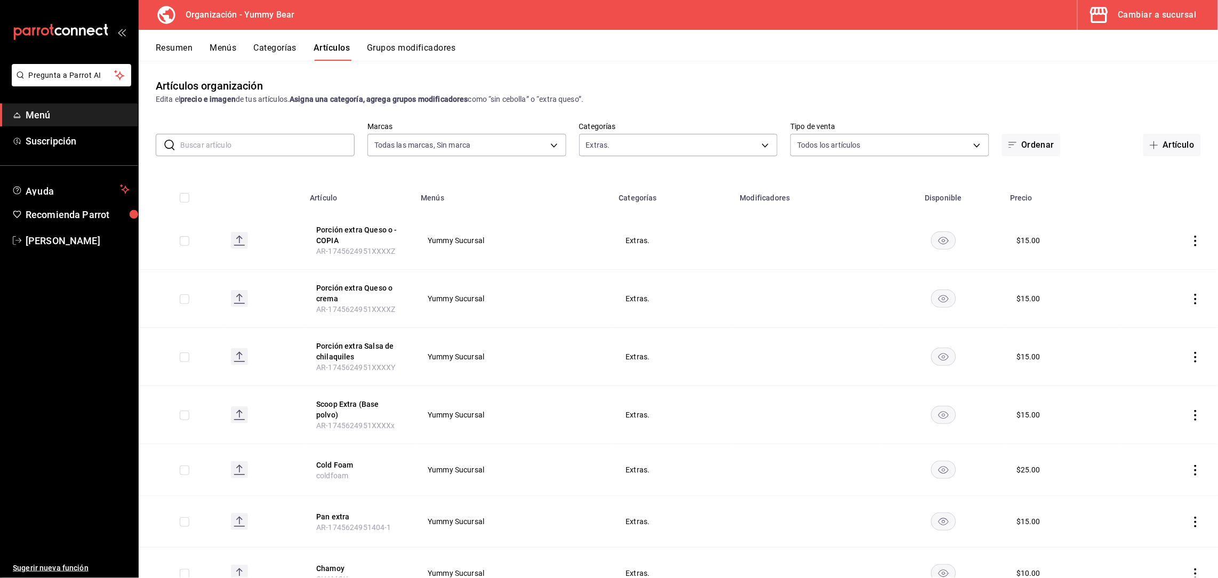
click at [1194, 240] on icon "actions" at bounding box center [1195, 241] width 2 height 11
click at [1147, 260] on span "Editar" at bounding box center [1152, 265] width 28 height 11
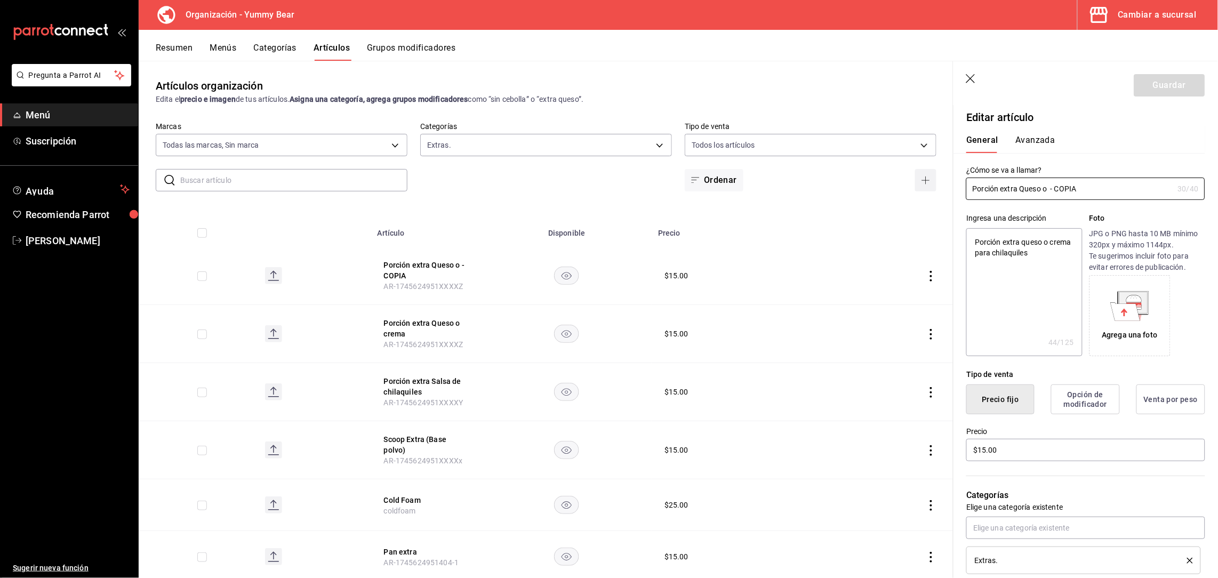
drag, startPoint x: 1090, startPoint y: 190, endPoint x: 915, endPoint y: 169, distance: 176.1
click at [915, 169] on main "Artículos organización Edita el precio e imagen de tus artículos. Asigna una ca…" at bounding box center [678, 319] width 1079 height 517
drag, startPoint x: 1053, startPoint y: 189, endPoint x: 910, endPoint y: 165, distance: 145.4
click at [910, 165] on main "Artículos organización Edita el precio e imagen de tus artículos. Asigna una ca…" at bounding box center [678, 319] width 1079 height 517
click at [1009, 263] on textarea "Pechuga pollo extra" at bounding box center [1024, 292] width 116 height 128
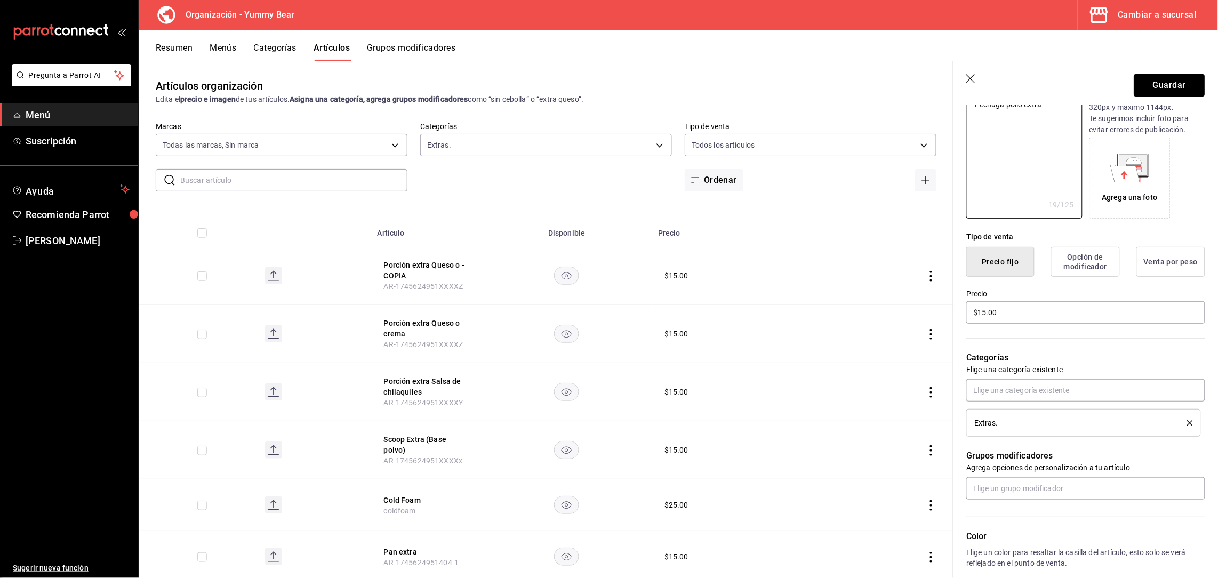
scroll to position [138, 0]
drag, startPoint x: 1027, startPoint y: 320, endPoint x: 903, endPoint y: 311, distance: 124.5
click at [903, 311] on main "Artículos organización Edita el precio e imagen de tus artículos. Asigna una ca…" at bounding box center [678, 319] width 1079 height 517
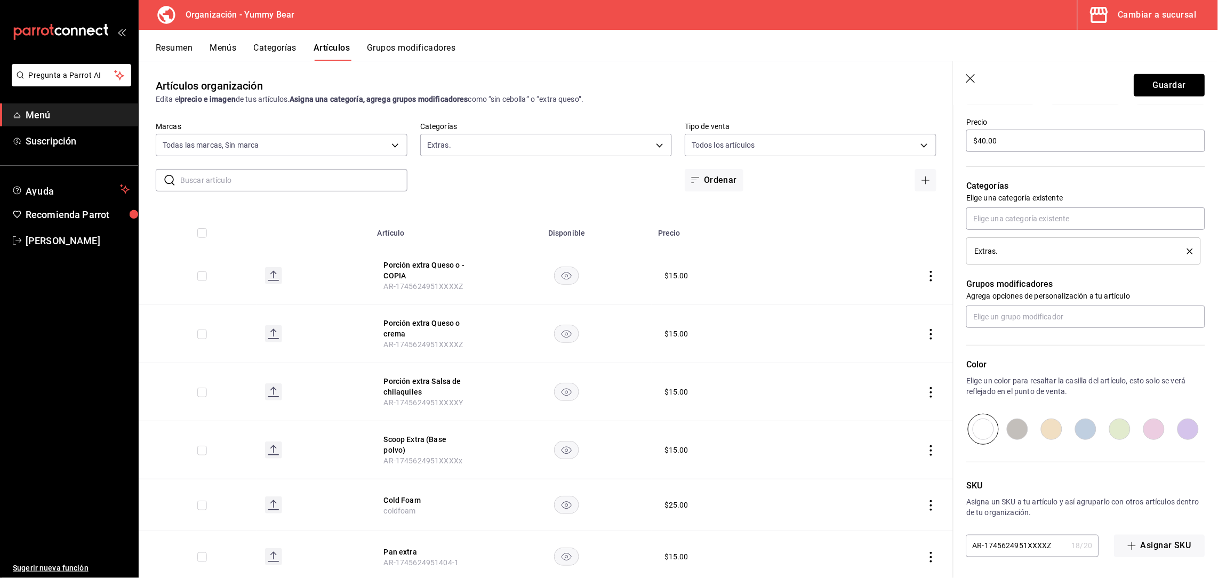
click at [1050, 545] on input "AR-1745624951XXXXZ" at bounding box center [1016, 545] width 101 height 21
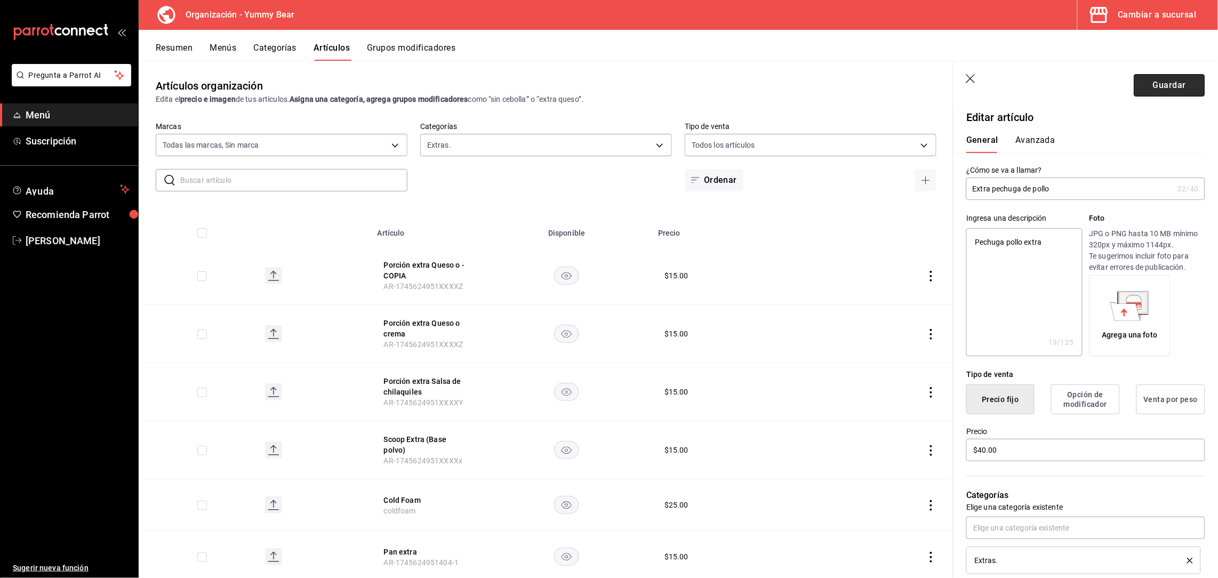
click at [1169, 86] on button "Guardar" at bounding box center [1169, 85] width 71 height 22
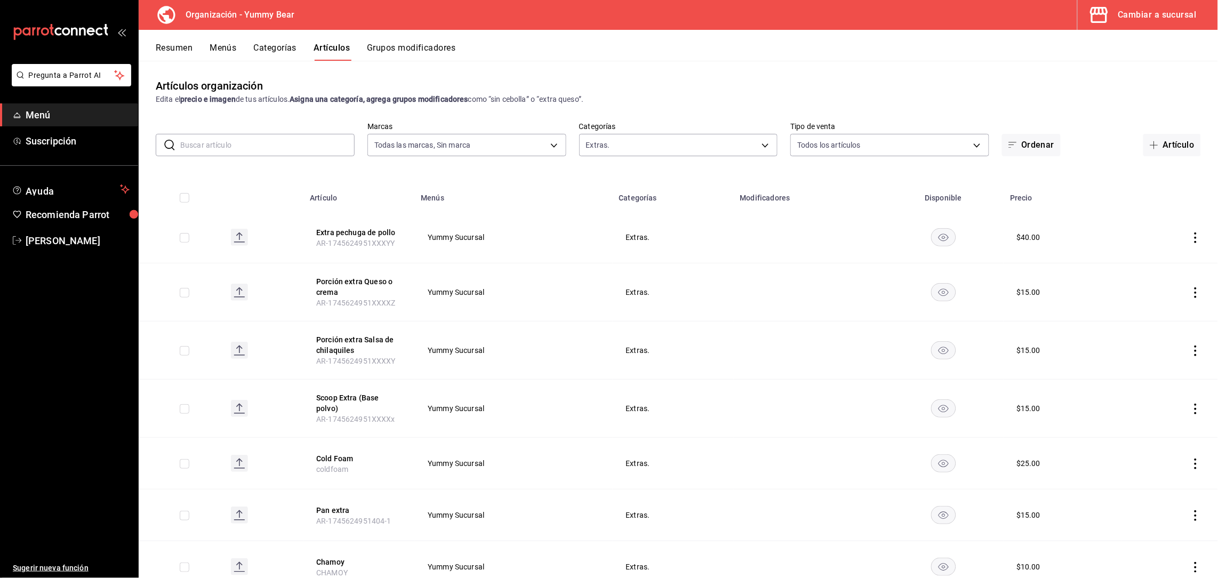
click at [228, 45] on button "Menús" at bounding box center [223, 52] width 27 height 18
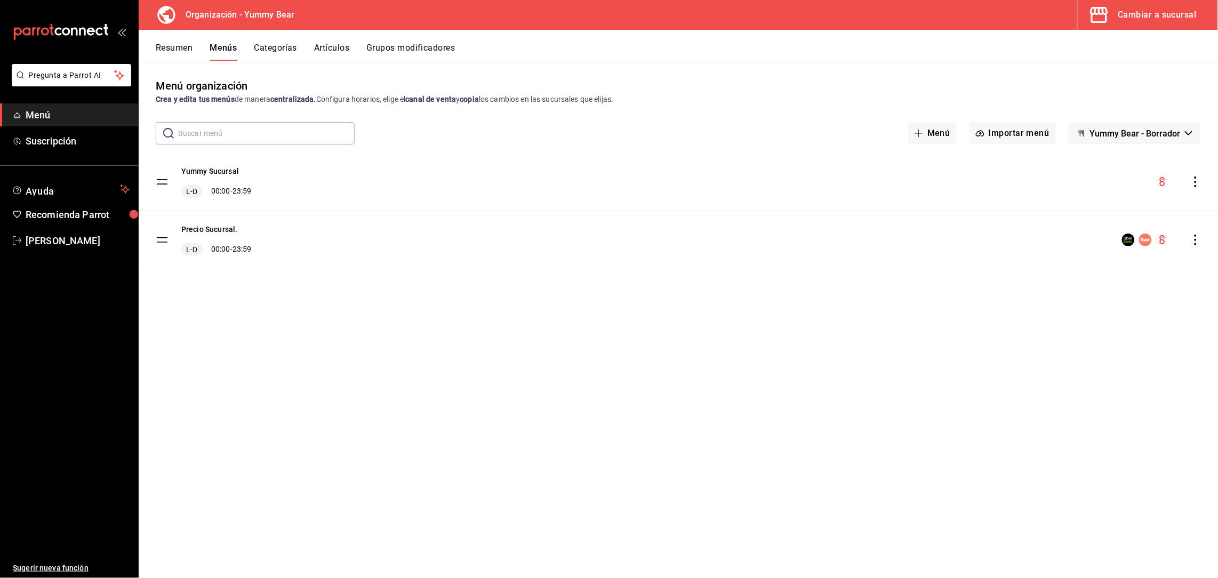
click at [1196, 177] on icon "actions" at bounding box center [1195, 181] width 2 height 11
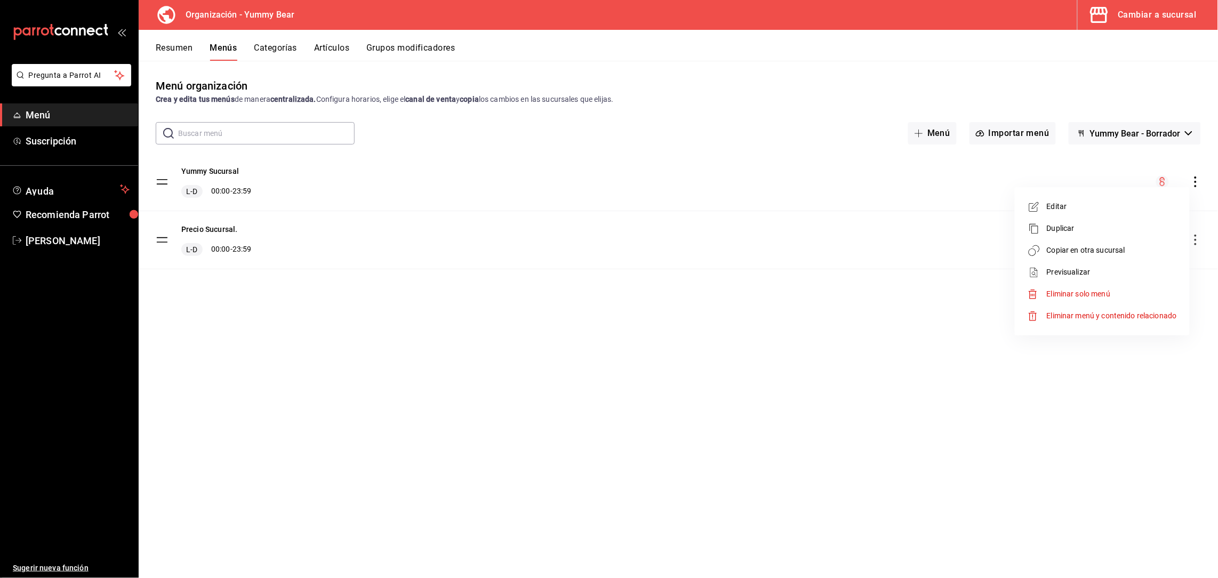
click at [1085, 248] on span "Copiar en otra sucursal" at bounding box center [1112, 250] width 130 height 11
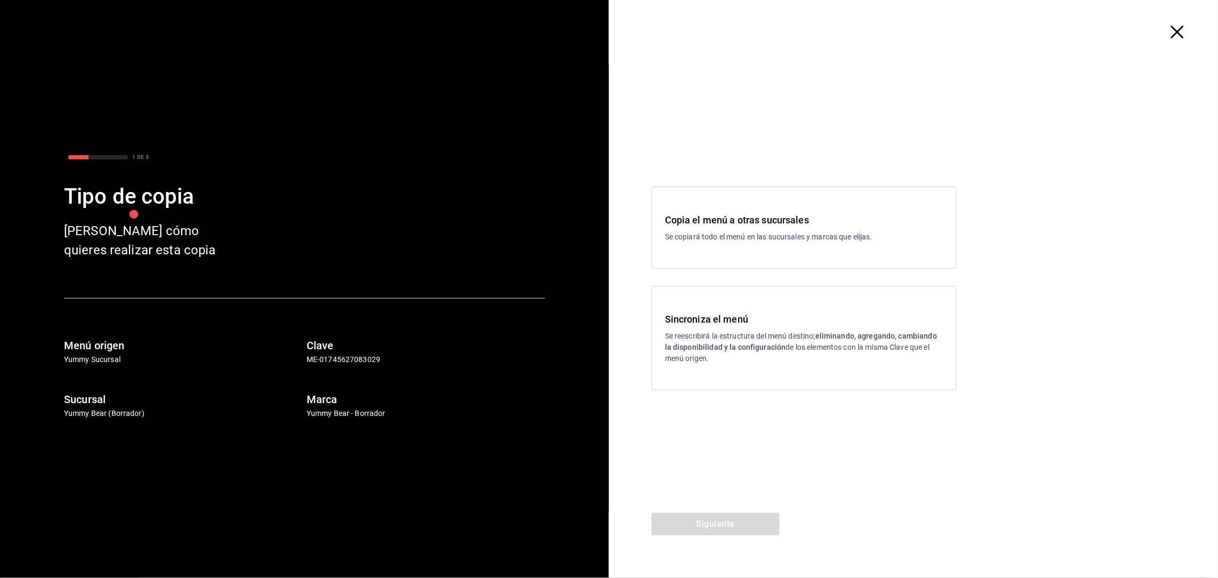
click at [697, 352] on p "Se reescribirá la estructura del menú destino; eliminando, agregando, cambiando…" at bounding box center [804, 348] width 278 height 34
click at [729, 534] on button "Siguiente" at bounding box center [715, 524] width 128 height 22
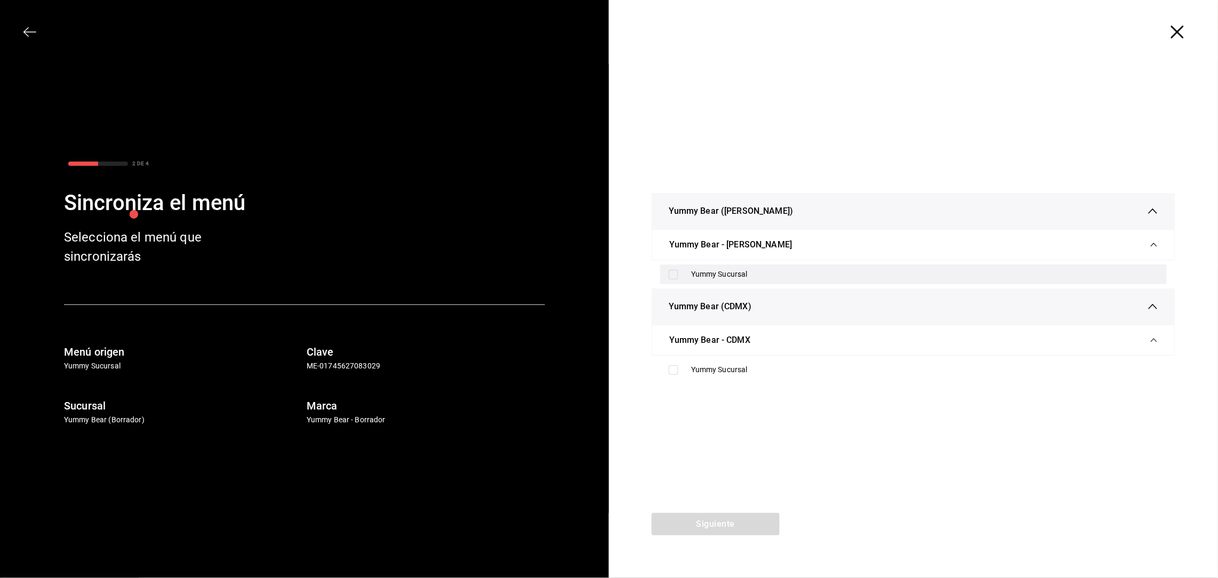
click at [702, 270] on div "Yummy Sucursal" at bounding box center [924, 274] width 467 height 11
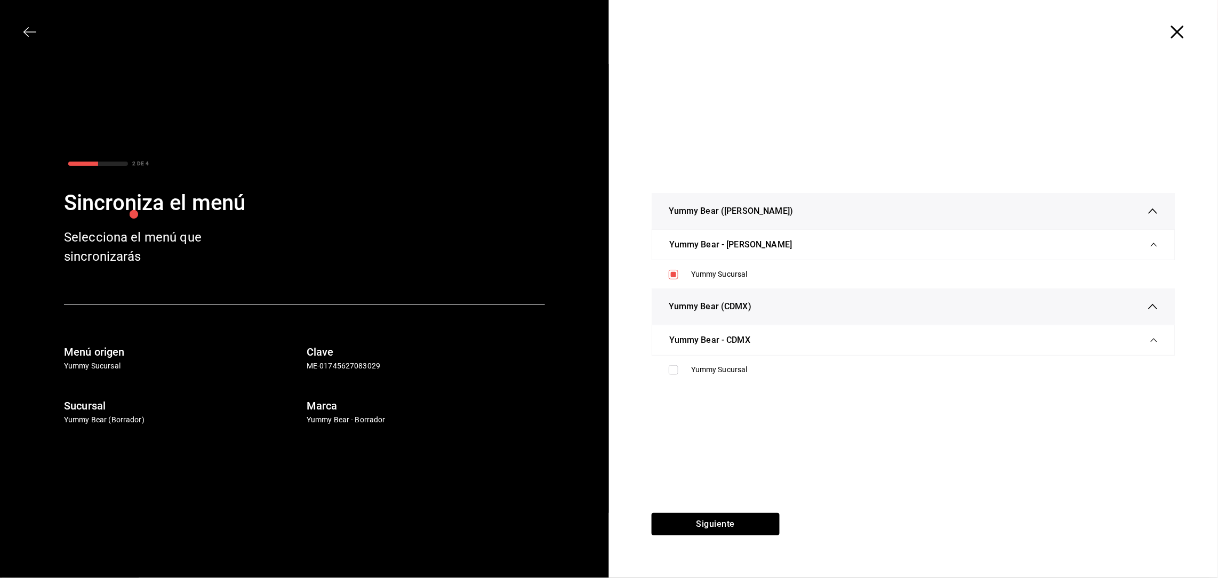
click at [699, 359] on ul "Yummy Sucursal" at bounding box center [913, 370] width 524 height 28
click at [706, 371] on div "Yummy Sucursal" at bounding box center [924, 369] width 467 height 11
click at [701, 521] on button "Siguiente" at bounding box center [715, 524] width 128 height 22
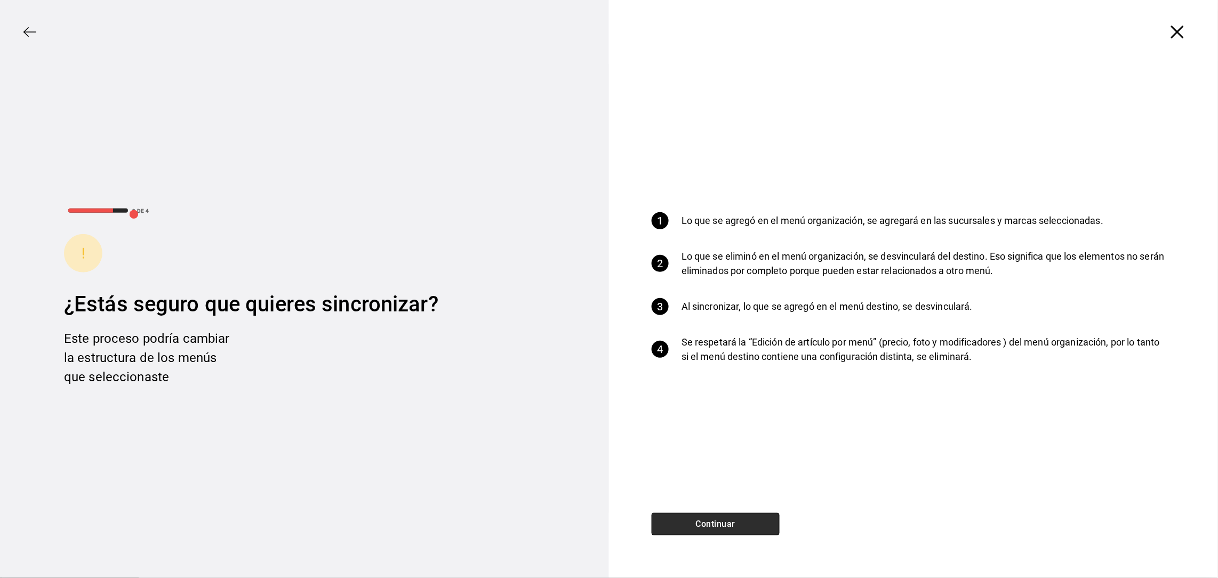
click at [717, 526] on button "Continuar" at bounding box center [715, 524] width 128 height 22
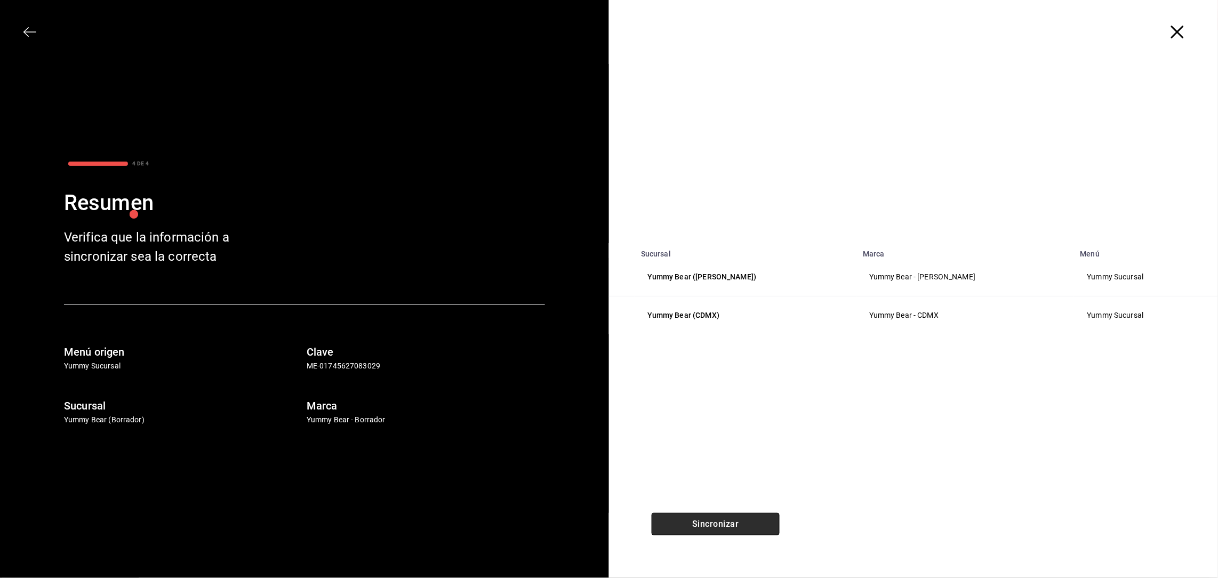
click at [717, 526] on button "Sincronizar" at bounding box center [715, 524] width 128 height 22
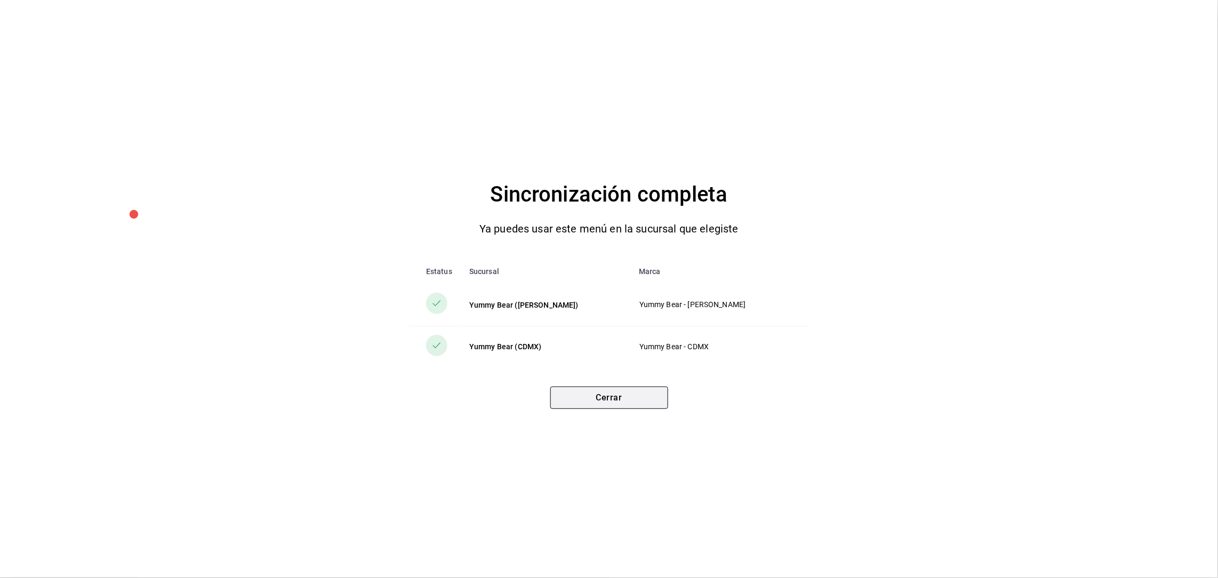
click at [606, 397] on button "Cerrar" at bounding box center [609, 398] width 118 height 22
